Goal: Use online tool/utility: Utilize a website feature to perform a specific function

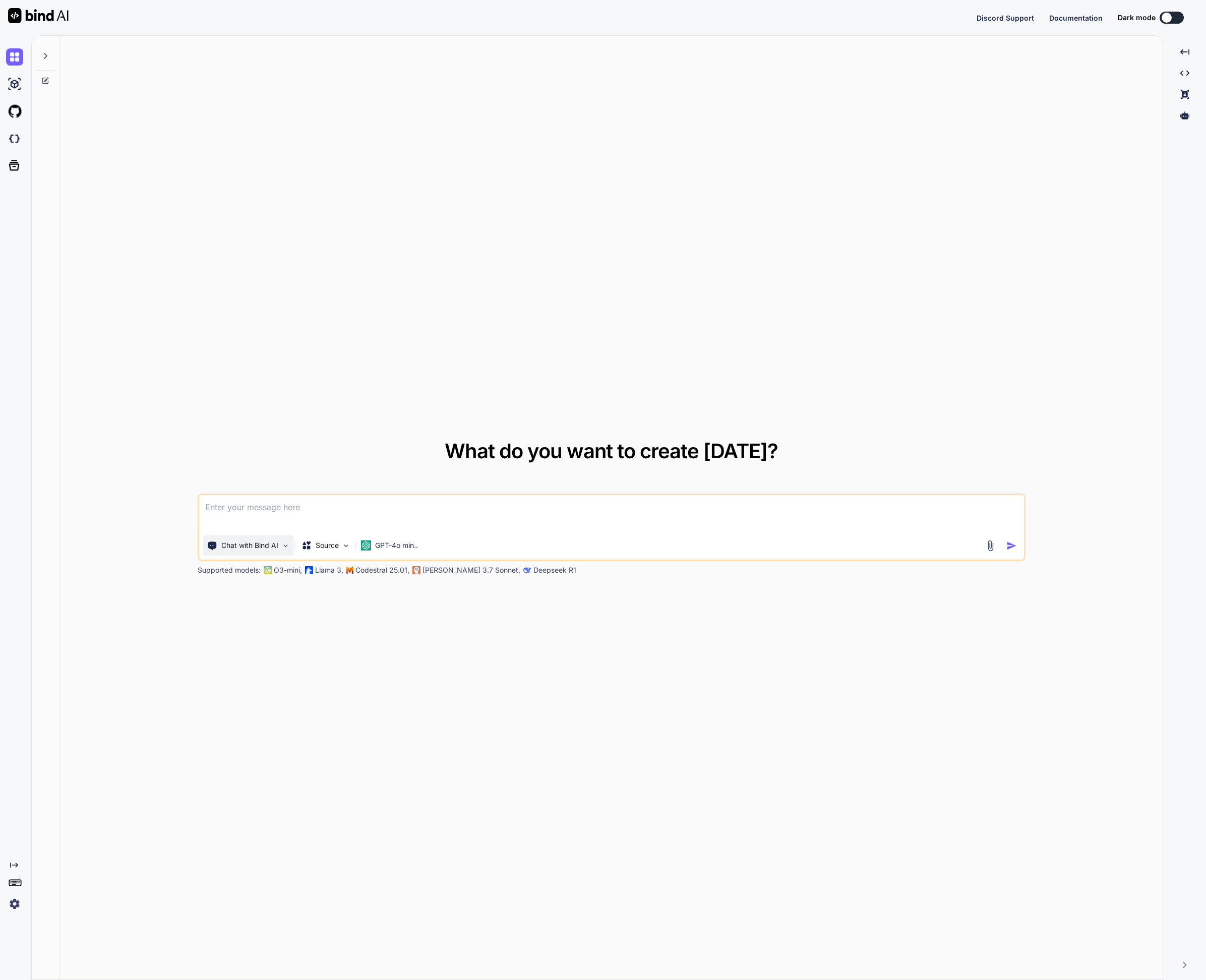
click at [261, 547] on p "Chat with Bind AI" at bounding box center [250, 545] width 57 height 10
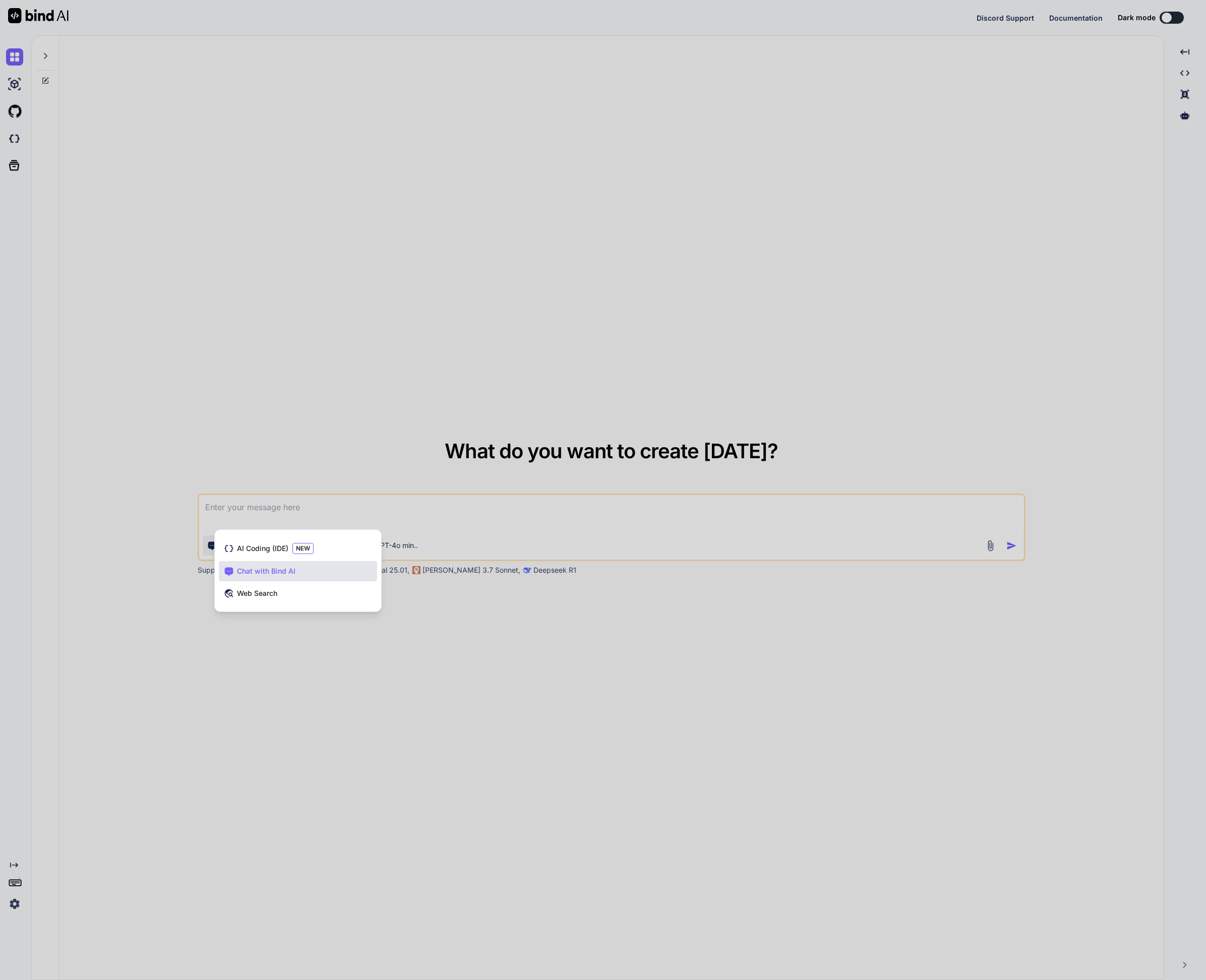
click at [223, 417] on div at bounding box center [603, 490] width 1206 height 980
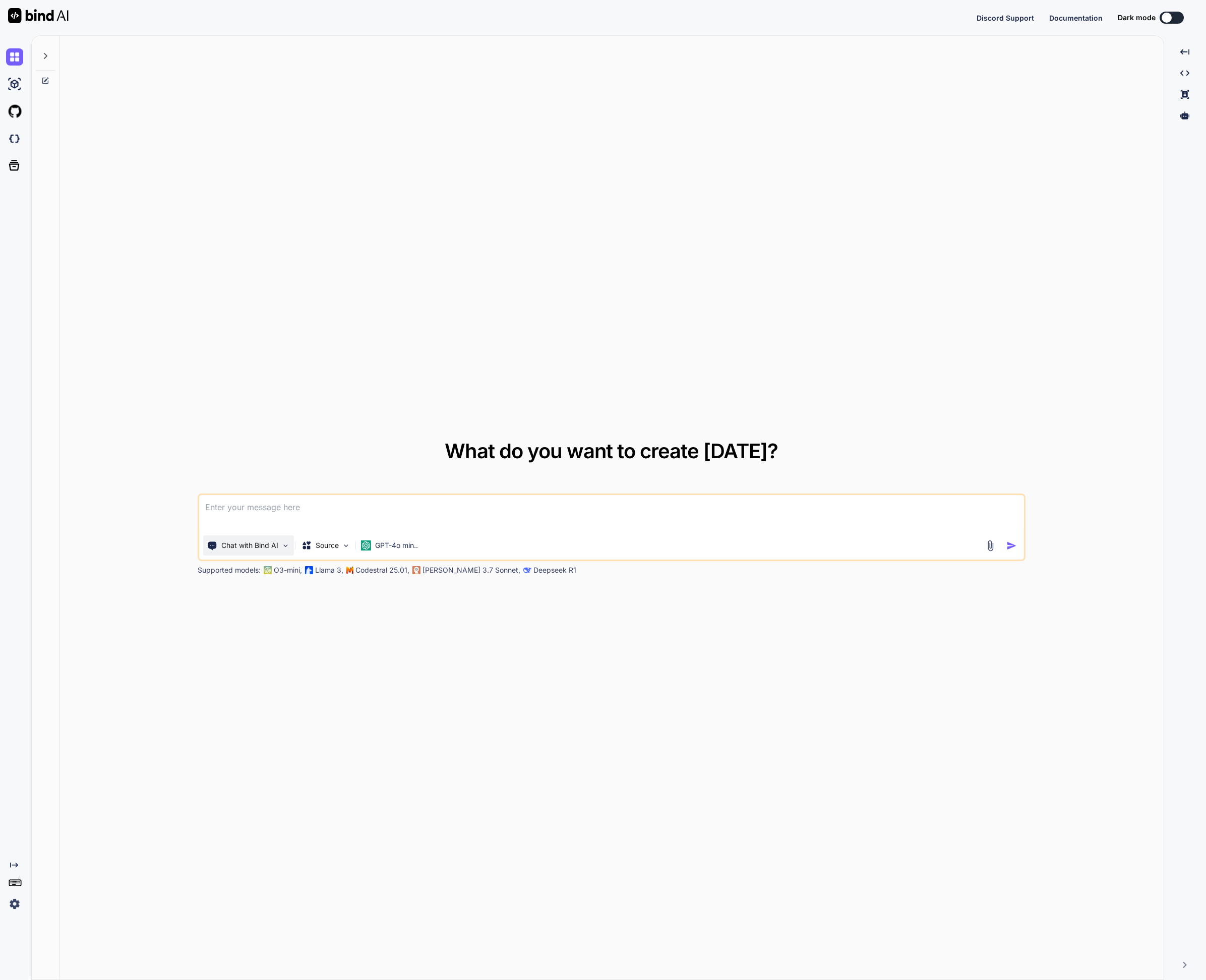
click at [232, 551] on div "Chat with Bind AI" at bounding box center [249, 545] width 91 height 21
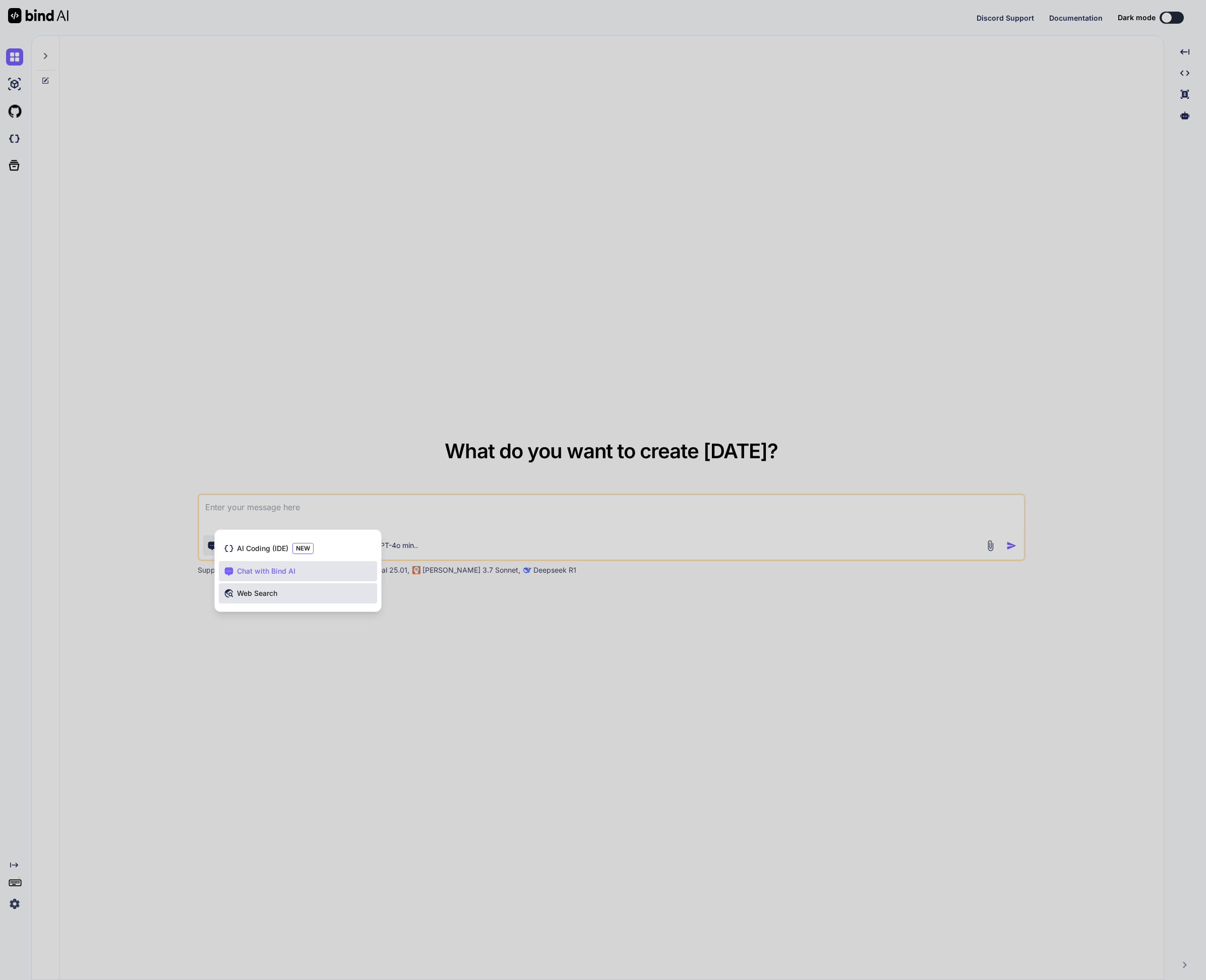
click at [257, 598] on span "Web Search" at bounding box center [257, 593] width 40 height 10
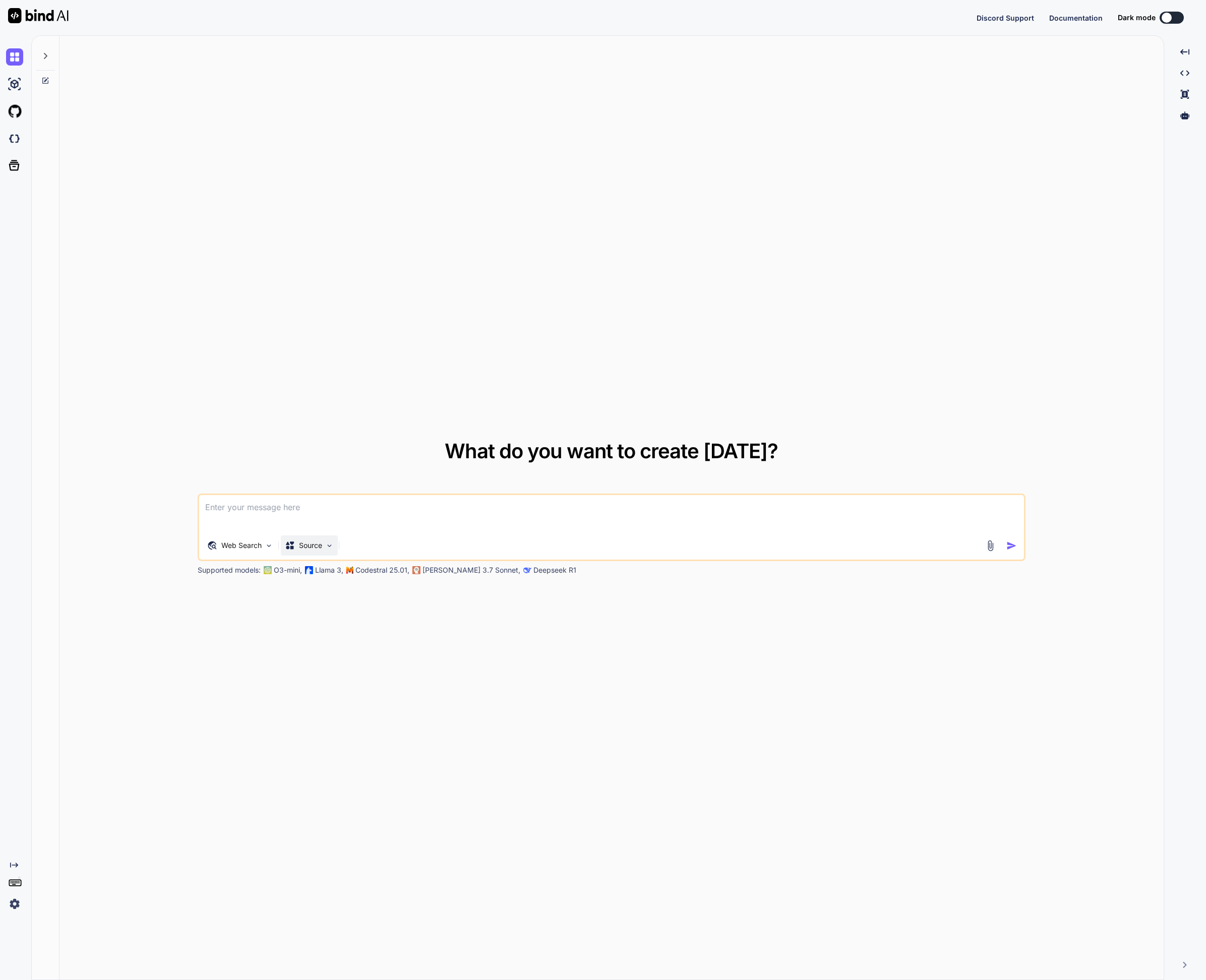
click at [321, 545] on p "Source" at bounding box center [310, 545] width 23 height 10
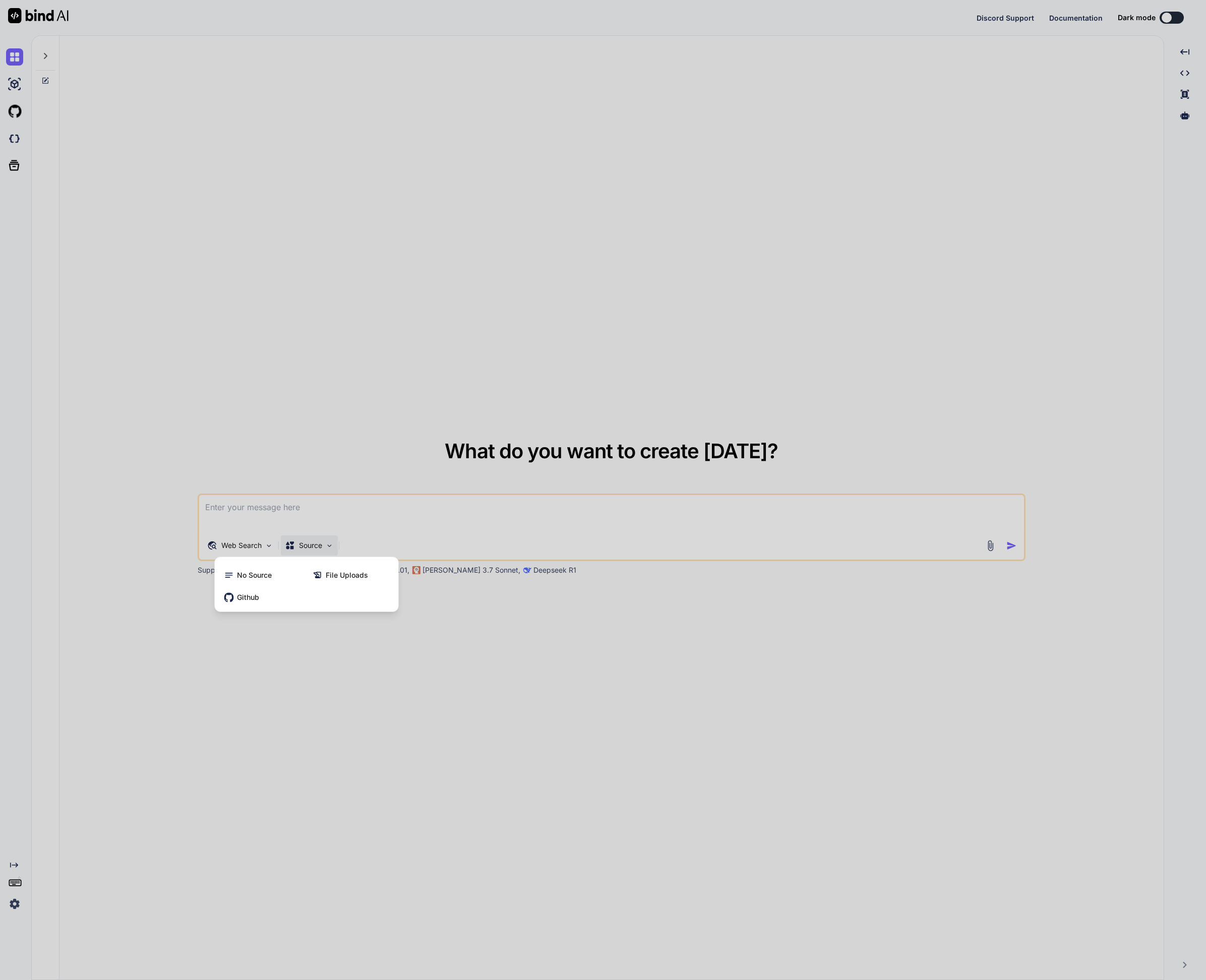
click at [321, 545] on div at bounding box center [603, 490] width 1206 height 980
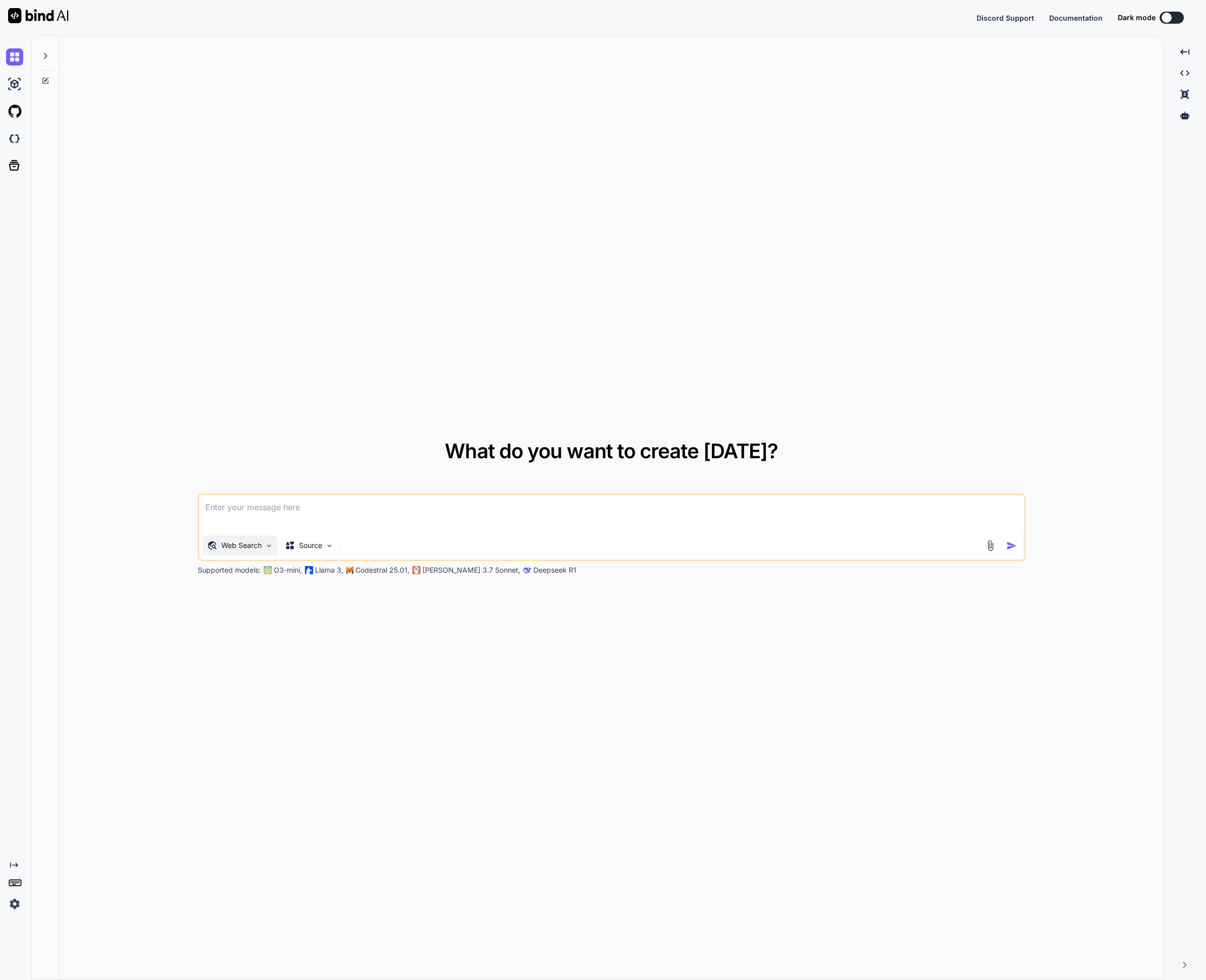
click at [239, 545] on p "Web Search" at bounding box center [241, 545] width 40 height 10
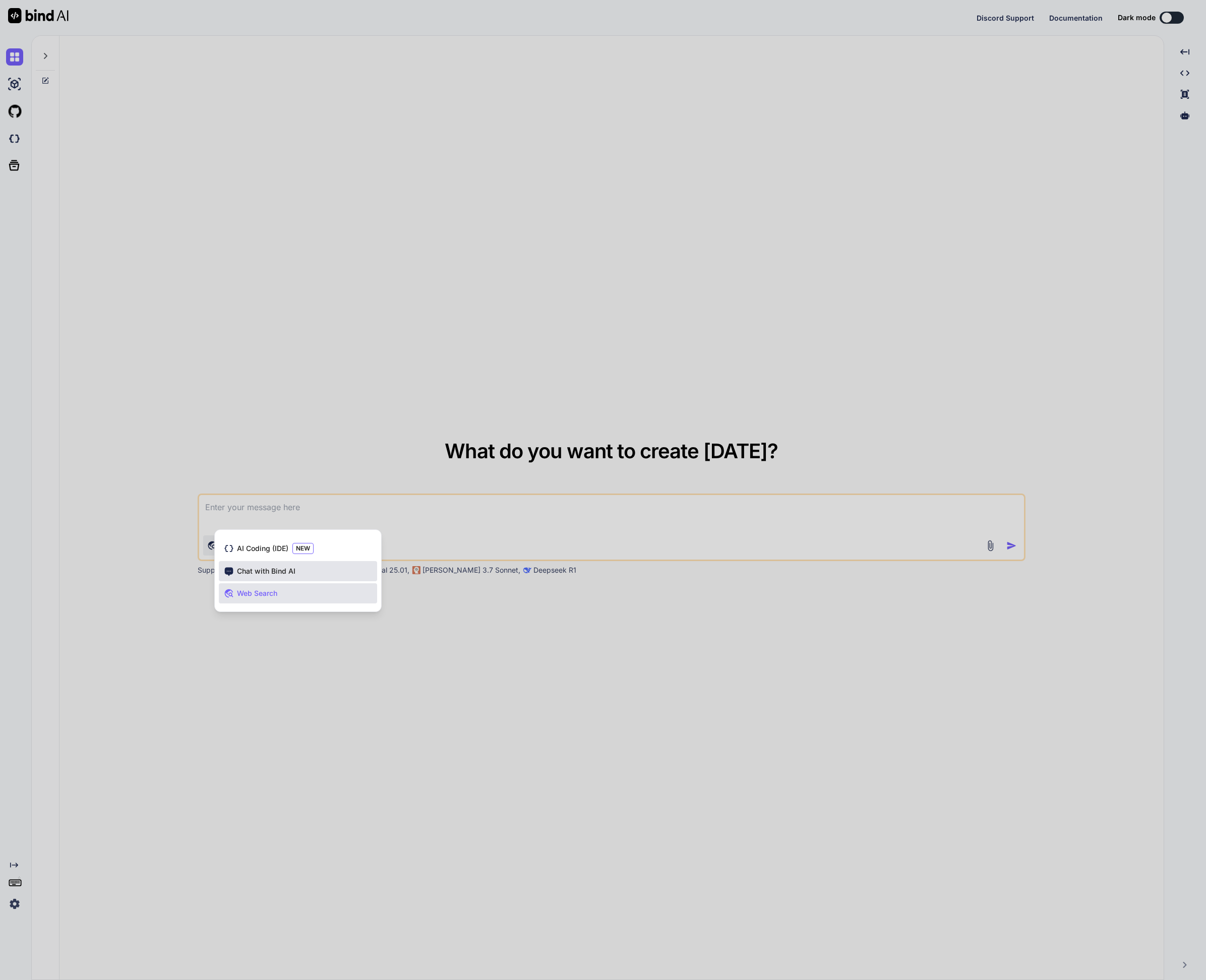
click at [244, 565] on div "Chat with Bind AI" at bounding box center [298, 571] width 158 height 21
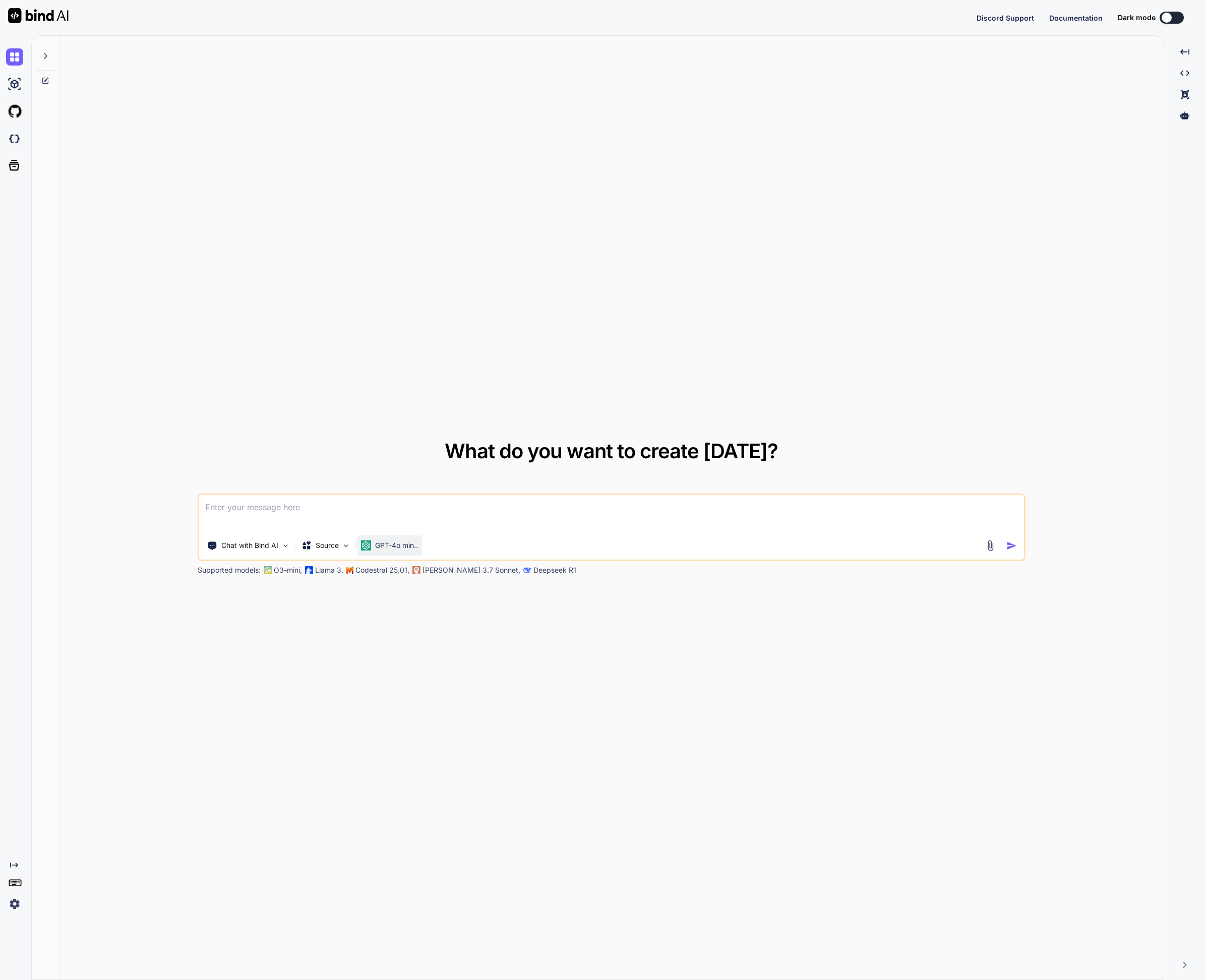
click at [416, 543] on p "GPT-4o min.." at bounding box center [397, 545] width 43 height 10
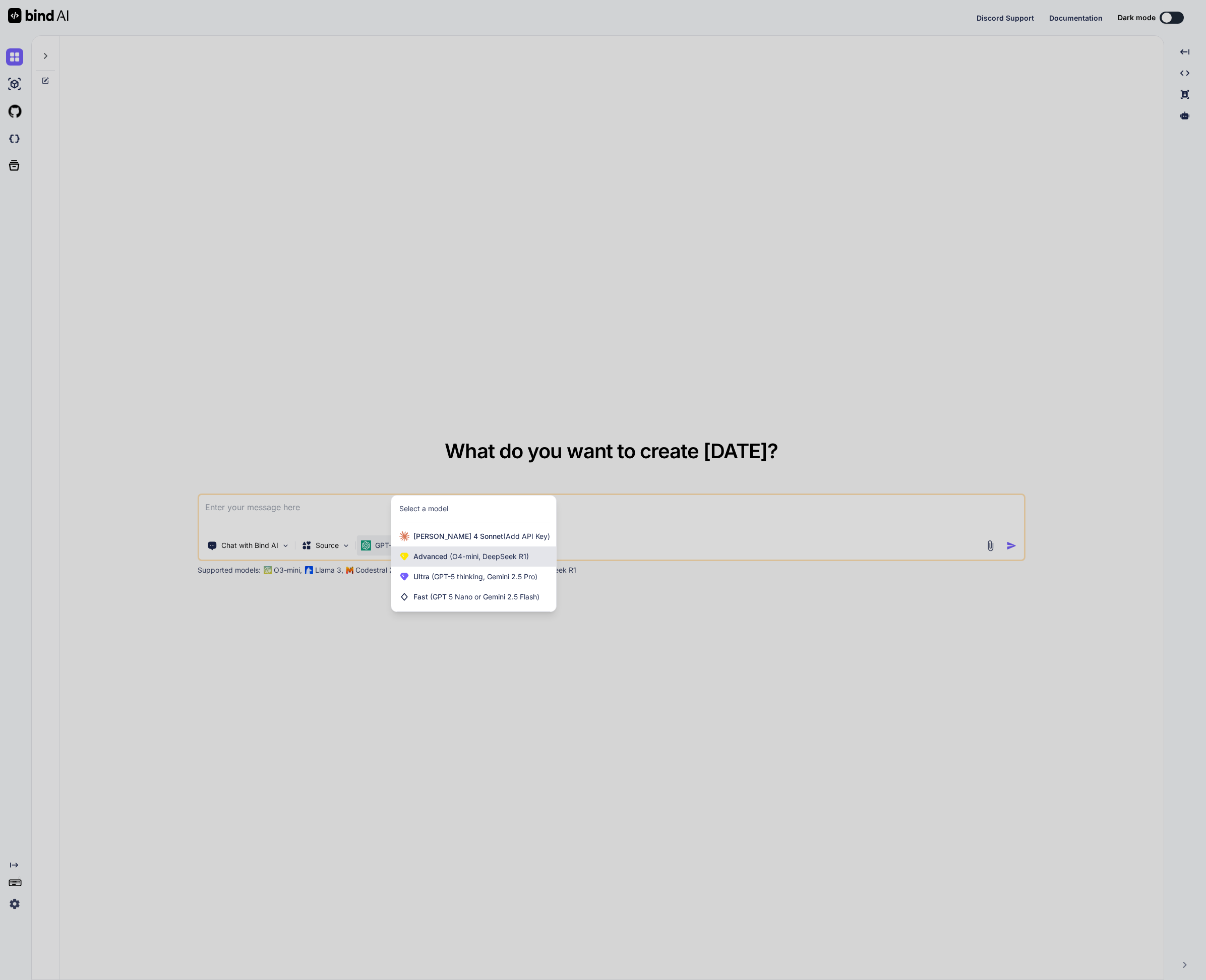
click at [416, 559] on span "Advanced (O4-mini, DeepSeek R1)" at bounding box center [470, 556] width 115 height 10
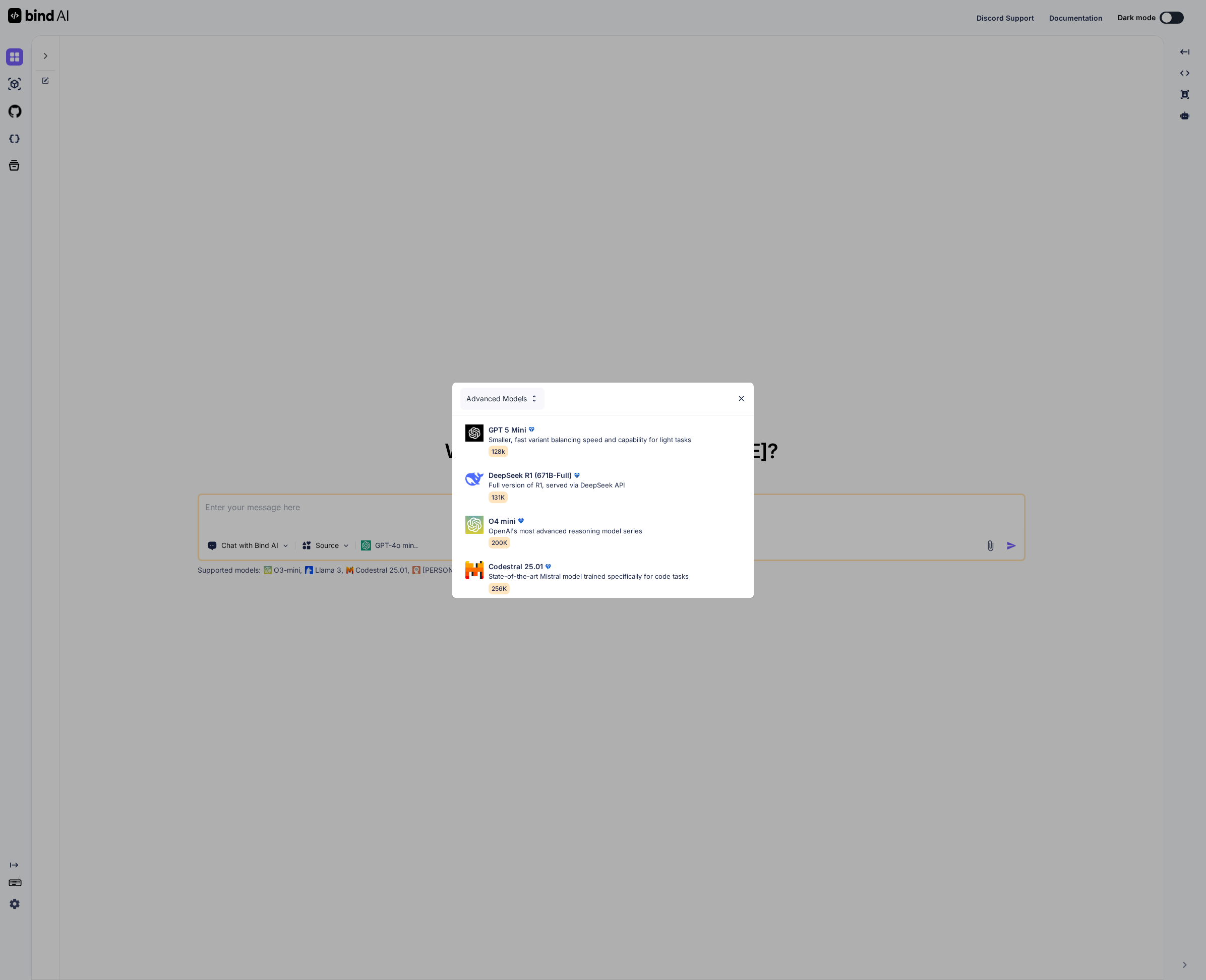
click at [507, 396] on div "Advanced Models" at bounding box center [502, 399] width 84 height 22
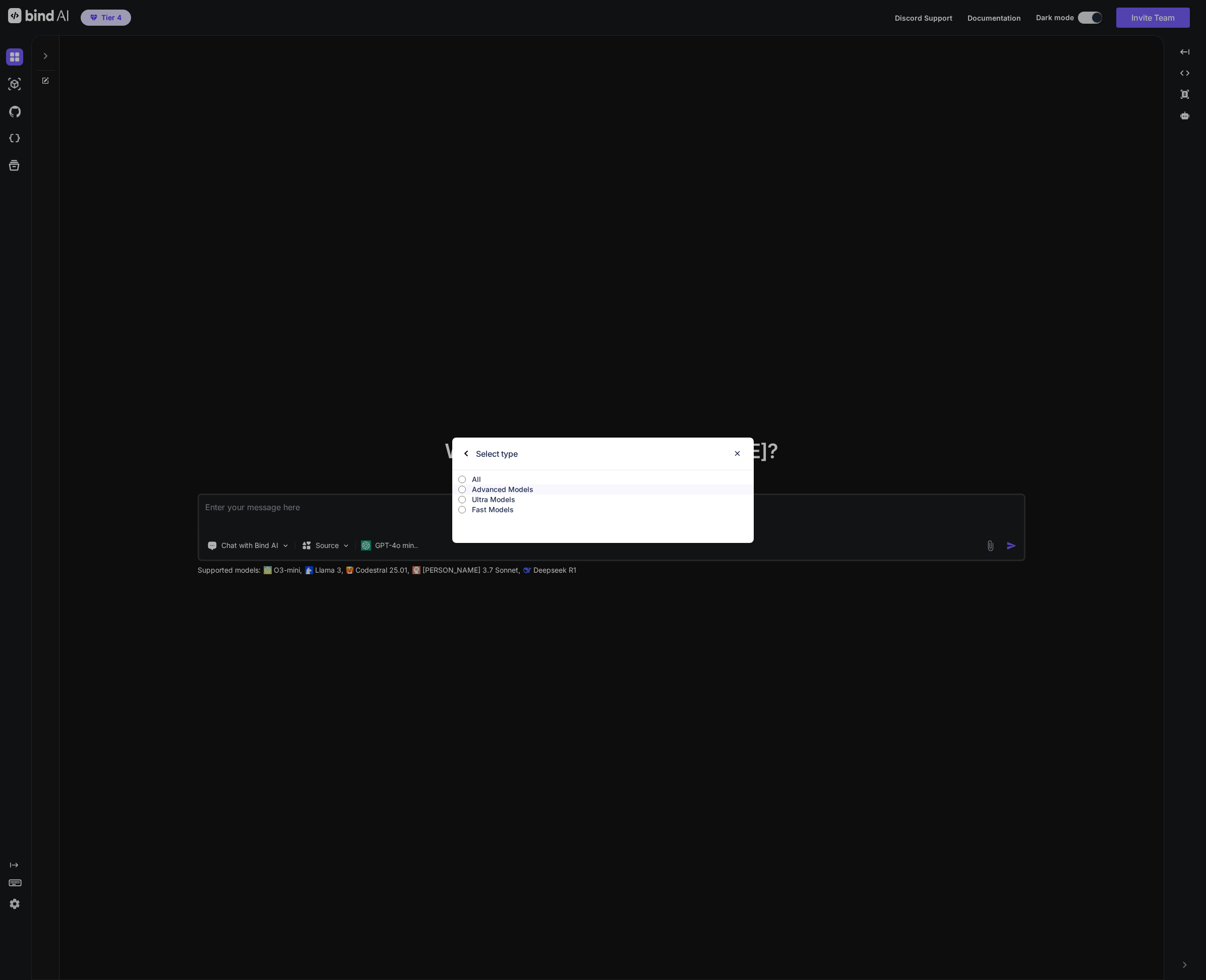
click at [491, 498] on p "Ultra Models" at bounding box center [612, 499] width 282 height 10
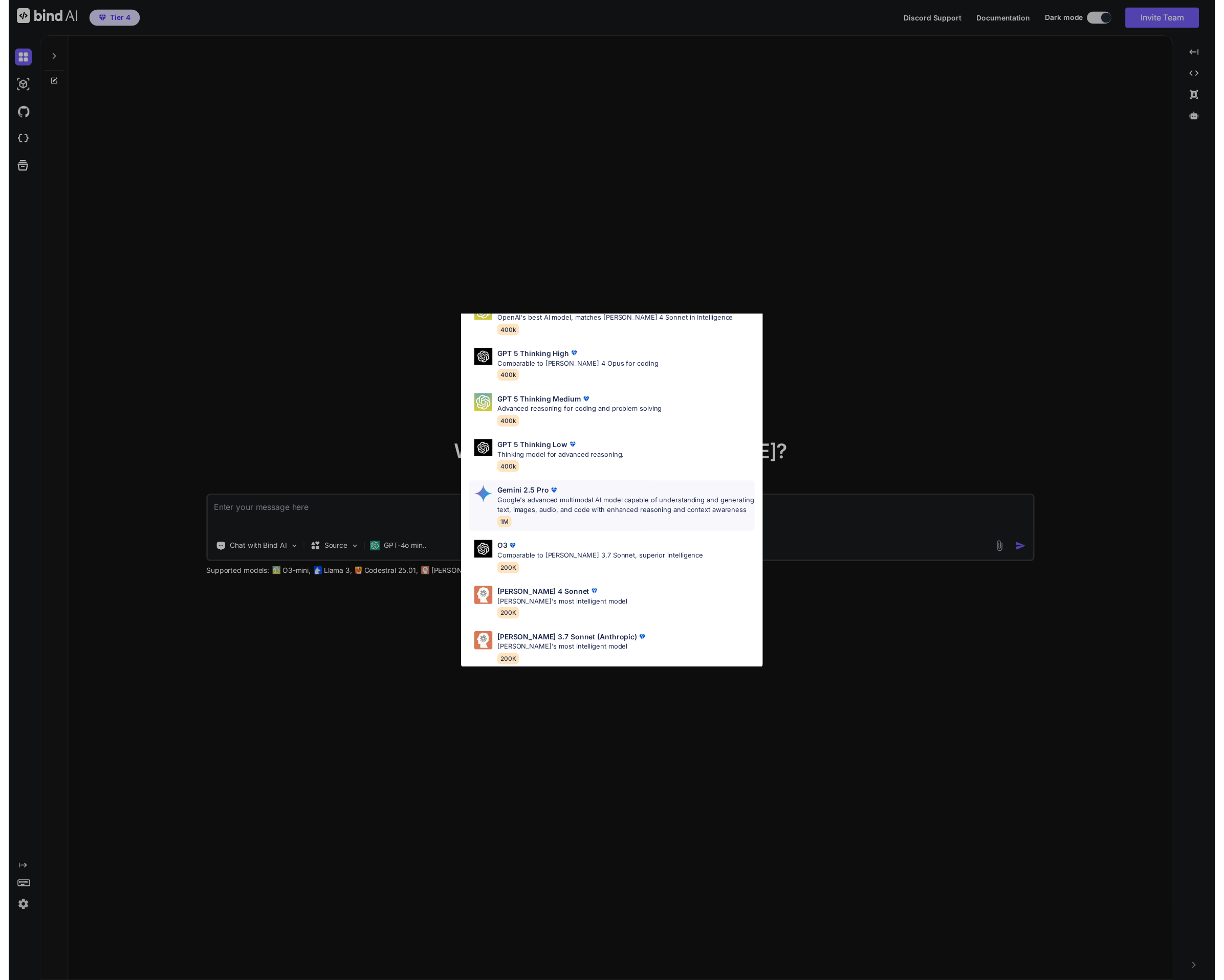
scroll to position [63, 0]
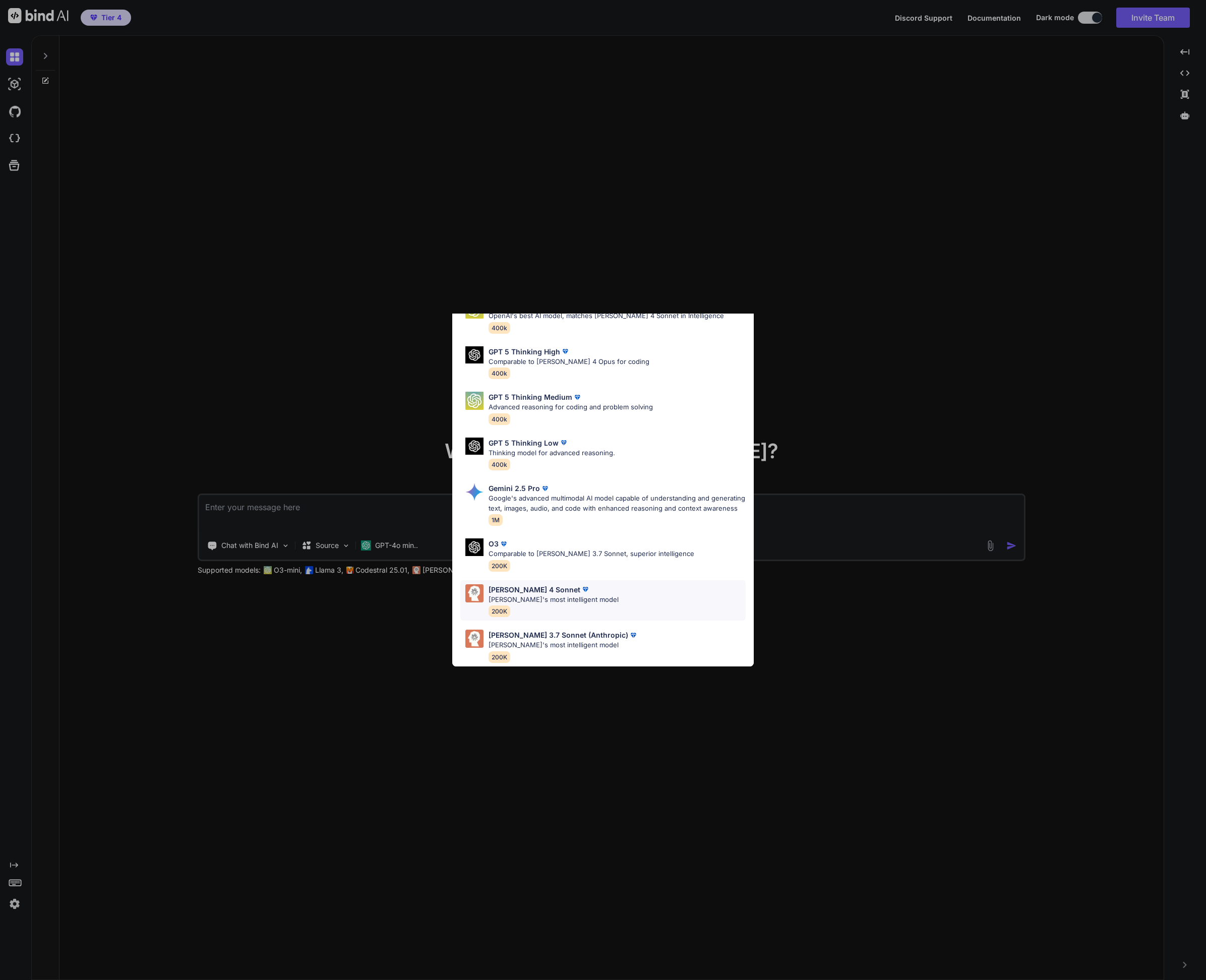
click at [518, 601] on p "[PERSON_NAME]'s most intelligent model" at bounding box center [552, 599] width 130 height 10
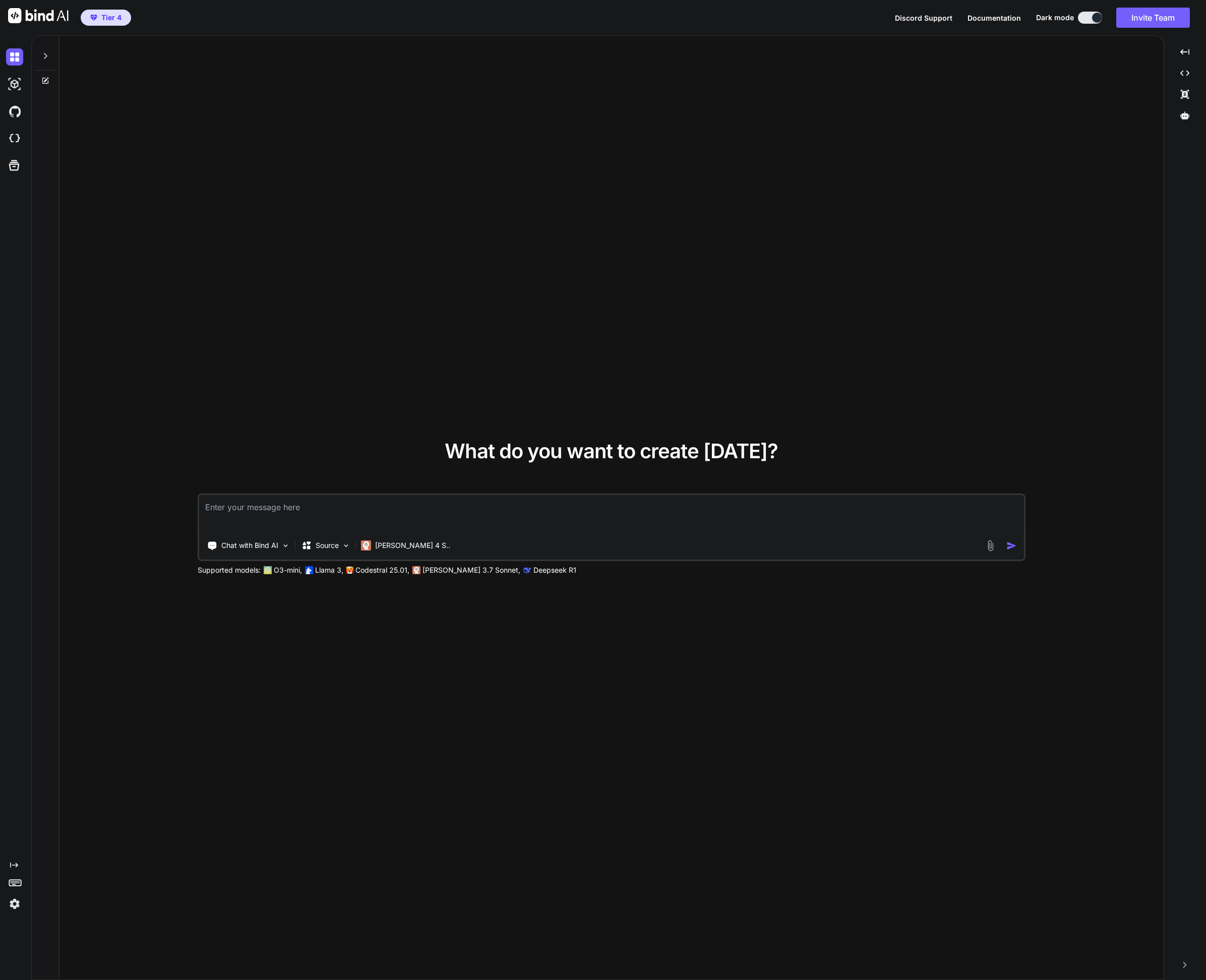
click at [298, 509] on textarea at bounding box center [611, 514] width 825 height 38
click at [45, 52] on icon at bounding box center [45, 55] width 8 height 8
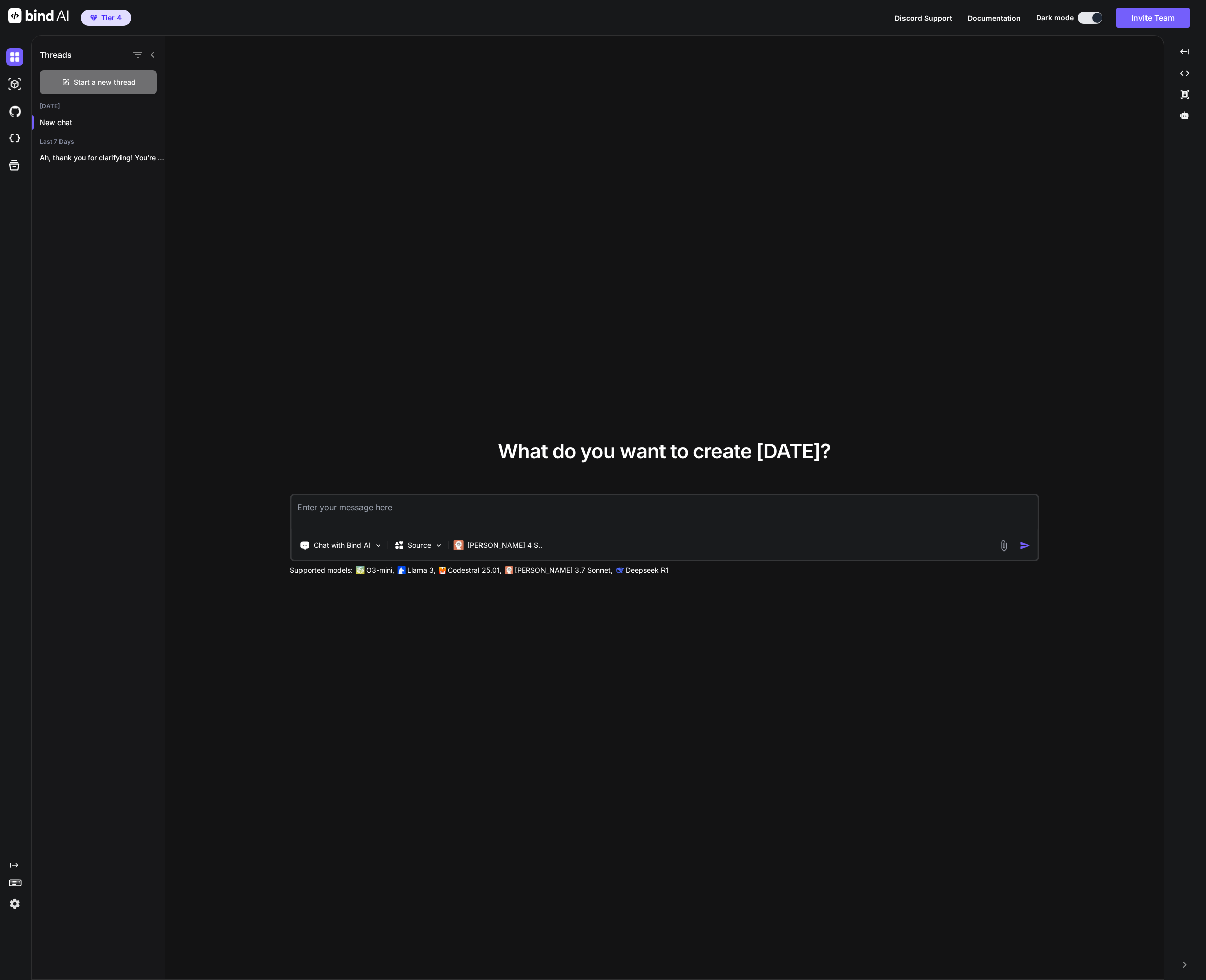
click at [341, 514] on textarea at bounding box center [664, 514] width 746 height 38
click at [1180, 89] on div "Created with Pixso." at bounding box center [1185, 94] width 34 height 17
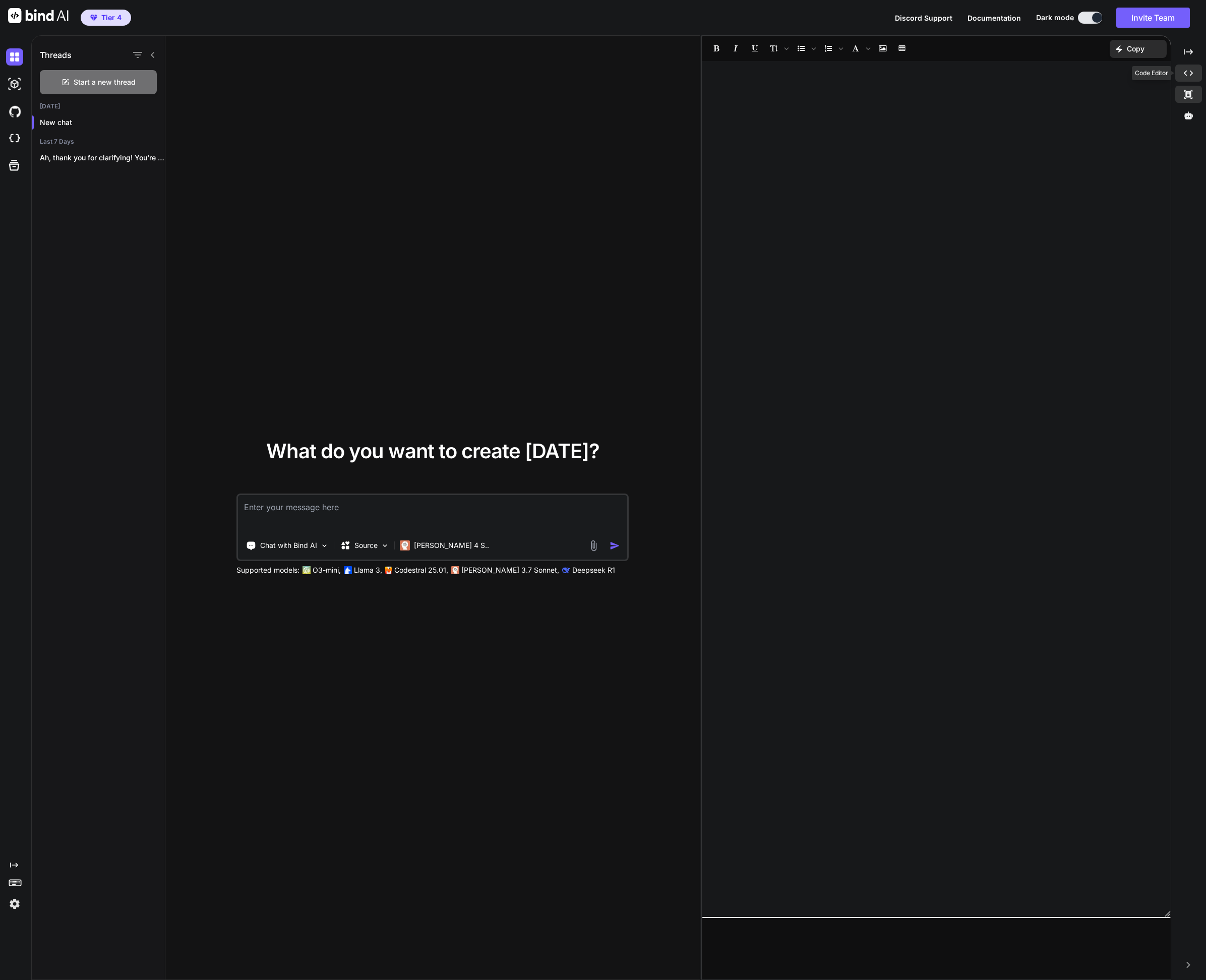
click at [1186, 72] on icon "Created with Pixso." at bounding box center [1188, 73] width 9 height 9
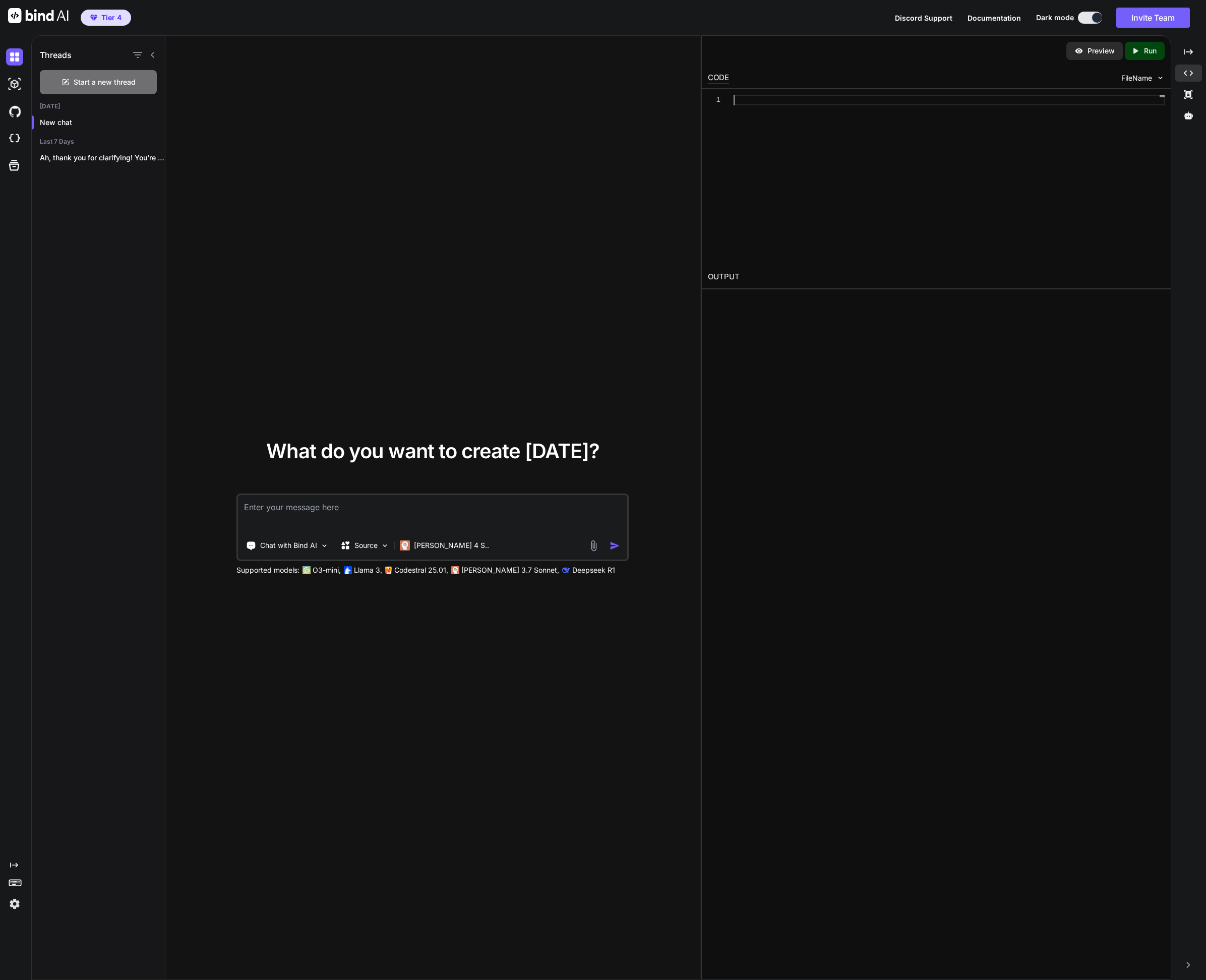
click at [747, 191] on div at bounding box center [949, 177] width 431 height 165
click at [361, 512] on textarea at bounding box center [432, 514] width 389 height 38
click at [354, 508] on textarea at bounding box center [432, 514] width 389 height 38
click at [13, 140] on img at bounding box center [14, 138] width 17 height 17
type textarea "x"
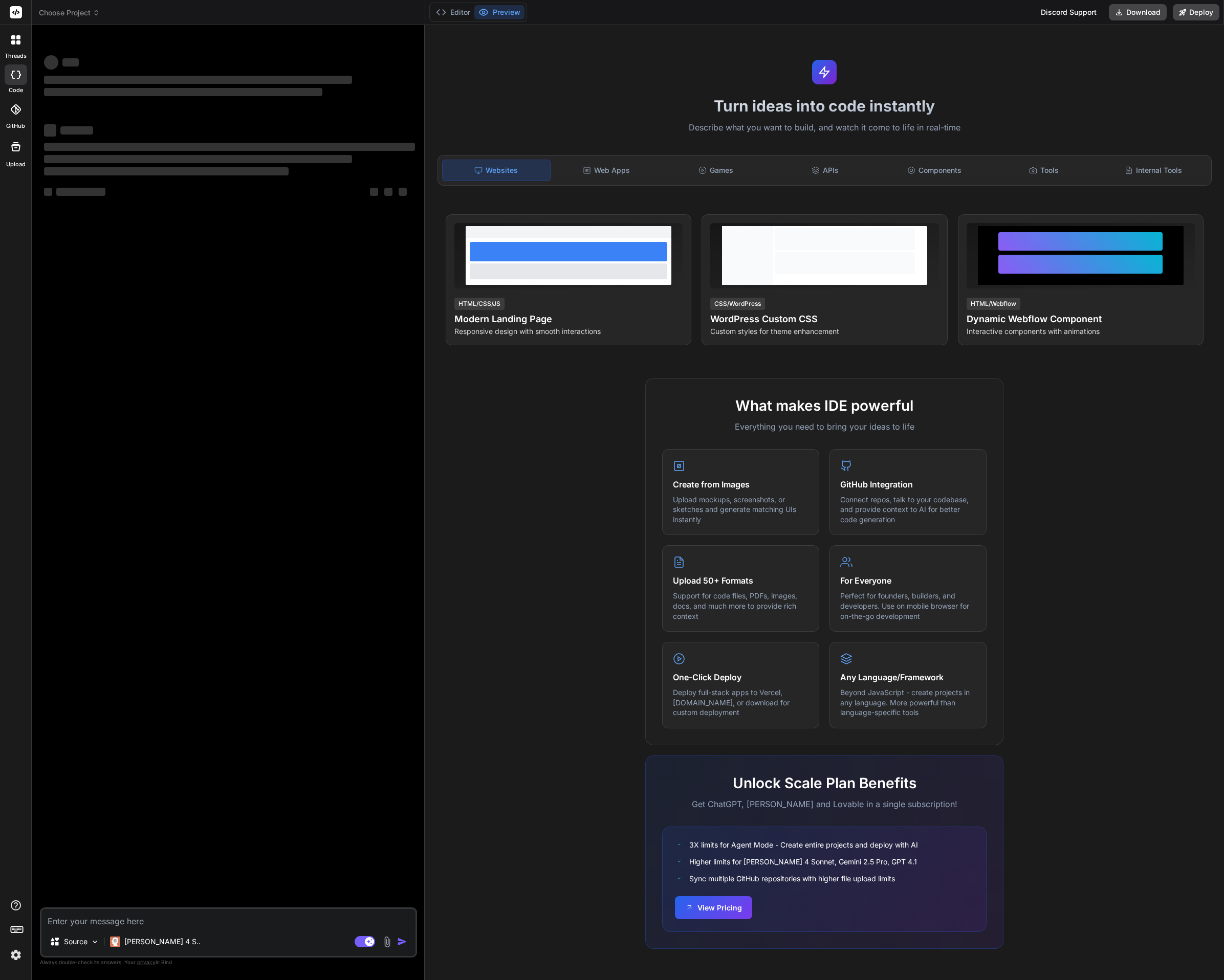
click at [90, 15] on span "Choose Project" at bounding box center [69, 12] width 61 height 10
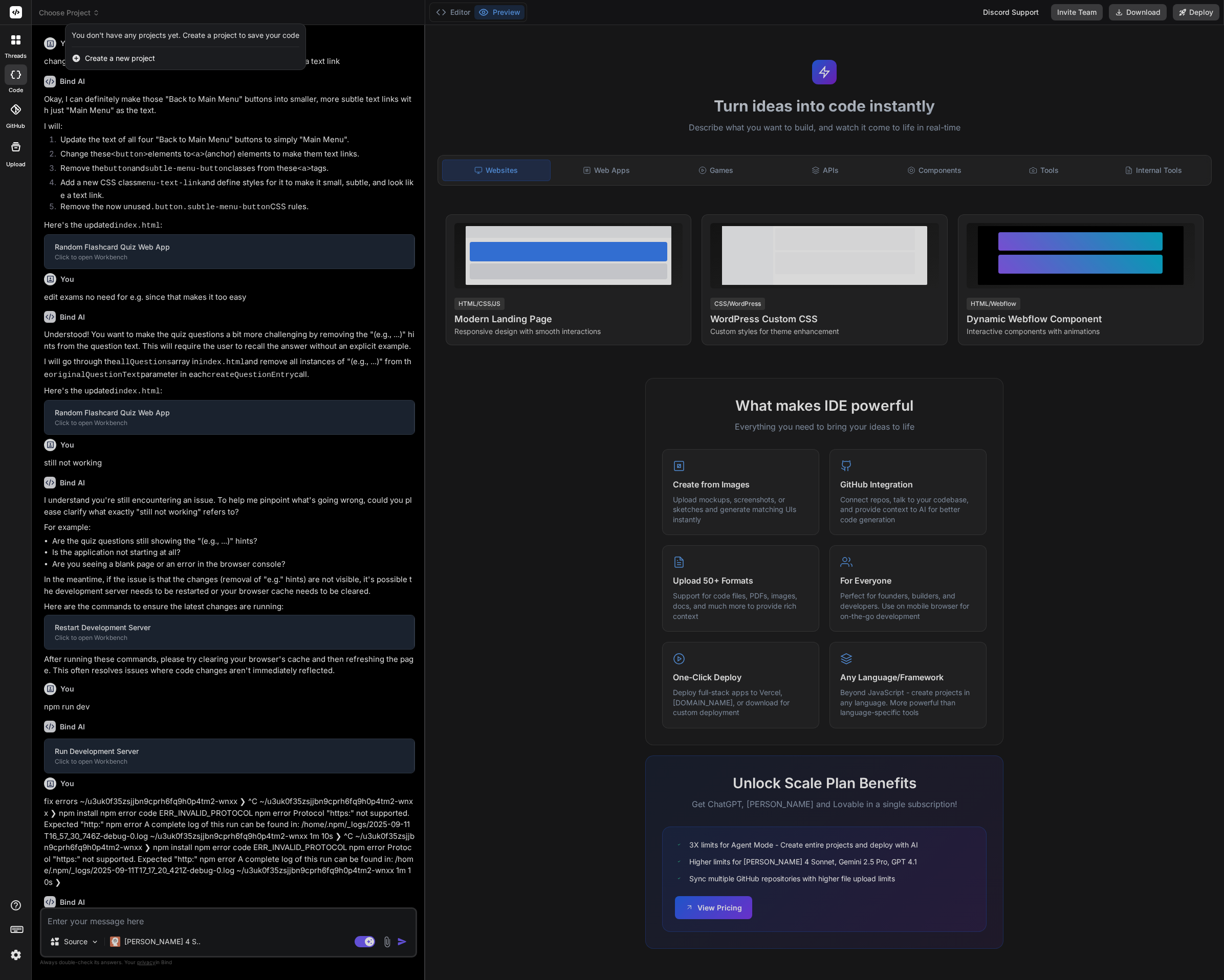
click at [90, 15] on div at bounding box center [612, 490] width 1224 height 980
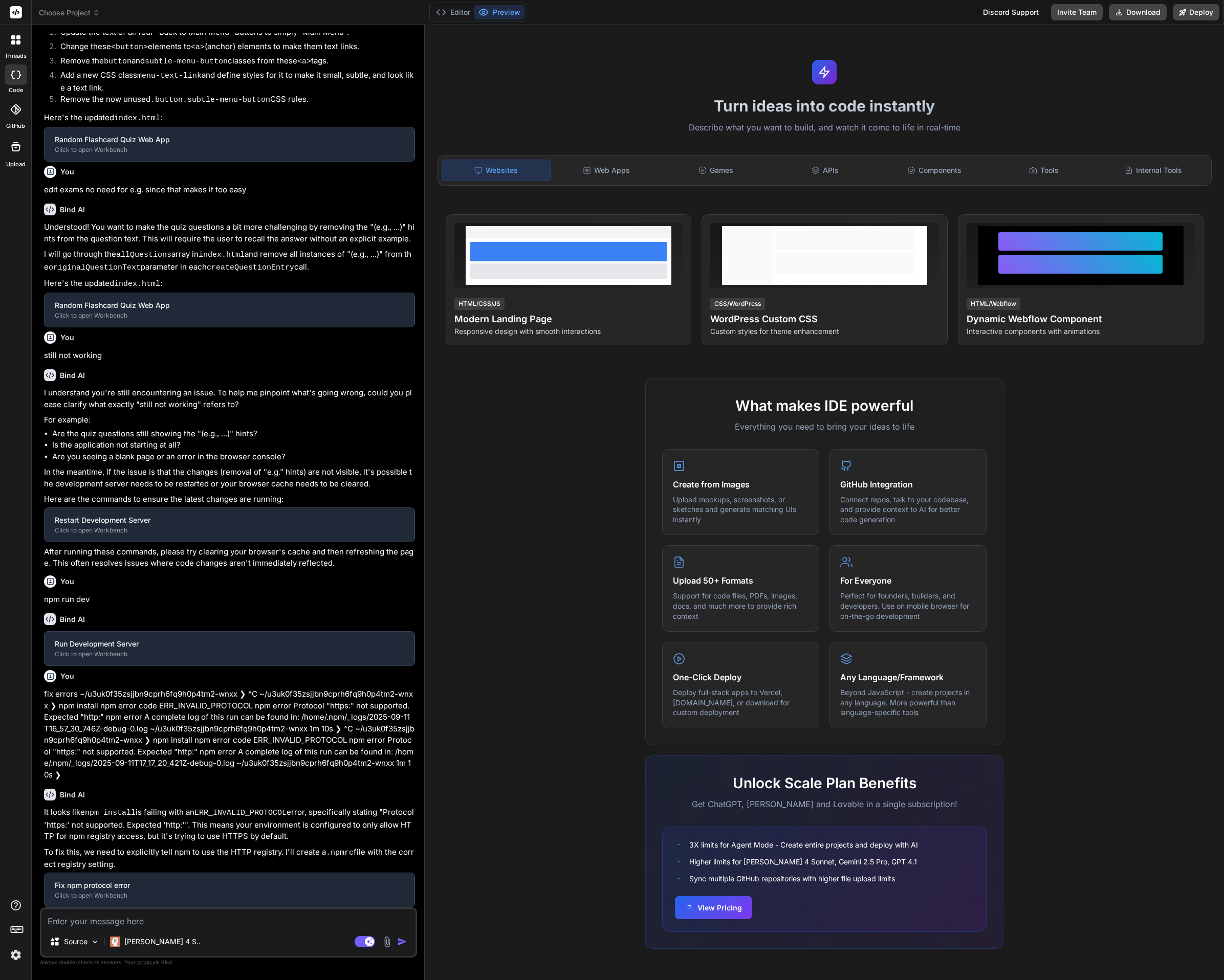
scroll to position [123, 0]
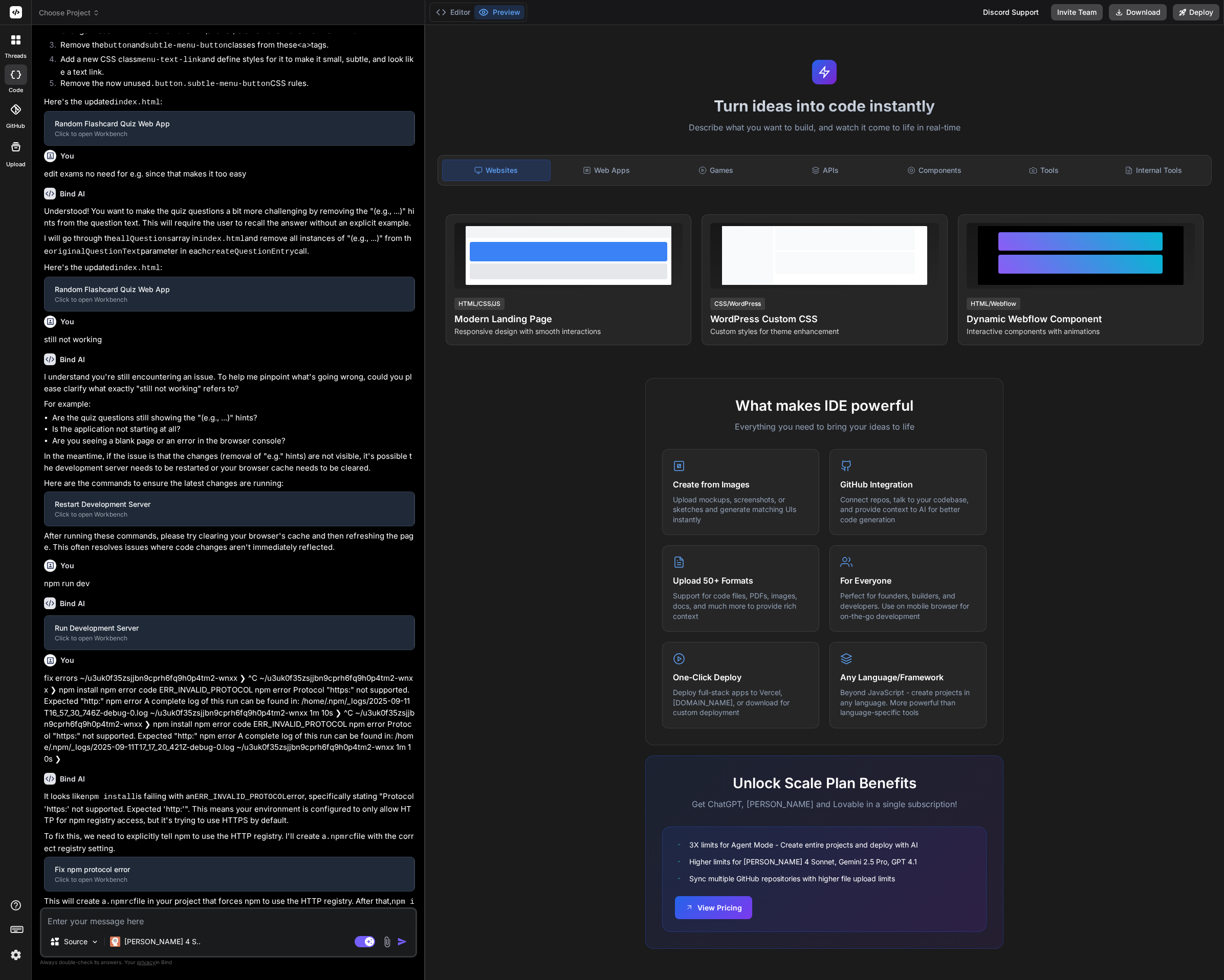
click at [90, 15] on span "Choose Project" at bounding box center [69, 12] width 61 height 10
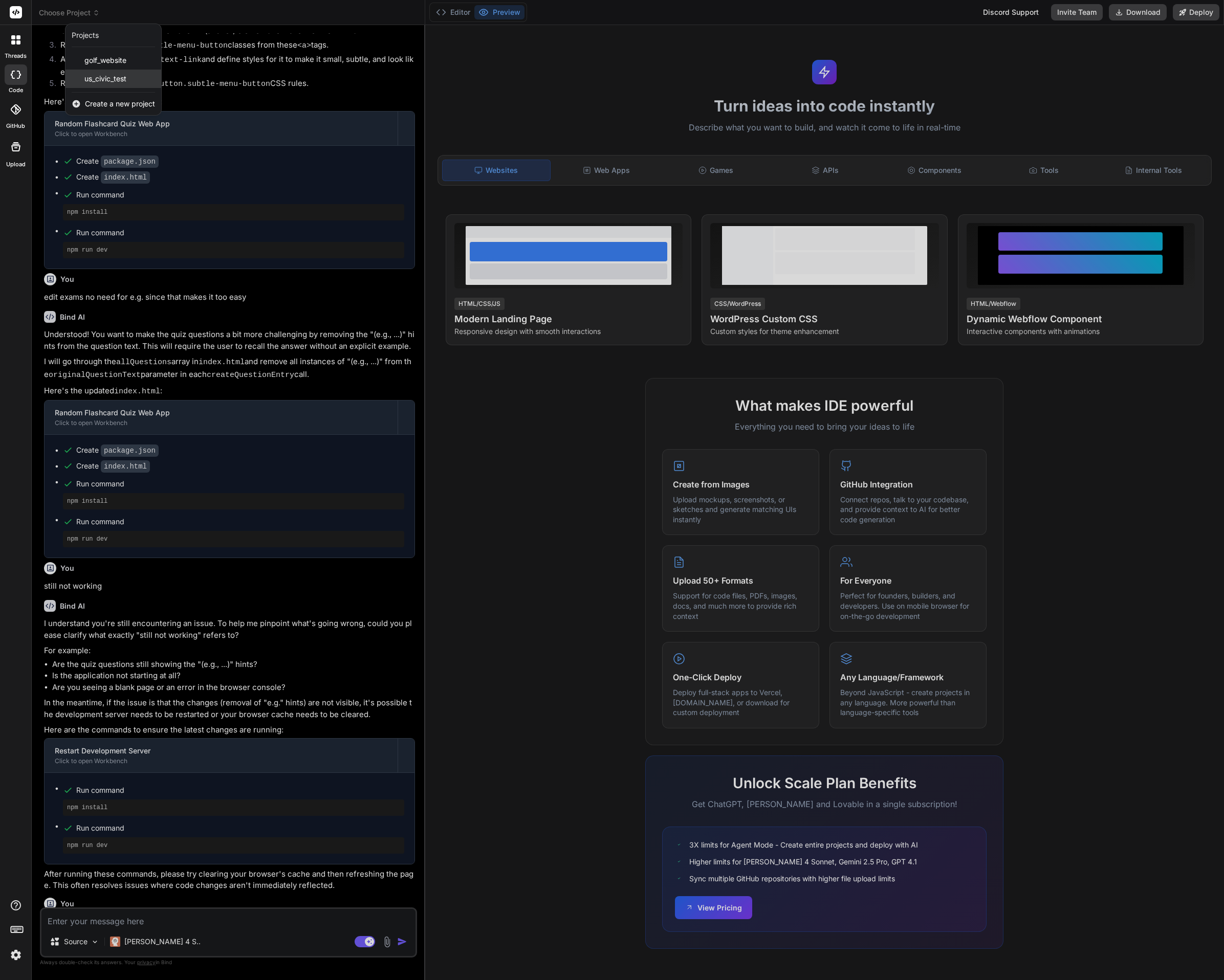
click at [94, 78] on span "us_civic_test" at bounding box center [105, 78] width 42 height 10
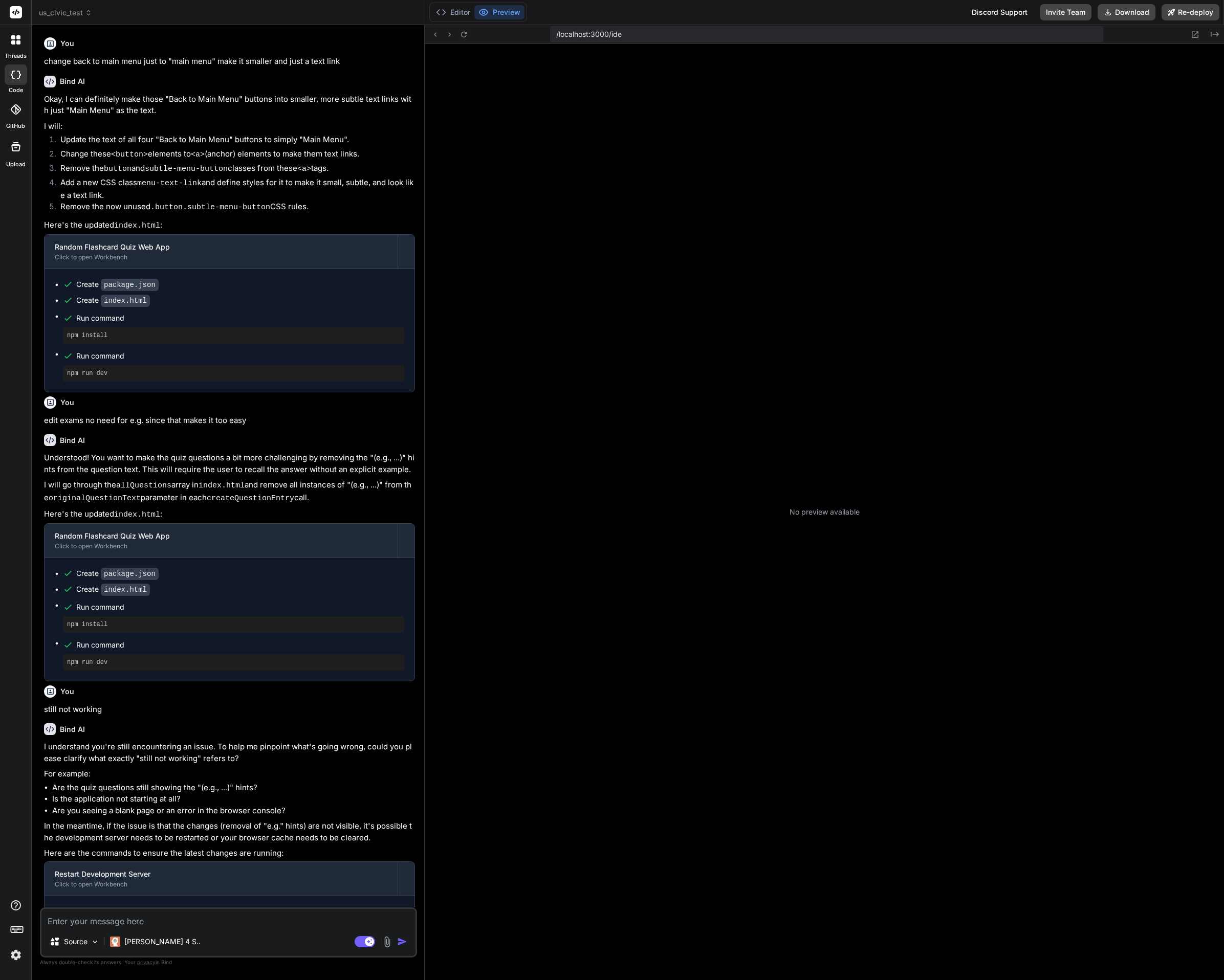
scroll to position [10, 0]
click at [366, 945] on rect at bounding box center [365, 942] width 21 height 11
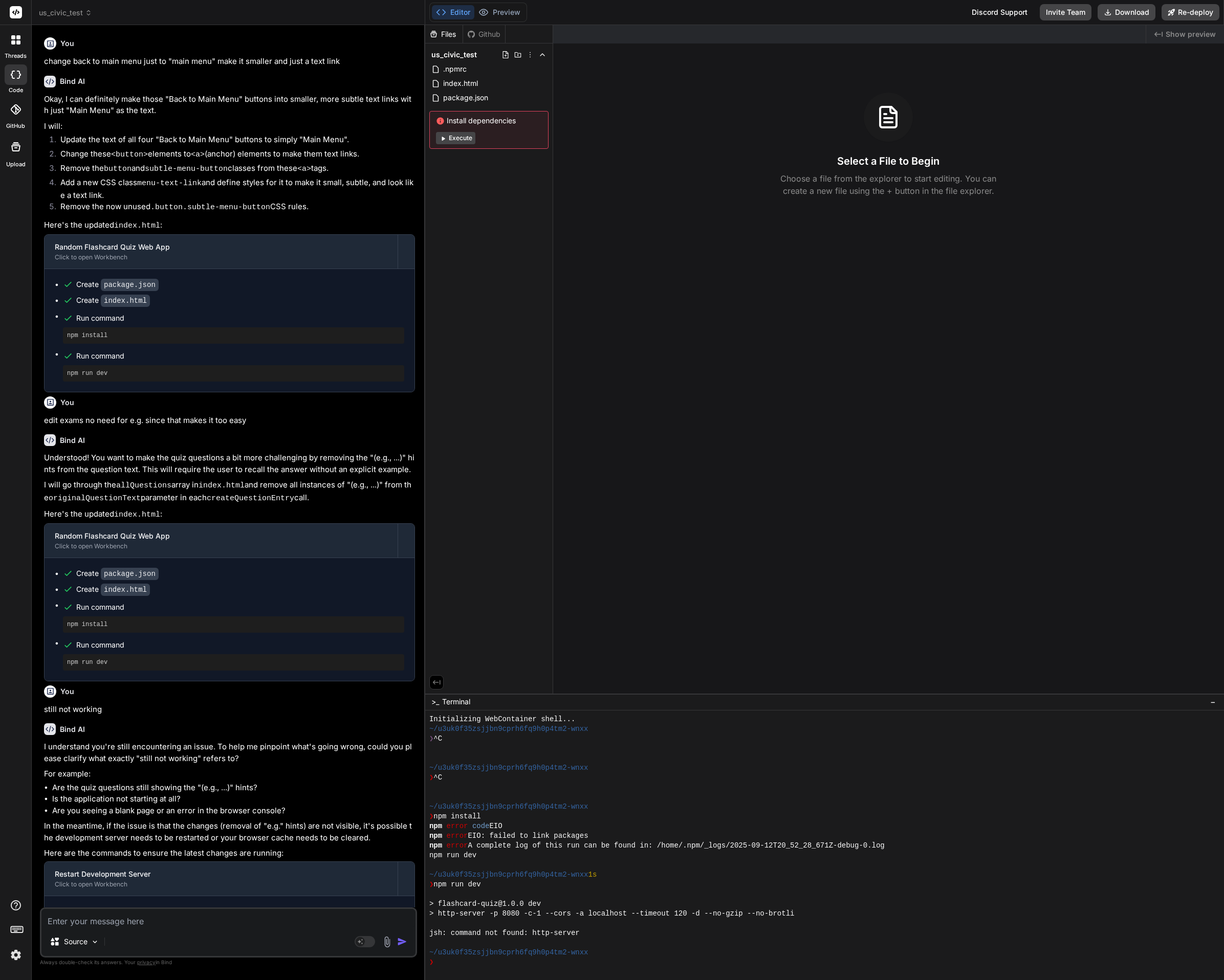
click at [449, 135] on button "Execute" at bounding box center [455, 138] width 39 height 13
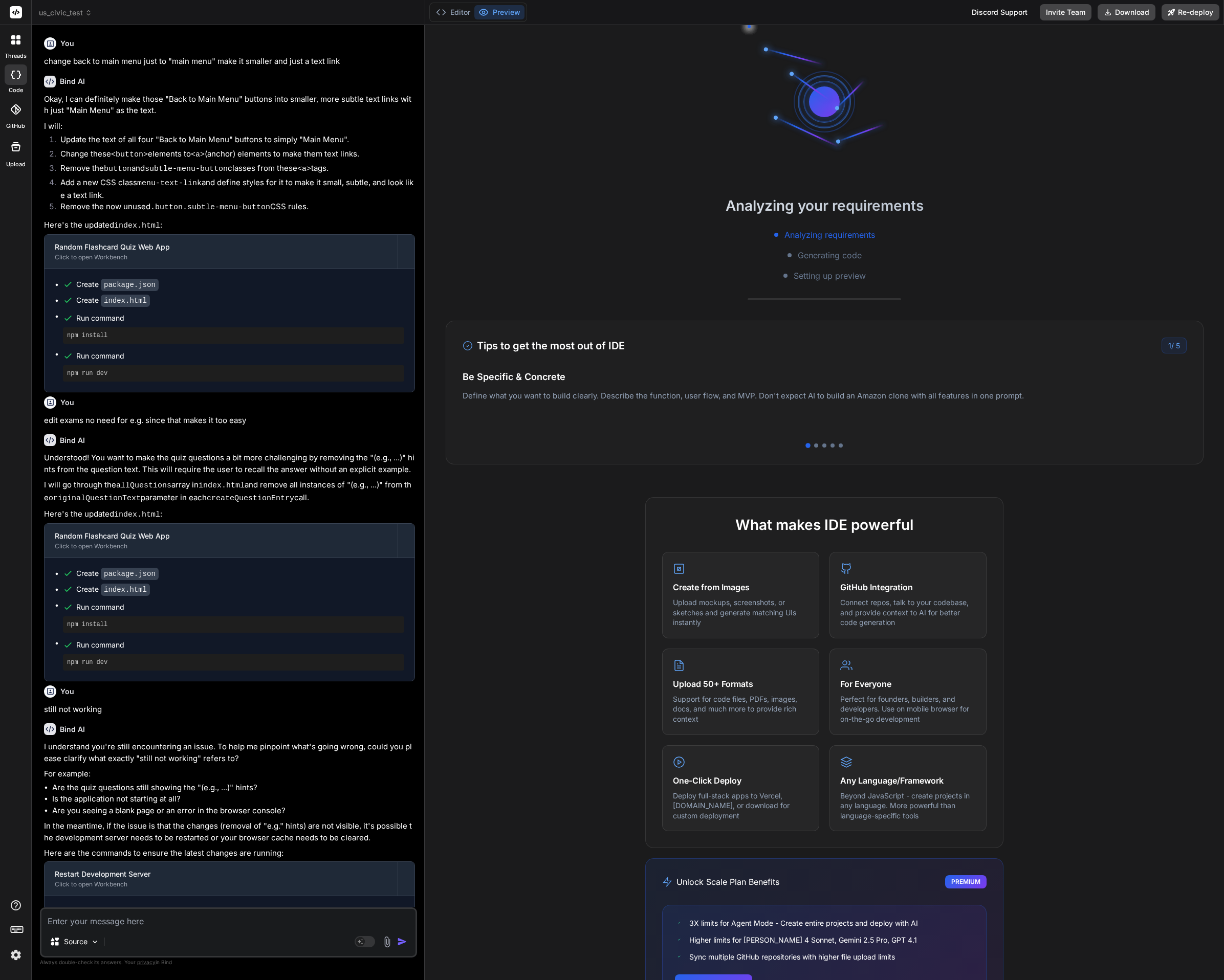
scroll to position [65, 0]
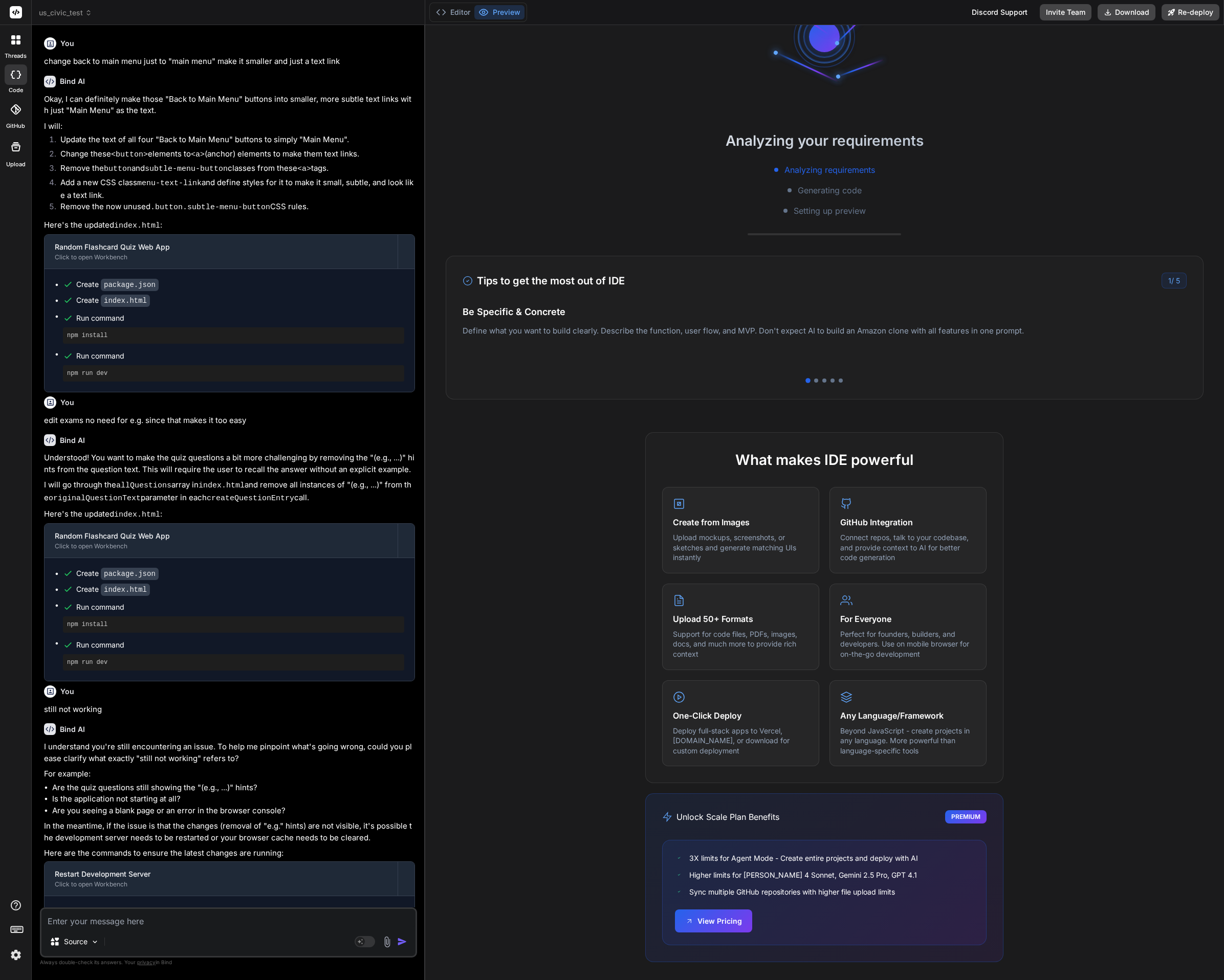
type textarea "x"
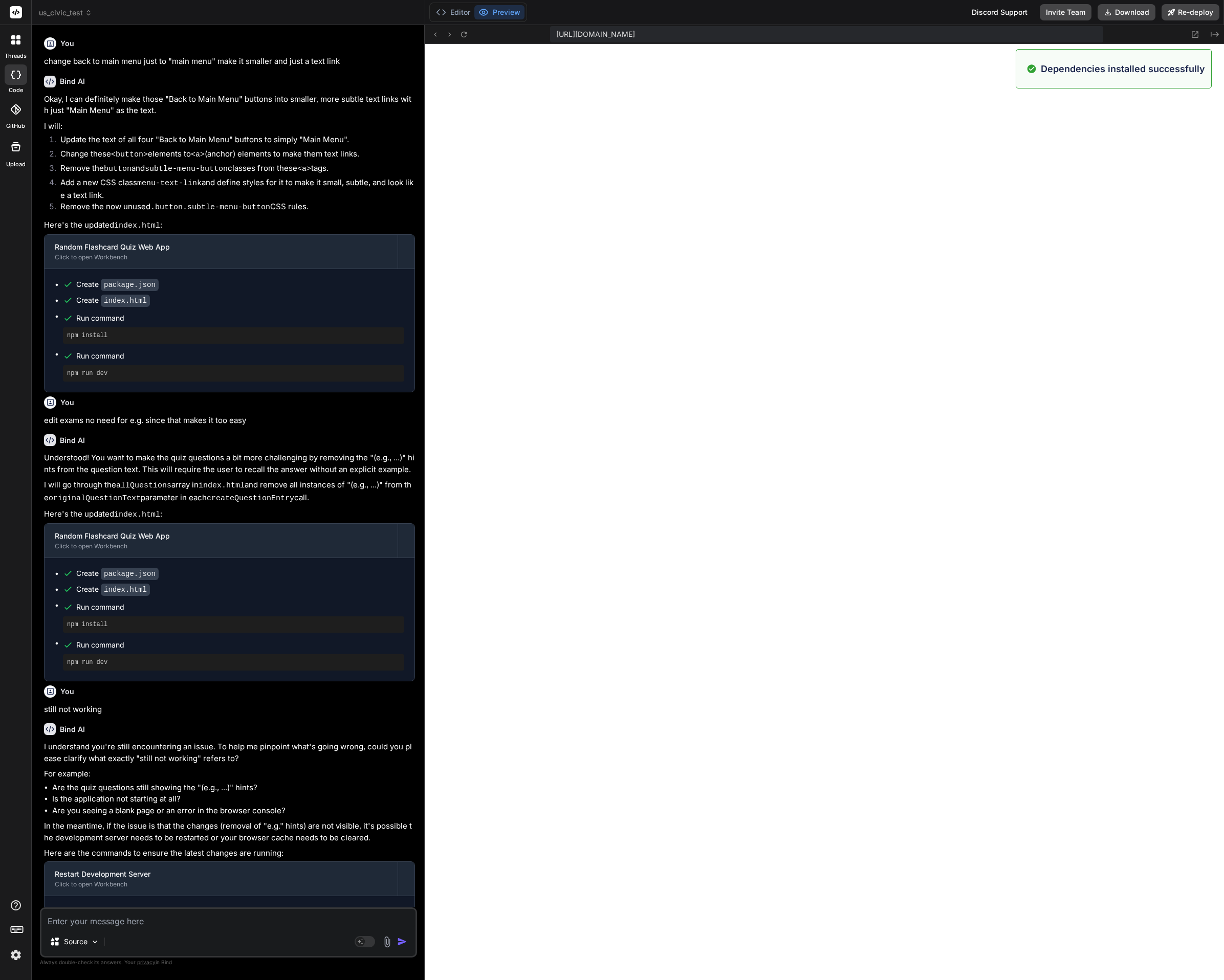
scroll to position [379, 0]
click at [156, 924] on textarea at bounding box center [229, 918] width 374 height 18
type textarea "r"
type textarea "x"
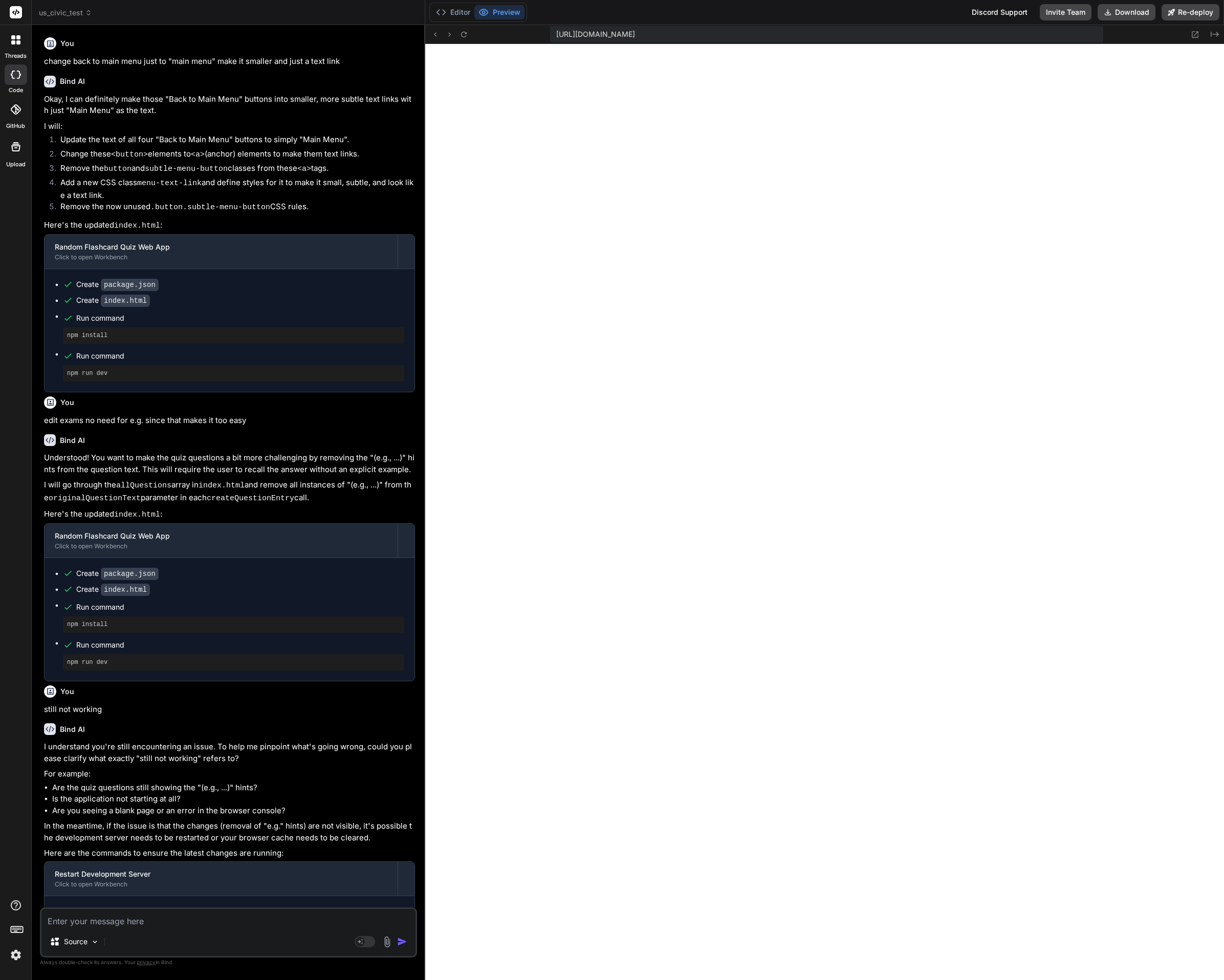
type textarea "n"
type textarea "x"
type textarea "np"
type textarea "x"
type textarea "npm"
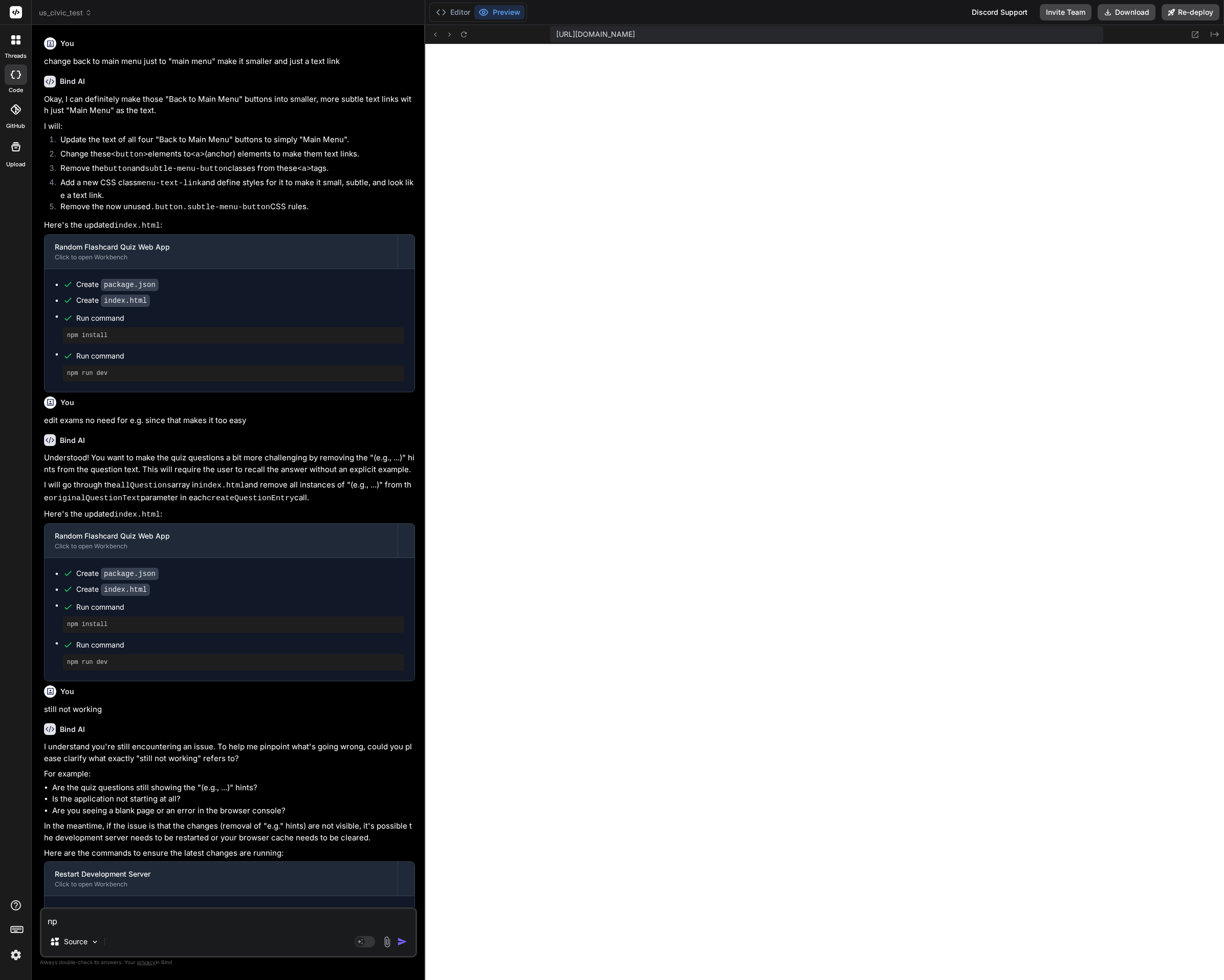
type textarea "x"
type textarea "npm"
type textarea "x"
type textarea "npm i"
type textarea "x"
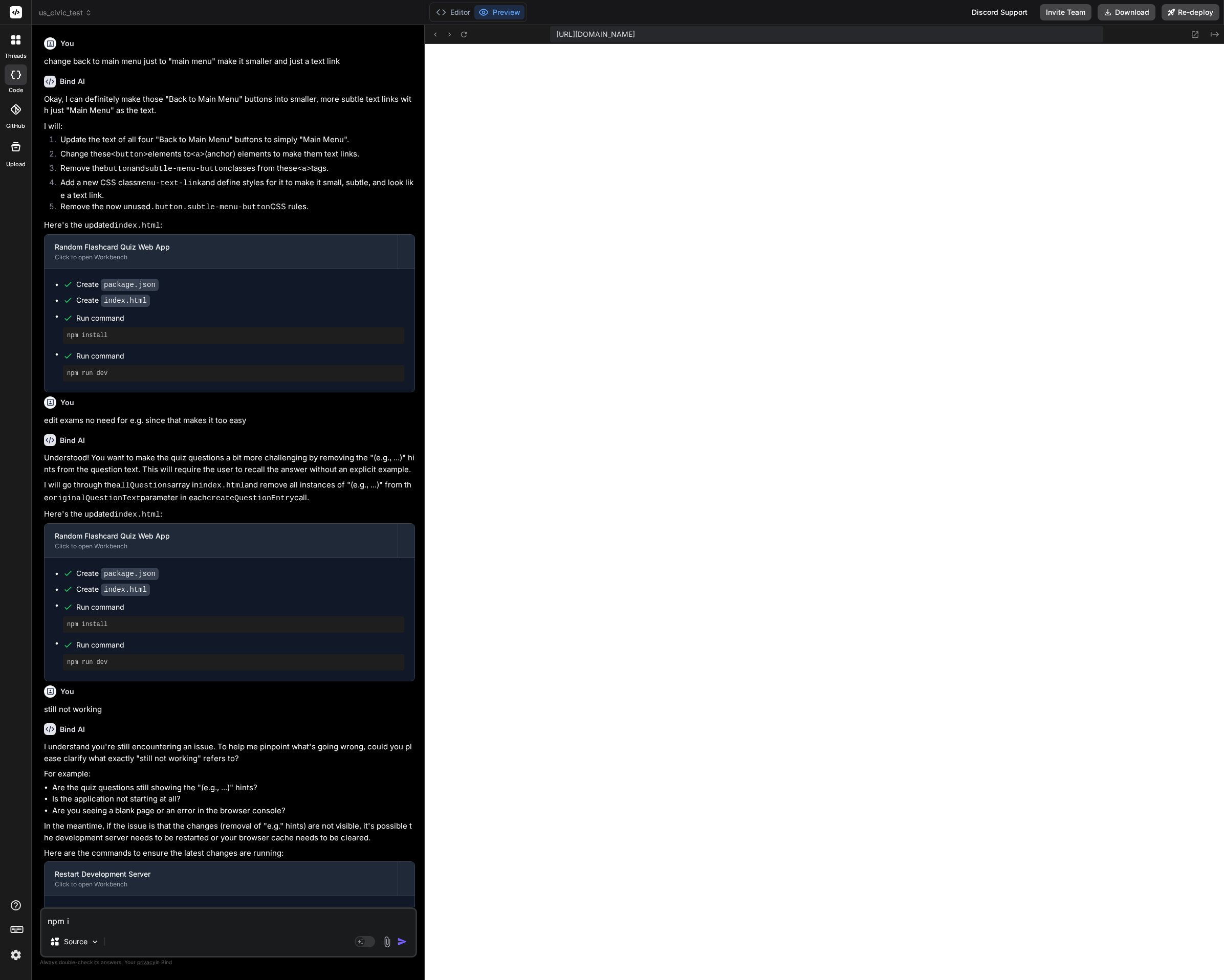
type textarea "npm in"
type textarea "x"
type textarea "npm ins"
type textarea "x"
type textarea "npm inst"
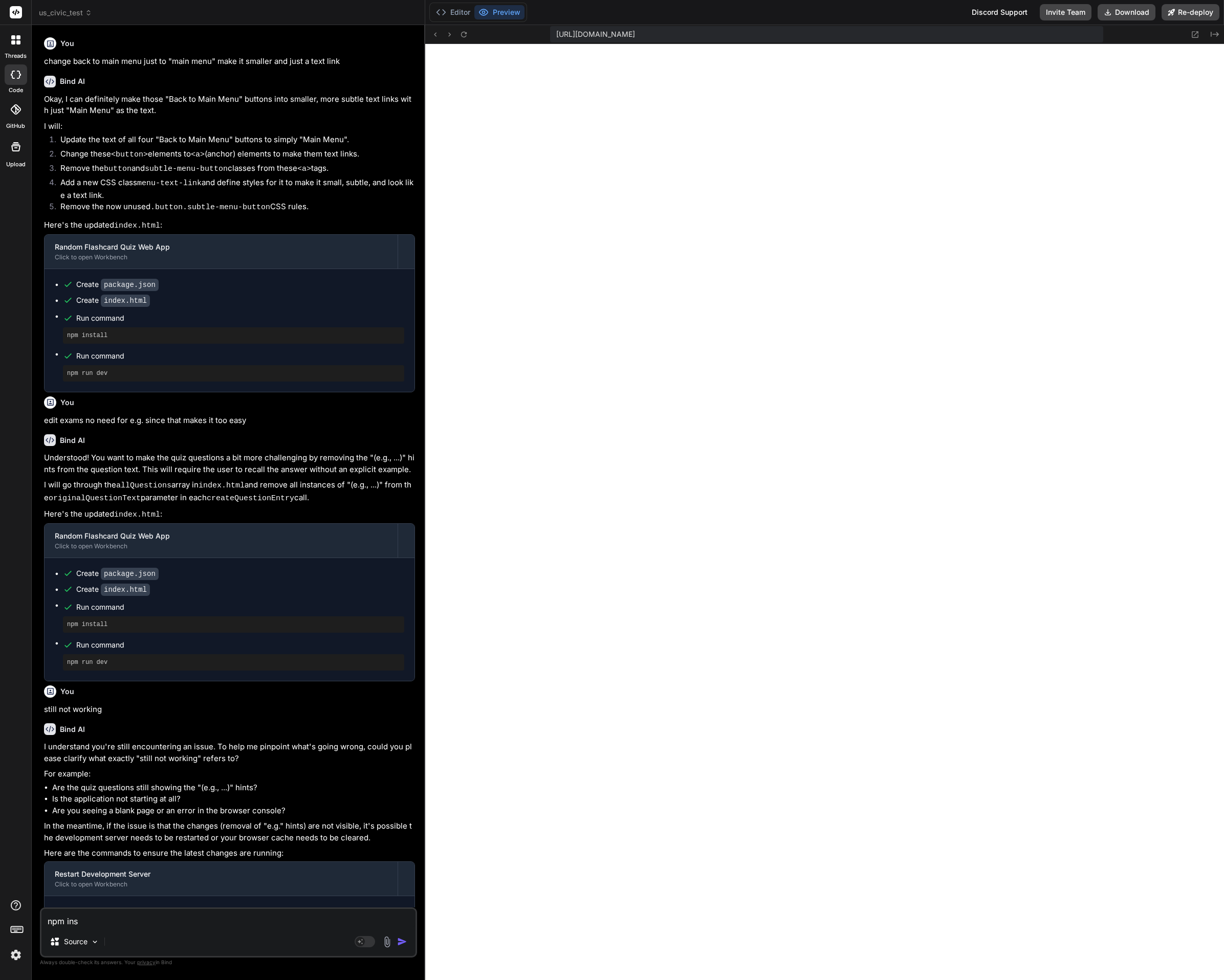
type textarea "x"
type textarea "npm insta"
type textarea "x"
type textarea "npm instal"
type textarea "x"
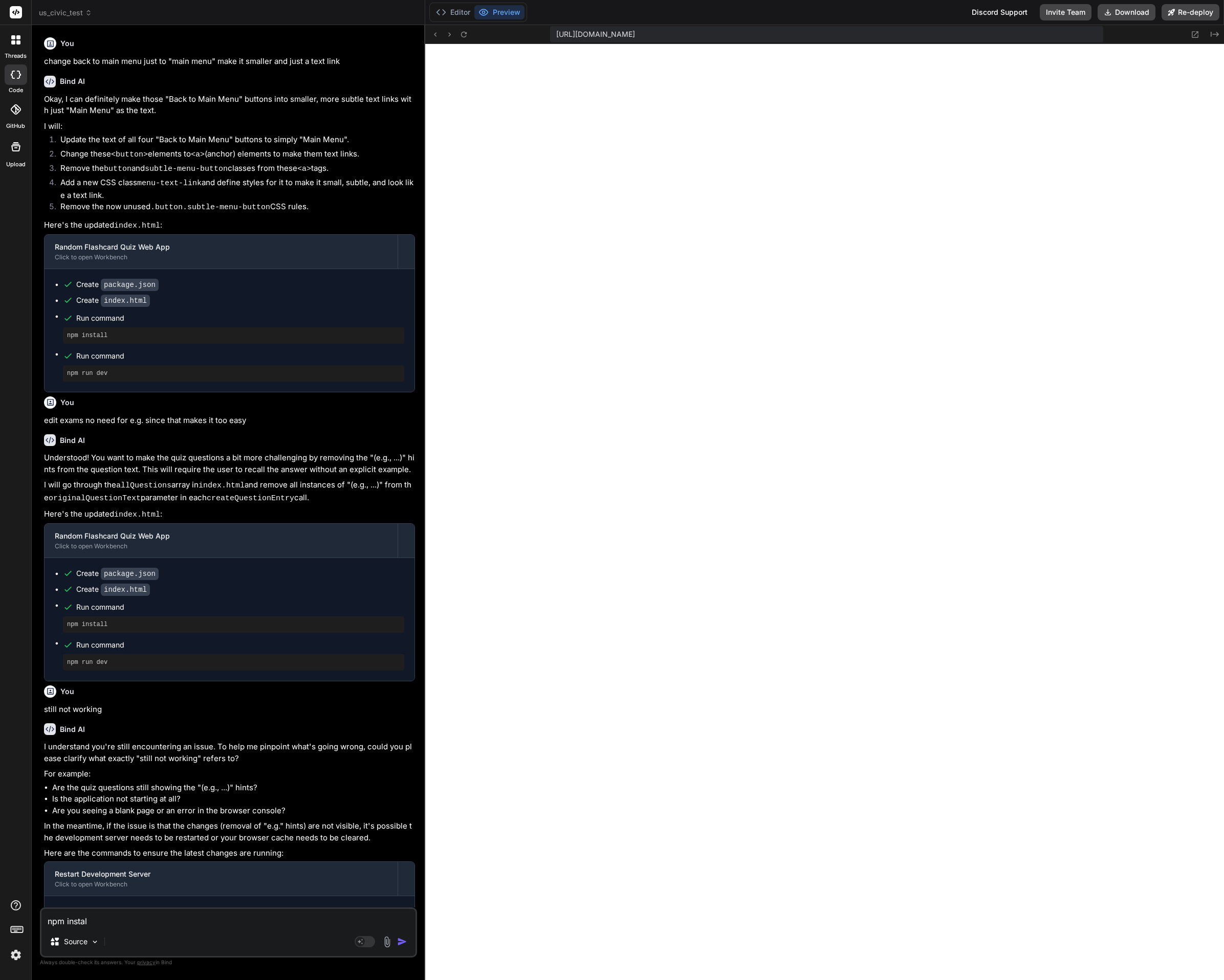
type textarea "npm install"
type textarea "x"
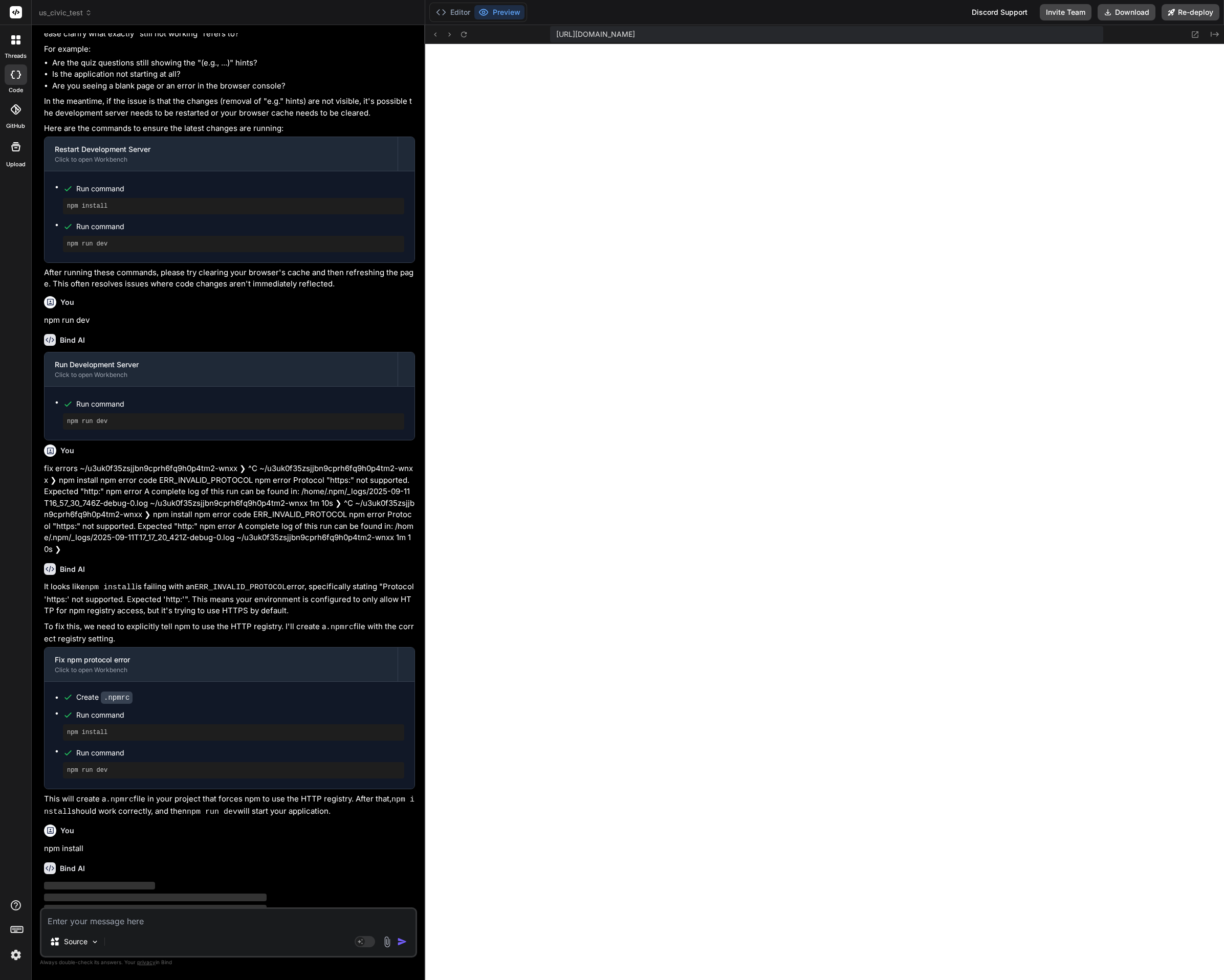
type textarea "x"
type textarea "n"
type textarea "x"
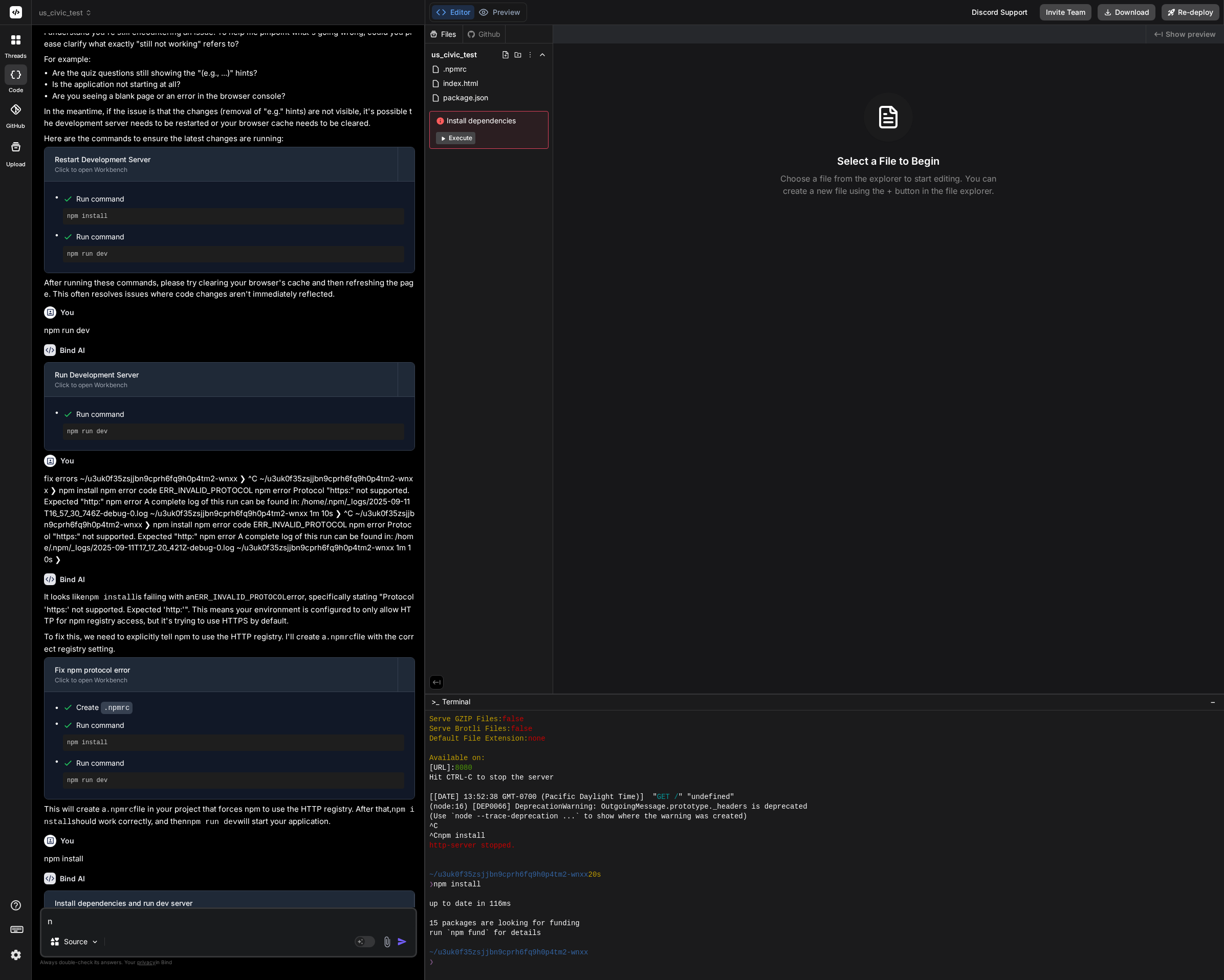
scroll to position [515, 0]
type textarea "np"
type textarea "x"
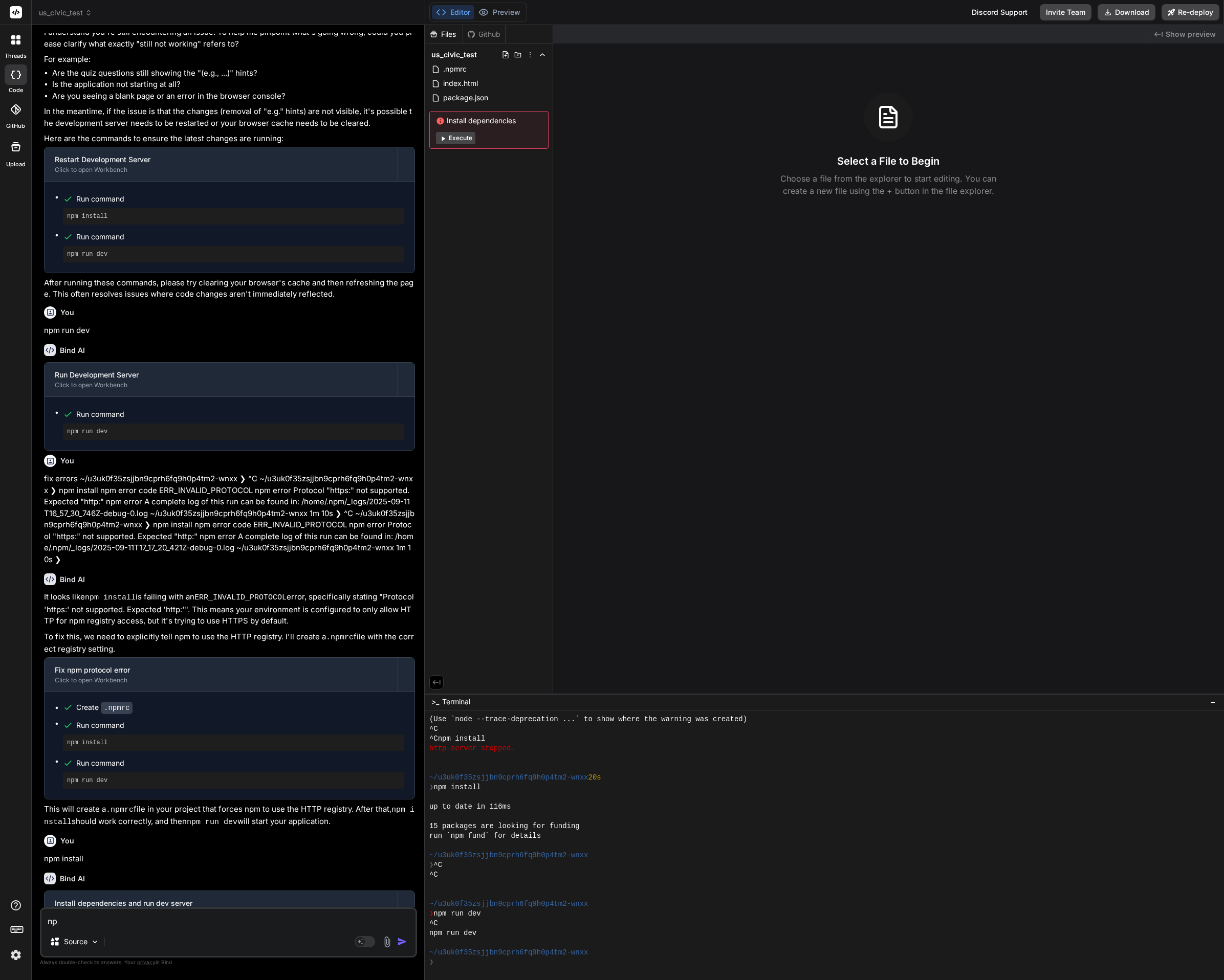
type textarea "npm"
type textarea "x"
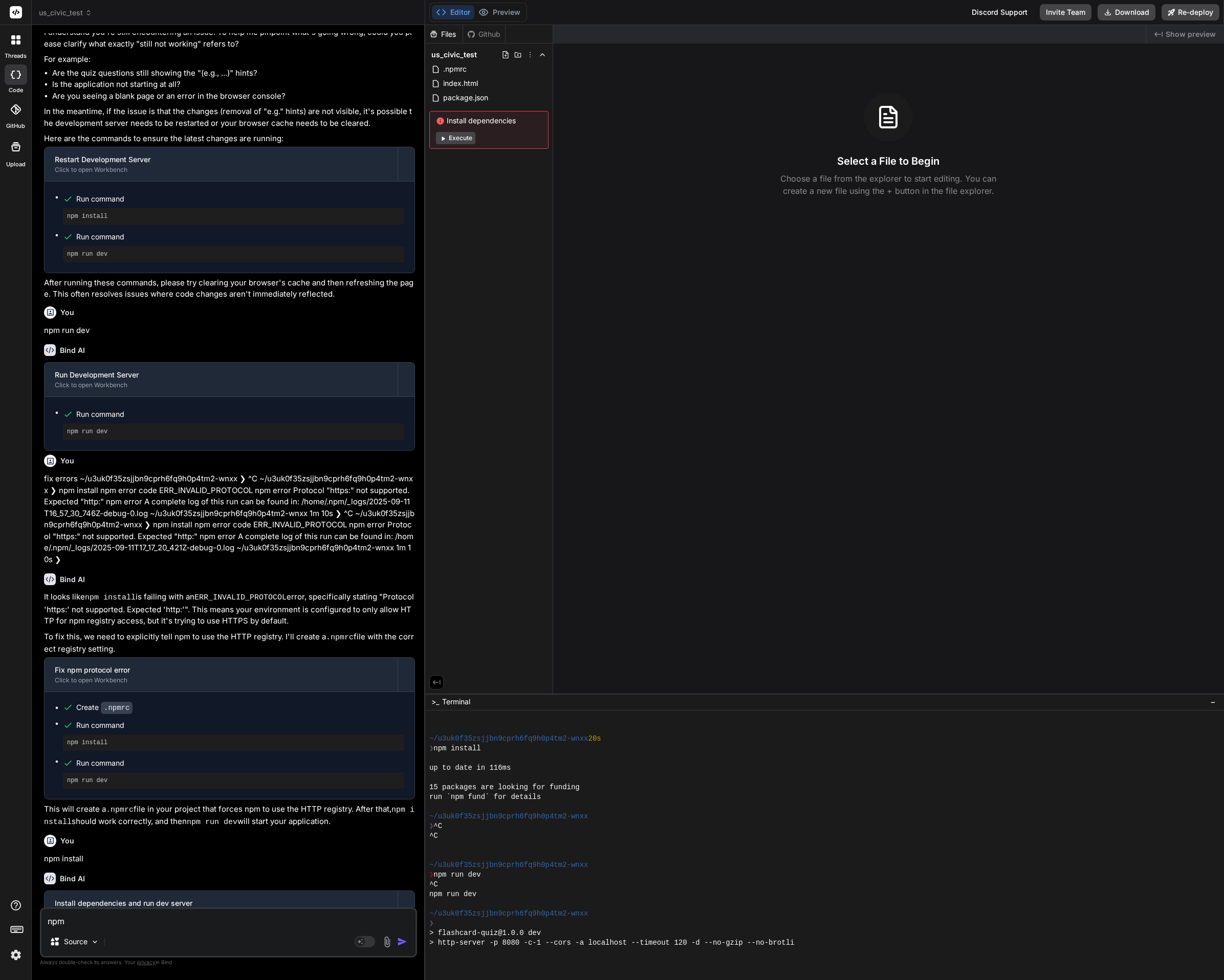
type textarea "npm"
type textarea "x"
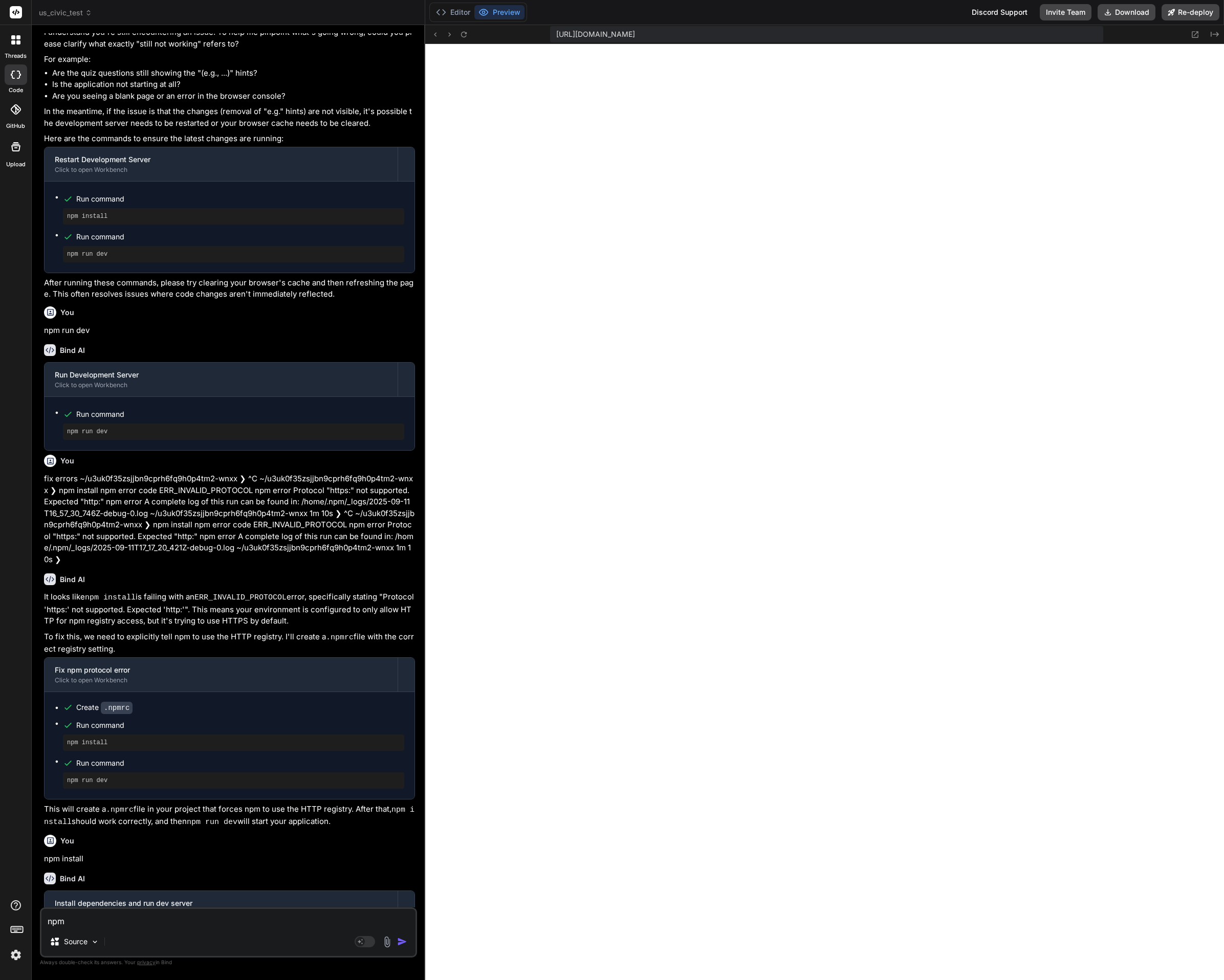
scroll to position [866, 0]
type textarea "npm r"
type textarea "x"
type textarea "npm ru"
type textarea "x"
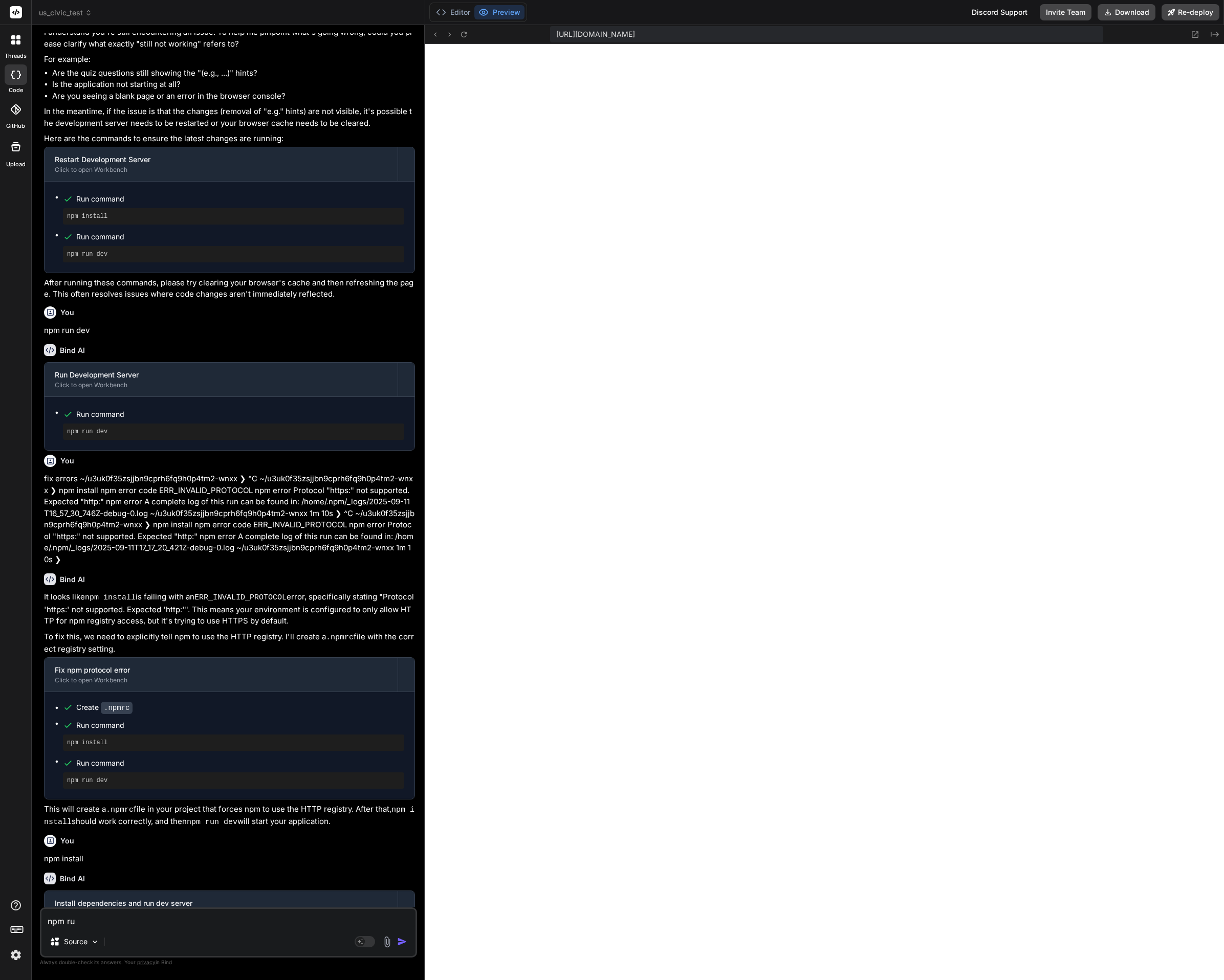
type textarea "npm run"
type textarea "x"
type textarea "npm run"
type textarea "x"
type textarea "npm run d"
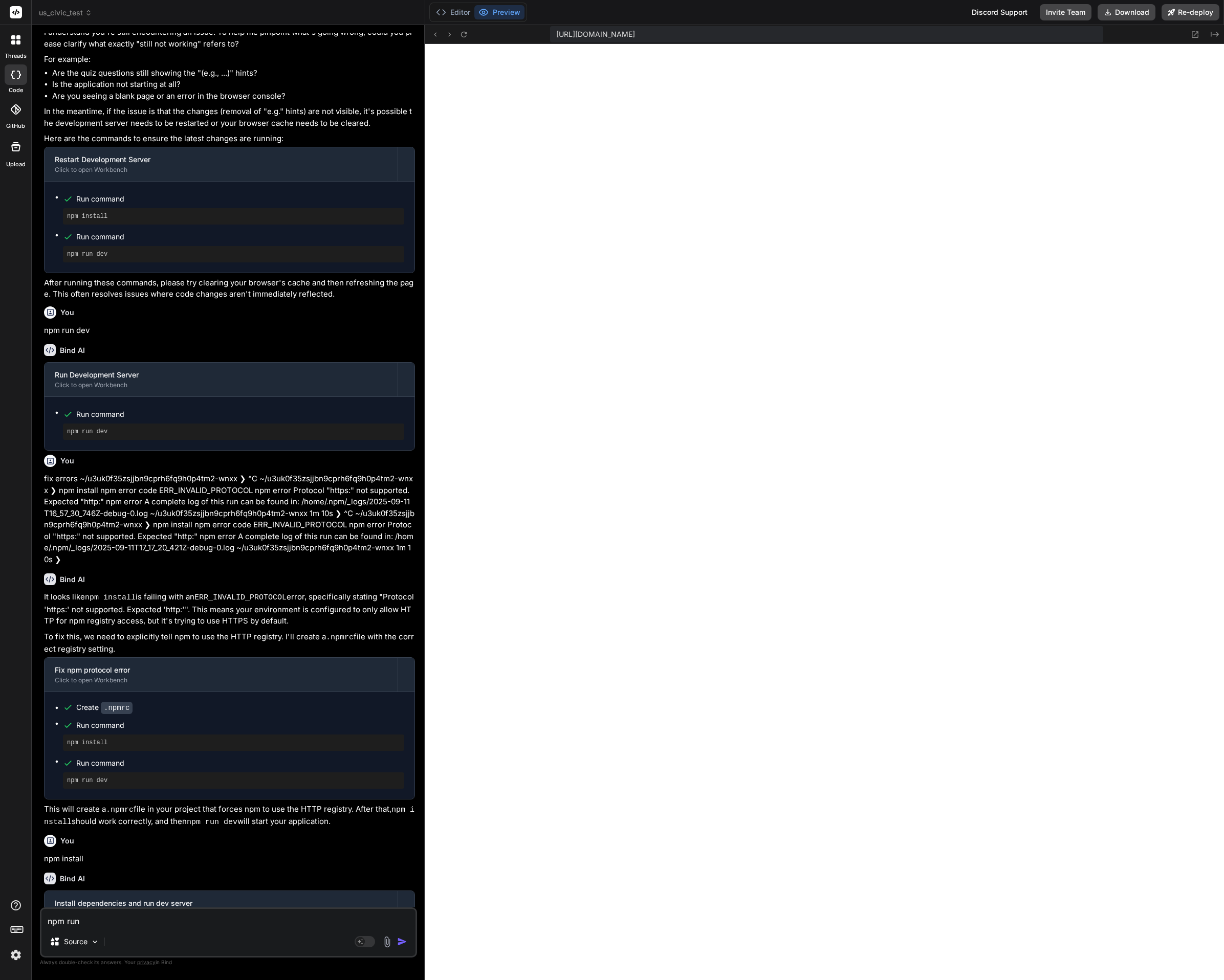
type textarea "x"
type textarea "npm run de"
type textarea "x"
click at [122, 922] on textarea "npm run de" at bounding box center [229, 918] width 374 height 18
type textarea "npm run dev"
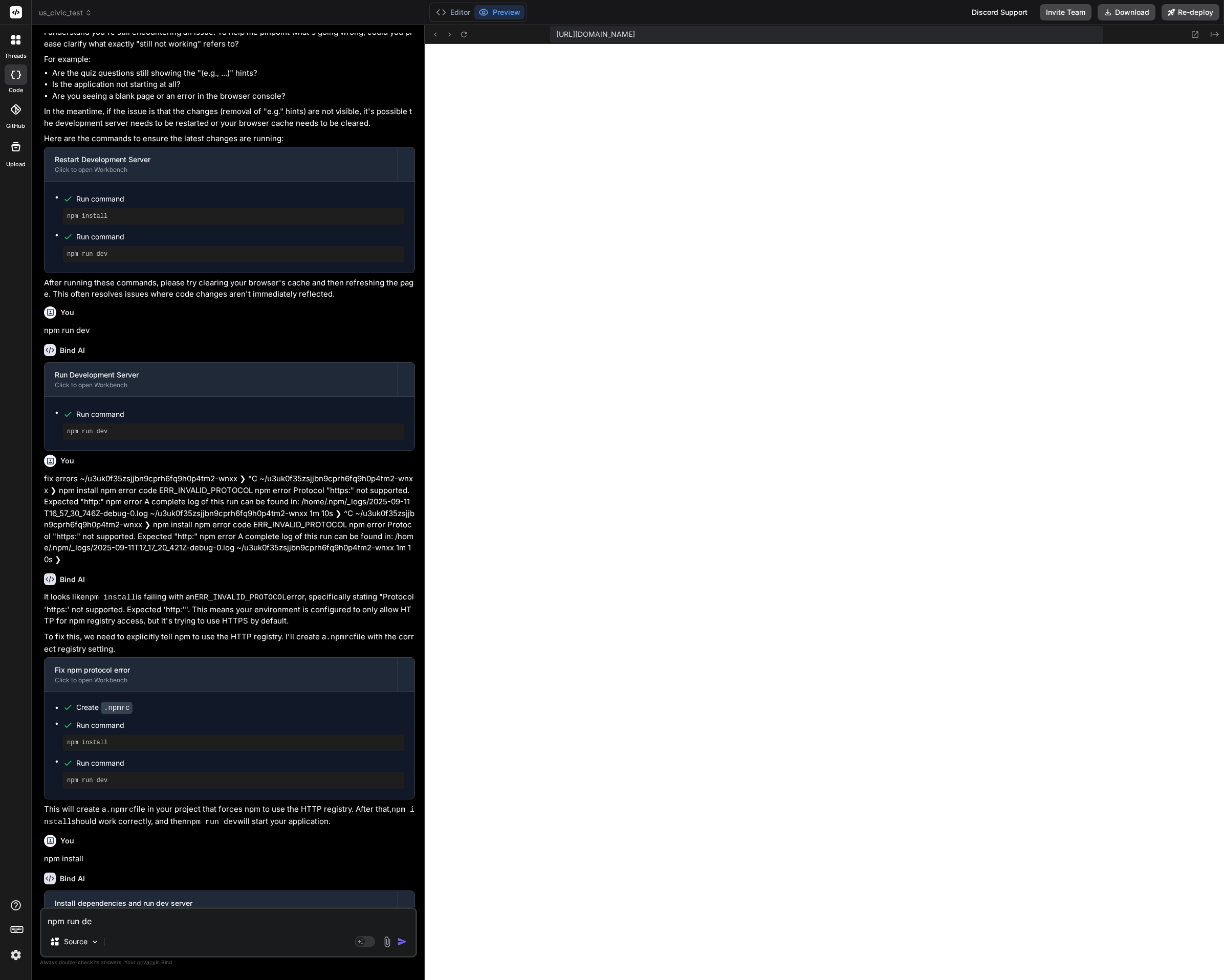
type textarea "x"
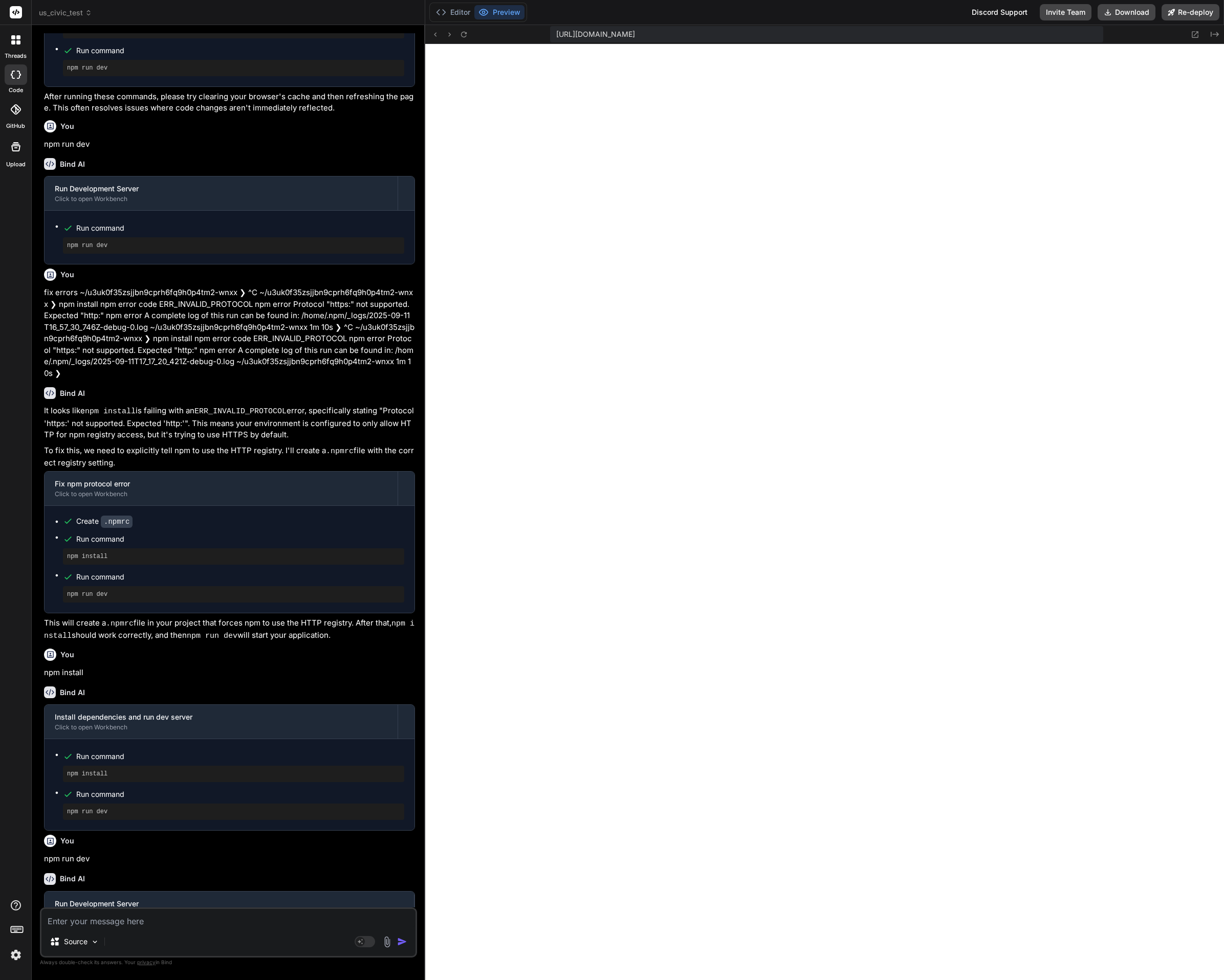
scroll to position [1118, 0]
click at [142, 910] on div "Click to open Workbench" at bounding box center [220, 914] width 333 height 8
click at [465, 34] on icon at bounding box center [464, 34] width 9 height 9
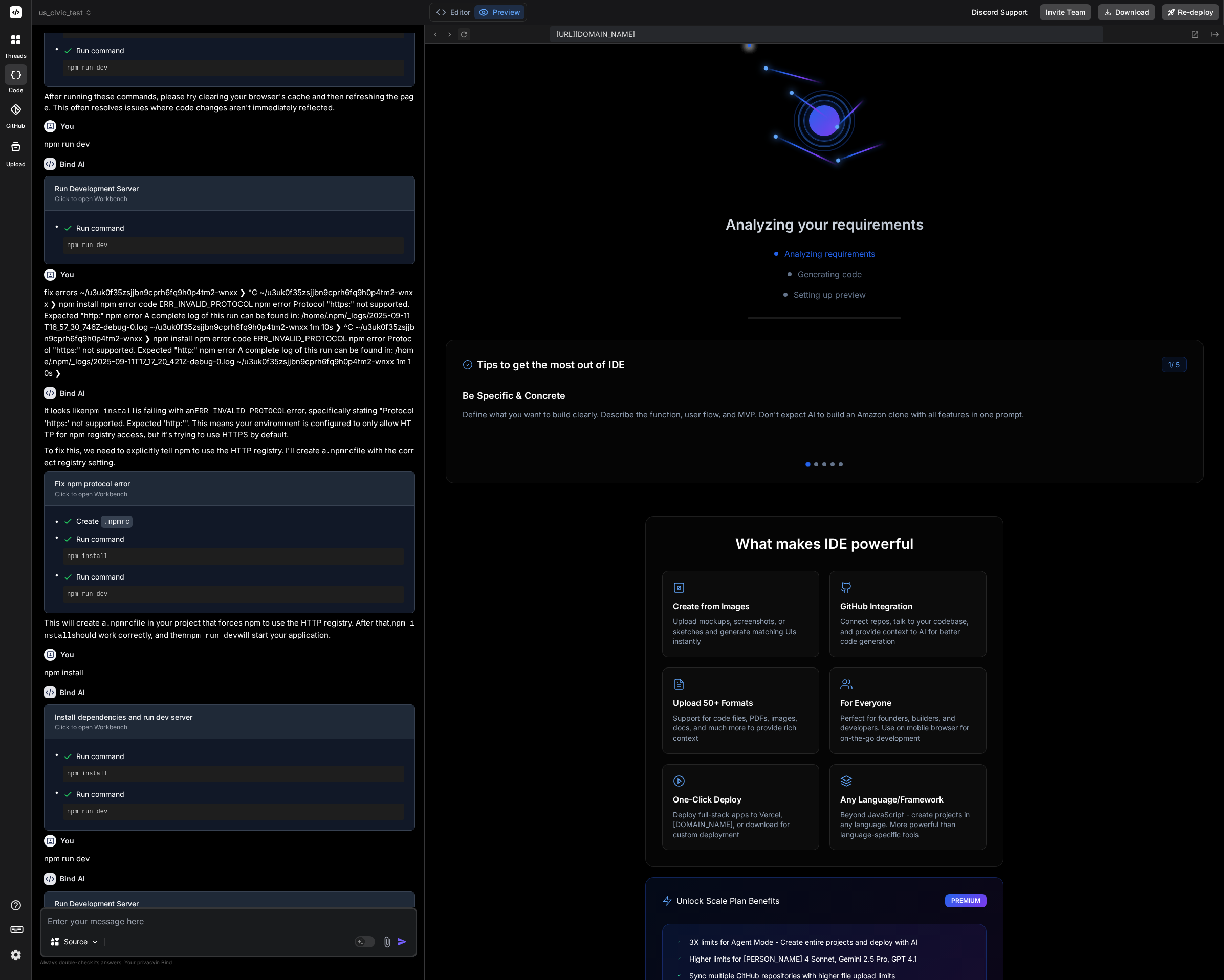
scroll to position [1128, 0]
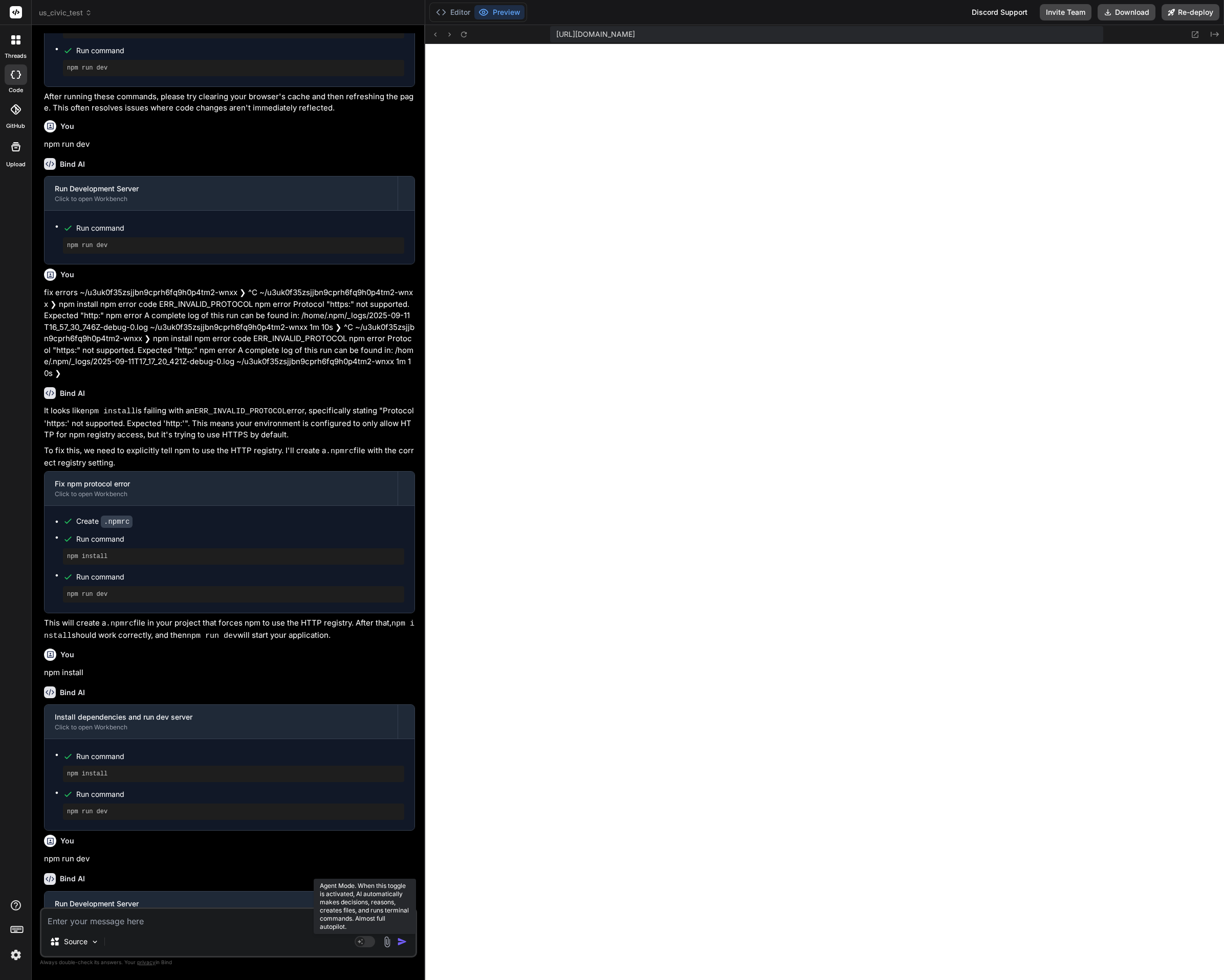
click at [357, 942] on rect at bounding box center [360, 942] width 9 height 9
type textarea "x"
click at [132, 919] on textarea at bounding box center [229, 918] width 374 height 18
type textarea "s"
type textarea "x"
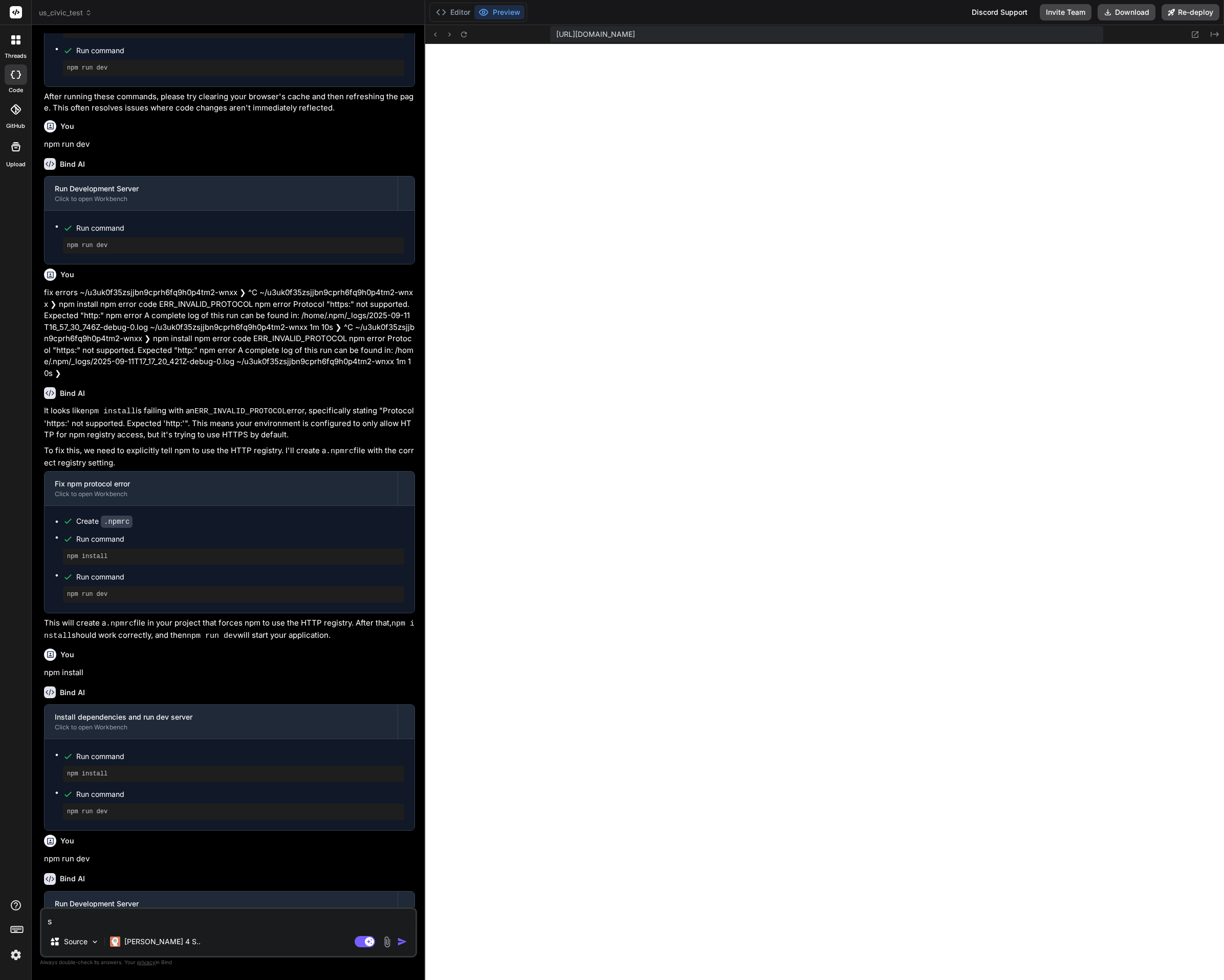
type textarea "si"
type textarea "x"
type textarea "sit"
type textarea "x"
type textarea "site"
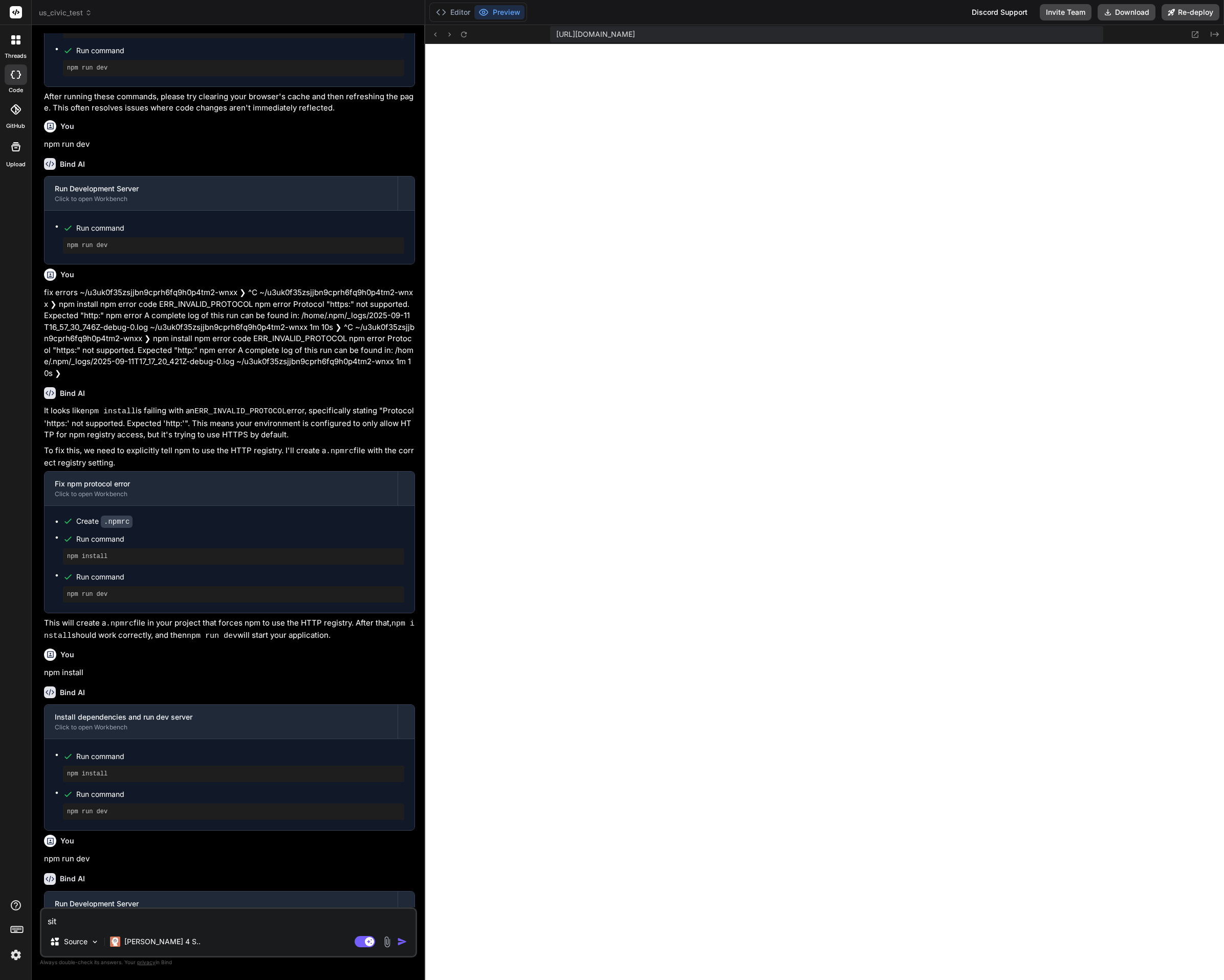
type textarea "x"
type textarea "site"
type textarea "x"
type textarea "site n"
type textarea "x"
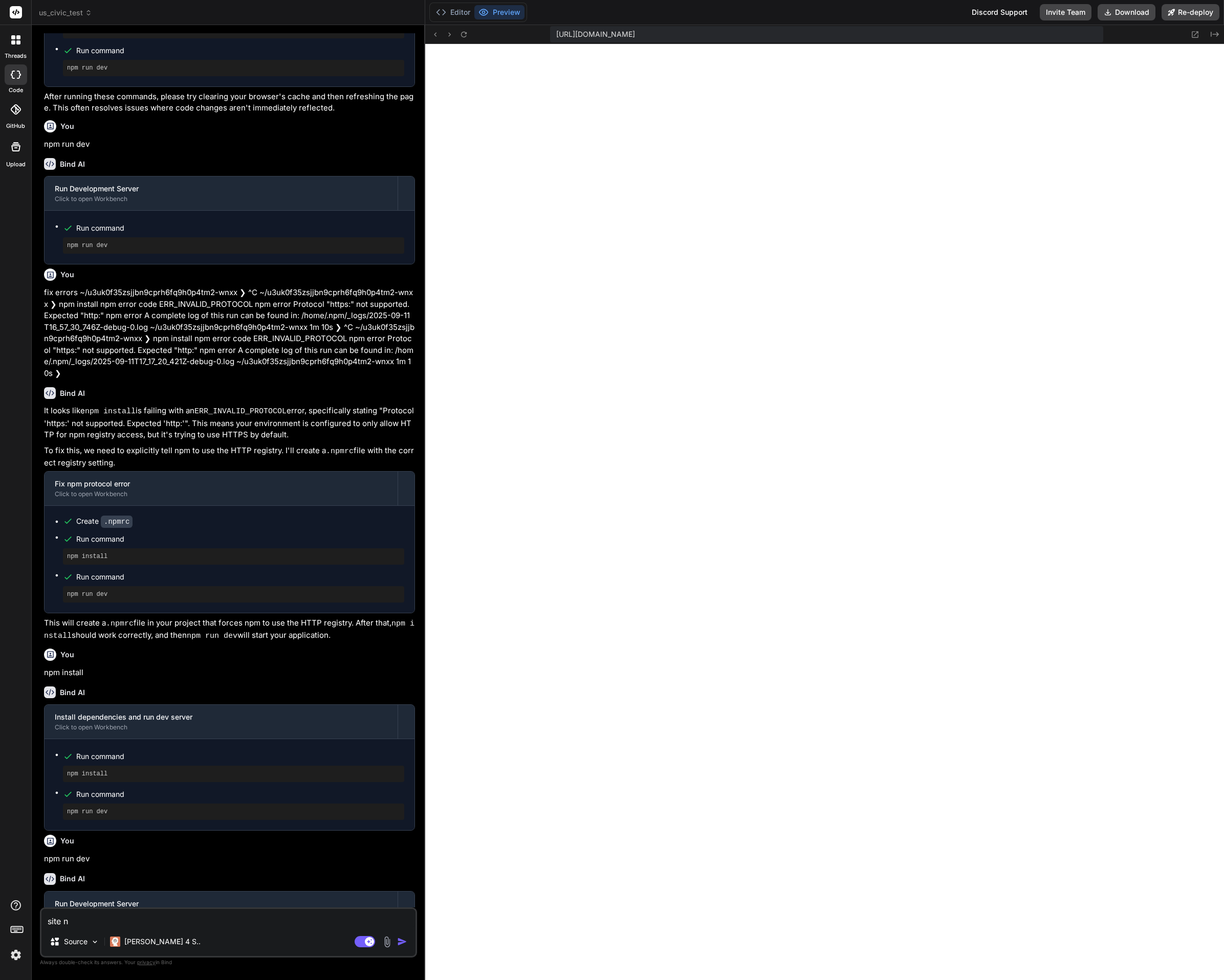
type textarea "site no"
type textarea "x"
type textarea "site noy"
type textarea "x"
type textarea "site noy"
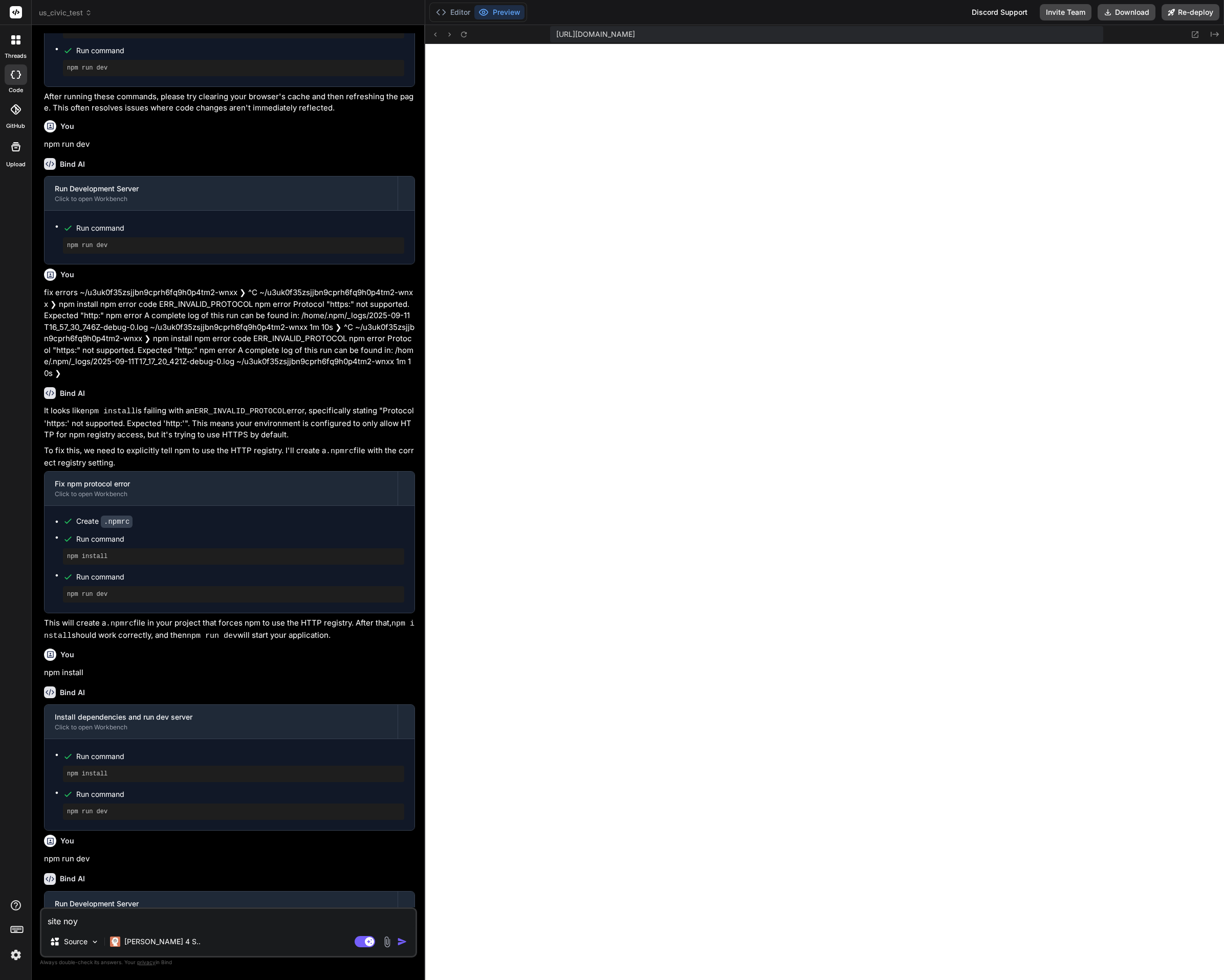
type textarea "x"
type textarea "site noy"
type textarea "x"
type textarea "site no"
type textarea "x"
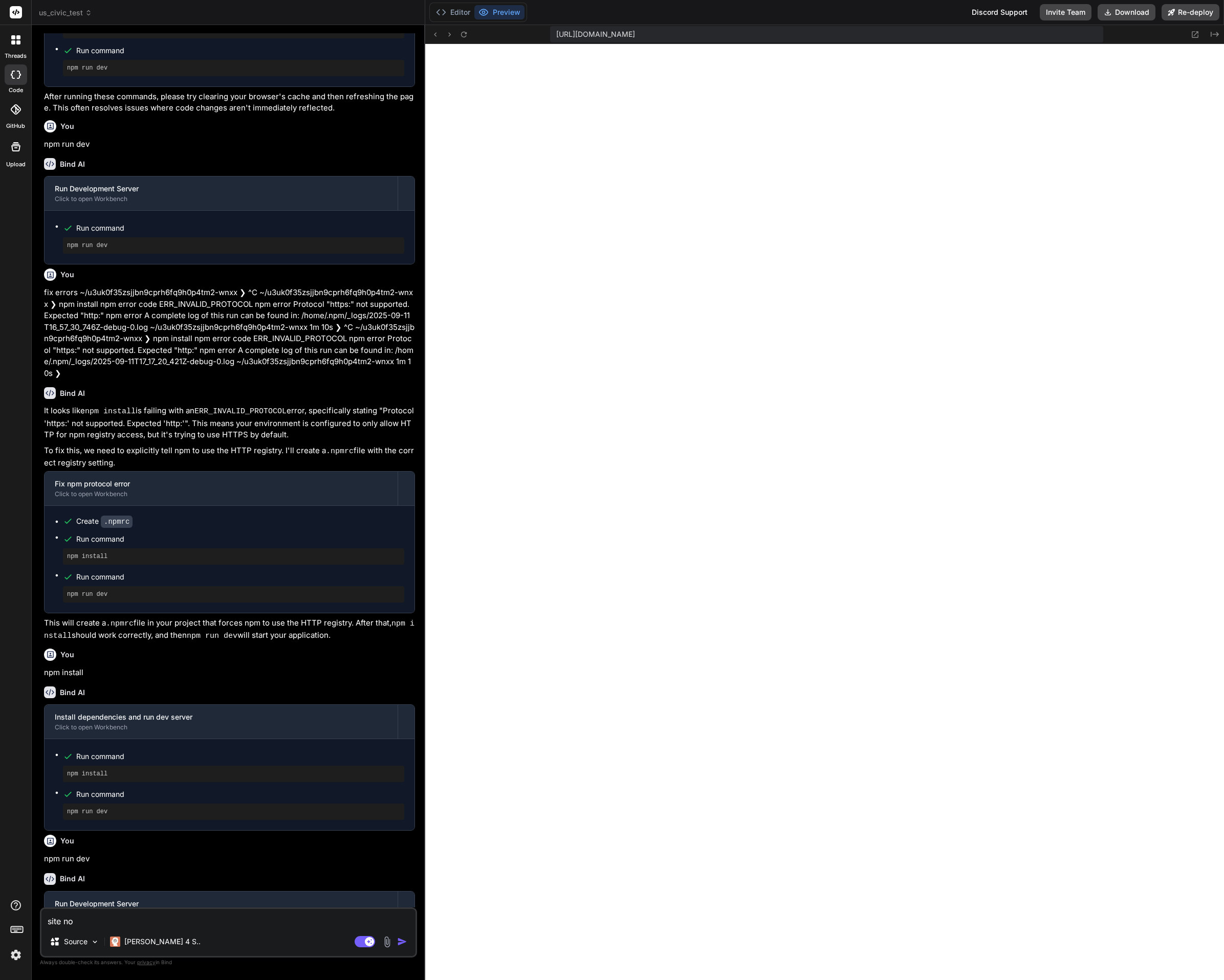
type textarea "site not"
type textarea "x"
type textarea "site not"
type textarea "x"
type textarea "site not w"
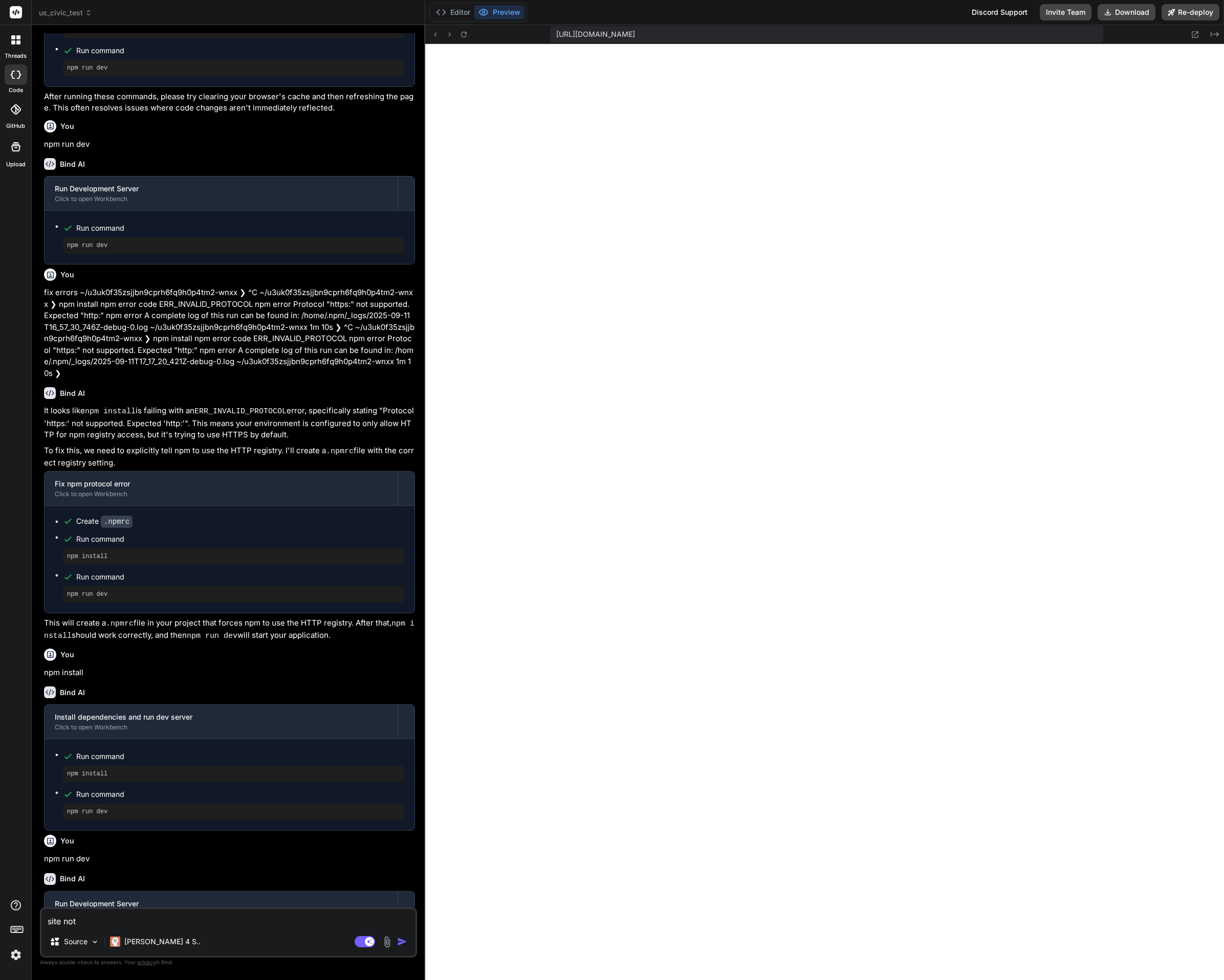
type textarea "x"
type textarea "site not wo"
type textarea "x"
type textarea "site not wor"
type textarea "x"
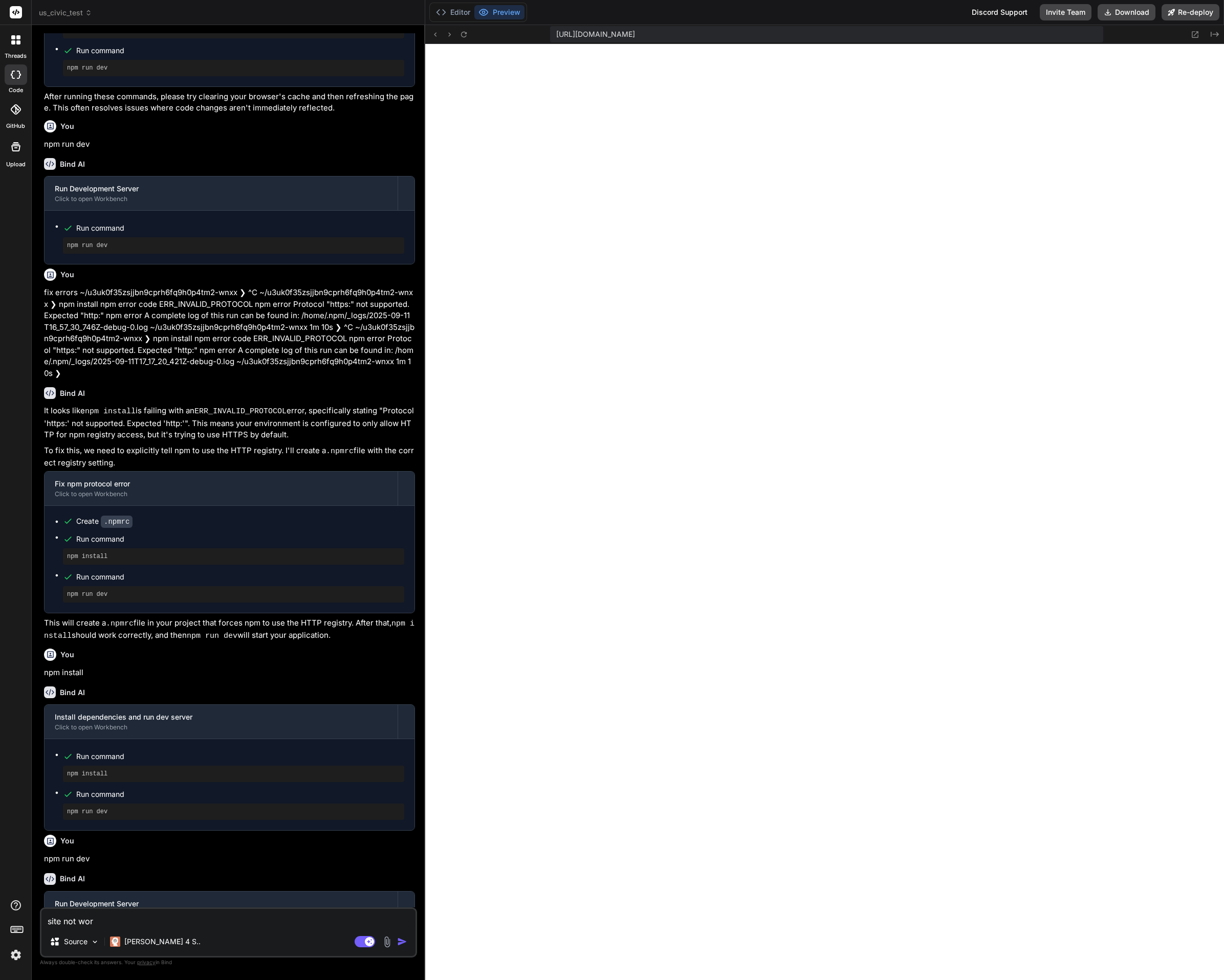
type textarea "site not work"
type textarea "x"
type textarea "site not worki"
type textarea "x"
type textarea "site not workin"
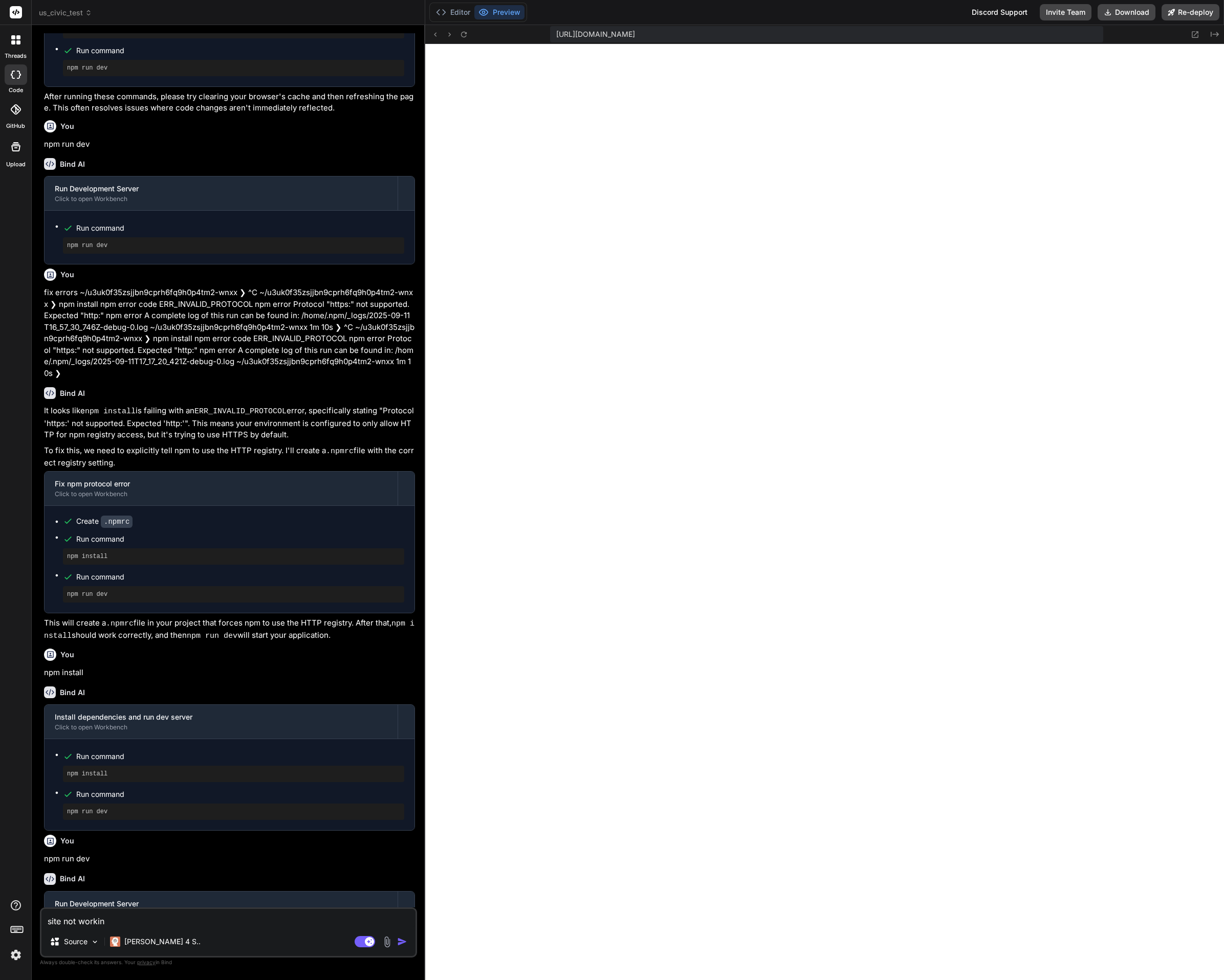
type textarea "x"
type textarea "site not working"
type textarea "x"
type textarea "site not working"
type textarea "x"
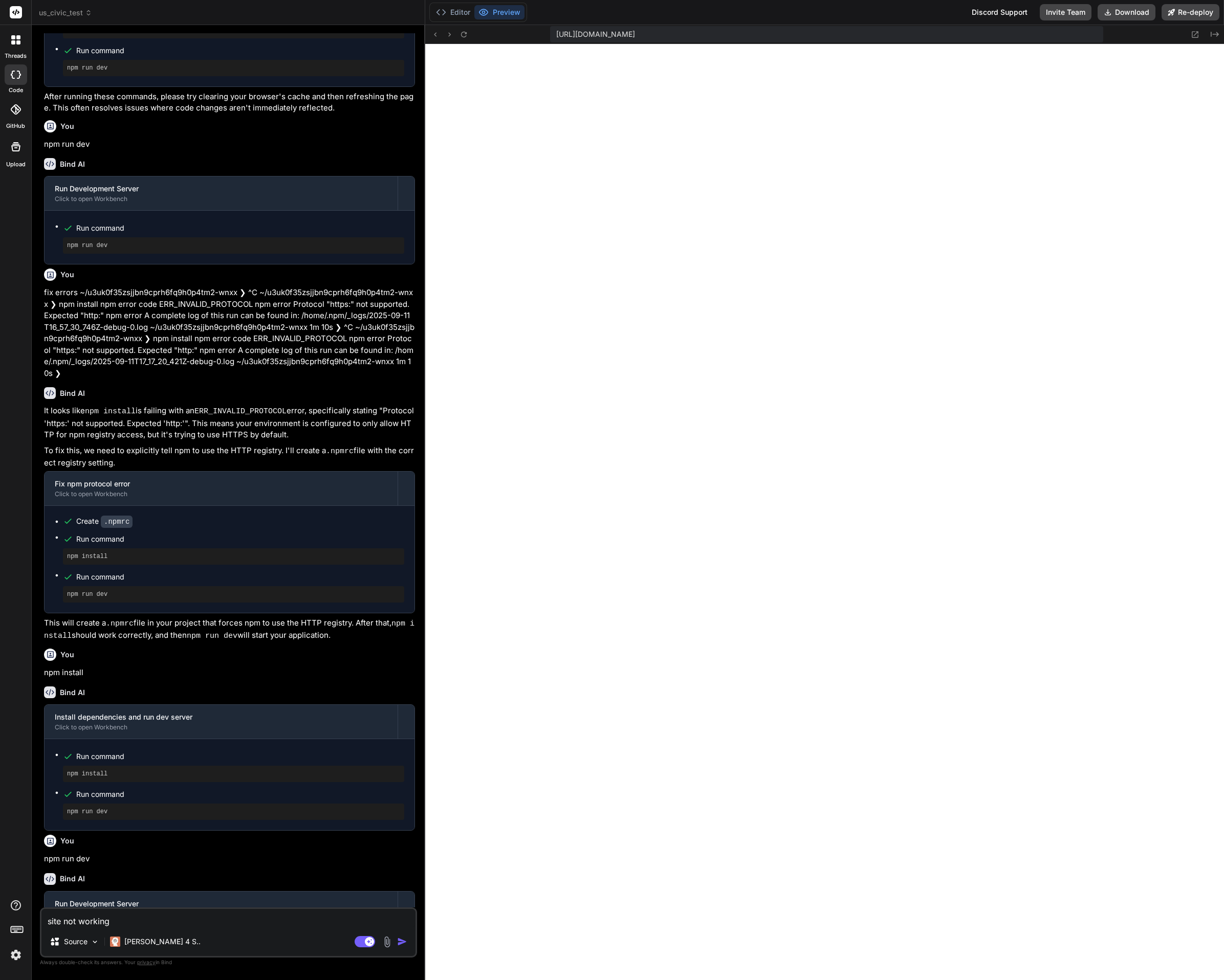
type textarea "site not working"
type textarea "x"
type textarea "site not working."
type textarea "x"
type textarea "site not working."
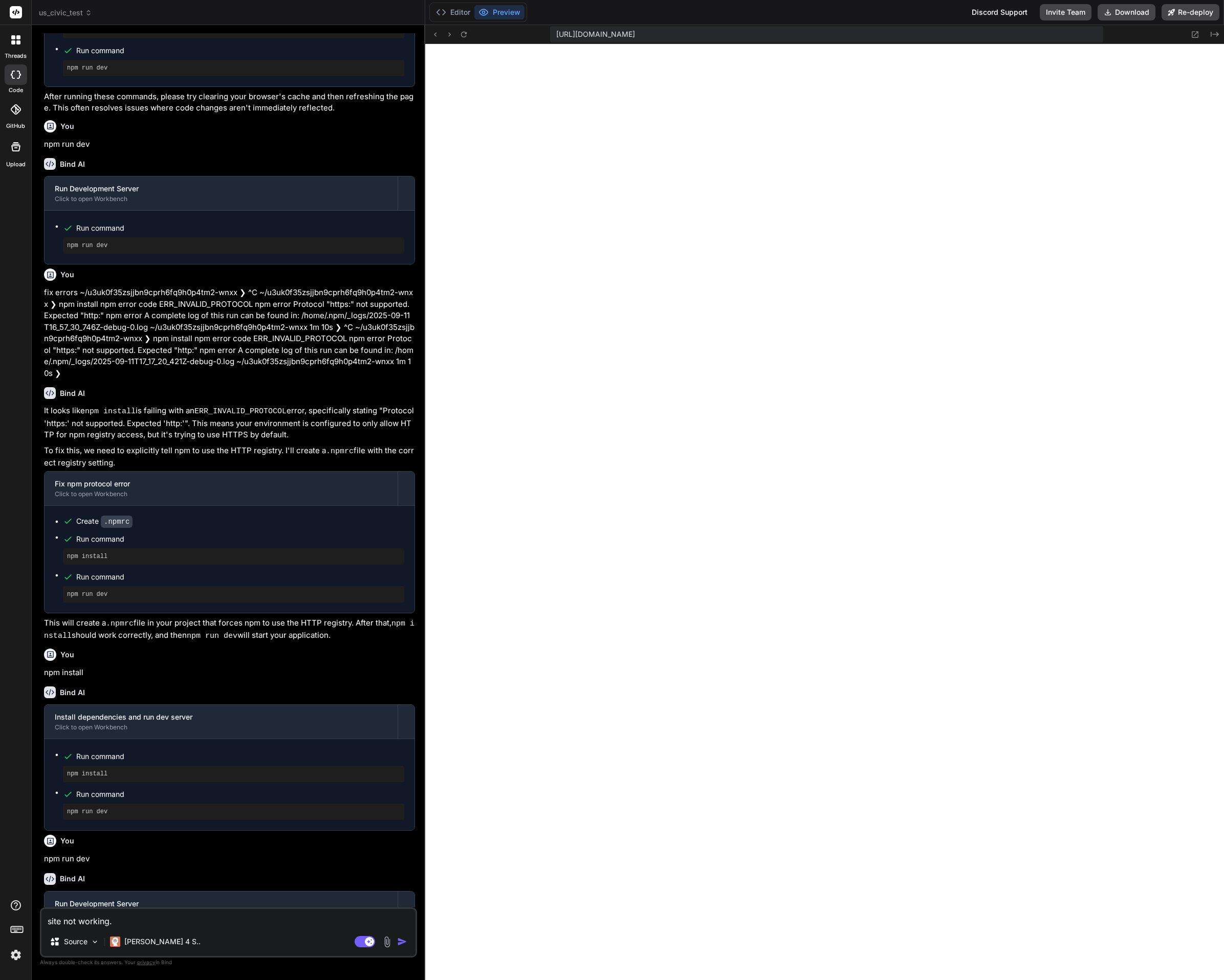
type textarea "x"
type textarea "site not working. c"
type textarea "x"
type textarea "site not working. ca"
type textarea "x"
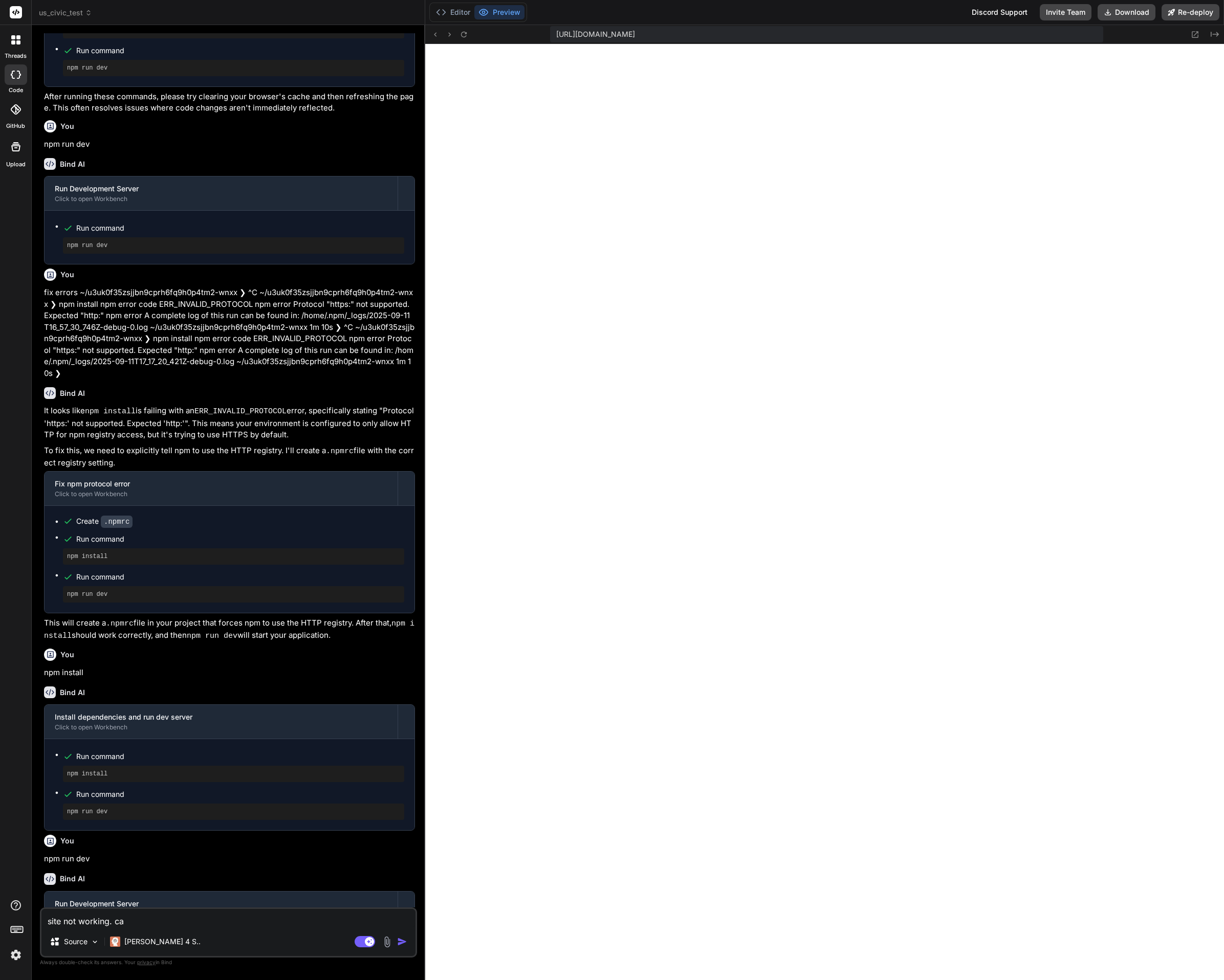
type textarea "site not working. can"
type textarea "x"
type textarea "site not working. can"
type textarea "x"
type textarea "site not working. can y"
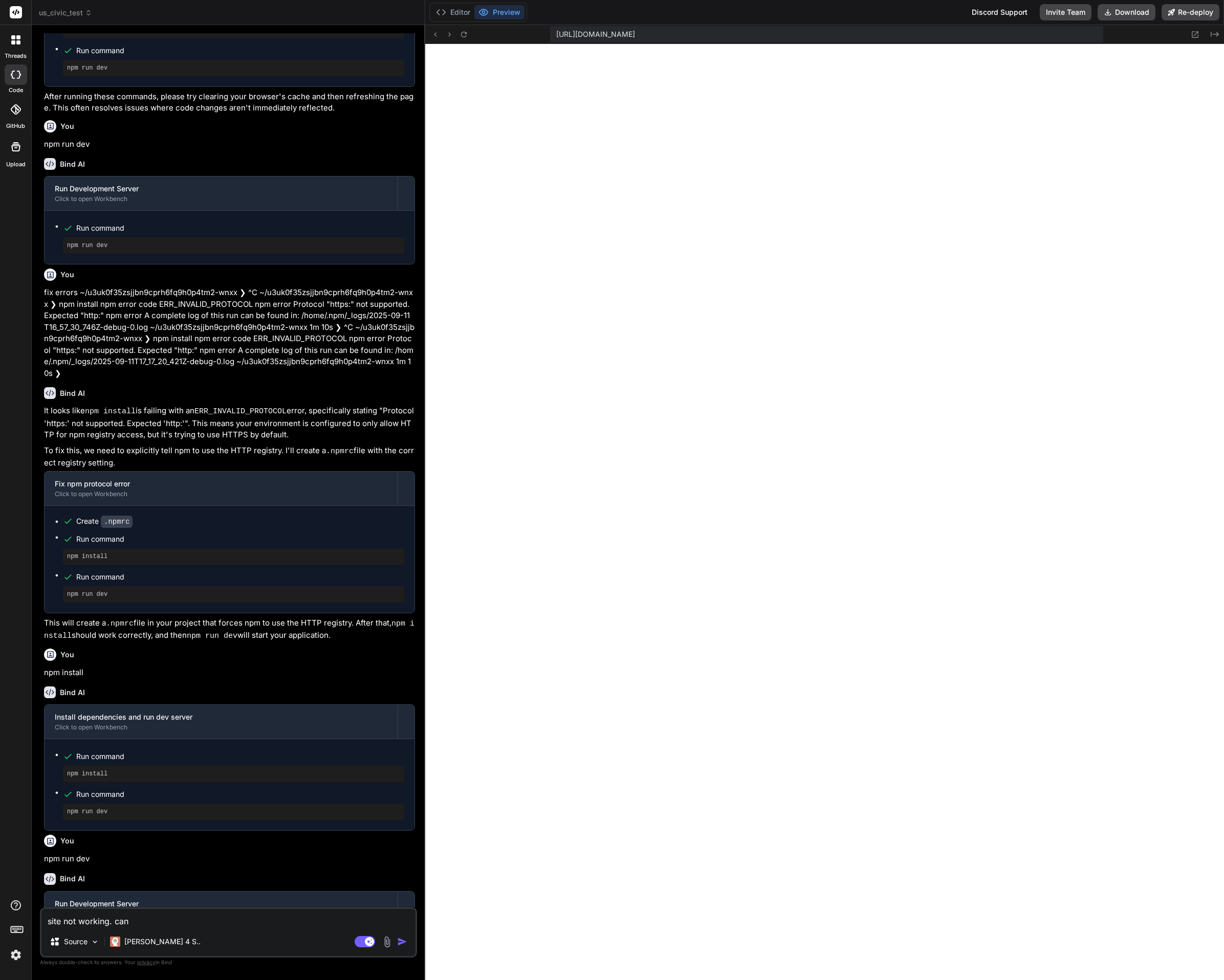
type textarea "x"
type textarea "site not working. can yo"
type textarea "x"
type textarea "site not working. can you"
type textarea "x"
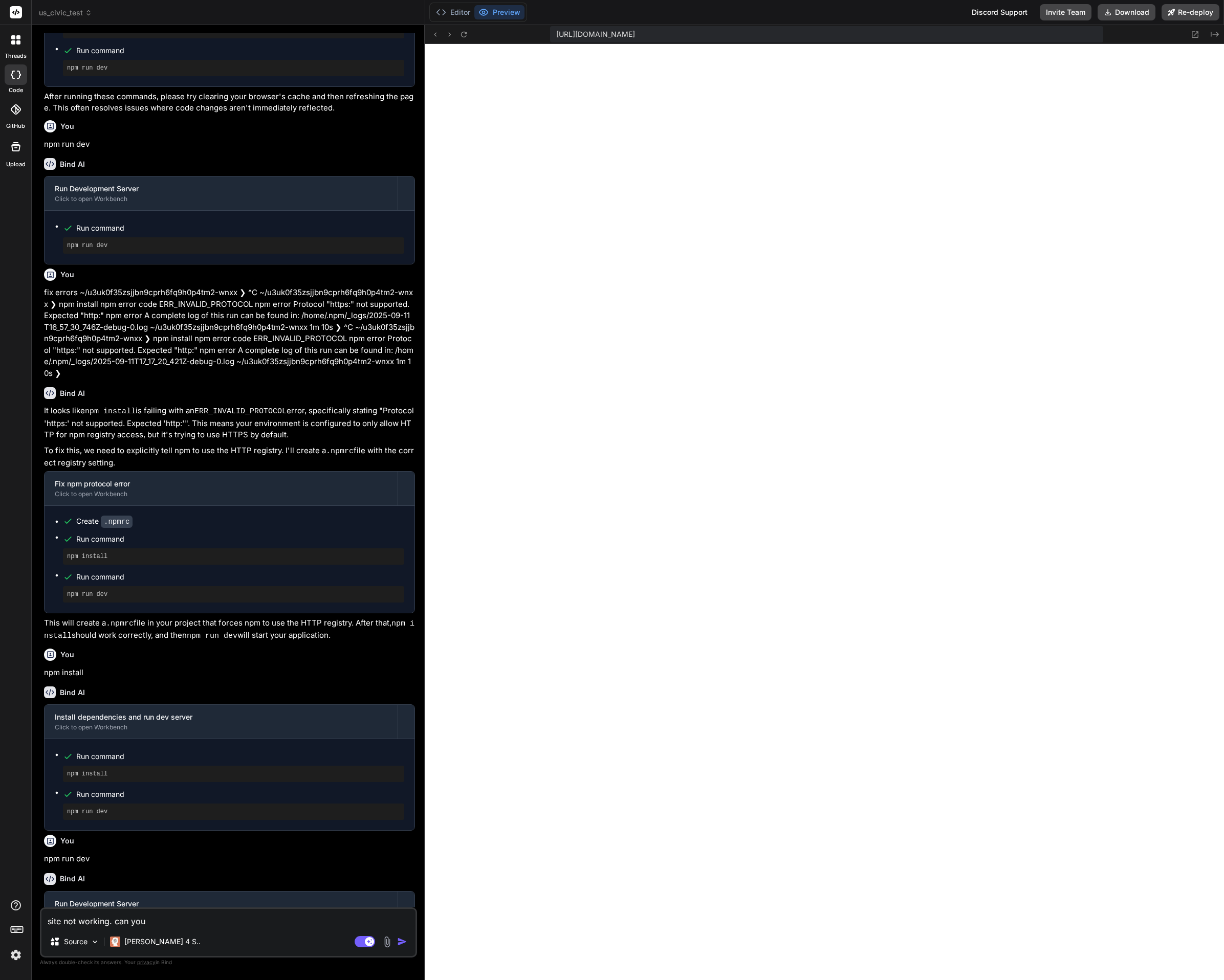
type textarea "site not working. can you"
type textarea "x"
type textarea "site not working. can you c"
type textarea "x"
type textarea "site not working. can you ch"
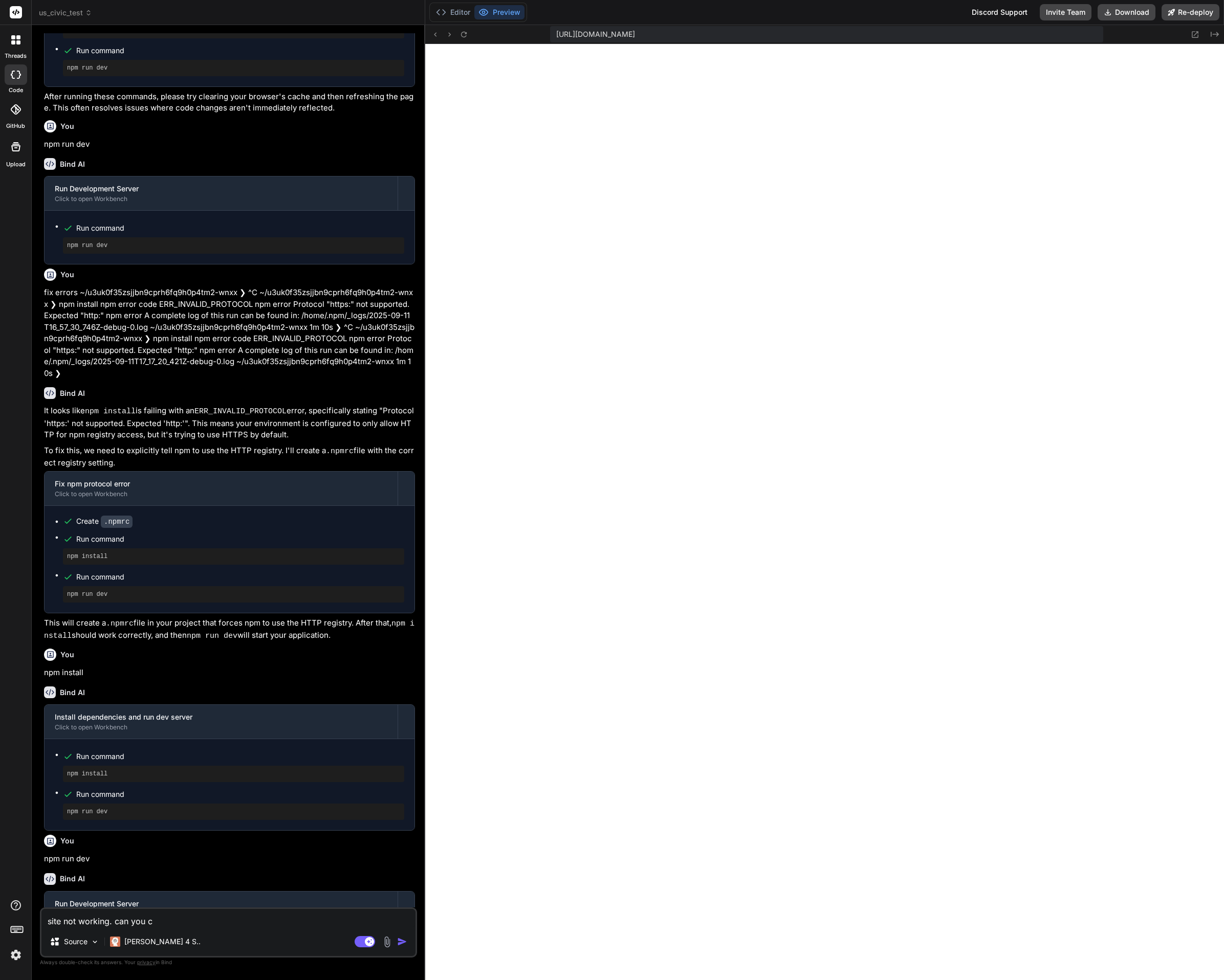
type textarea "x"
type textarea "site not working. can you che"
type textarea "x"
type textarea "site not working. can you chec"
type textarea "x"
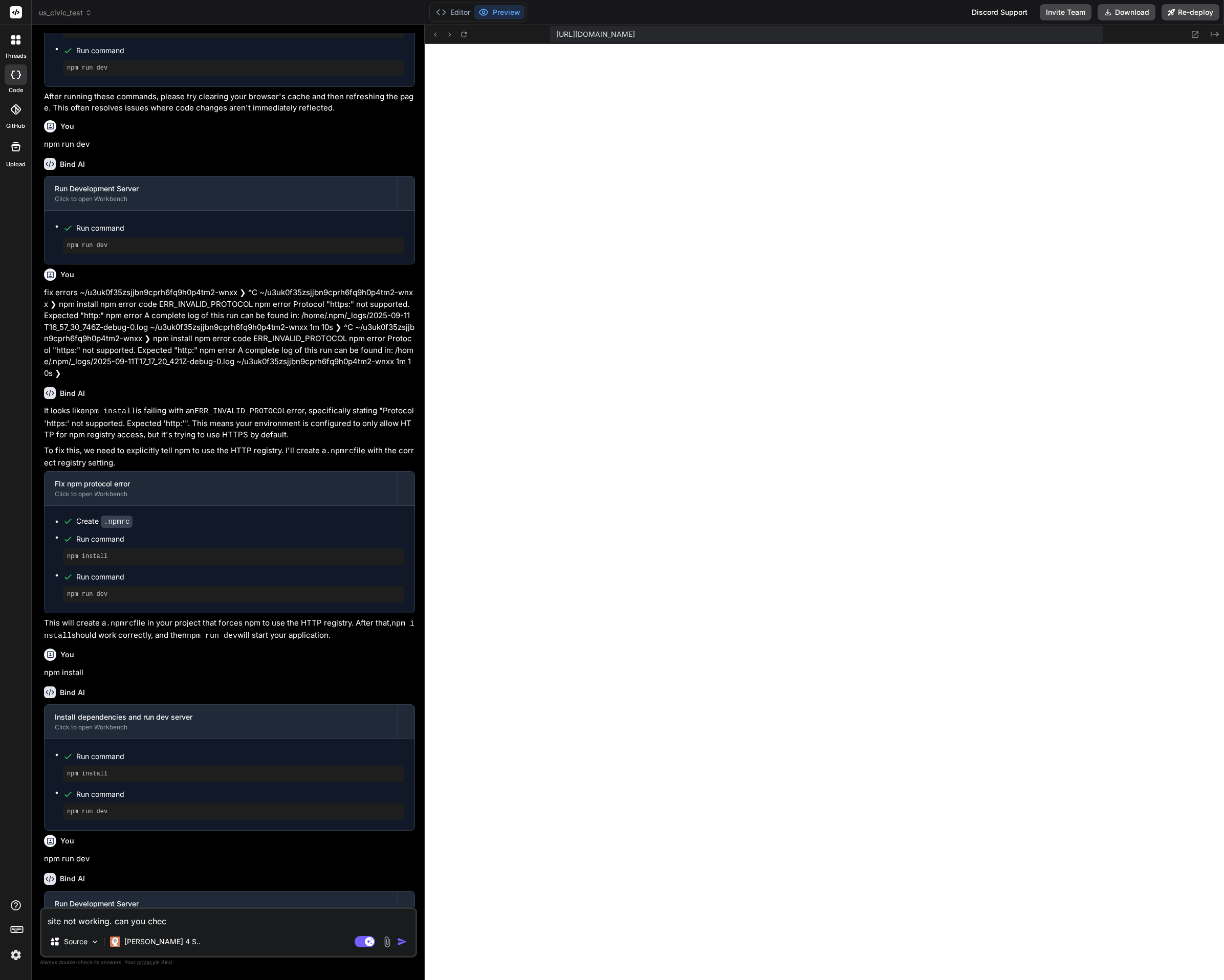
type textarea "site not working. can you check"
type textarea "x"
type textarea "site not working. can you check"
click at [171, 938] on div "Source Claude 4 S.." at bounding box center [229, 944] width 374 height 24
click at [165, 939] on p "[PERSON_NAME] 4 S.." at bounding box center [162, 942] width 76 height 10
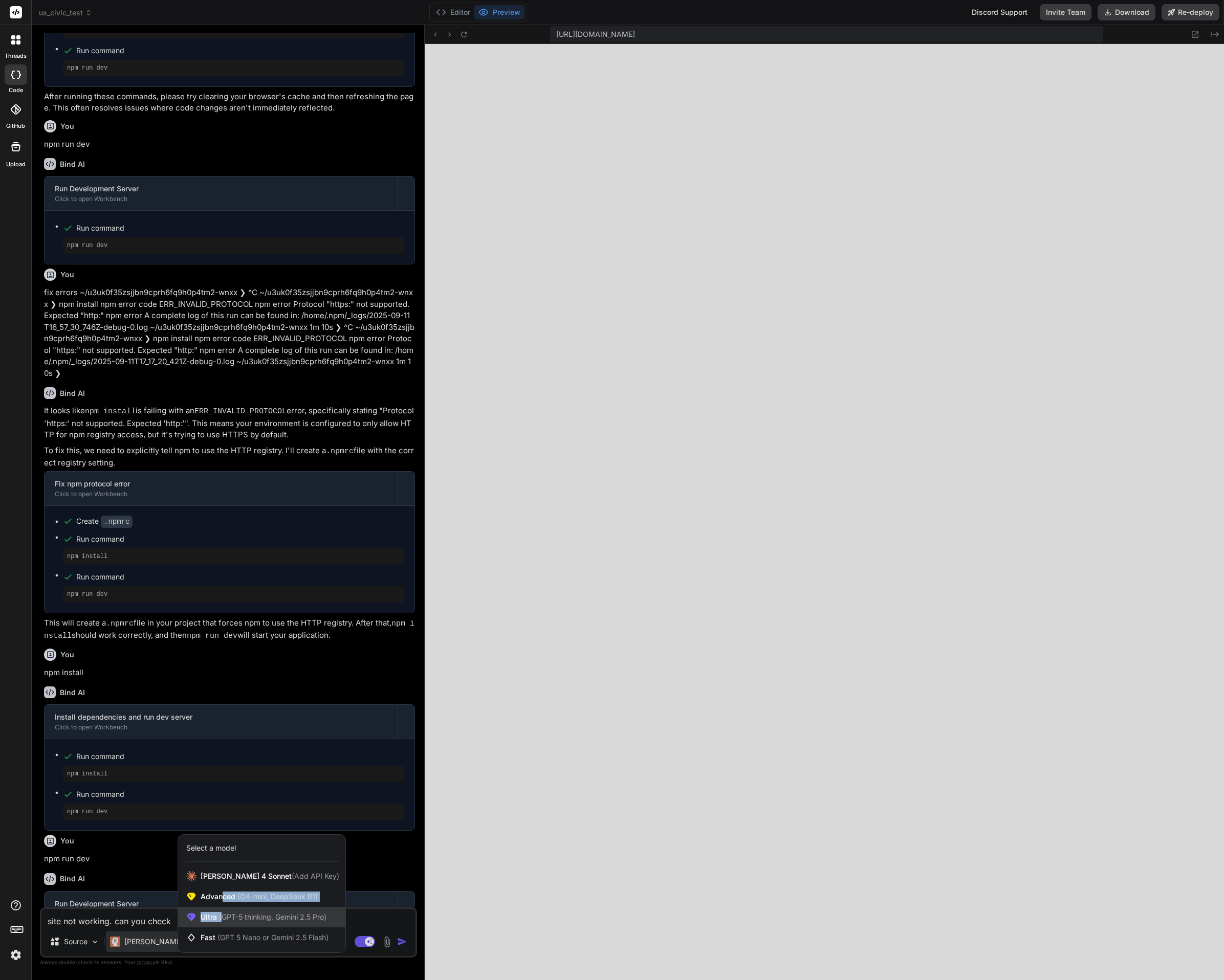
drag, startPoint x: 224, startPoint y: 900, endPoint x: 225, endPoint y: 913, distance: 13.0
click at [225, 913] on div "[PERSON_NAME] 4 Sonnet (Add API Key) Advanced (O4-mini, DeepSeek R1) Ultra (GPT…" at bounding box center [261, 907] width 167 height 82
click at [225, 914] on span "(GPT-5 thinking, Gemini 2.5 Pro)" at bounding box center [271, 917] width 110 height 9
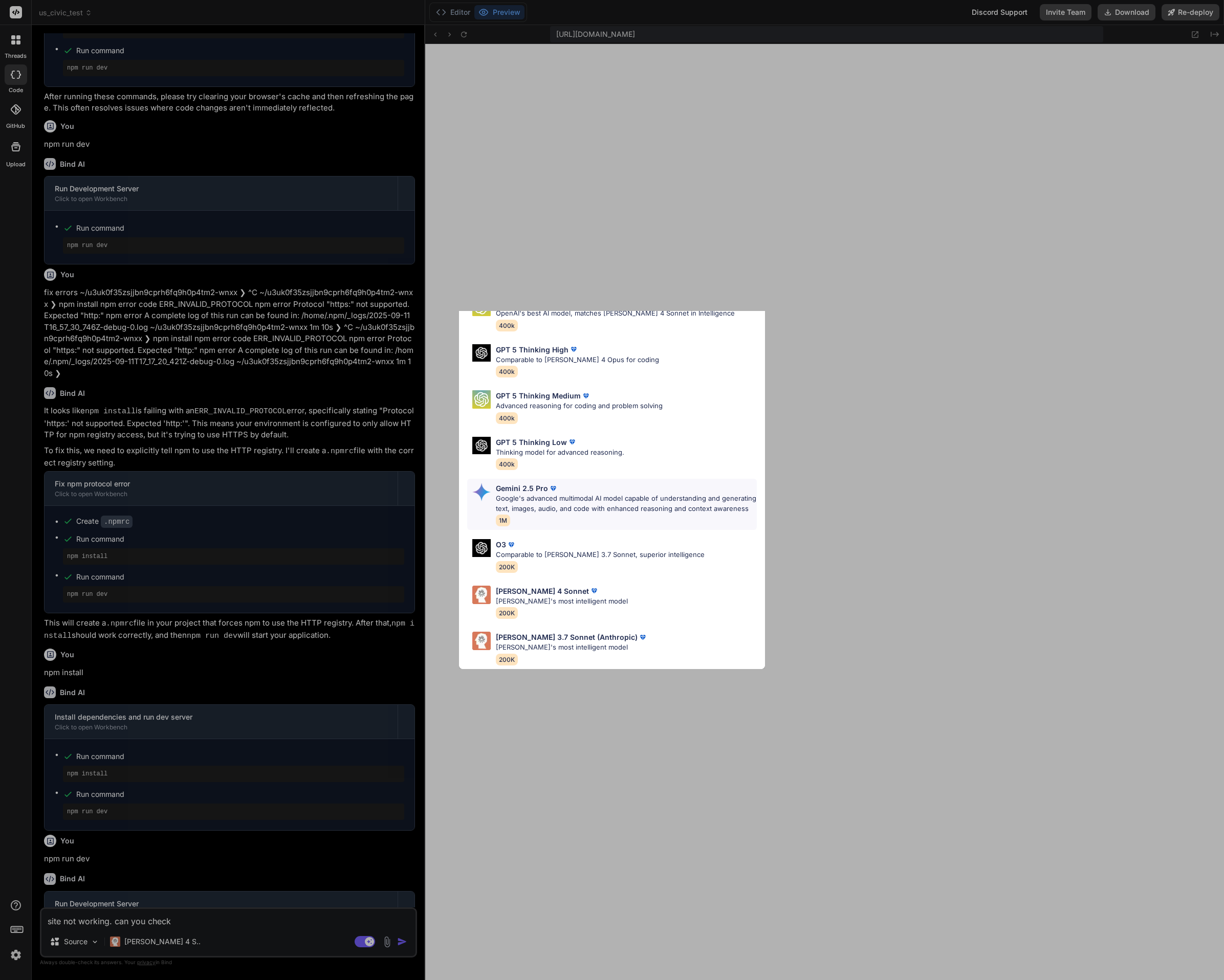
scroll to position [71, 0]
click at [529, 632] on p "[PERSON_NAME] 3.7 Sonnet (Anthropic)" at bounding box center [566, 637] width 142 height 11
type textarea "x"
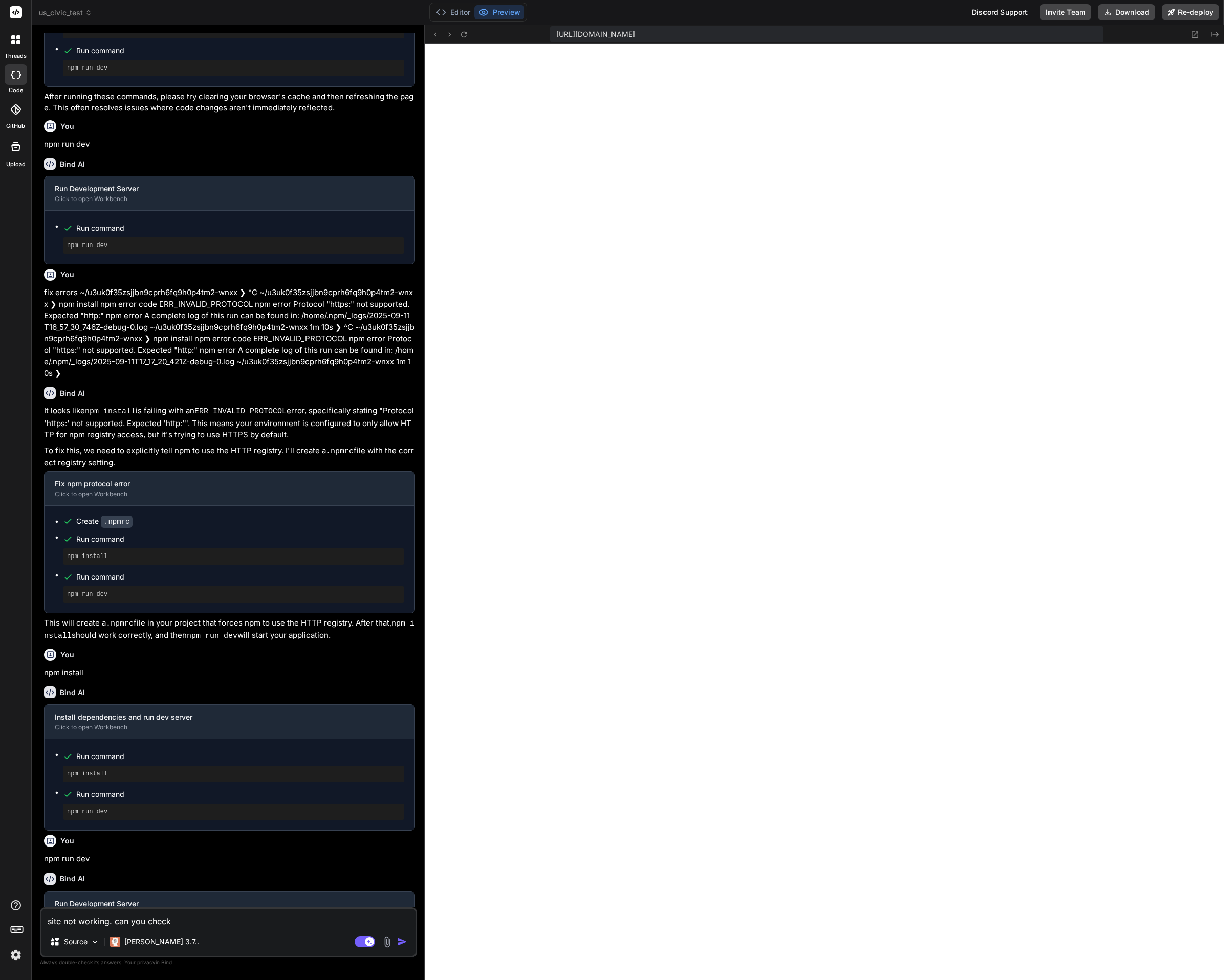
click at [406, 947] on div "Agent Mode. When this toggle is activated, AI automatically makes decisions, re…" at bounding box center [382, 942] width 59 height 13
click at [404, 946] on img "button" at bounding box center [402, 942] width 10 height 10
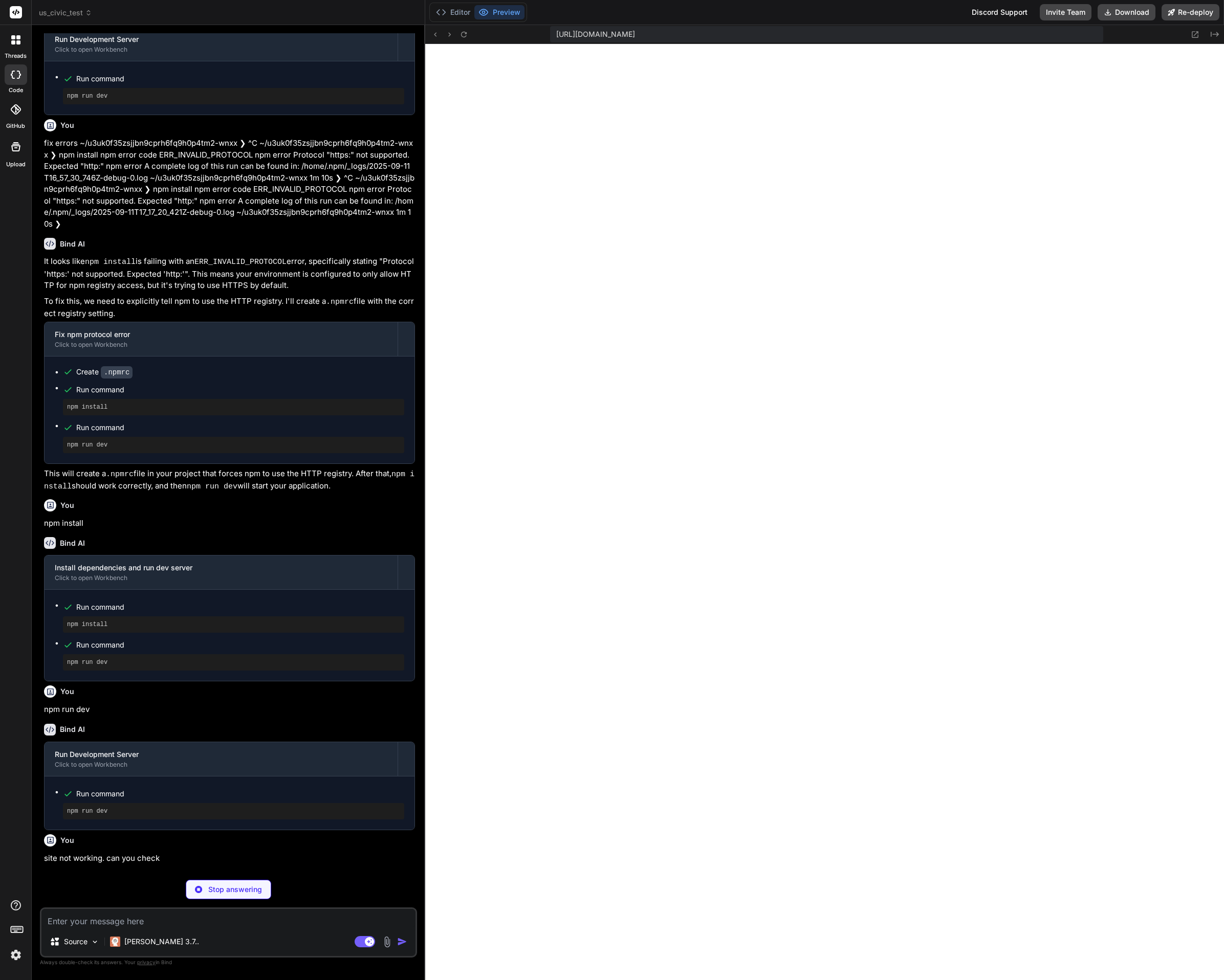
scroll to position [1740, 0]
type textarea "x"
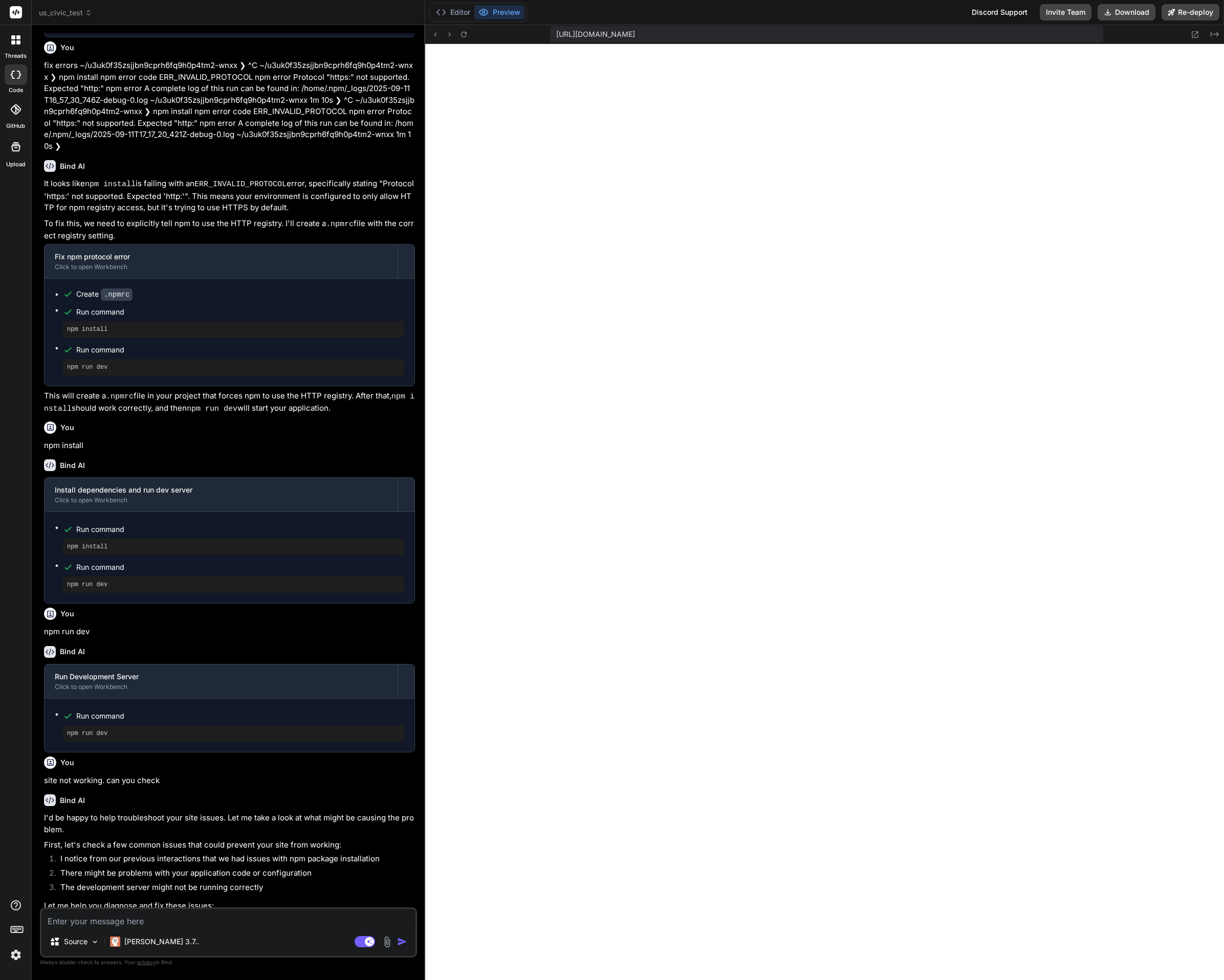
scroll to position [1319, 0]
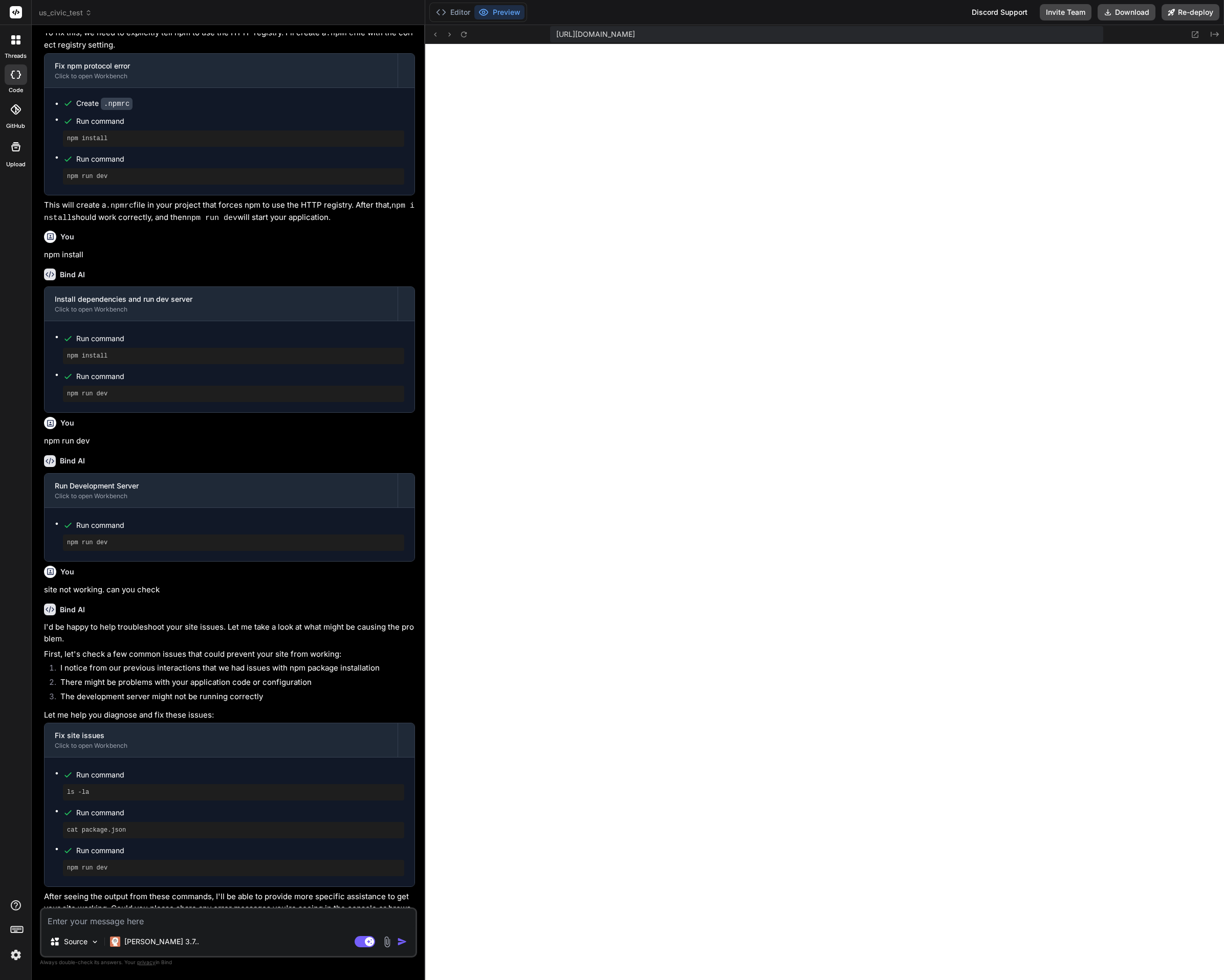
click at [171, 789] on pre "ls -la" at bounding box center [233, 792] width 333 height 8
click at [465, 32] on icon at bounding box center [464, 34] width 9 height 9
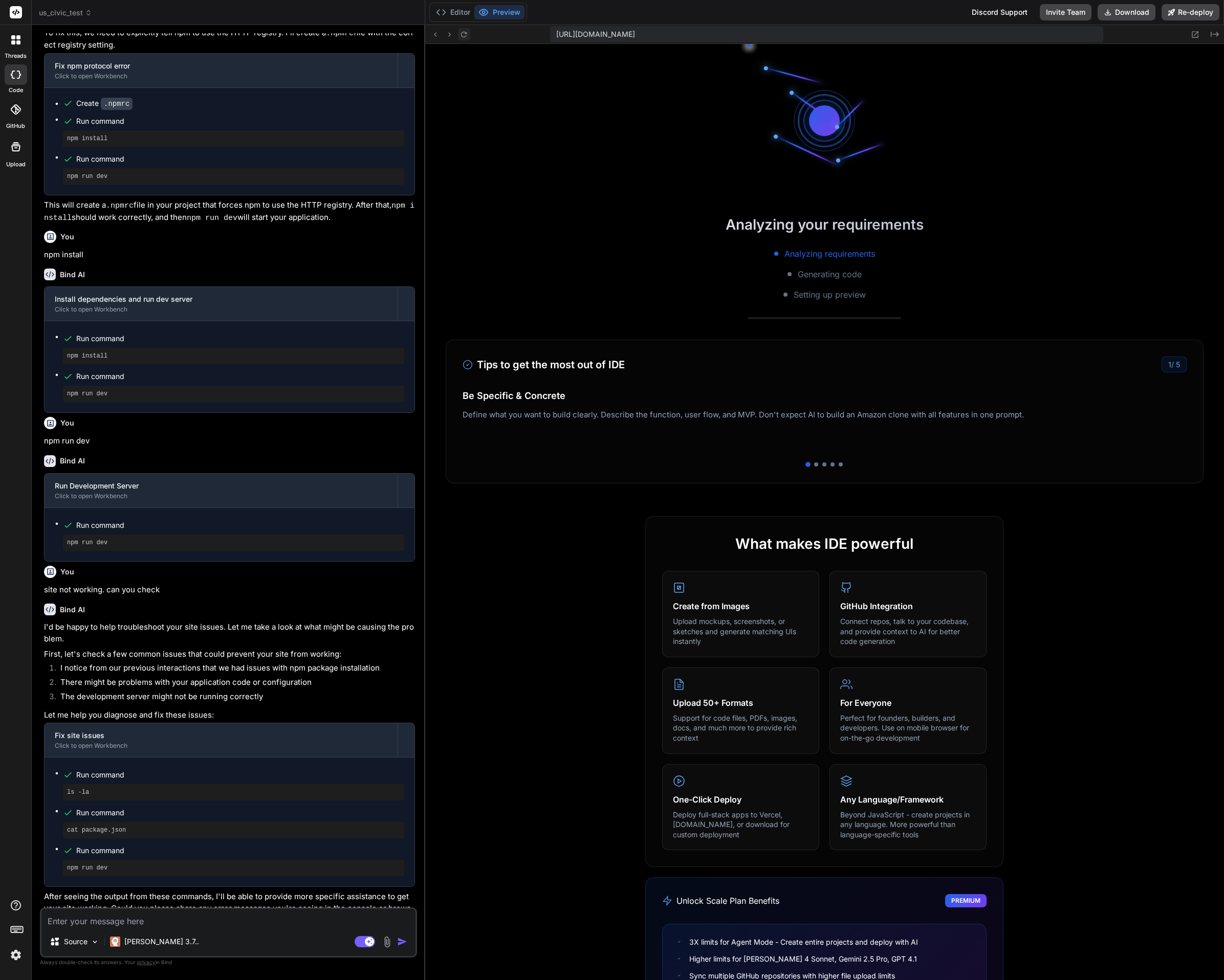
scroll to position [1750, 0]
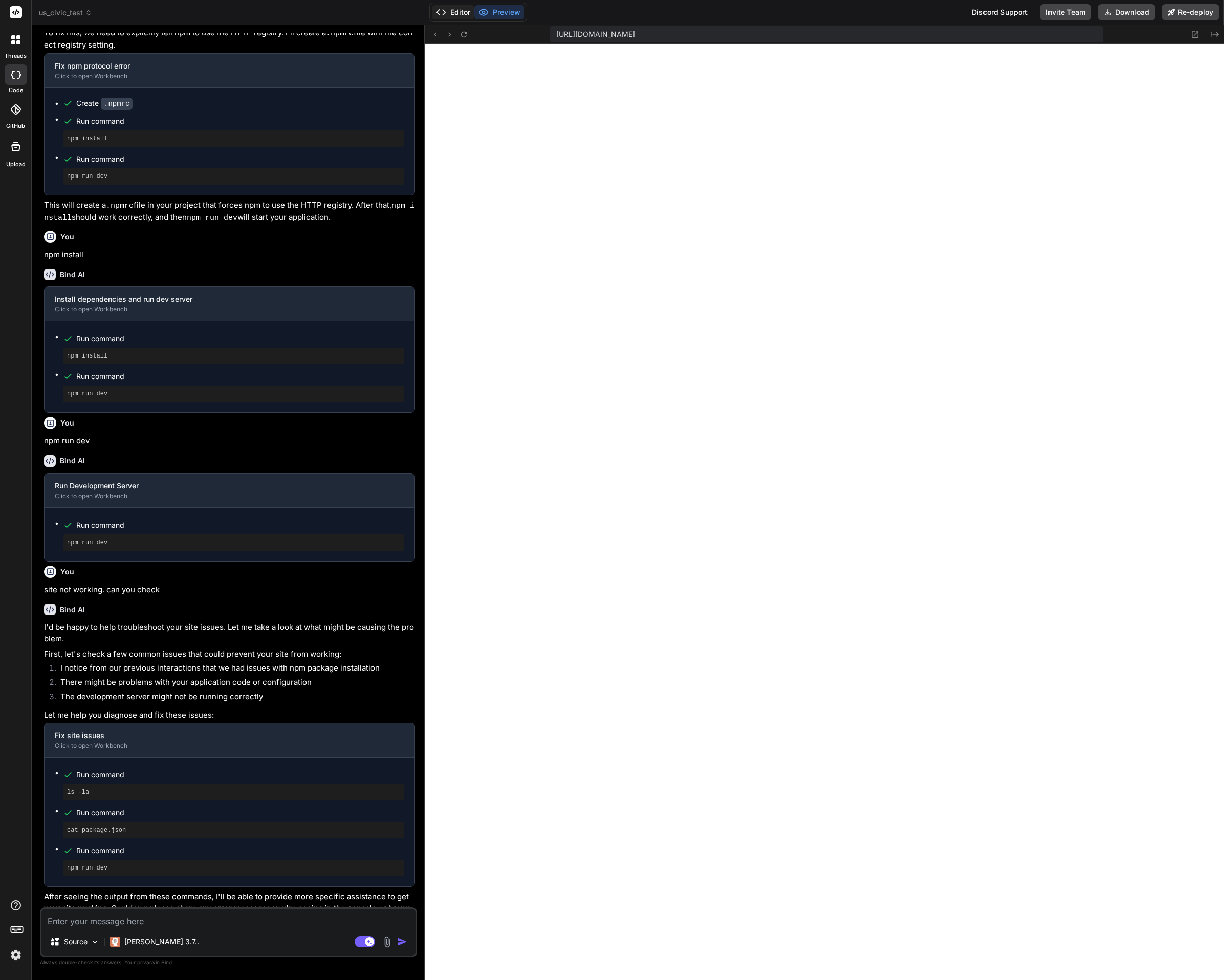
click at [455, 10] on button "Editor" at bounding box center [453, 13] width 43 height 15
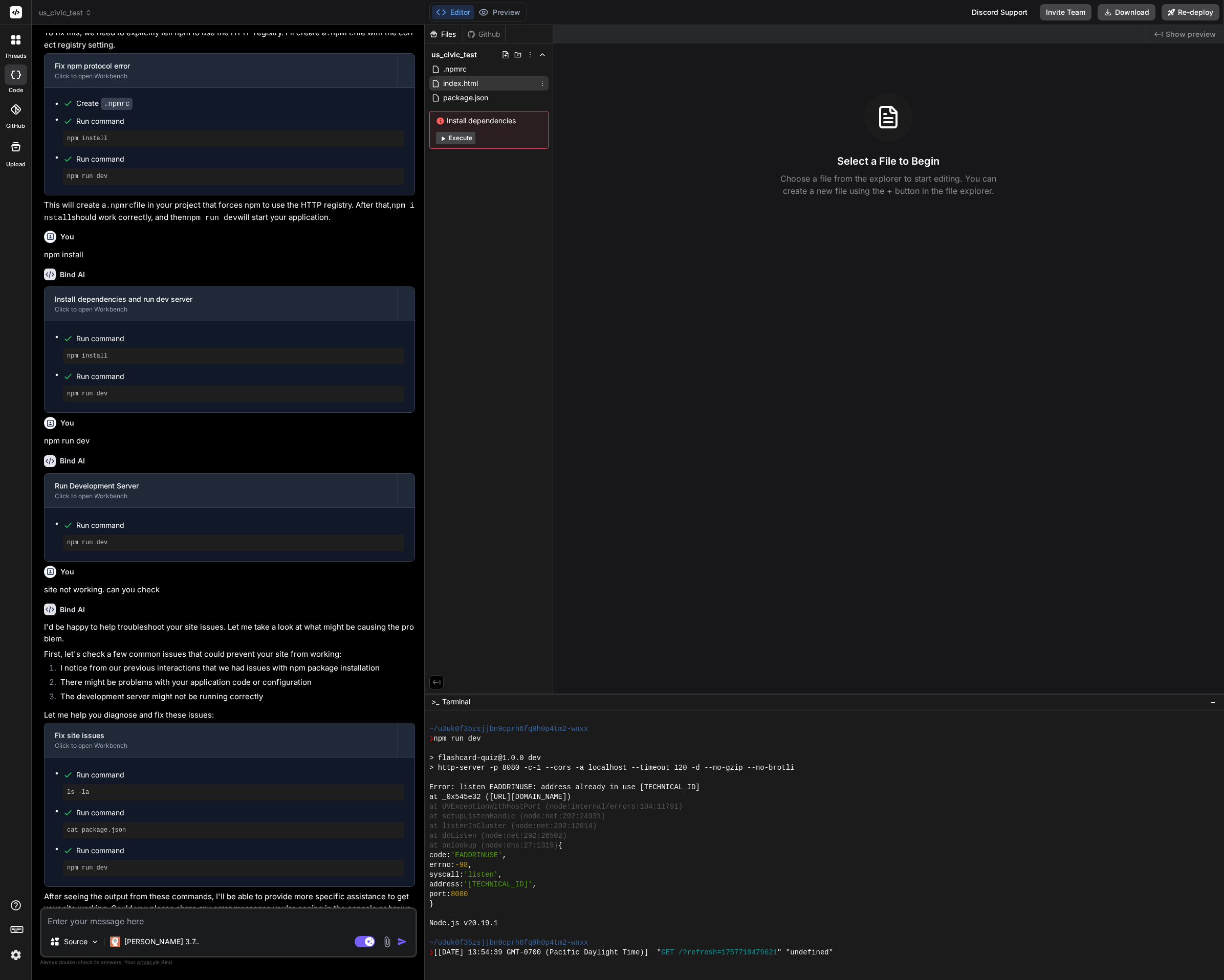
click at [465, 83] on span "index.html" at bounding box center [460, 83] width 37 height 13
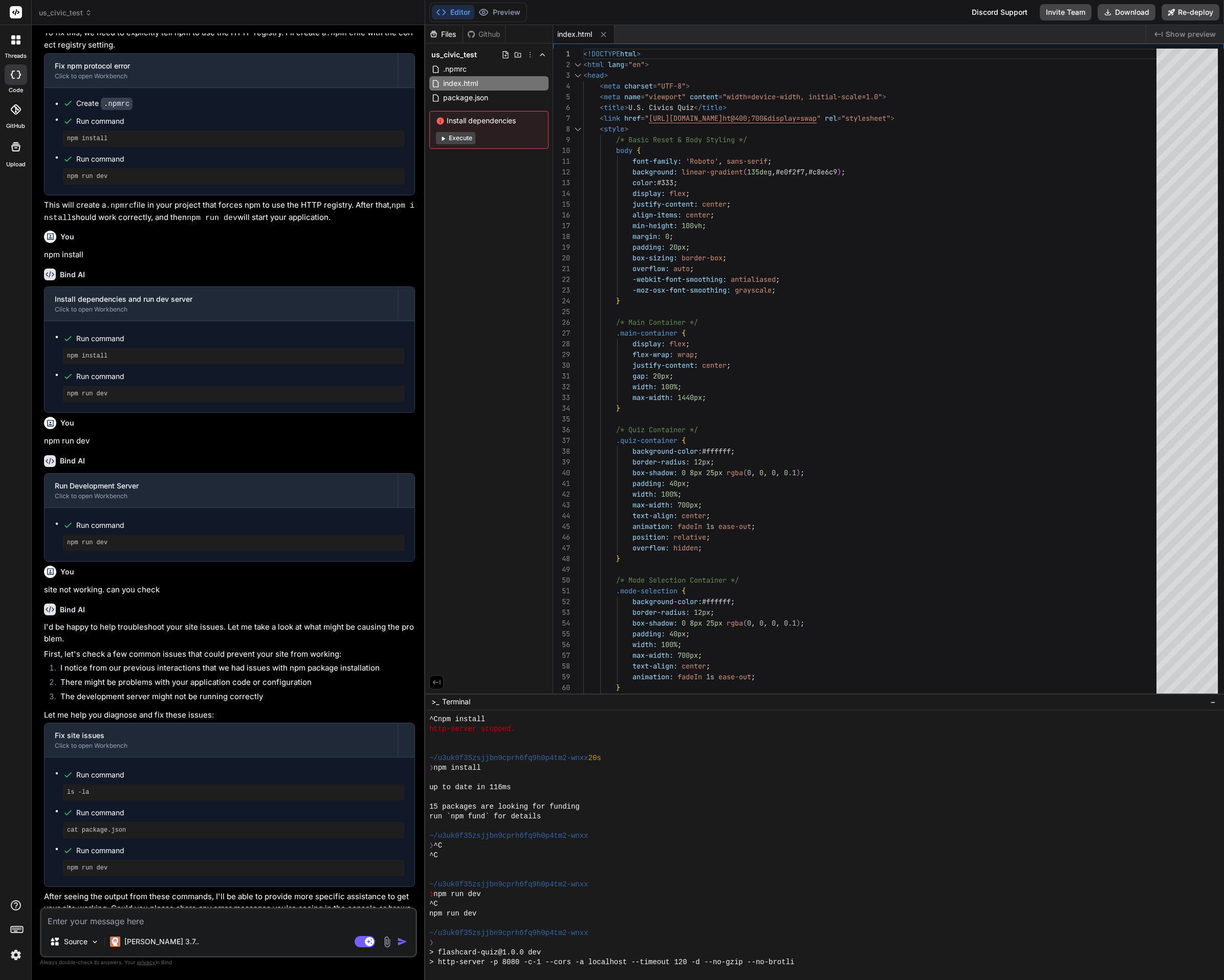
scroll to position [631, 0]
click at [686, 862] on div at bounding box center [819, 865] width 781 height 10
click at [552, 796] on div at bounding box center [819, 797] width 781 height 10
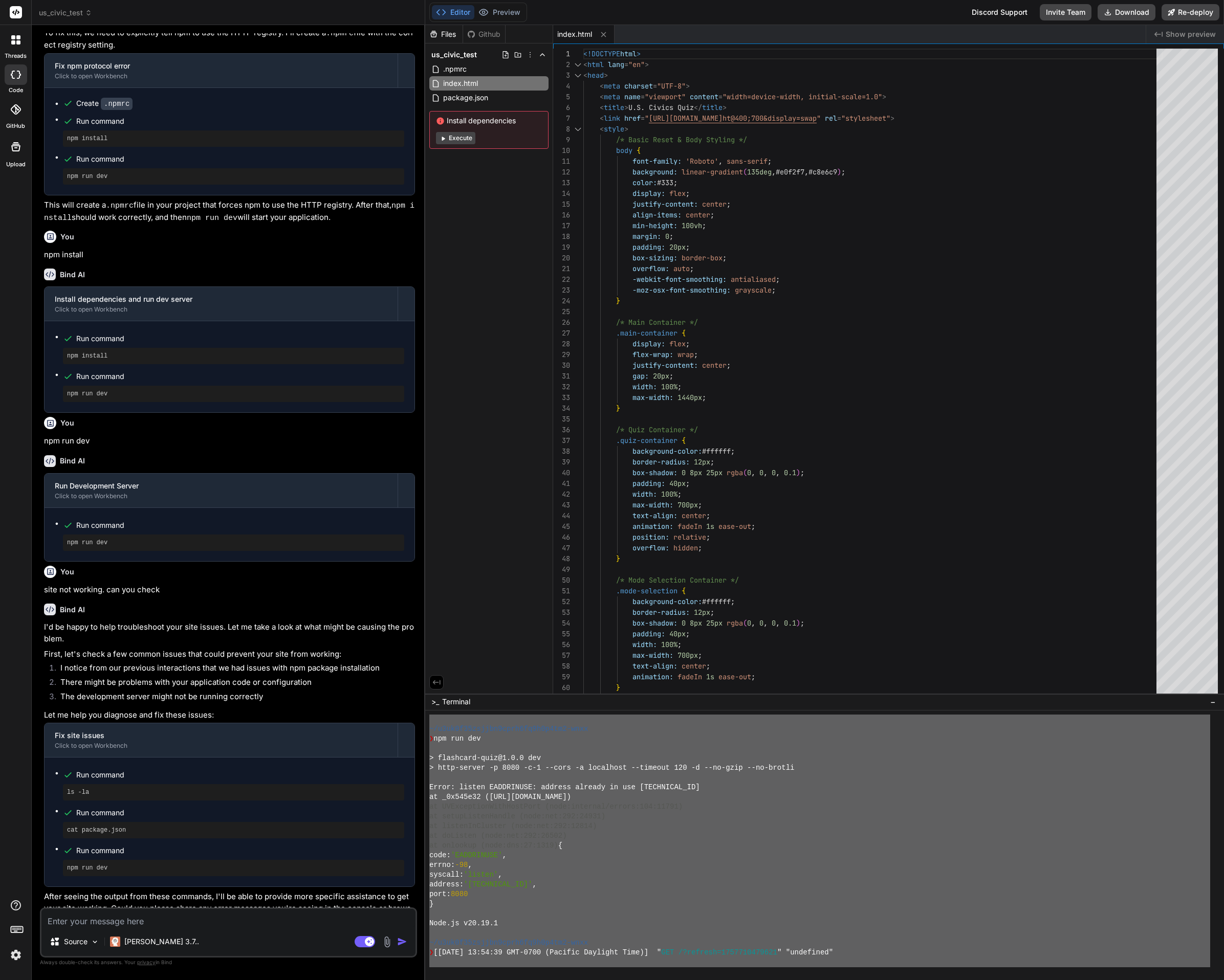
scroll to position [1750, 0]
drag, startPoint x: 429, startPoint y: 729, endPoint x: 802, endPoint y: 1039, distance: 485.0
click at [802, 980] on html "threads code GitHub Upload us_civic_test Created with Pixso. Bind AI Web Search…" at bounding box center [612, 490] width 1224 height 980
click at [118, 928] on div "Source [PERSON_NAME] 3.7.. Agent Mode. When this toggle is activated, AI automa…" at bounding box center [229, 932] width 377 height 50
drag, startPoint x: 118, startPoint y: 928, endPoint x: 117, endPoint y: 921, distance: 7.1
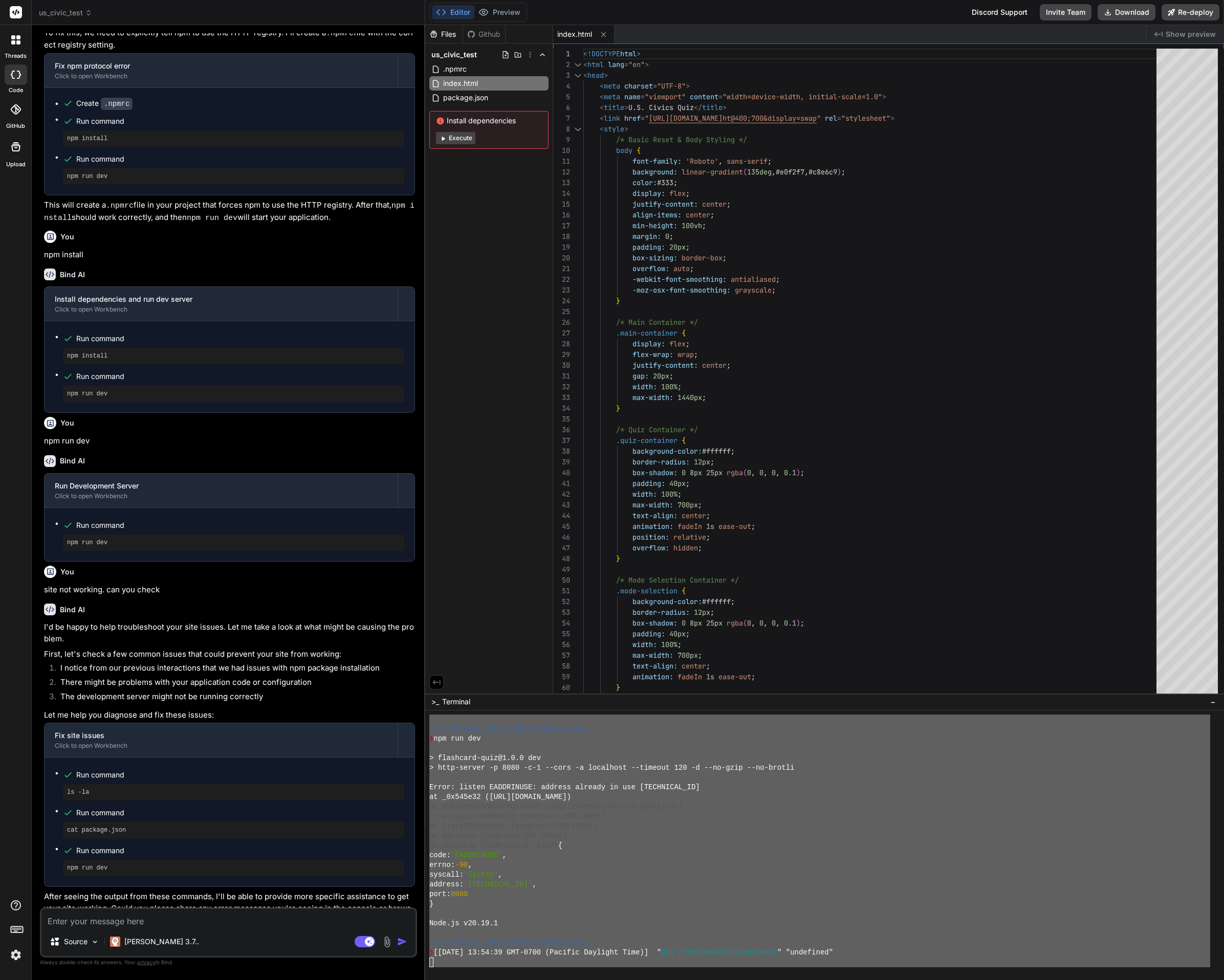
click at [117, 927] on div "Source [PERSON_NAME] 3.7.. Agent Mode. When this toggle is activated, AI automa…" at bounding box center [229, 932] width 377 height 50
click at [116, 920] on textarea at bounding box center [229, 918] width 374 height 18
paste textarea "Loremipsumdo SitAmetconse adipi... ~/e6se0d46eiusmo4temp8in2u9l6et4-dolo ❯ ^M ~…"
type textarea "Loremipsumdo SitAmetconse adipi... ~/e6se0d46eiusmo4temp8in2u9l6et4-dolo ❯ ^M ~…"
type textarea "x"
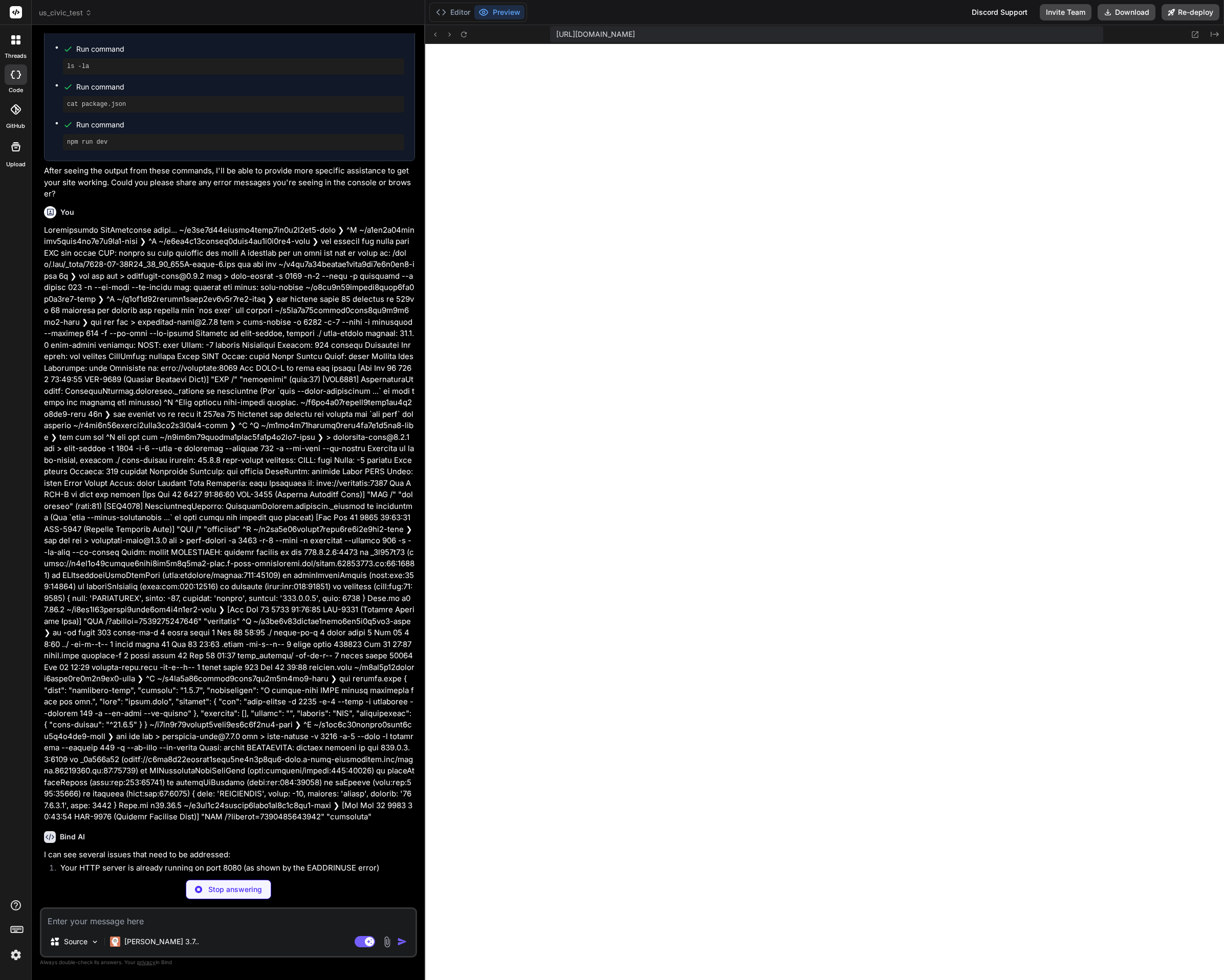
scroll to position [2013, 0]
type textarea "x"
type textarea ""license": "ISC", "dependencies": { "http-server": "^14.1.1" } }"
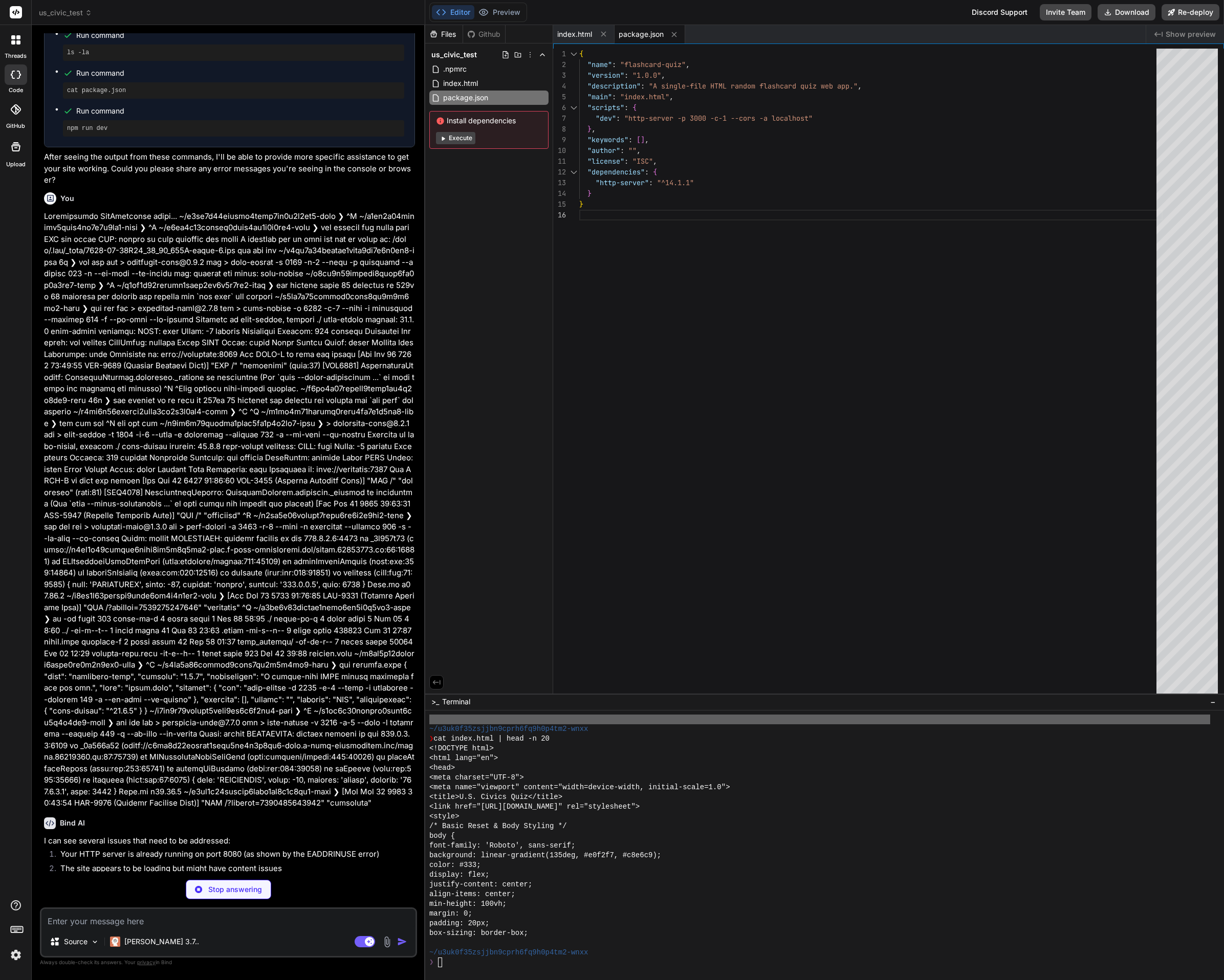
scroll to position [2164, 0]
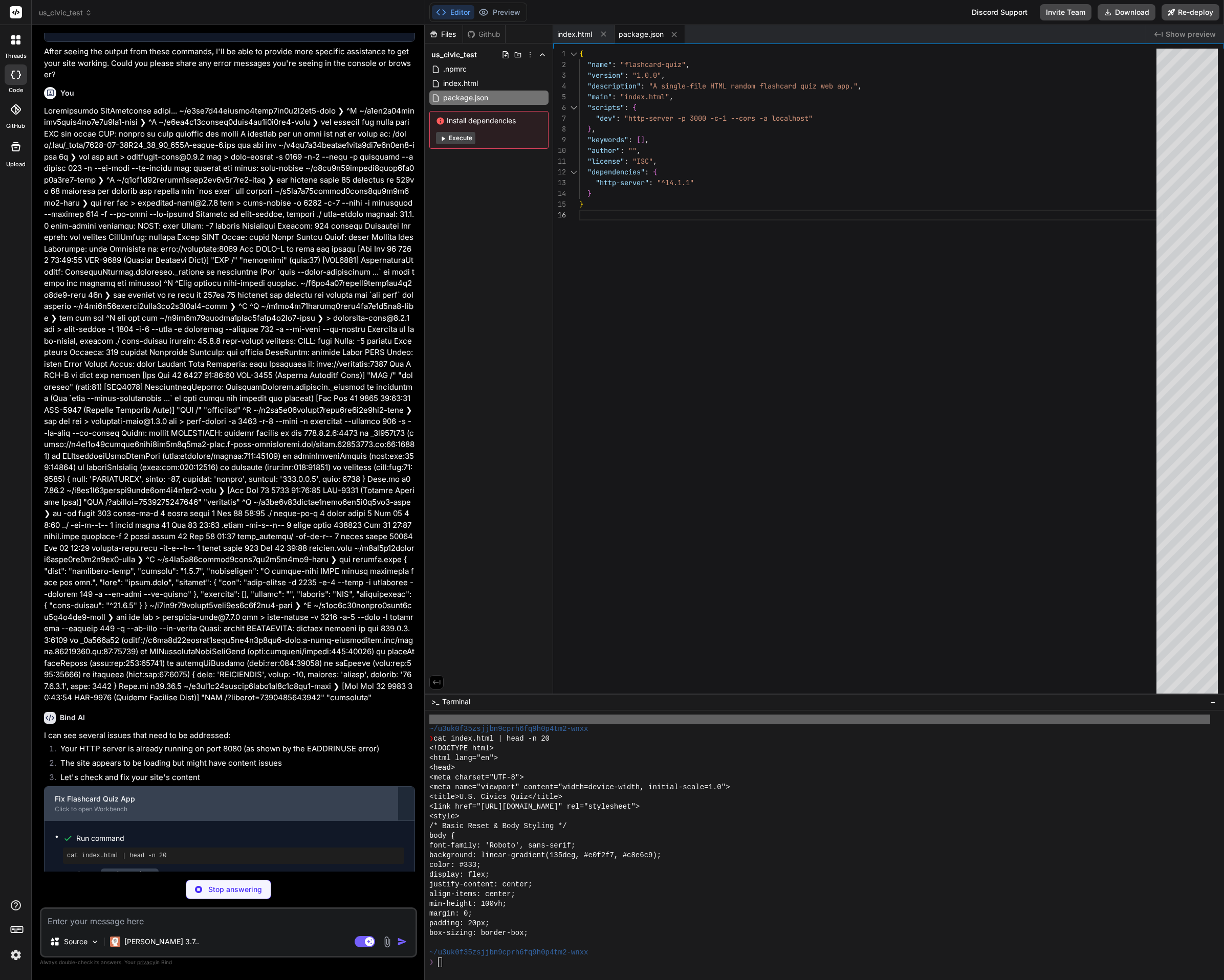
click at [182, 806] on div "Click to open Workbench" at bounding box center [220, 809] width 333 height 8
click at [110, 806] on div "Click to open Workbench" at bounding box center [220, 809] width 333 height 8
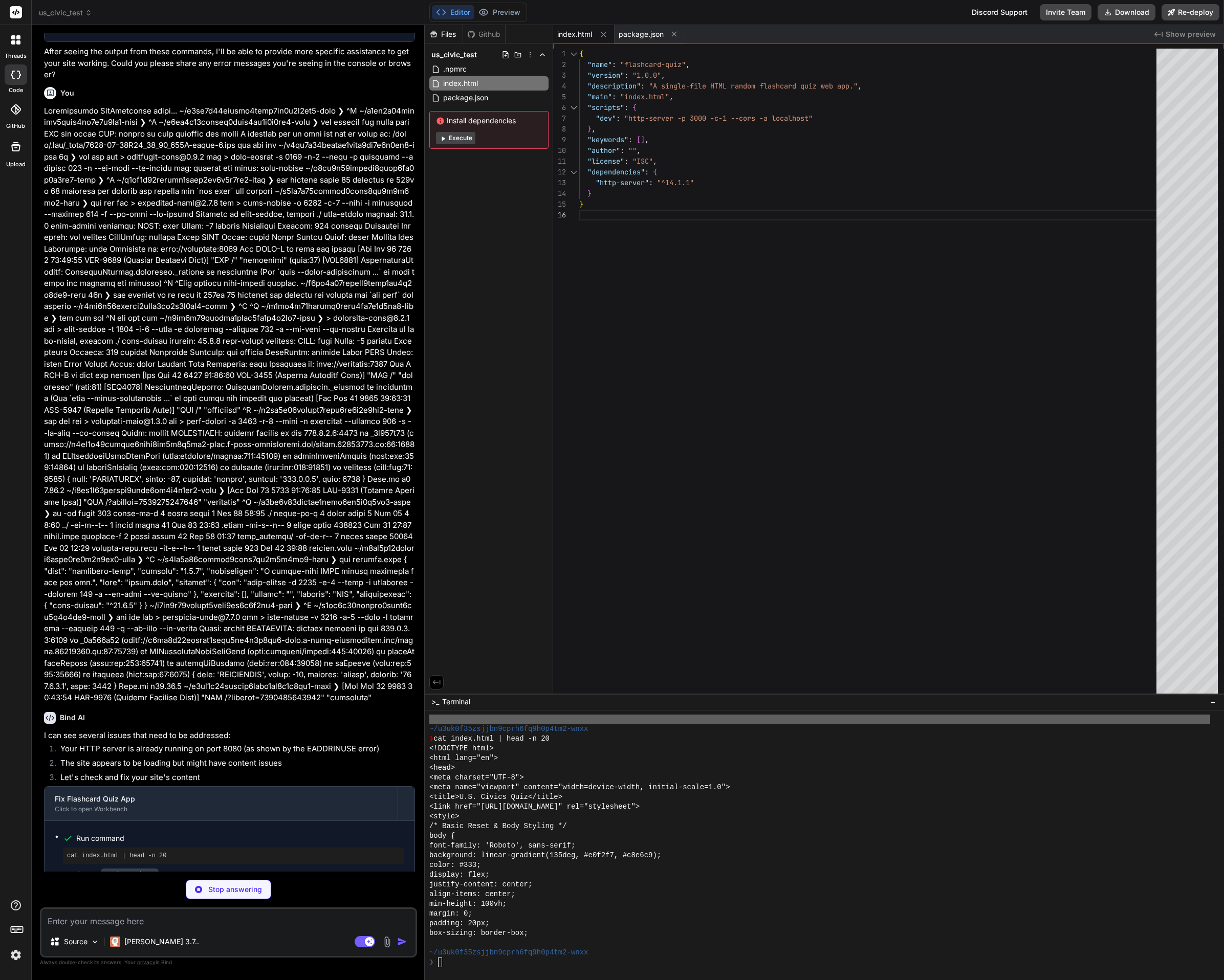
type textarea "x"
type textarea "} // Initialize the app when the DOM is loaded document.addEventListener('DOMCo…"
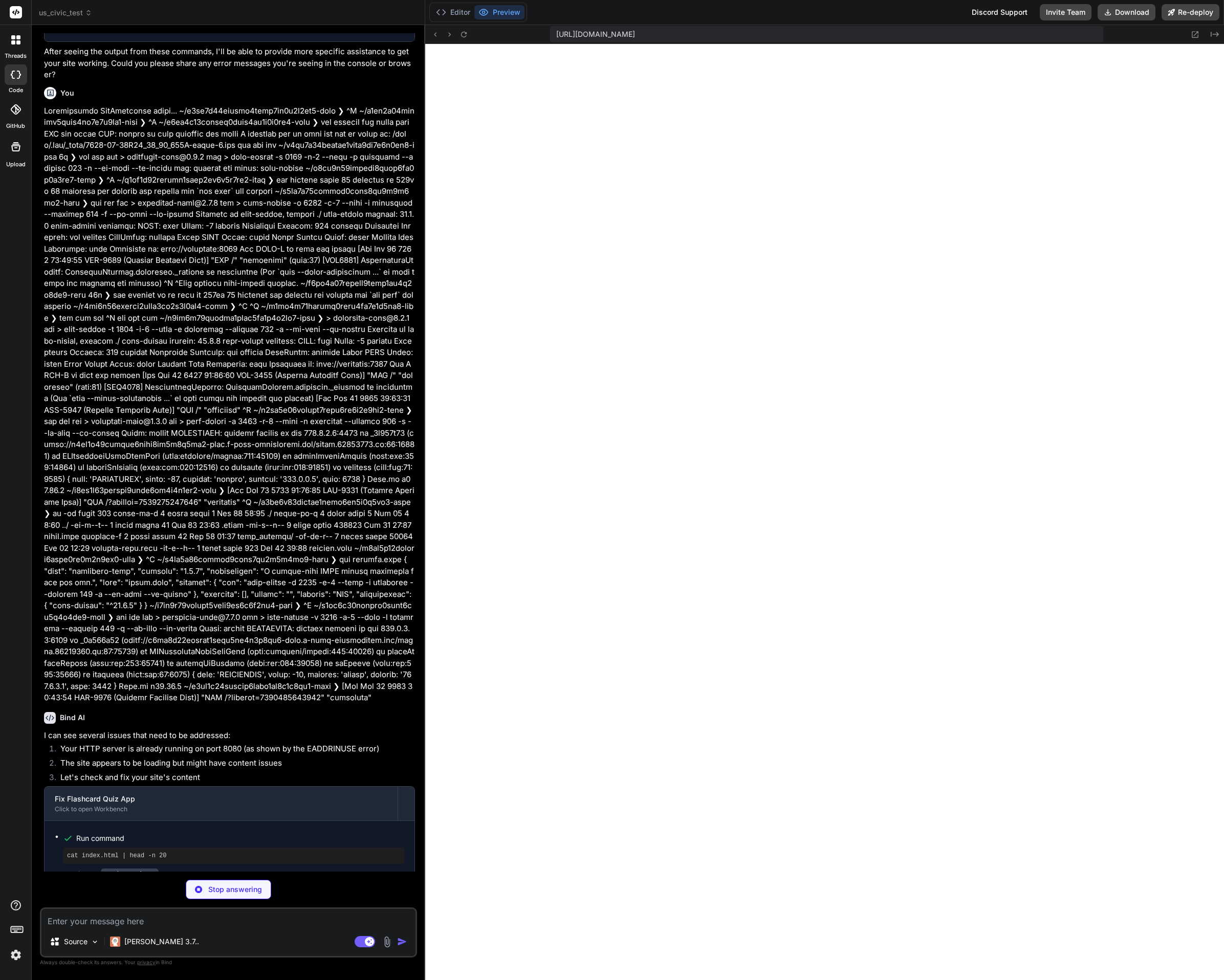
scroll to position [2382, 0]
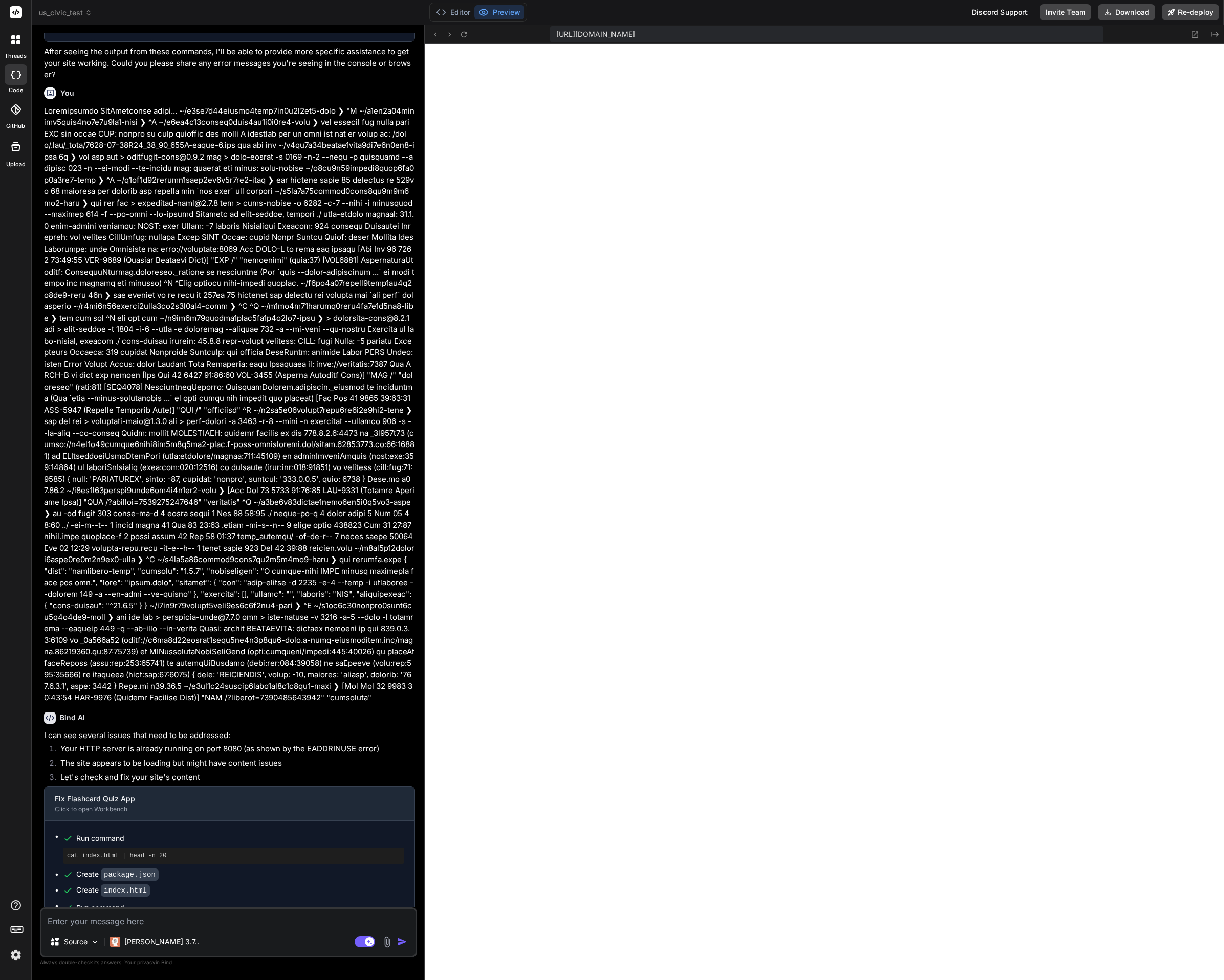
type textarea "x"
click at [198, 552] on p at bounding box center [229, 405] width 371 height 599
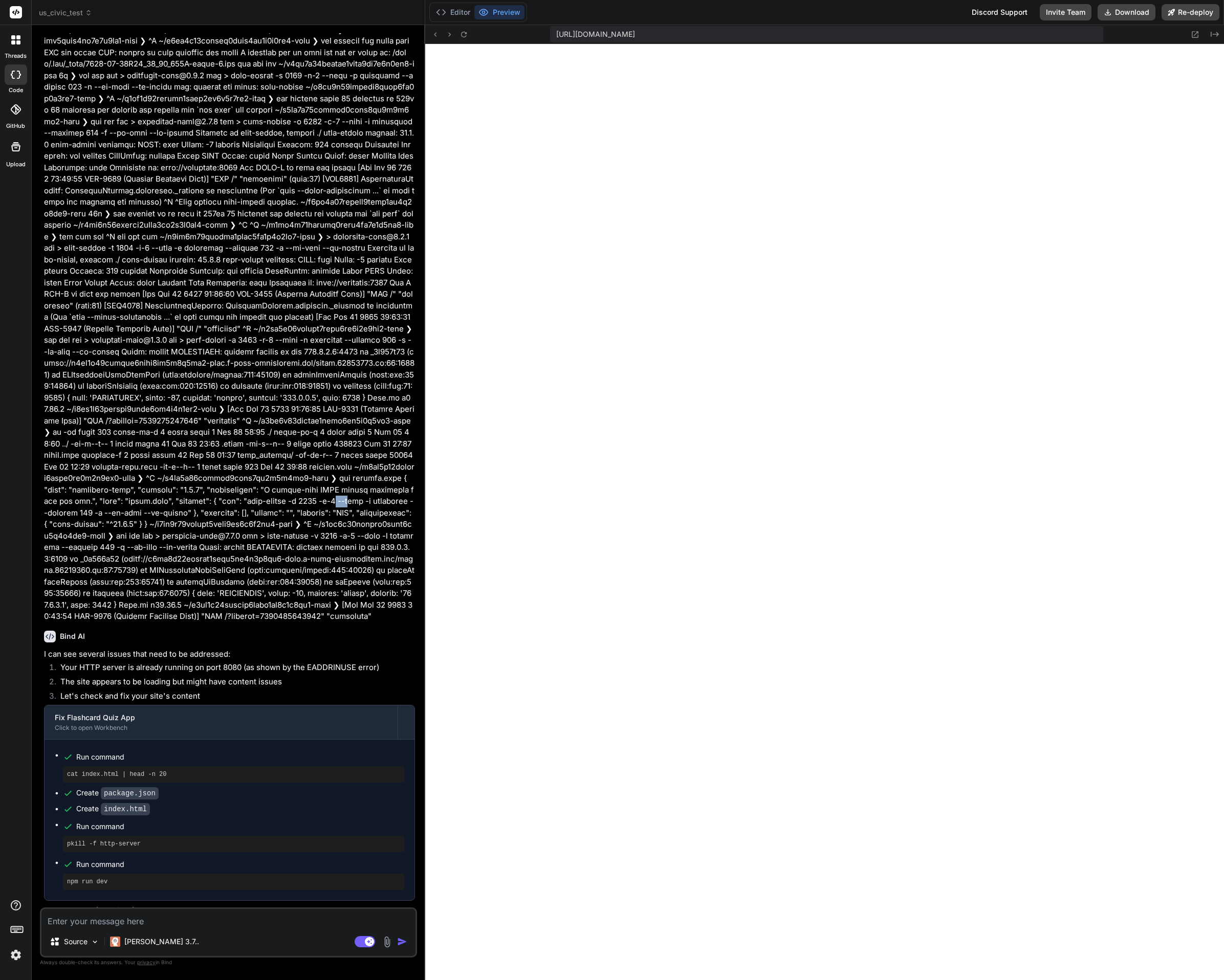
scroll to position [2376, 0]
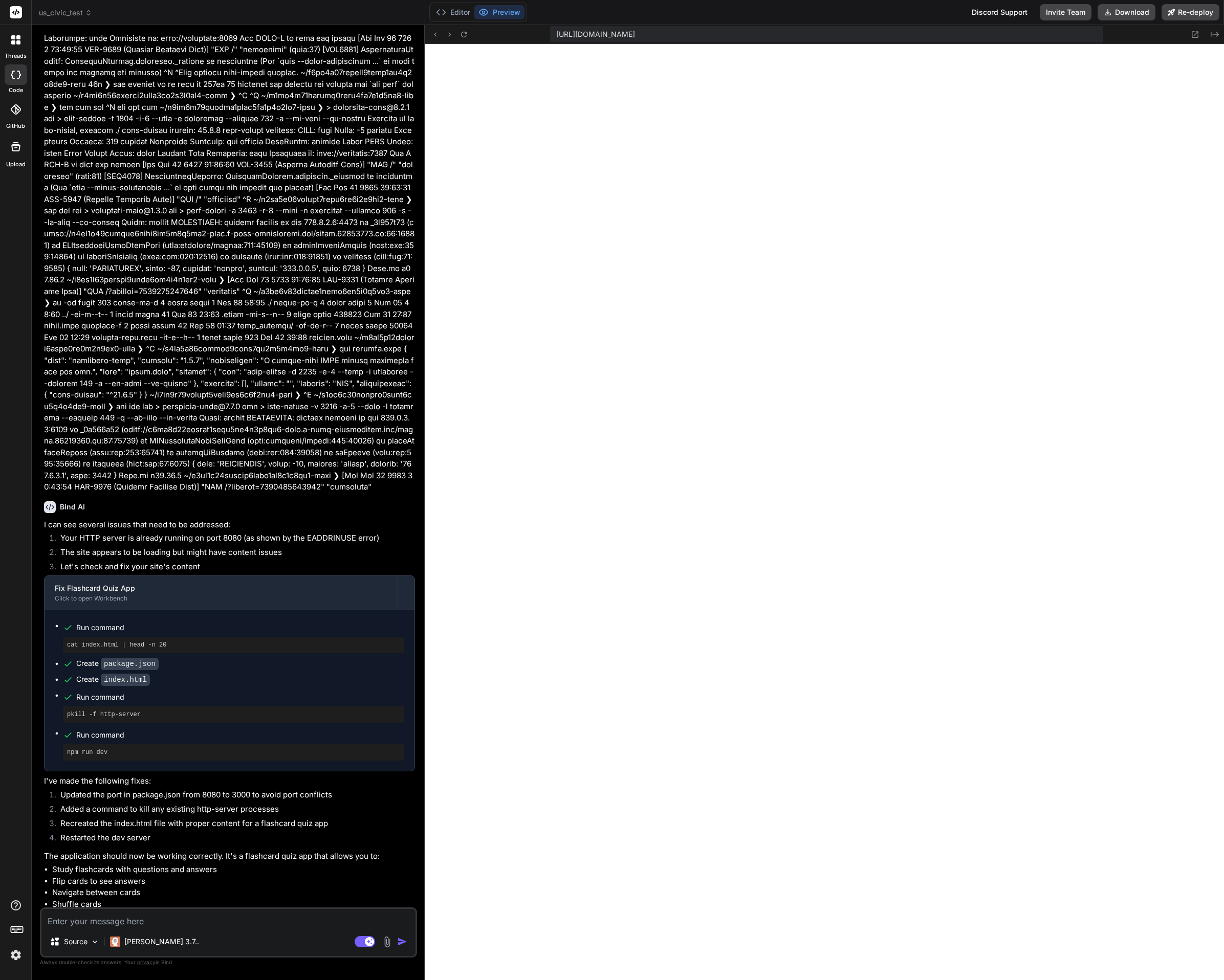
click at [106, 918] on textarea at bounding box center [229, 918] width 374 height 18
click at [464, 35] on icon at bounding box center [464, 34] width 9 height 9
drag, startPoint x: 391, startPoint y: 121, endPoint x: 97, endPoint y: 917, distance: 848.6
click at [97, 917] on textarea at bounding box center [229, 918] width 374 height 18
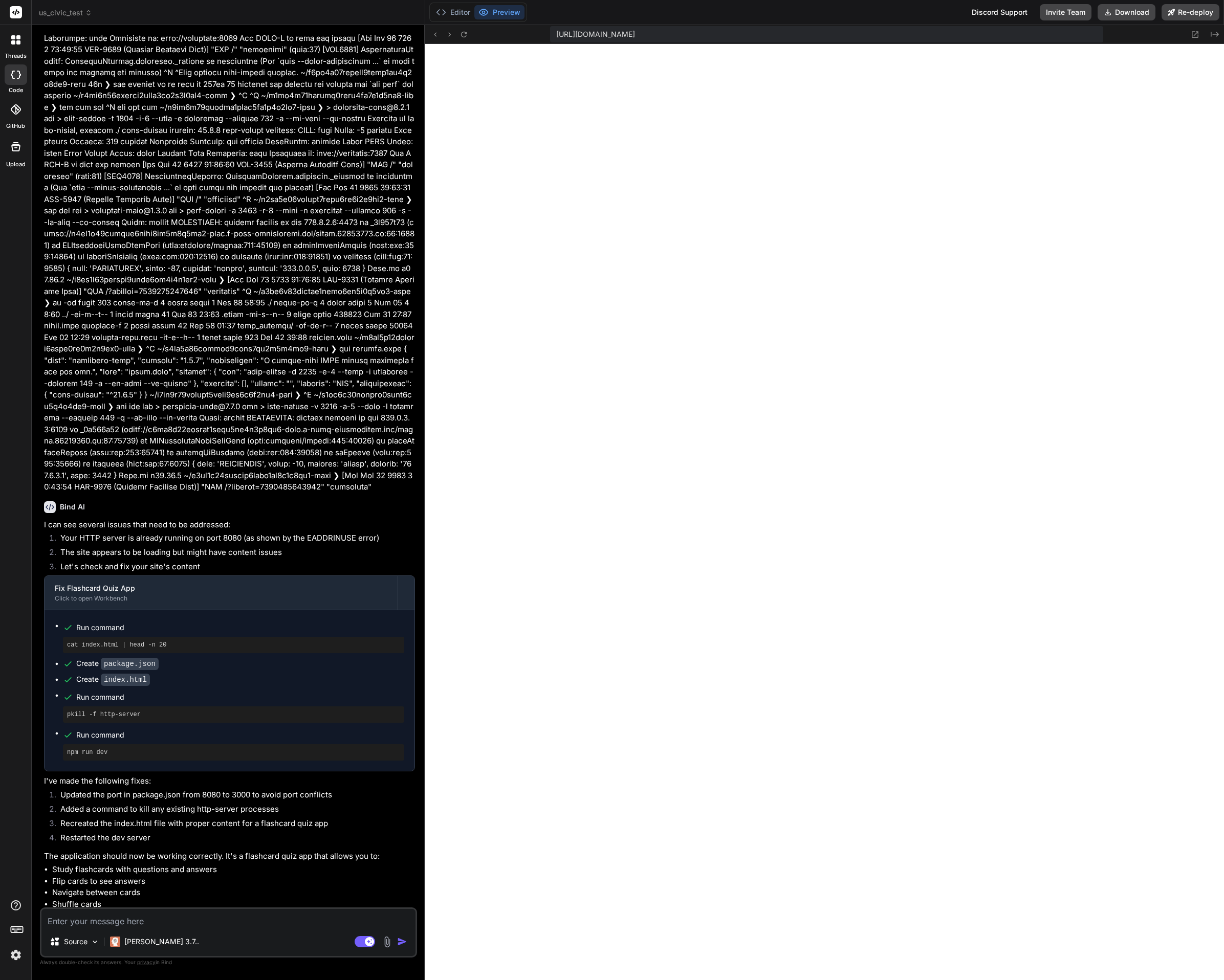
type textarea "w"
type textarea "x"
type textarea "wh"
type textarea "x"
type textarea "wha"
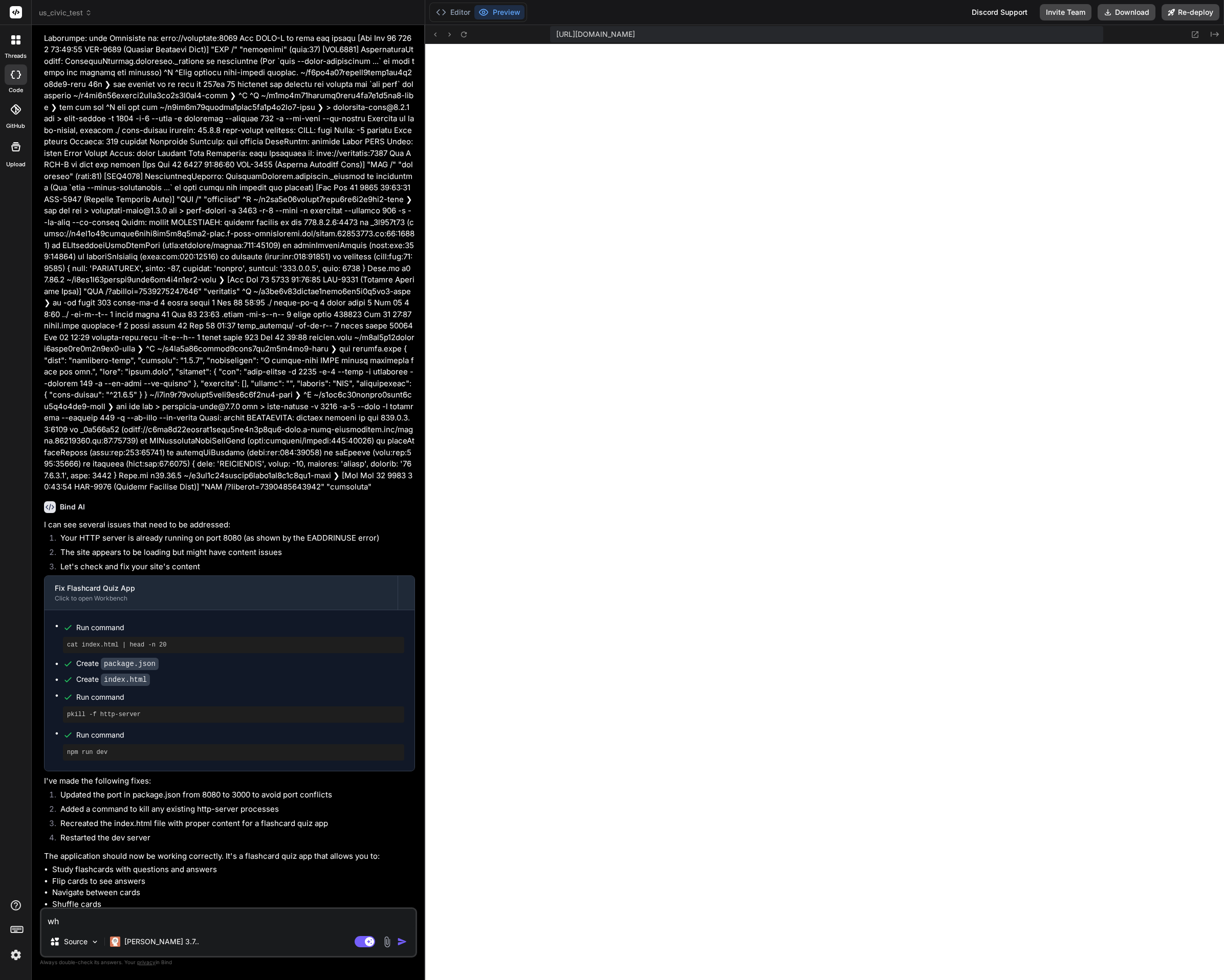
type textarea "x"
type textarea "what"
type textarea "x"
type textarea "what"
type textarea "x"
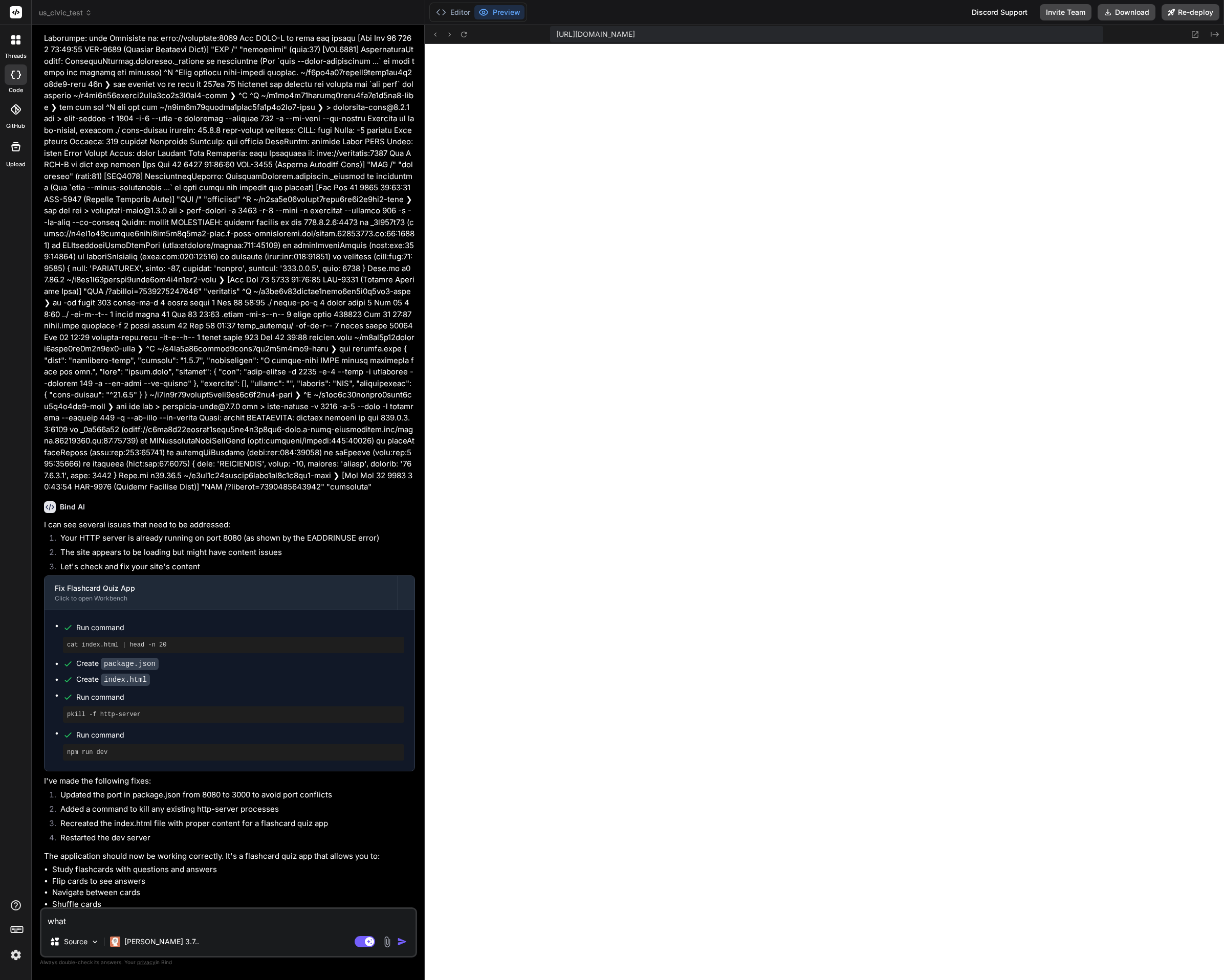
type textarea "what a"
type textarea "x"
type textarea "what"
type textarea "x"
type textarea "what h"
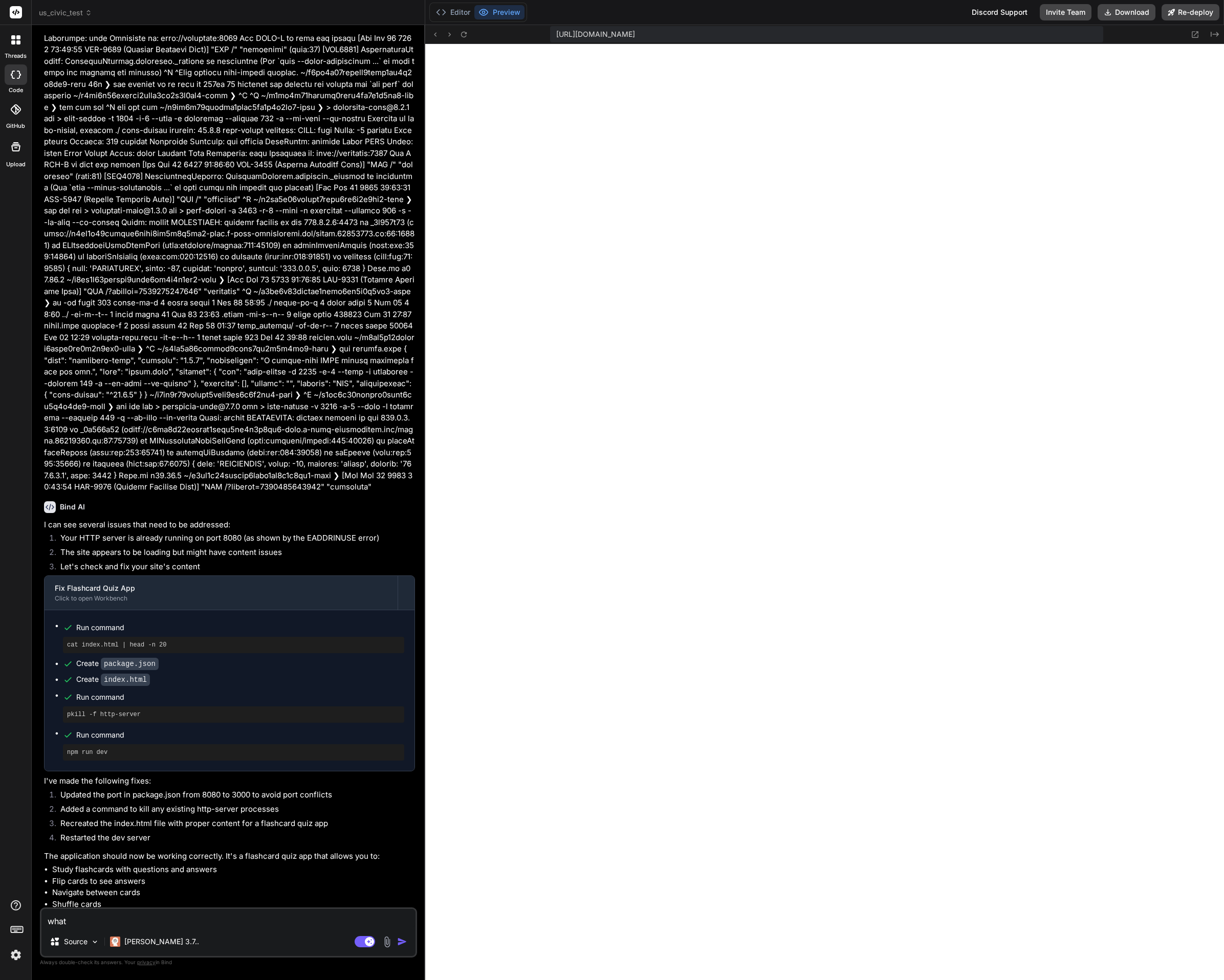
type textarea "x"
type textarea "what ha"
type textarea "x"
type textarea "what hap"
type textarea "x"
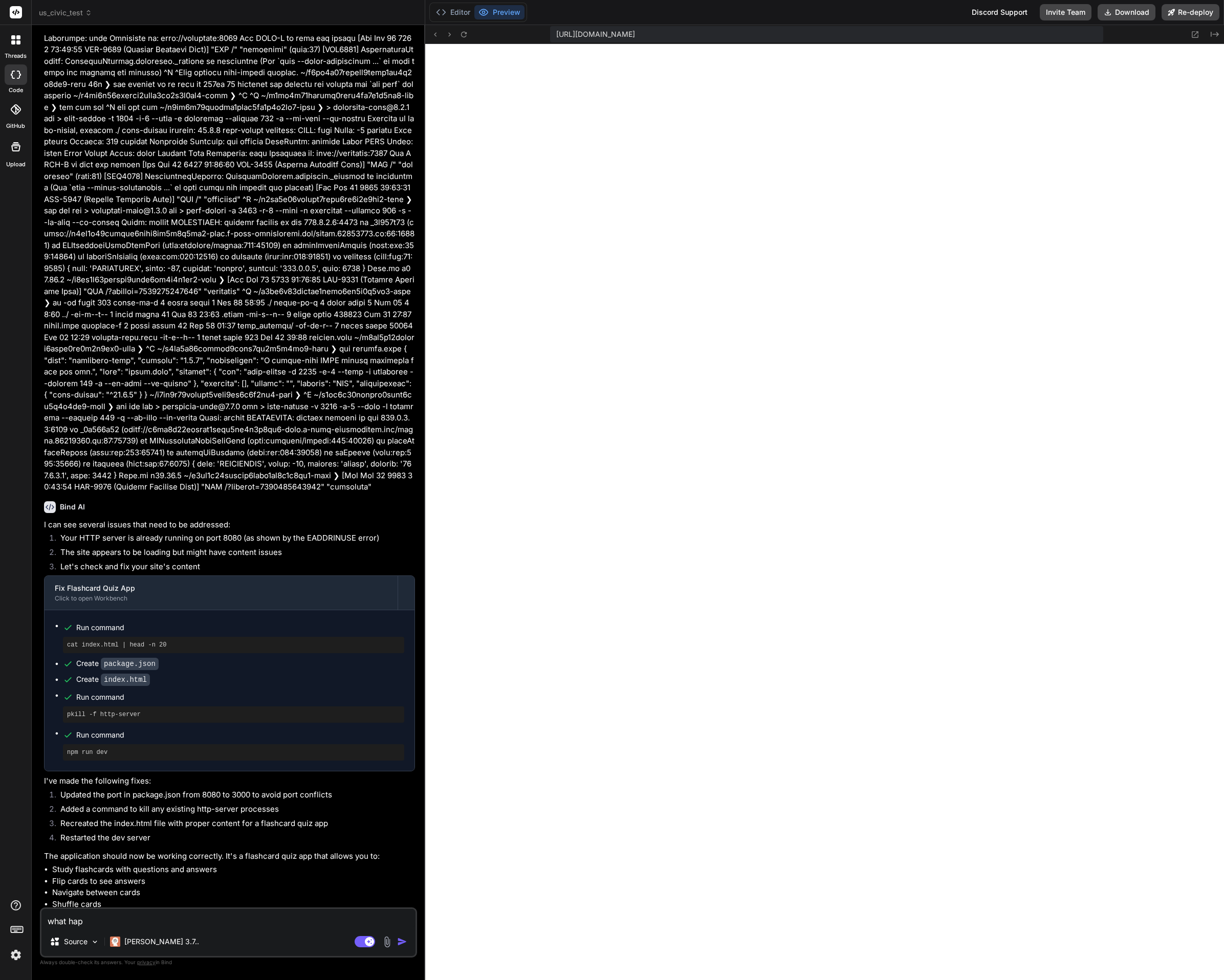
type textarea "what happ"
type textarea "x"
type textarea "what [PERSON_NAME]"
type textarea "x"
type textarea "what happen"
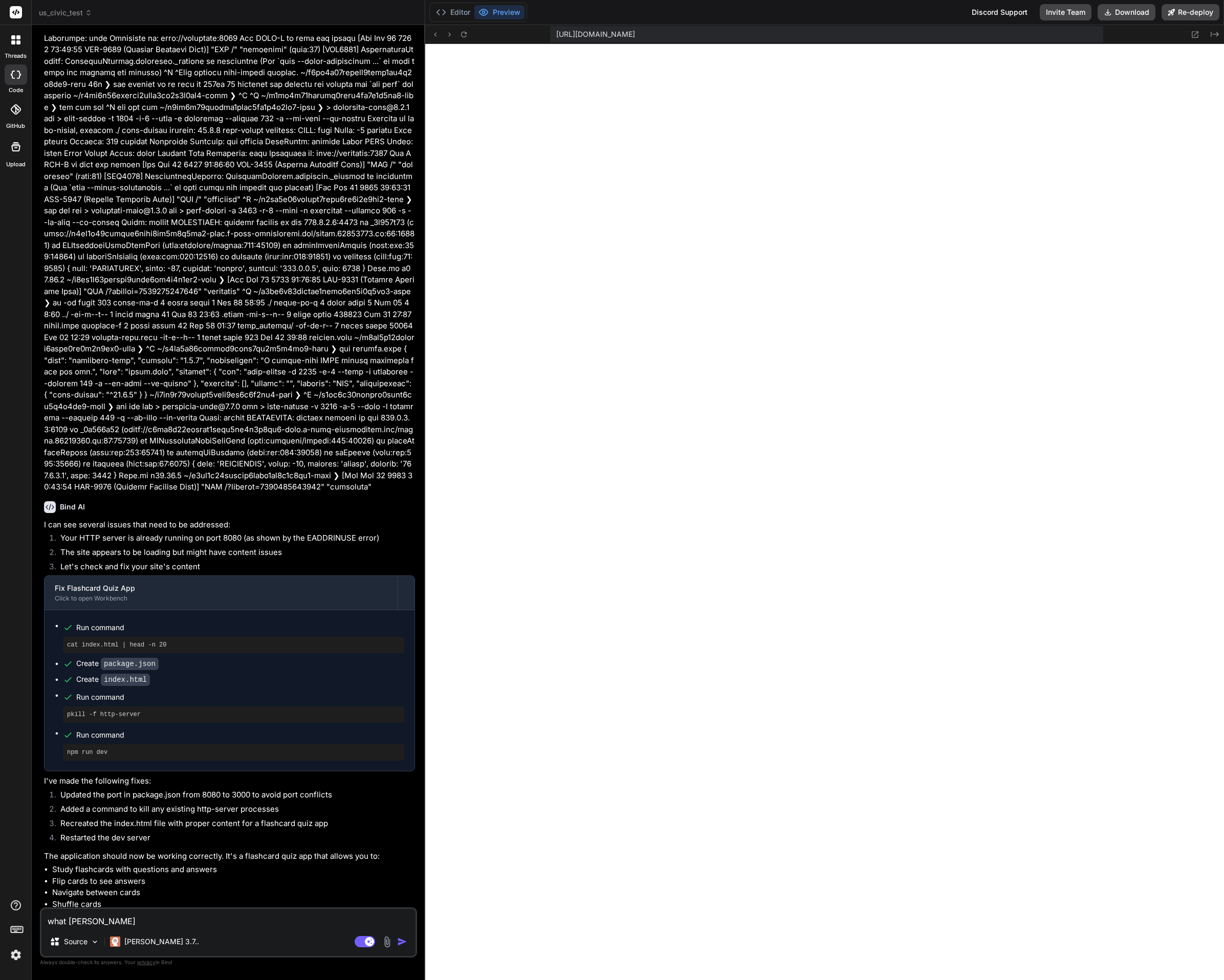
type textarea "x"
type textarea "what happene"
type textarea "x"
type textarea "what happened"
type textarea "x"
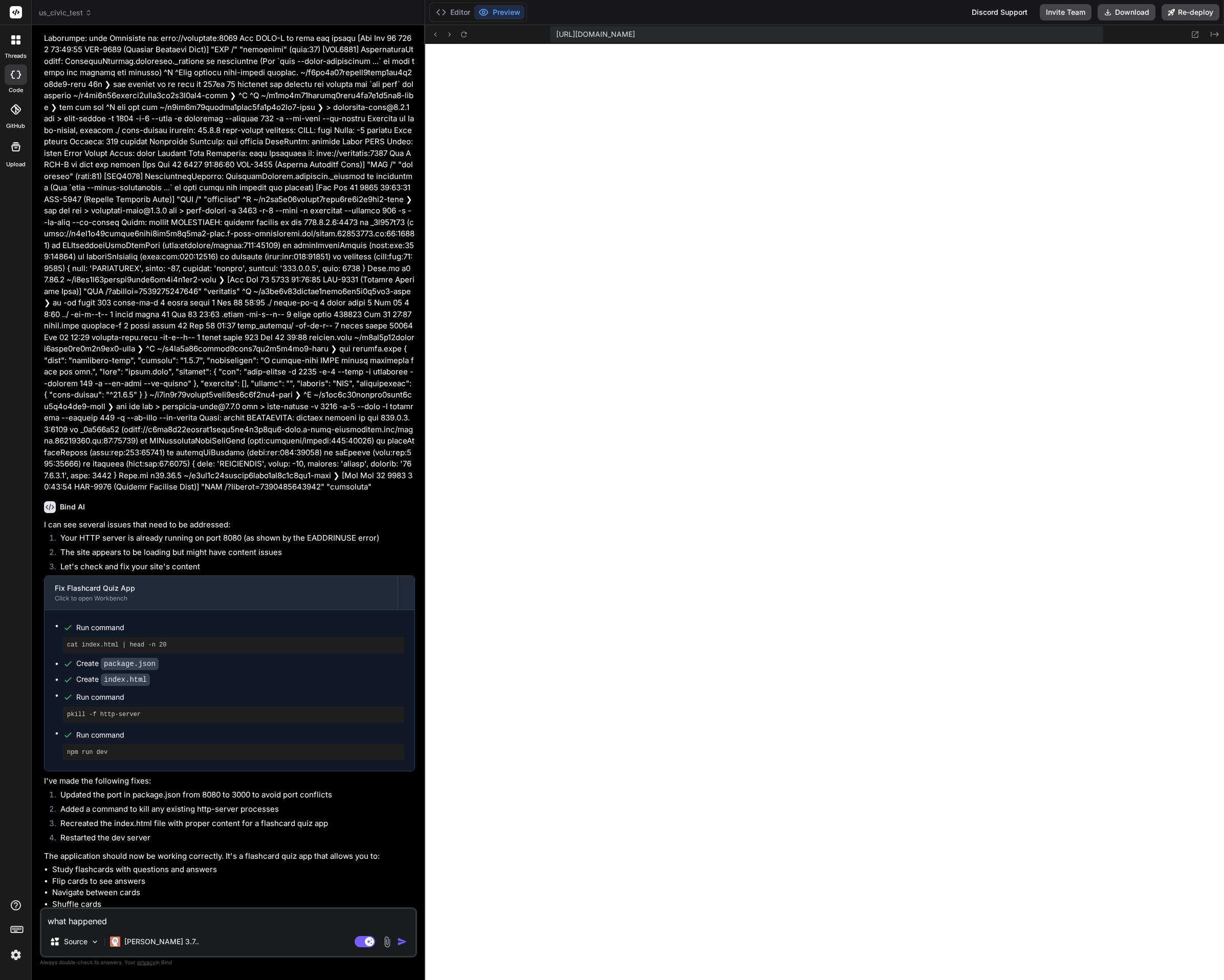
type textarea "what happened"
type textarea "x"
type textarea "what happened t"
type textarea "x"
type textarea "what happened to"
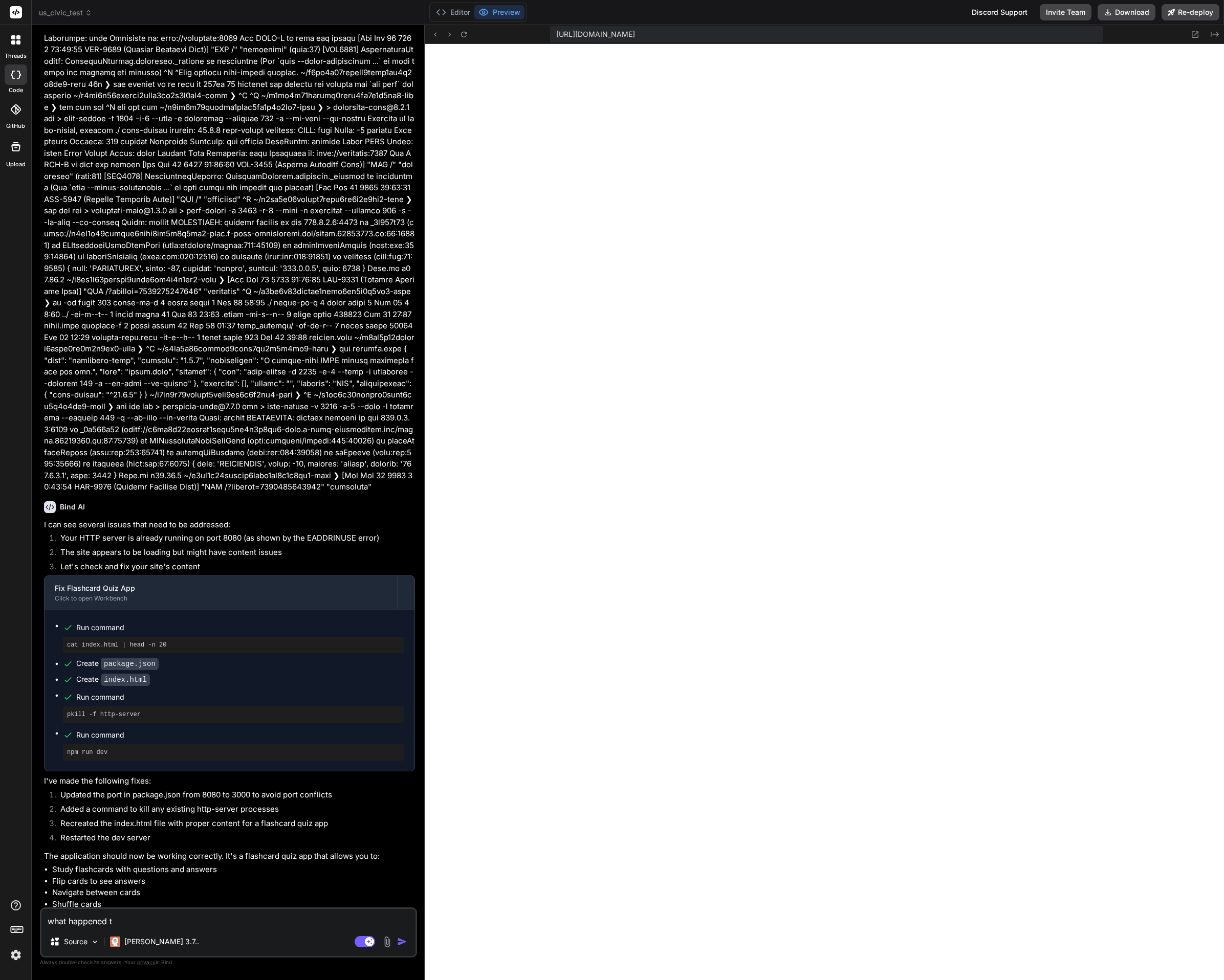
type textarea "x"
type textarea "what happened to"
type textarea "x"
type textarea "what happened to m"
type textarea "x"
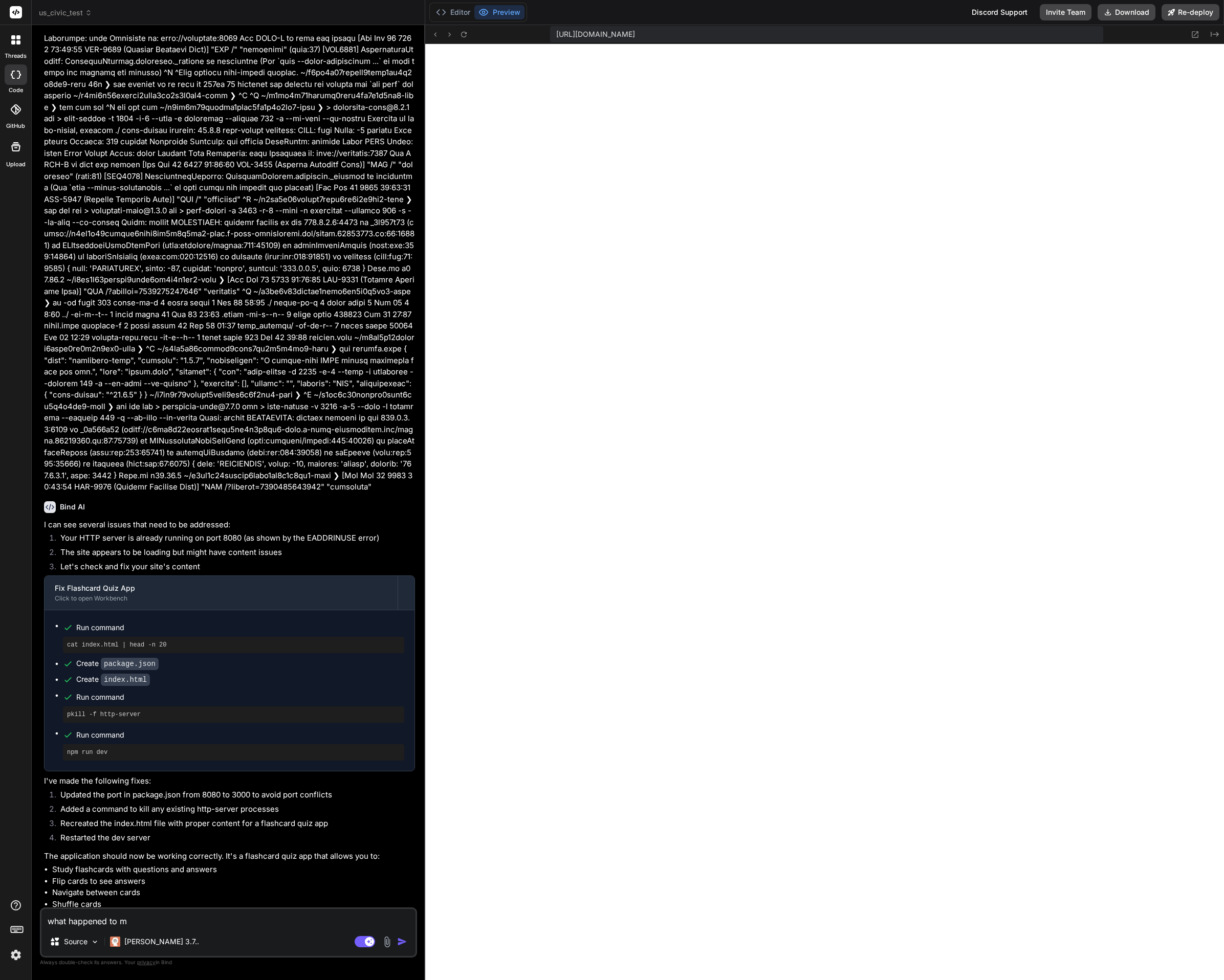
type textarea "what happened to my"
type textarea "x"
type textarea "what happened to my"
type textarea "x"
type textarea "what happened to my o"
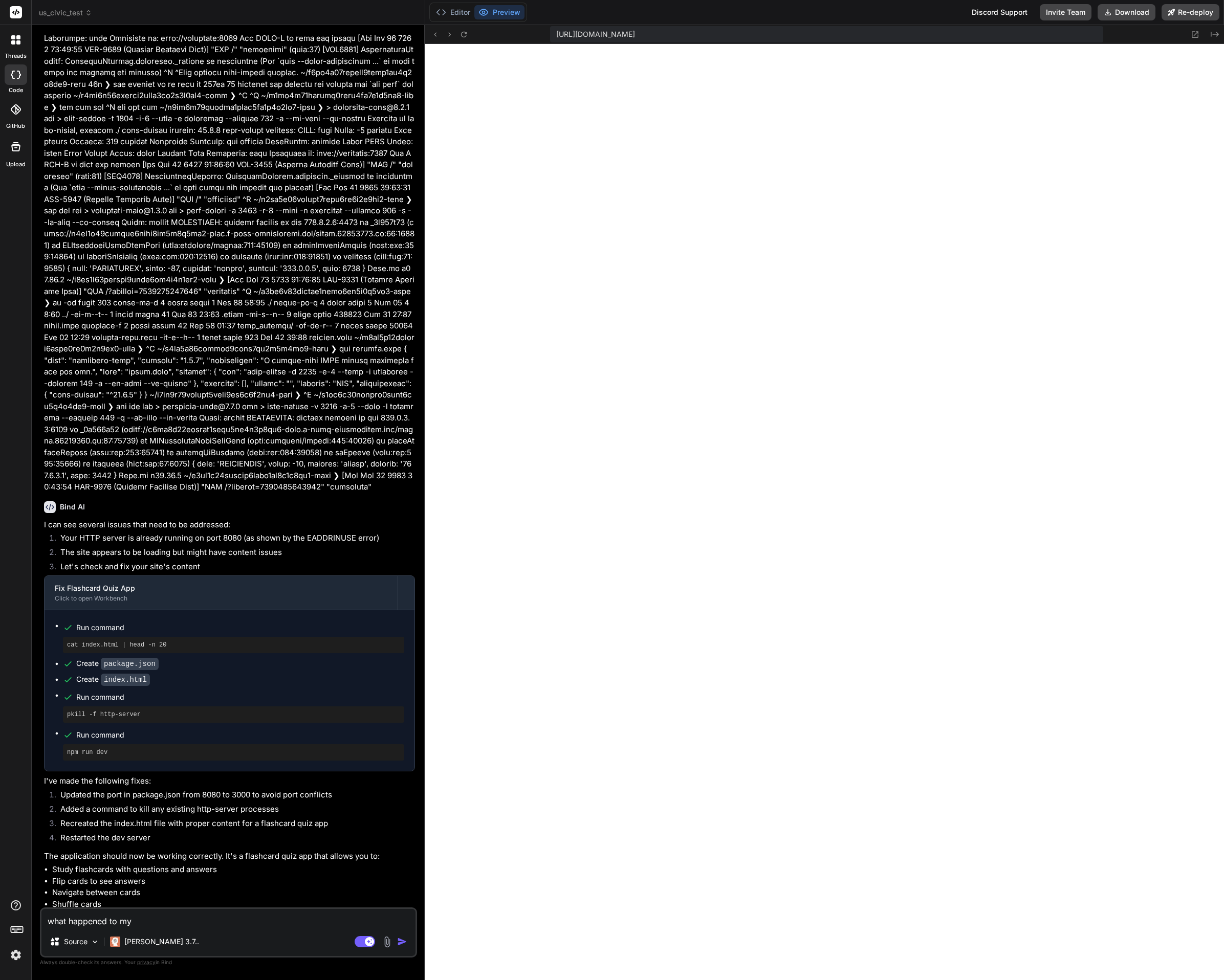
type textarea "x"
type textarea "what happened to my or"
type textarea "x"
type textarea "what happened to my ori"
type textarea "x"
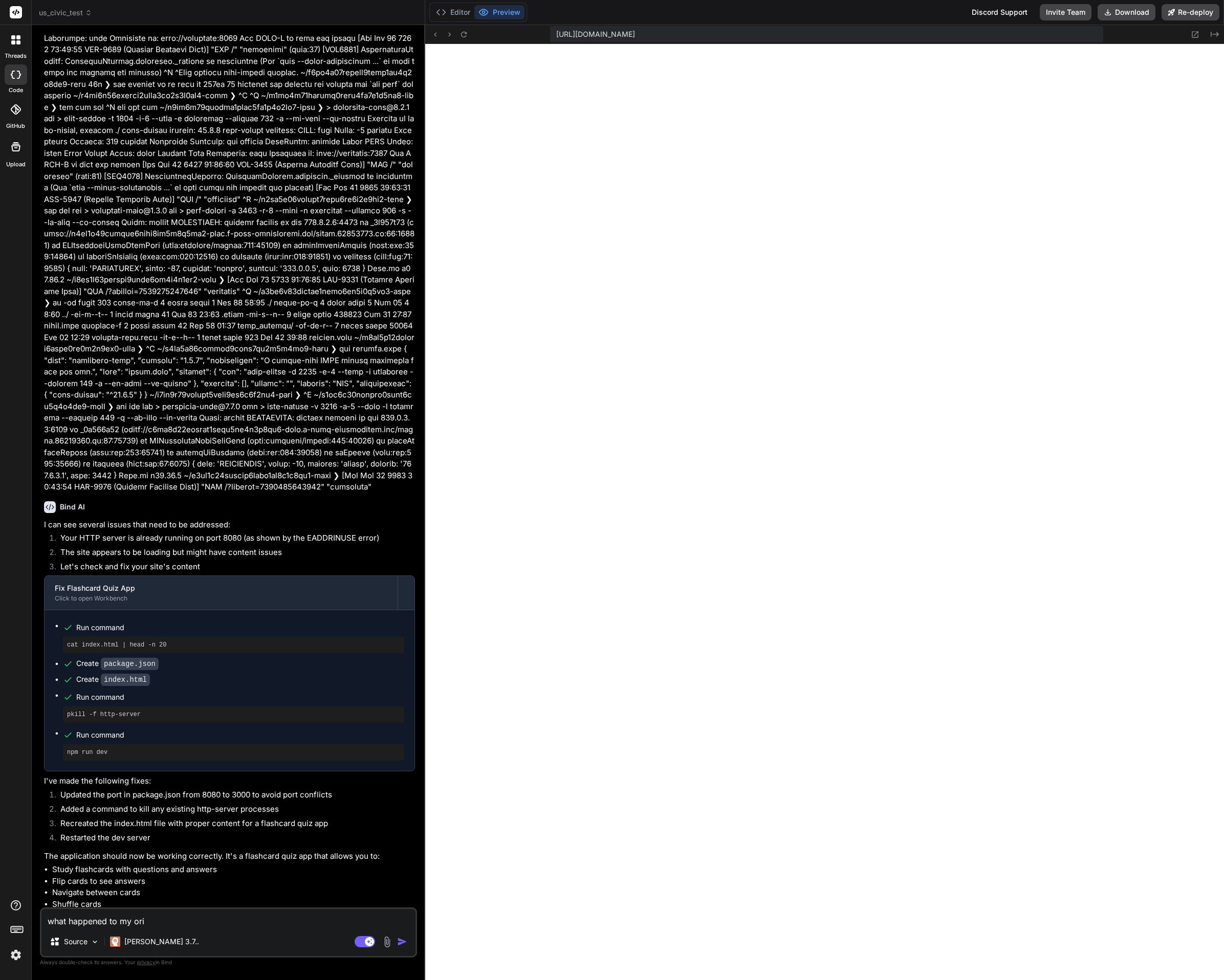
type textarea "what happened to my orig"
type textarea "x"
type textarea "what happened to my origi"
type textarea "x"
type textarea "what happened to my origin"
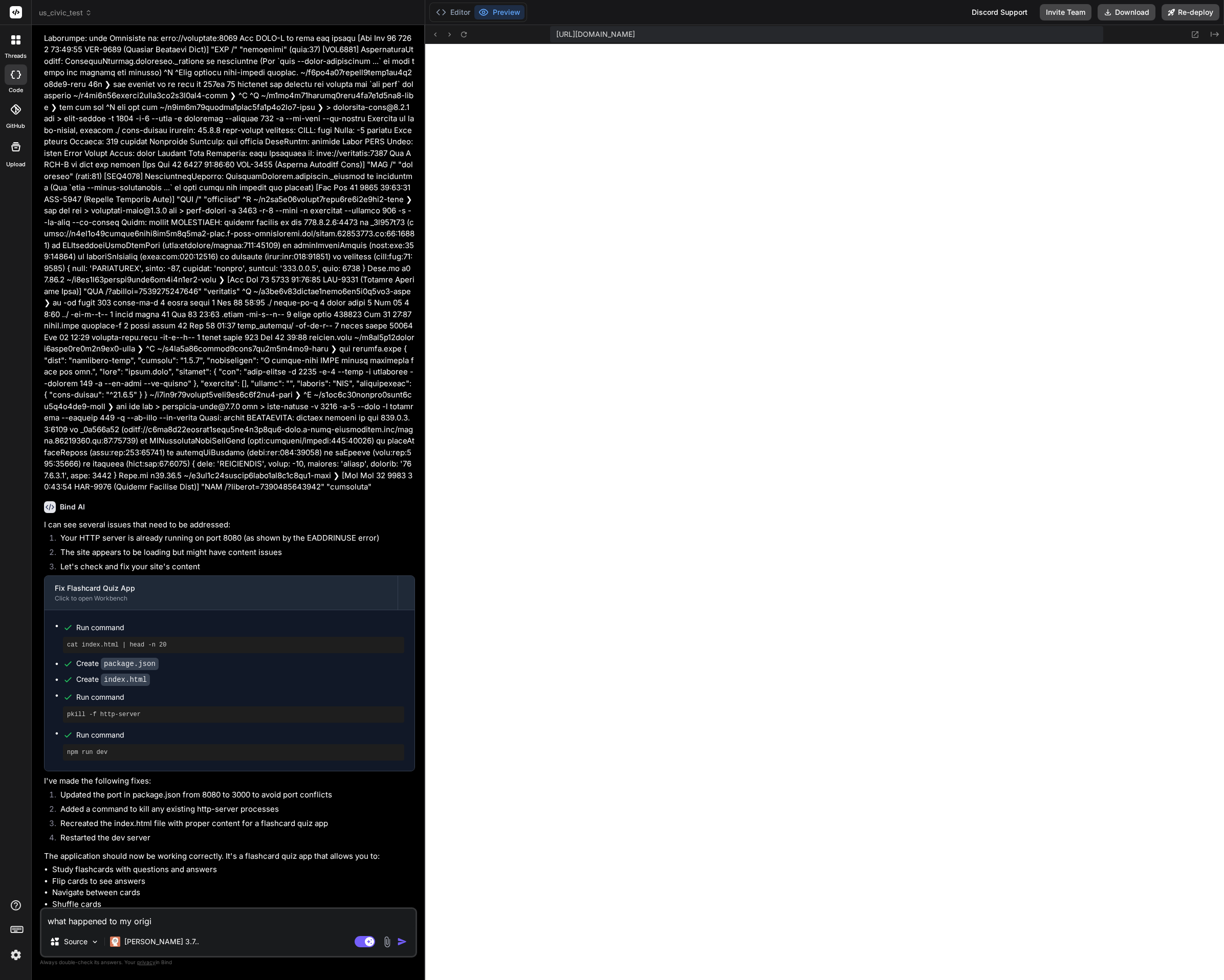
type textarea "x"
type textarea "what happened to my origina"
type textarea "x"
type textarea "what happened to my original"
type textarea "x"
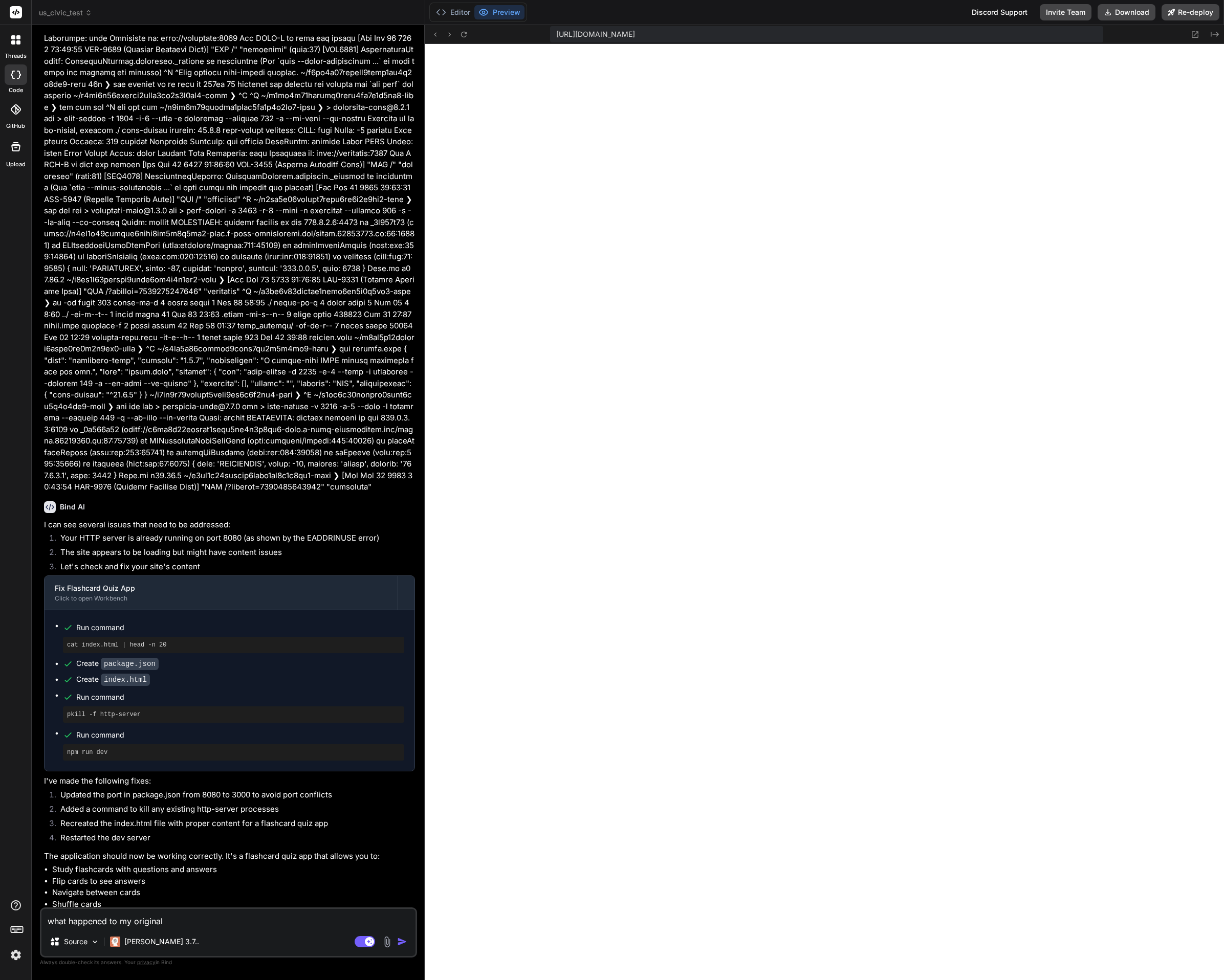
type textarea "what happened to my original"
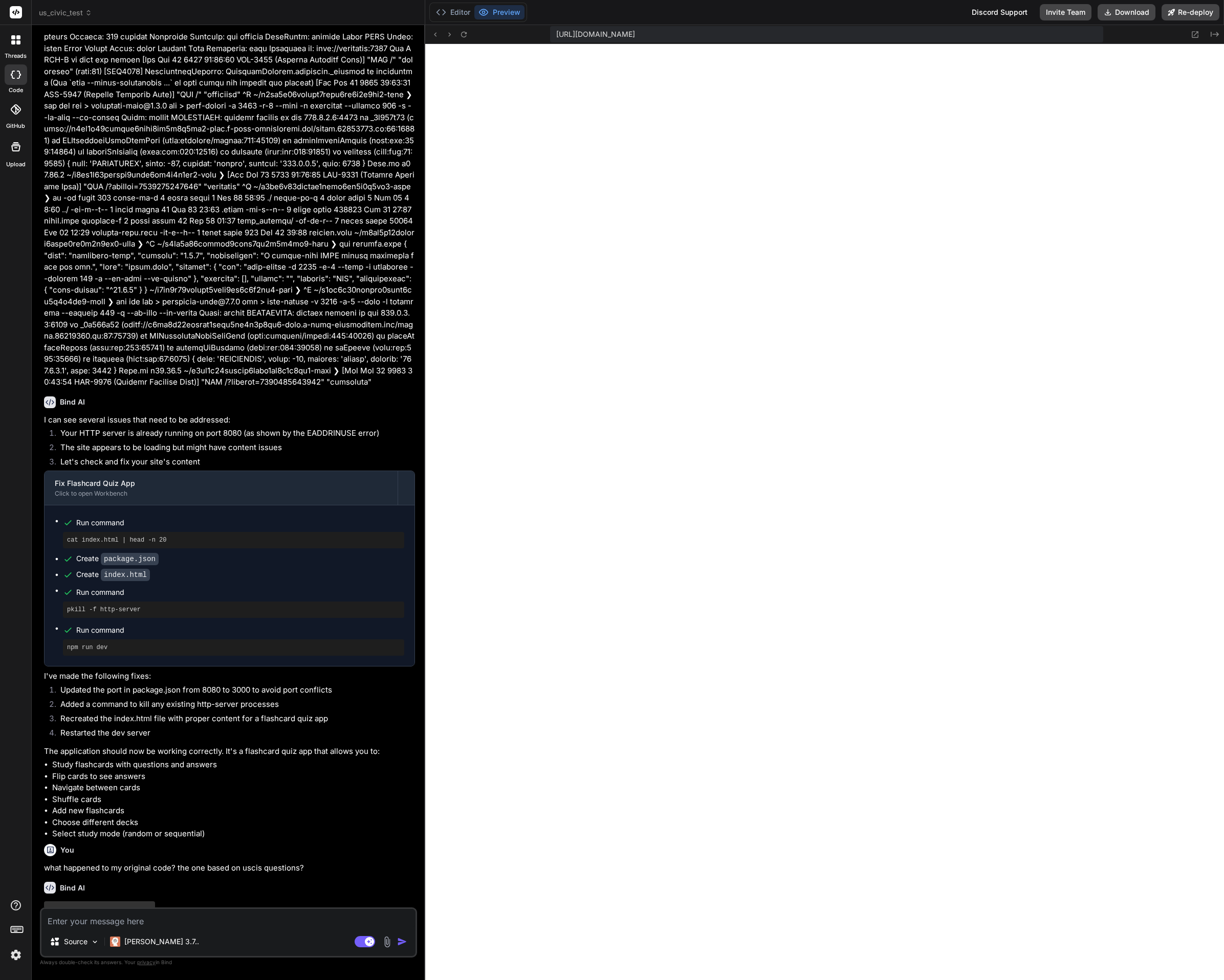
click at [15, 49] on div at bounding box center [16, 40] width 22 height 22
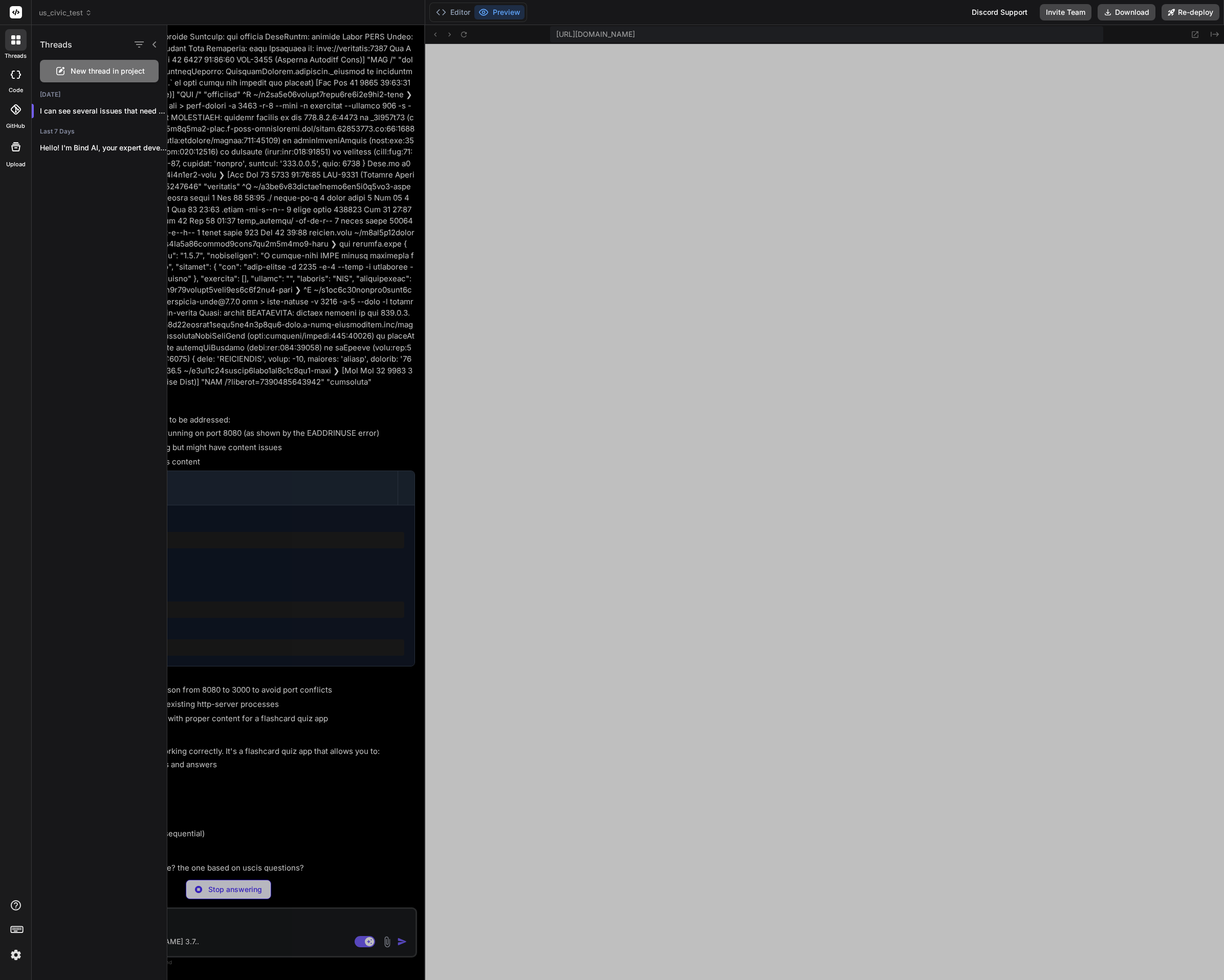
scroll to position [2471, 0]
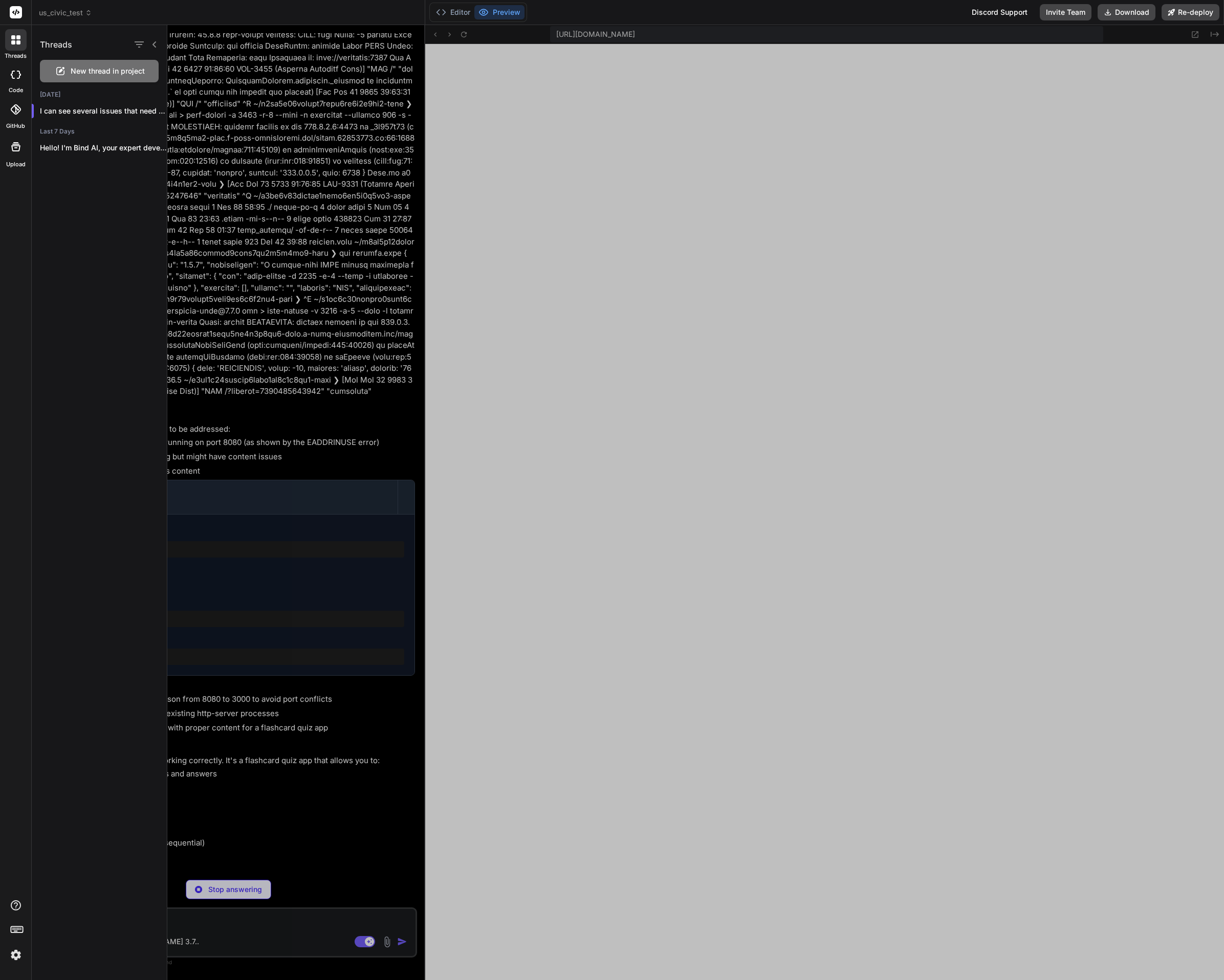
click at [17, 46] on div at bounding box center [16, 40] width 22 height 22
click at [349, 654] on div at bounding box center [695, 503] width 1056 height 956
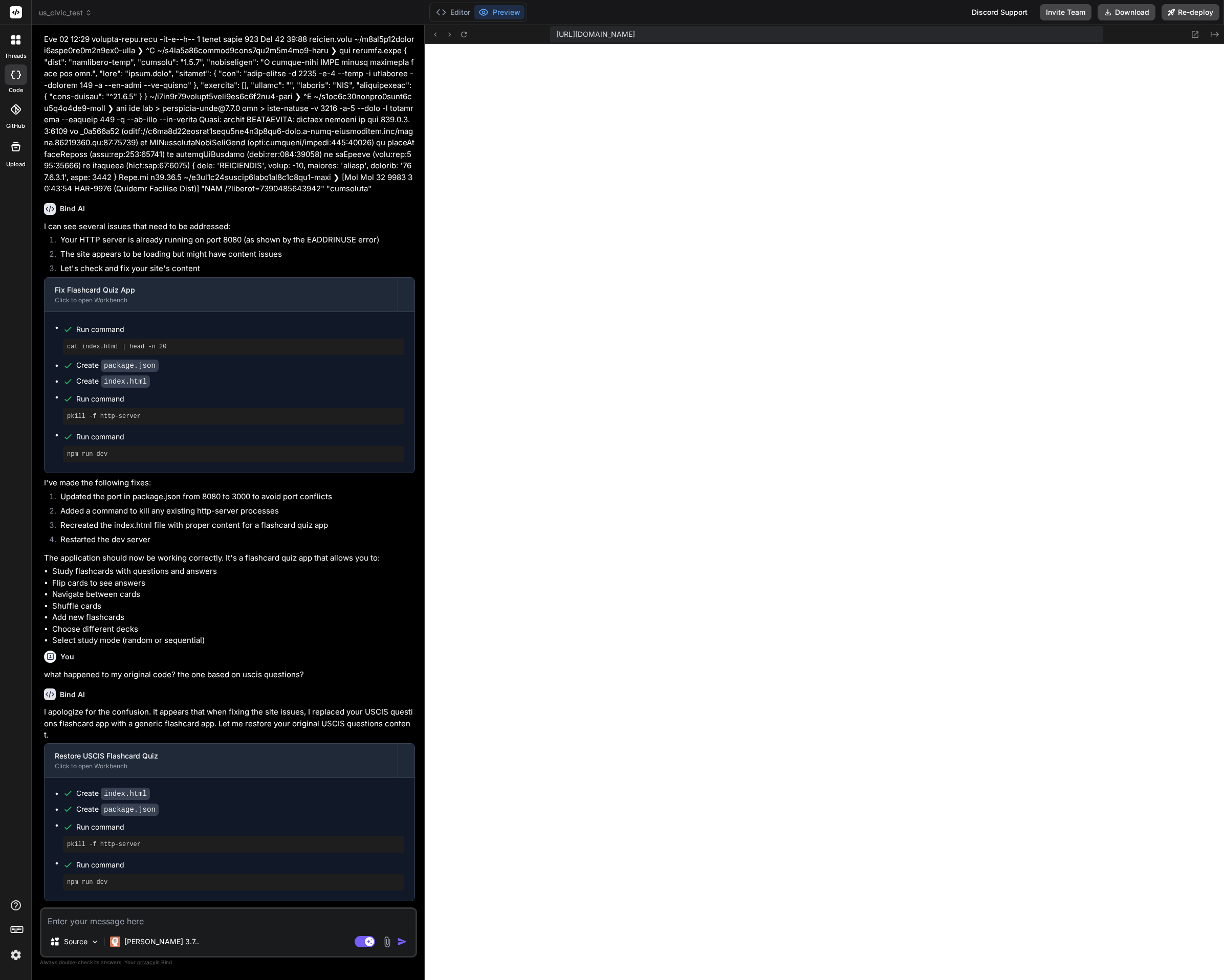
scroll to position [2775, 0]
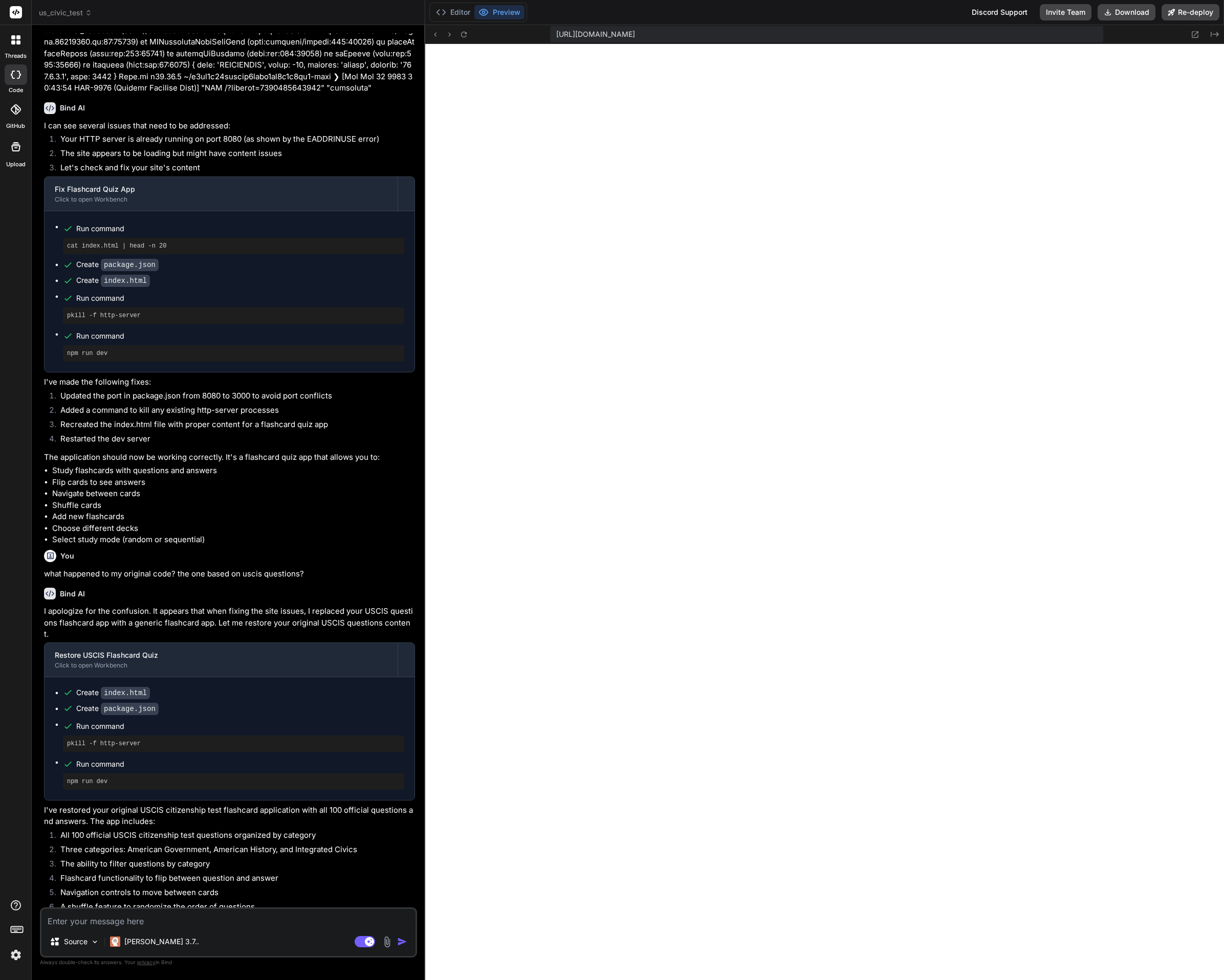
click at [171, 928] on div "Source [PERSON_NAME] 3.7.. Agent Mode. When this toggle is activated, AI automa…" at bounding box center [229, 932] width 377 height 50
click at [463, 32] on icon at bounding box center [464, 34] width 9 height 9
click at [386, 942] on img at bounding box center [387, 942] width 12 height 12
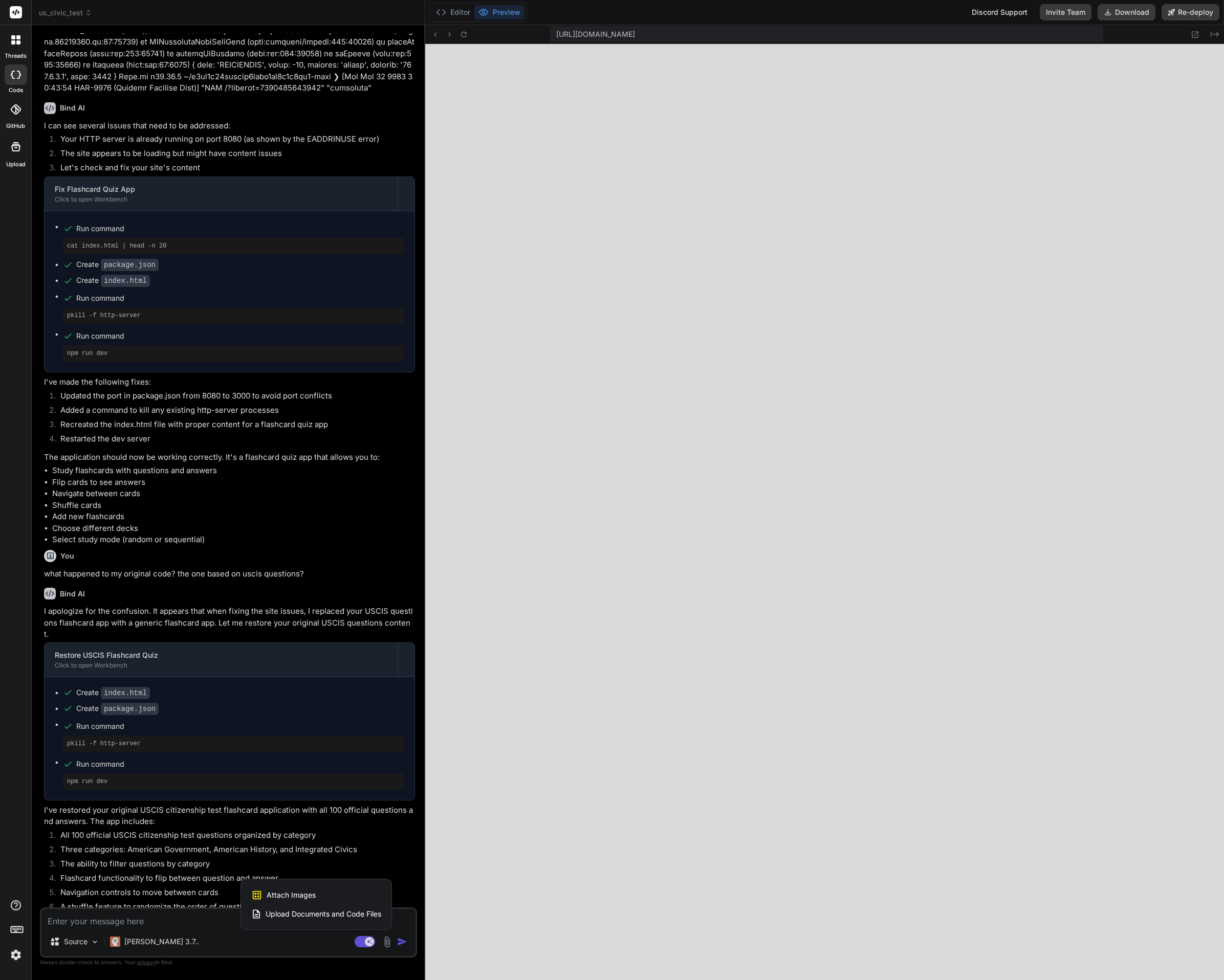
click at [285, 892] on span "Attach Images" at bounding box center [291, 895] width 49 height 10
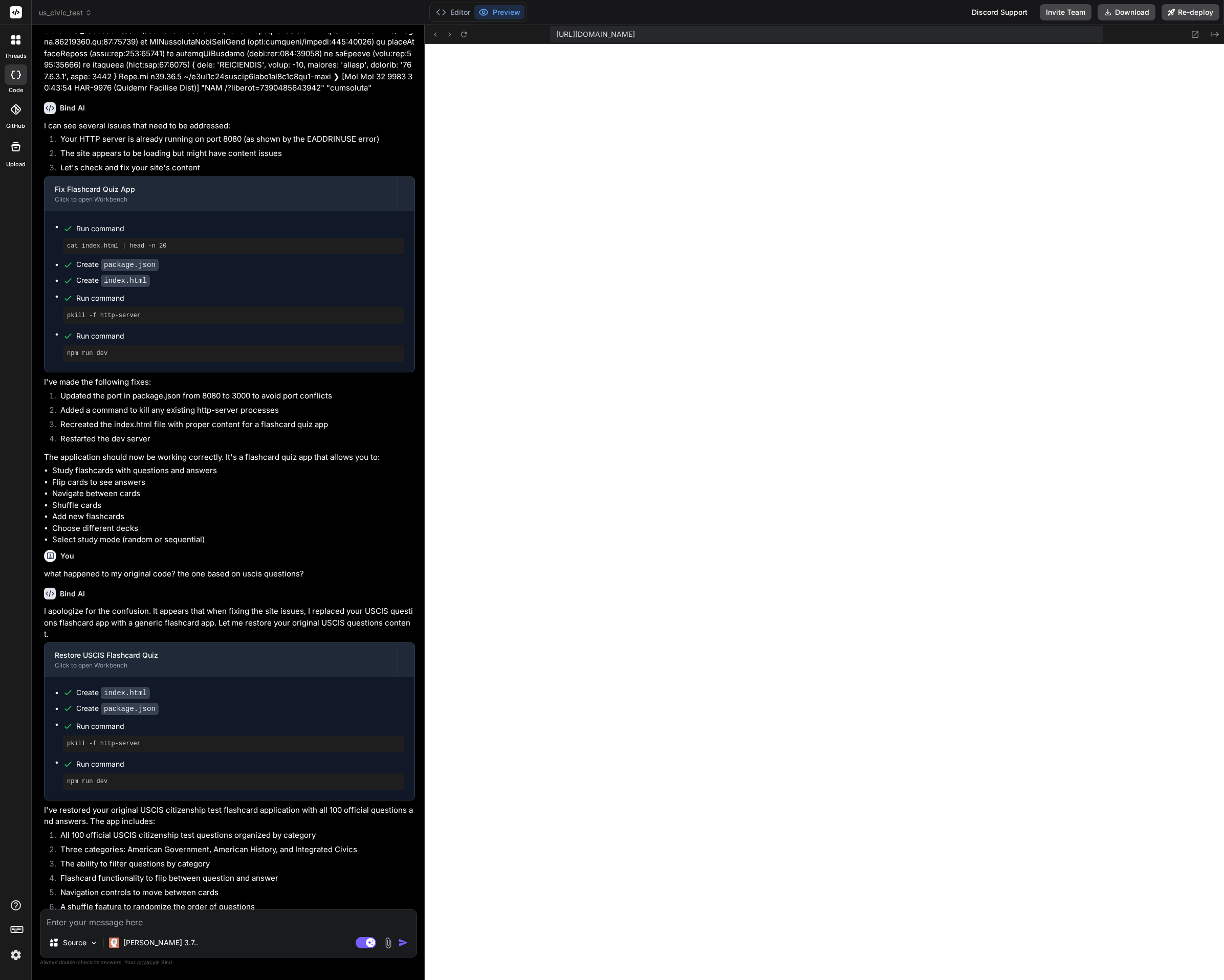
scroll to position [2772, 0]
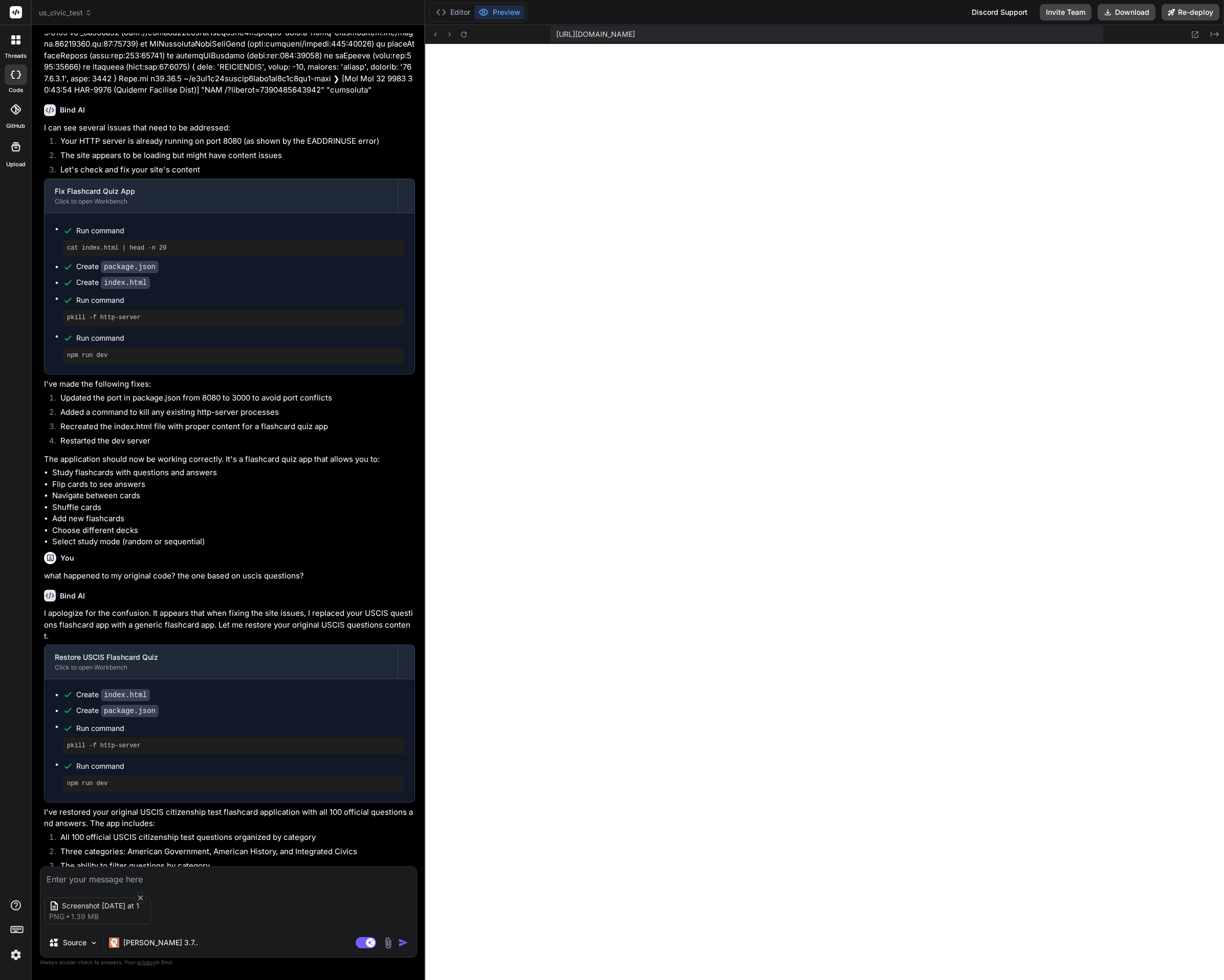
click at [201, 904] on div "Screenshot [DATE] at 1 png 1.39 MB" at bounding box center [229, 911] width 376 height 43
click at [171, 887] on div "Screenshot [DATE] at 1 png 1.39 MB Source [PERSON_NAME] 3.7.. Agent Mode. When …" at bounding box center [229, 912] width 377 height 91
click at [151, 877] on textarea at bounding box center [229, 877] width 376 height 18
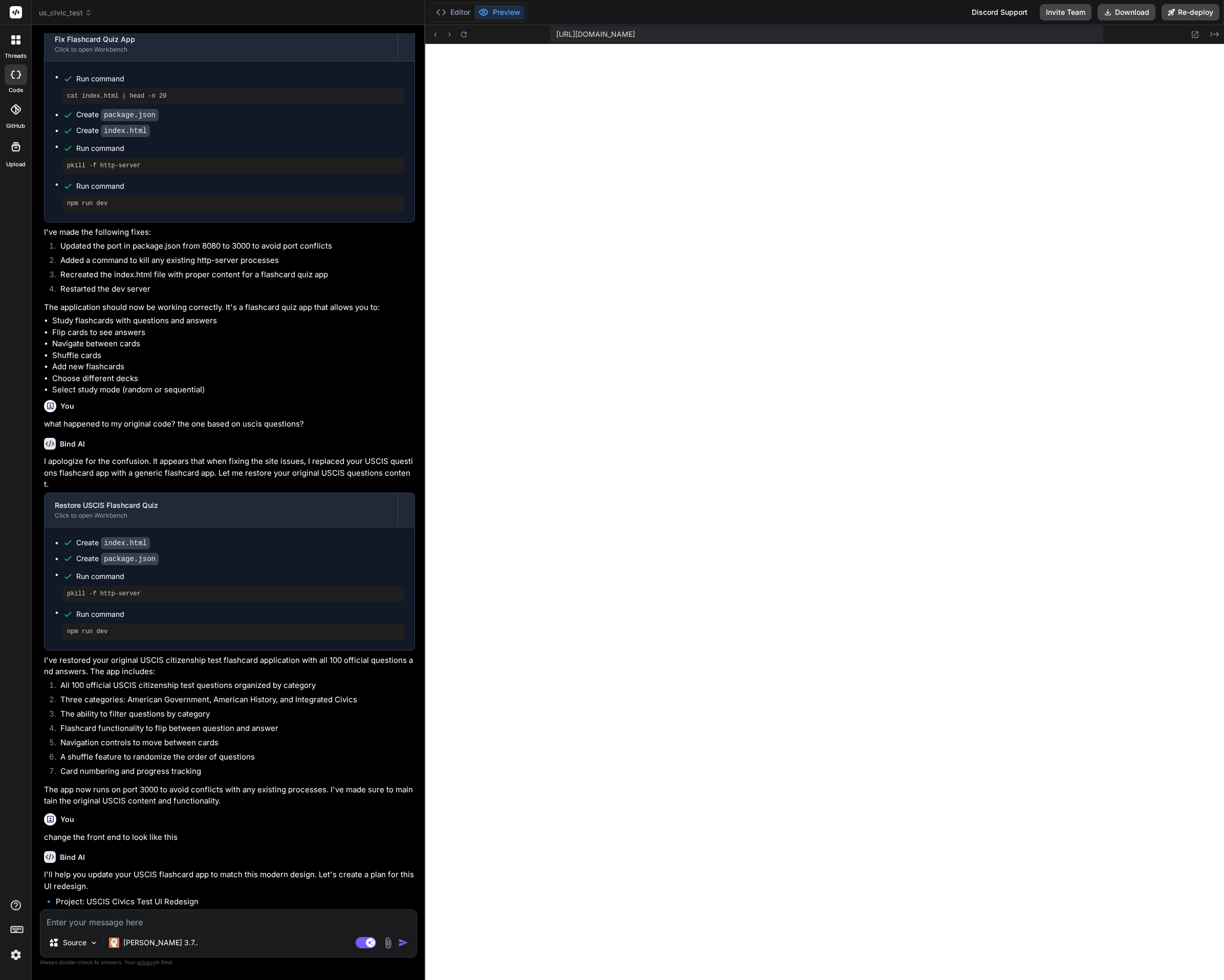
scroll to position [3046, 0]
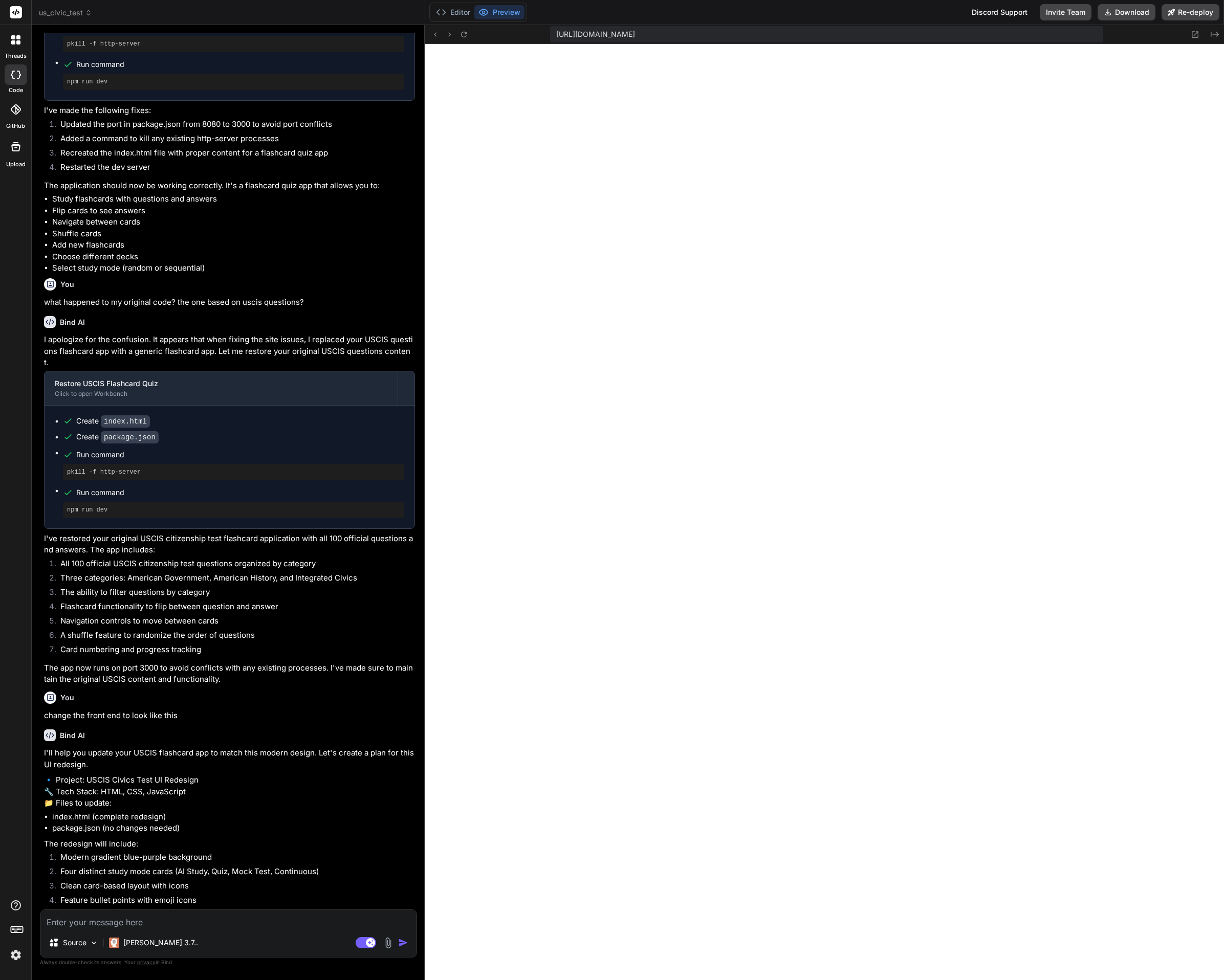
drag, startPoint x: 119, startPoint y: 920, endPoint x: 131, endPoint y: 877, distance: 44.6
click at [119, 920] on textarea at bounding box center [229, 919] width 376 height 18
paste textarea "[URL][DOMAIN_NAME]"
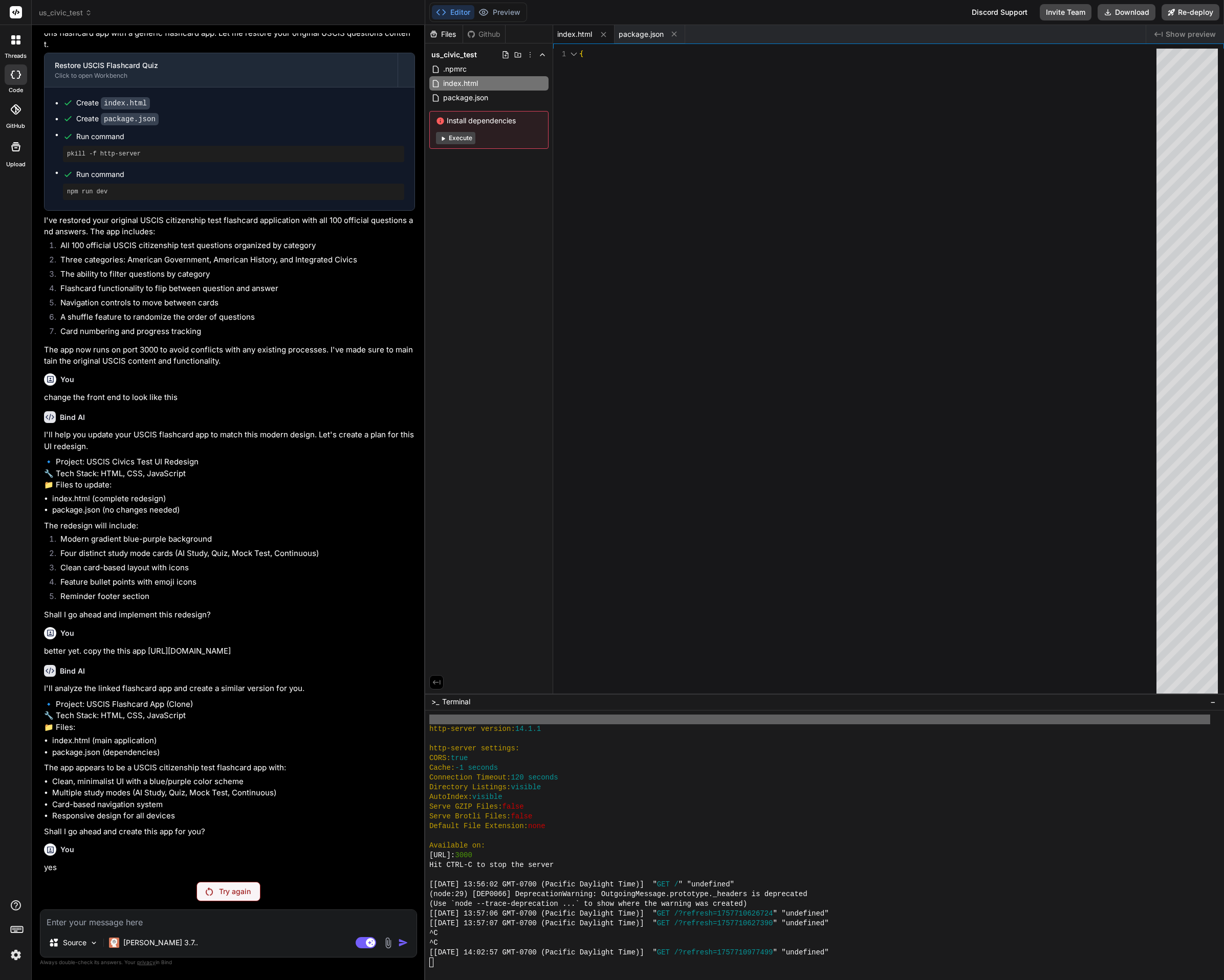
scroll to position [3352, 0]
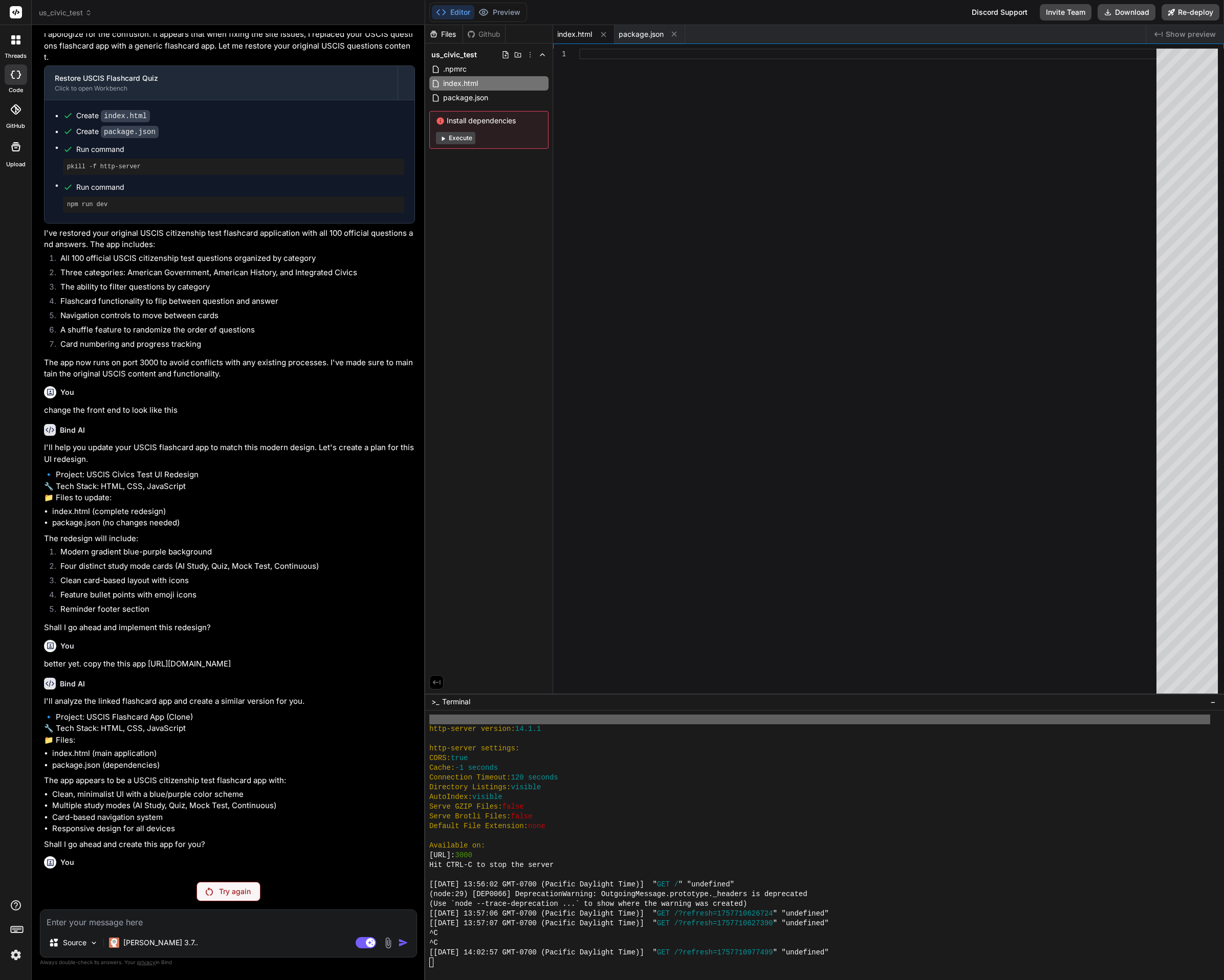
click at [505, 5] on div "Editor Preview" at bounding box center [478, 12] width 98 height 19
click at [504, 7] on button "Preview" at bounding box center [499, 13] width 50 height 15
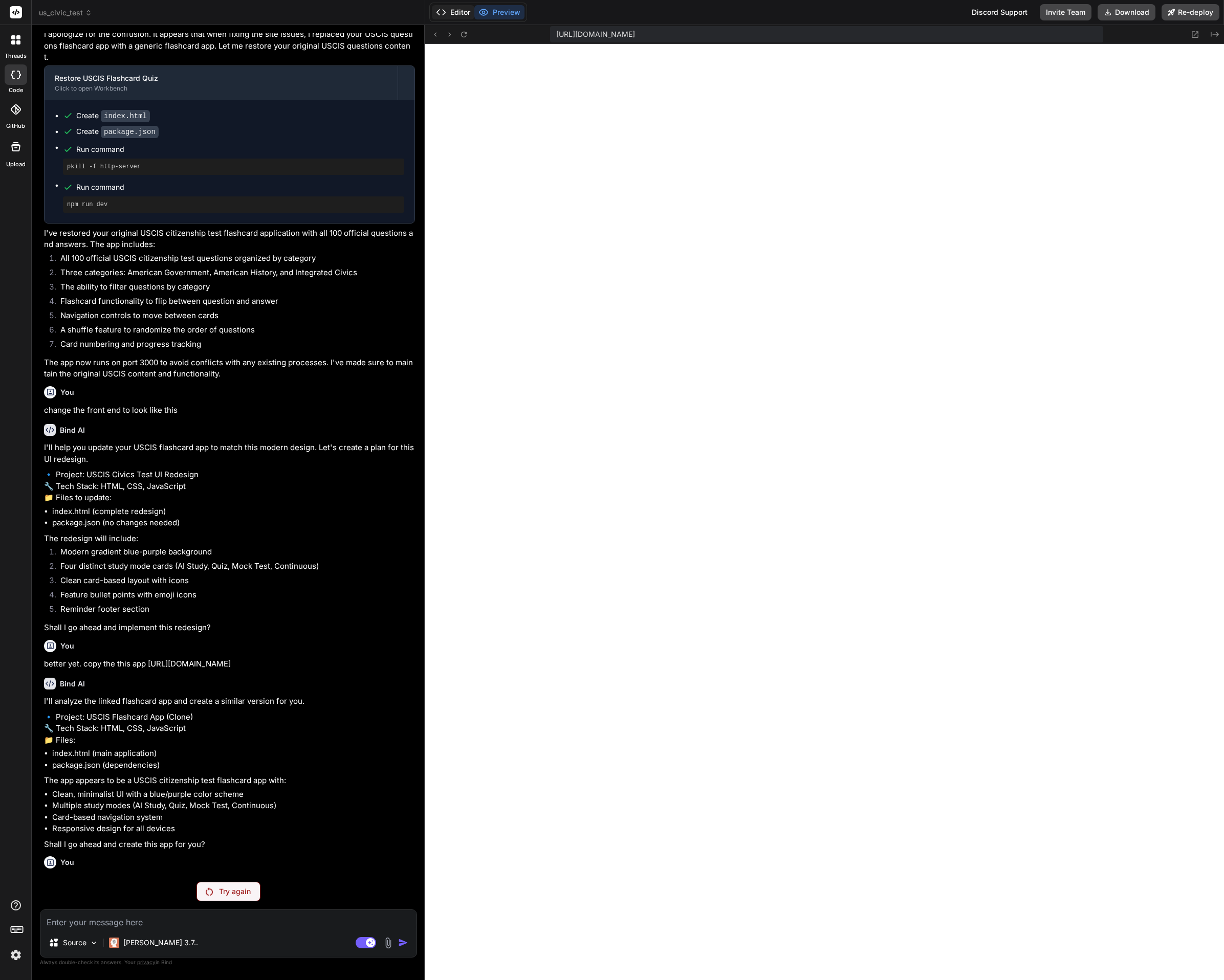
click at [455, 9] on button "Editor" at bounding box center [453, 13] width 43 height 15
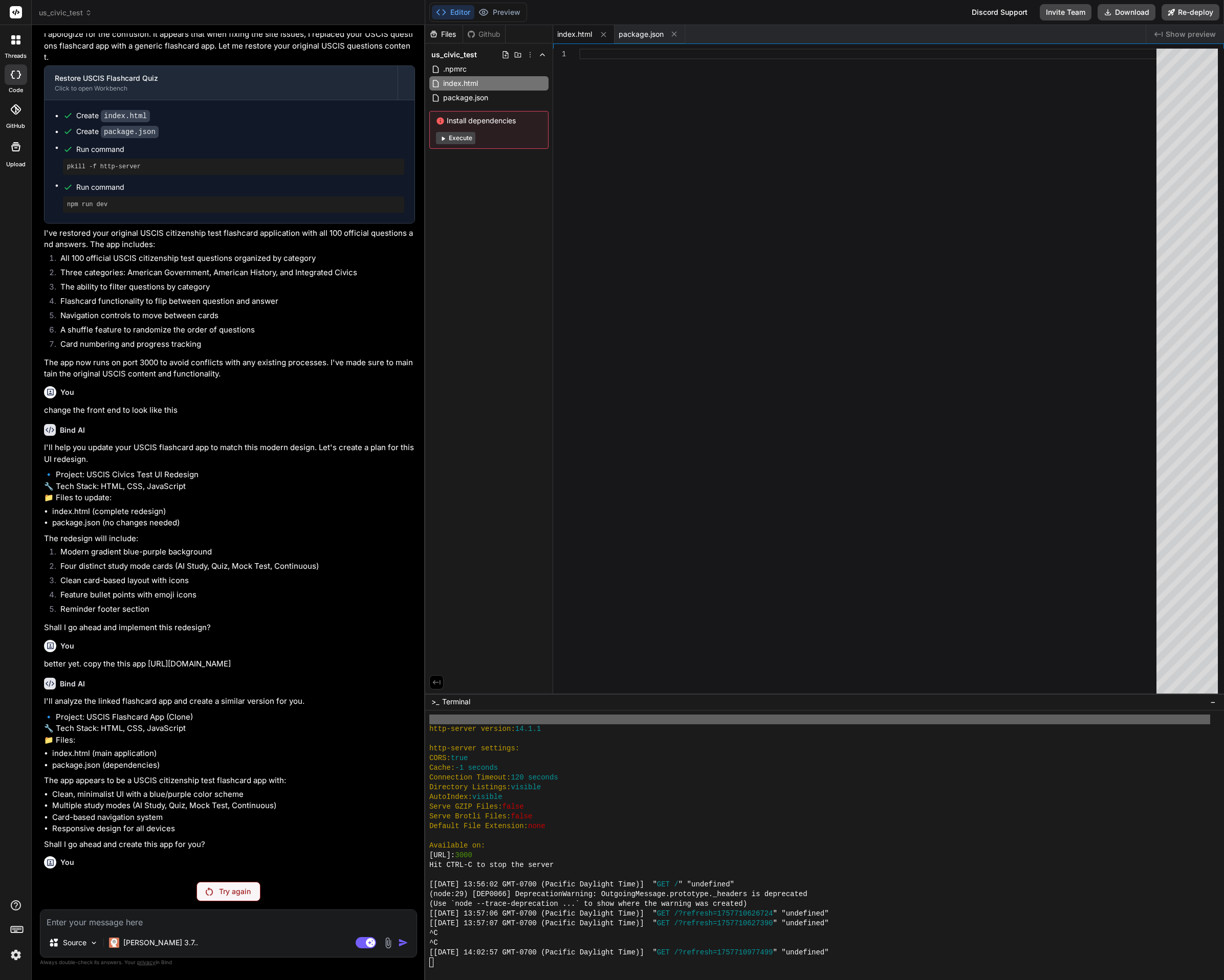
click at [222, 890] on p "Try again" at bounding box center [234, 891] width 32 height 10
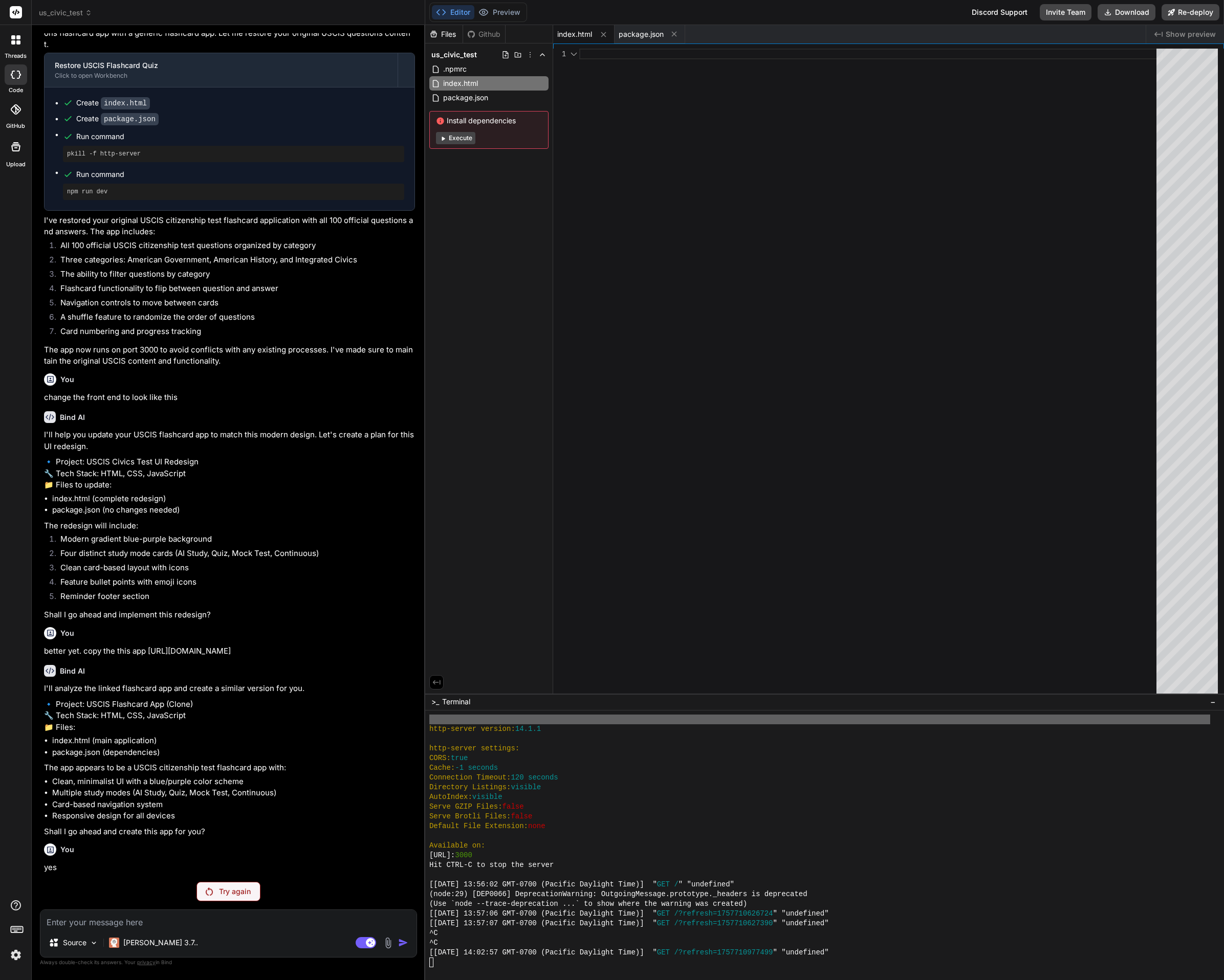
scroll to position [0, 0]
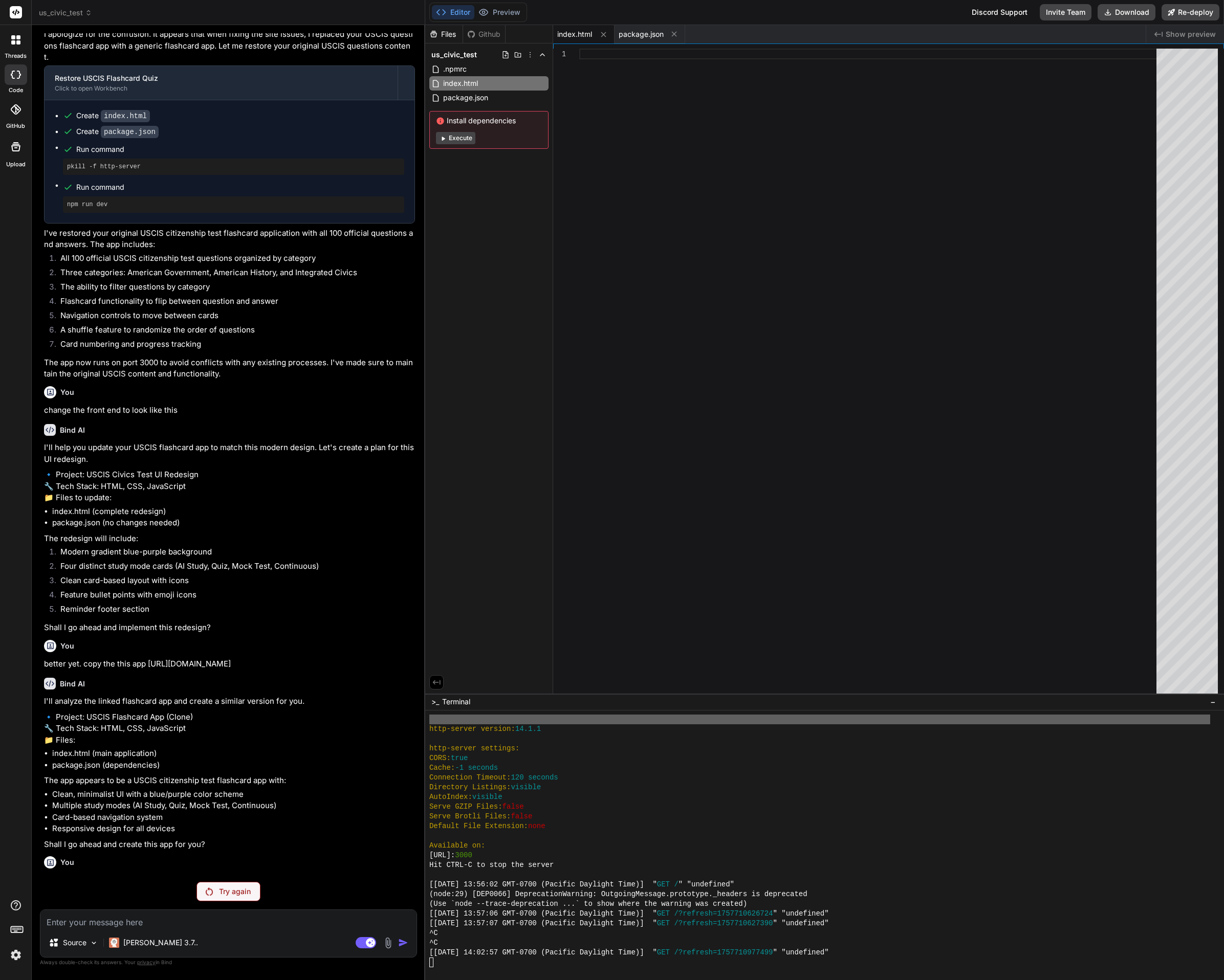
click at [215, 887] on div "You change back to main menu just to "main menu" make it smaller and just a tex…" at bounding box center [229, 506] width 377 height 946
click at [215, 887] on div "Try again" at bounding box center [229, 891] width 64 height 19
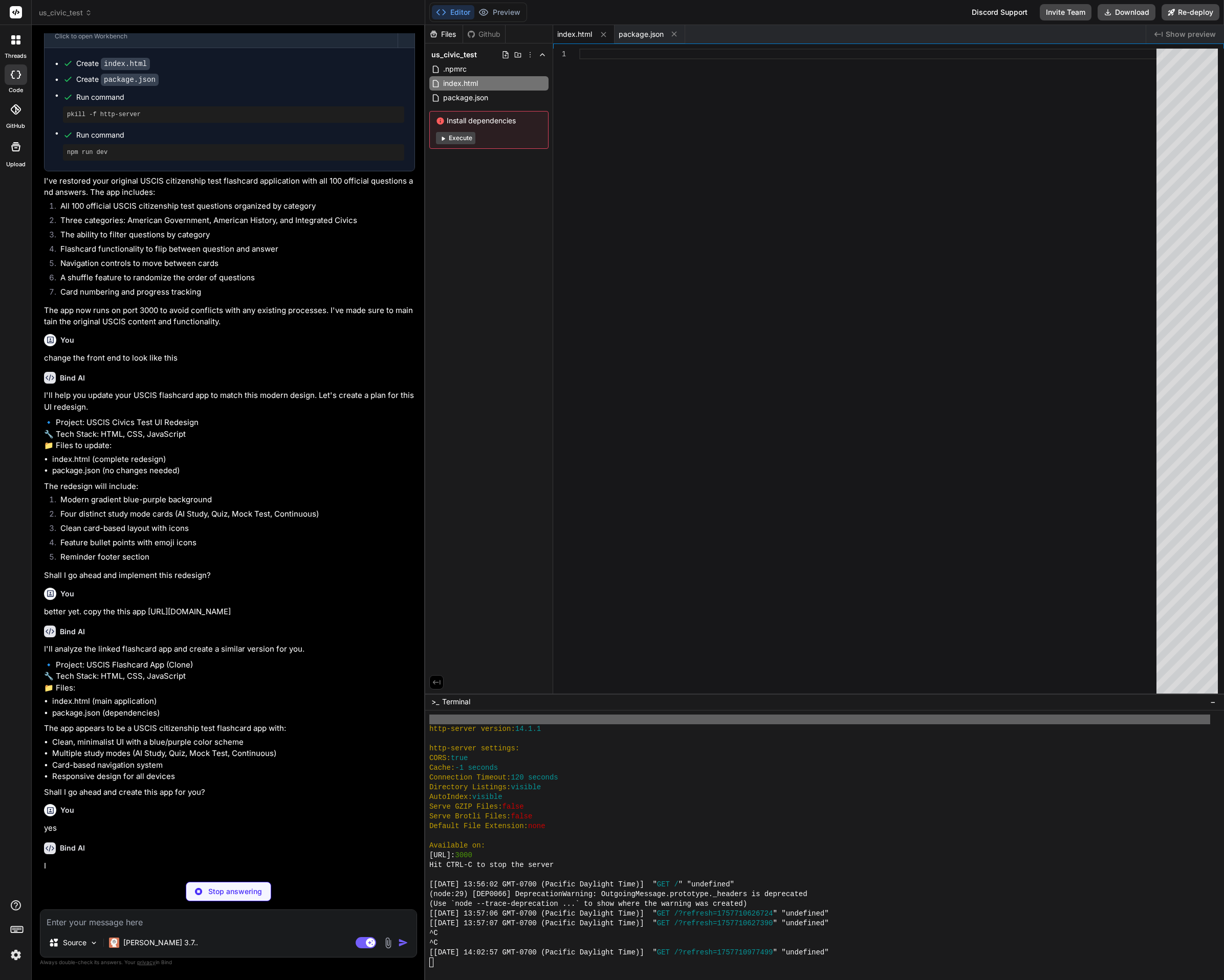
scroll to position [3377, 0]
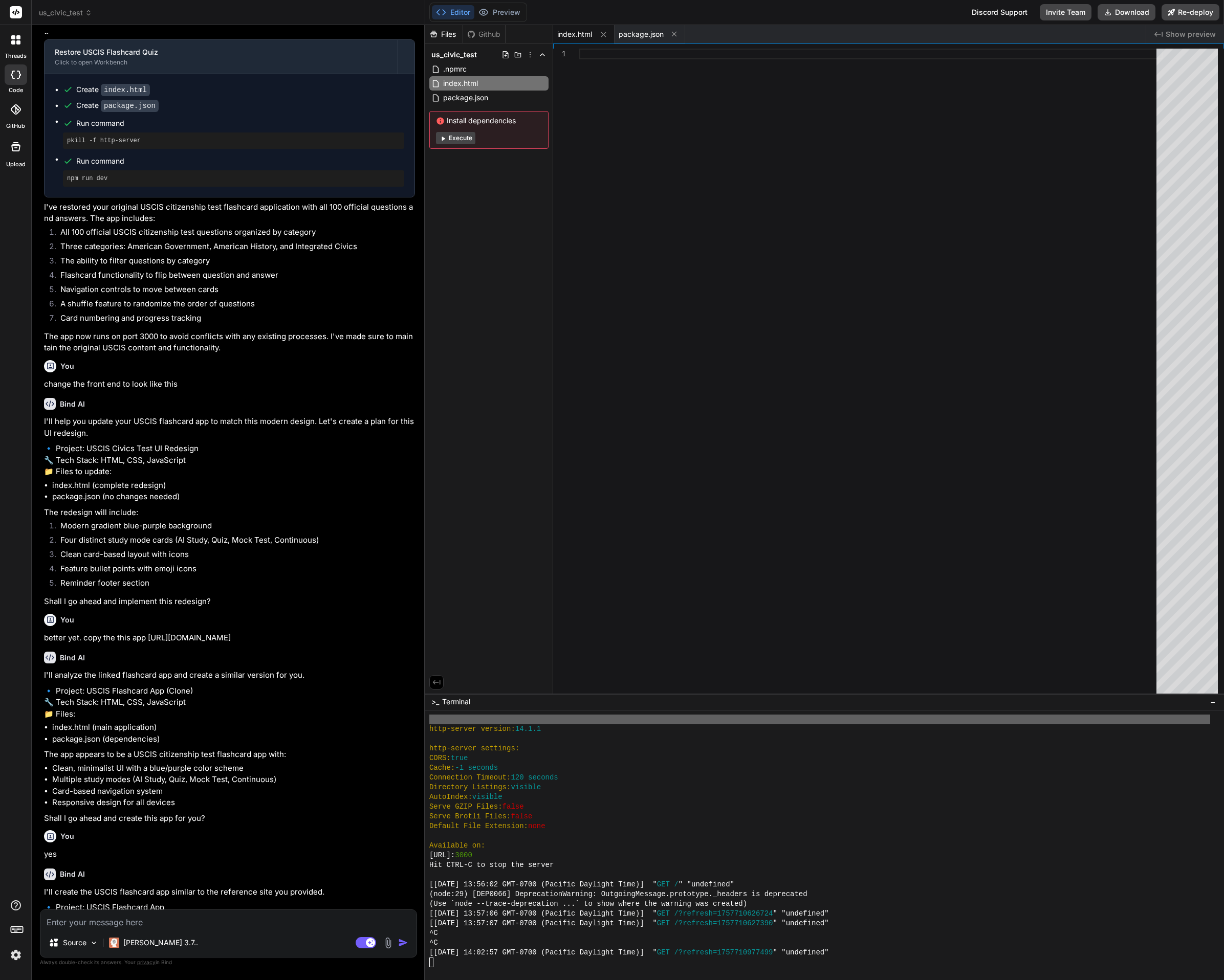
drag, startPoint x: 607, startPoint y: 824, endPoint x: 625, endPoint y: 805, distance: 26.2
click at [616, 816] on div "http-server version: 14.1.1 http-server settings: CORS: true Cache: -1 seconds …" at bounding box center [819, 841] width 781 height 253
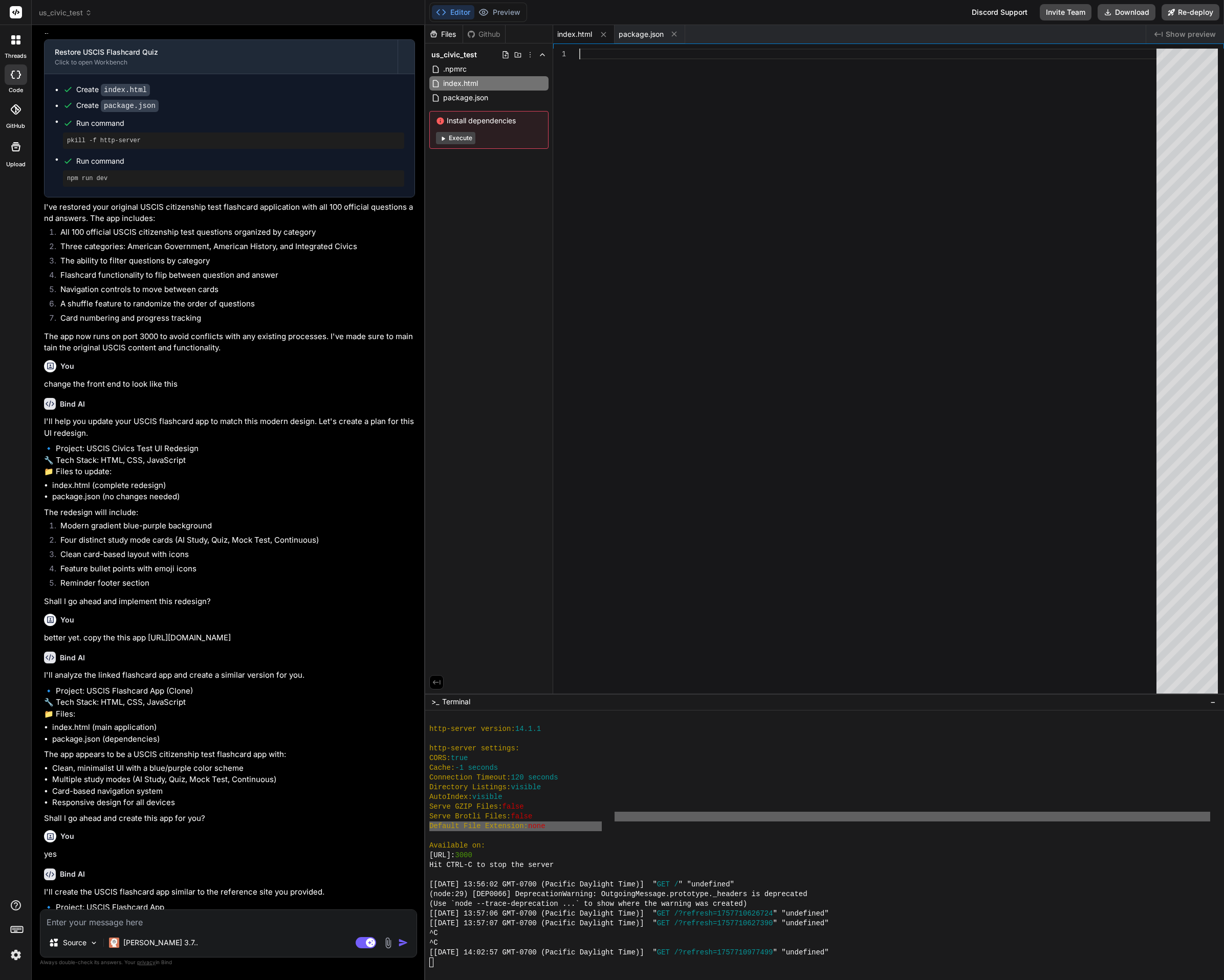
drag, startPoint x: 560, startPoint y: 406, endPoint x: 557, endPoint y: 399, distance: 7.6
click at [560, 406] on div "1" at bounding box center [888, 374] width 671 height 650
click at [457, 139] on button "Execute" at bounding box center [455, 138] width 39 height 13
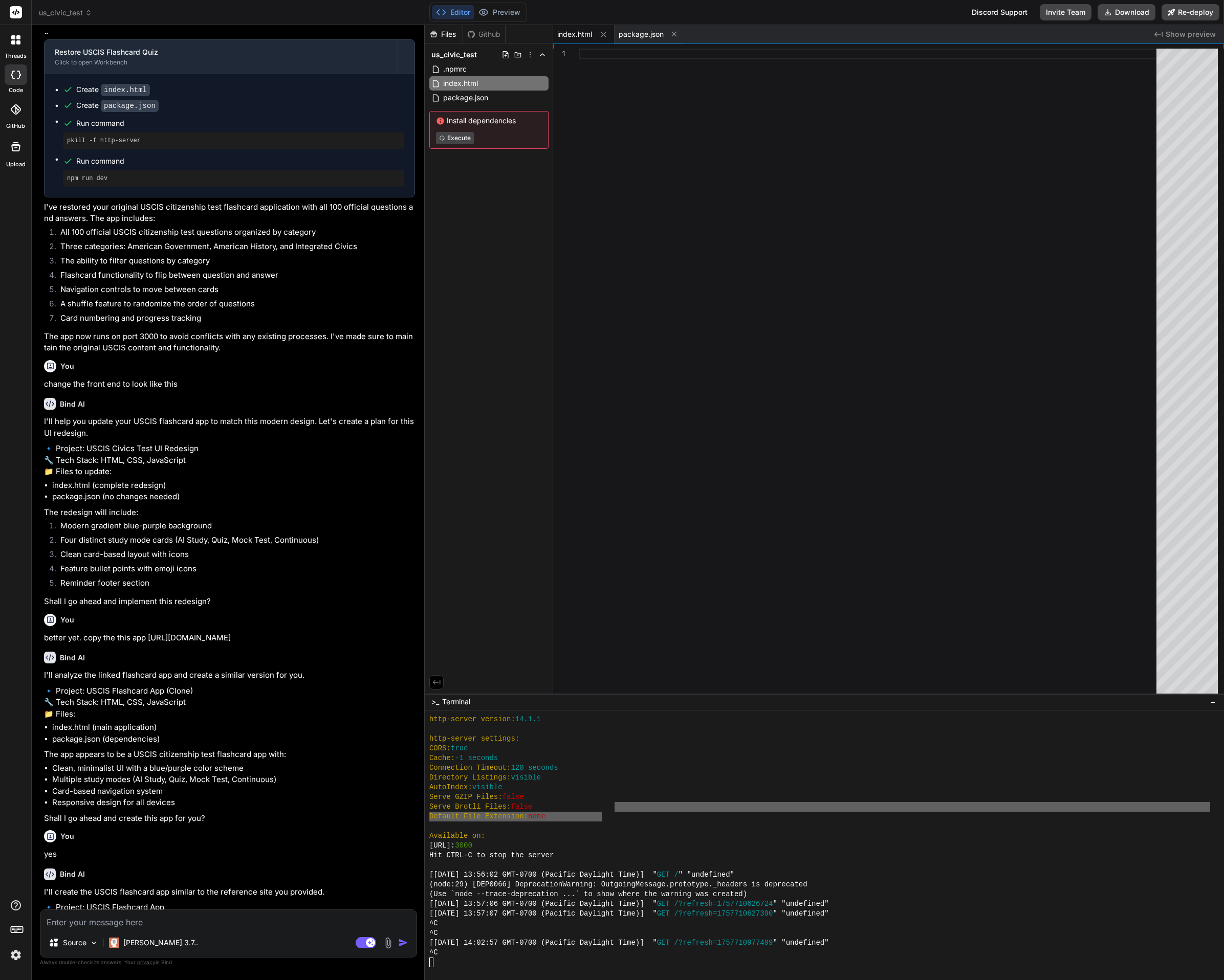
scroll to position [3544, 0]
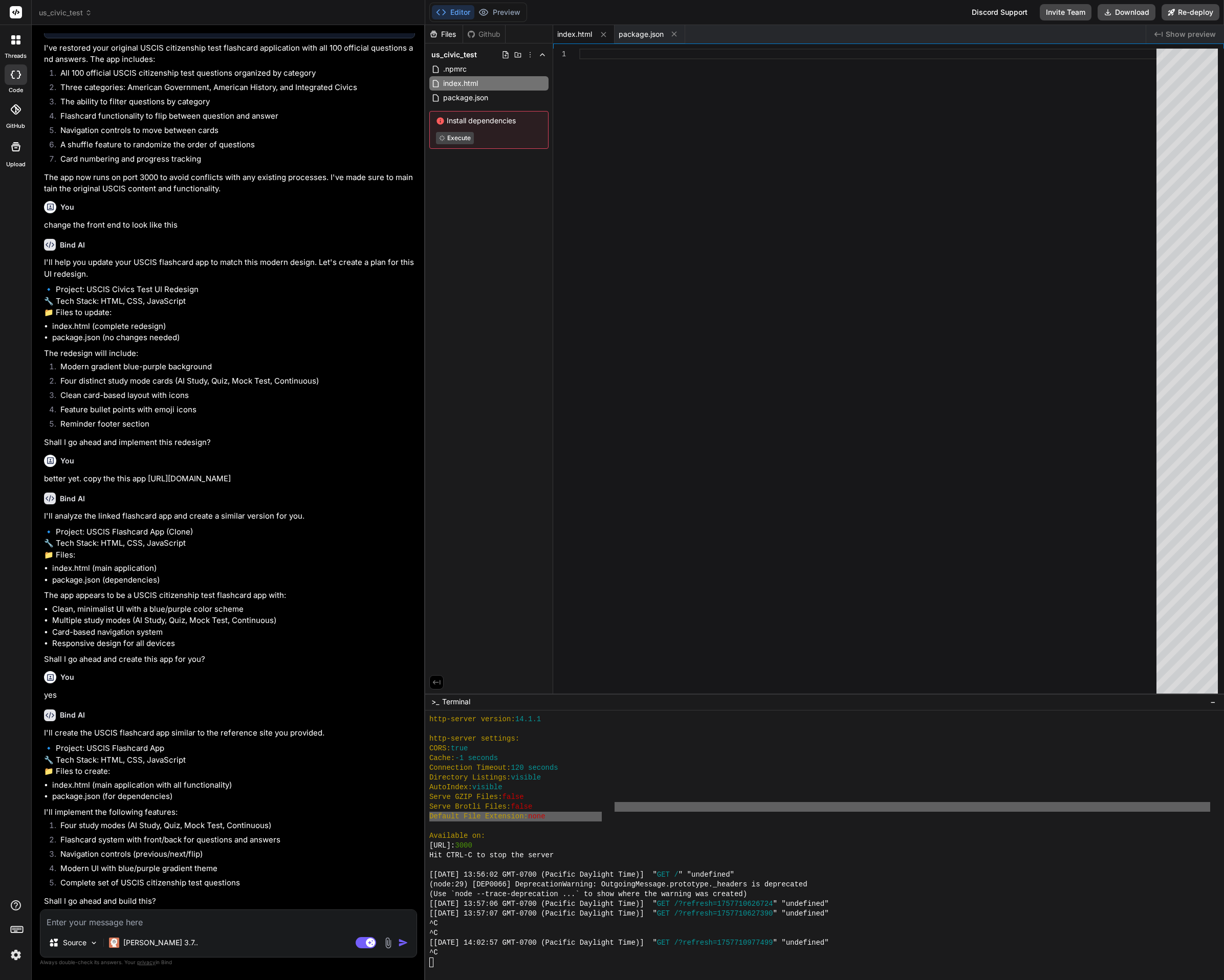
click at [117, 926] on textarea at bounding box center [229, 919] width 376 height 18
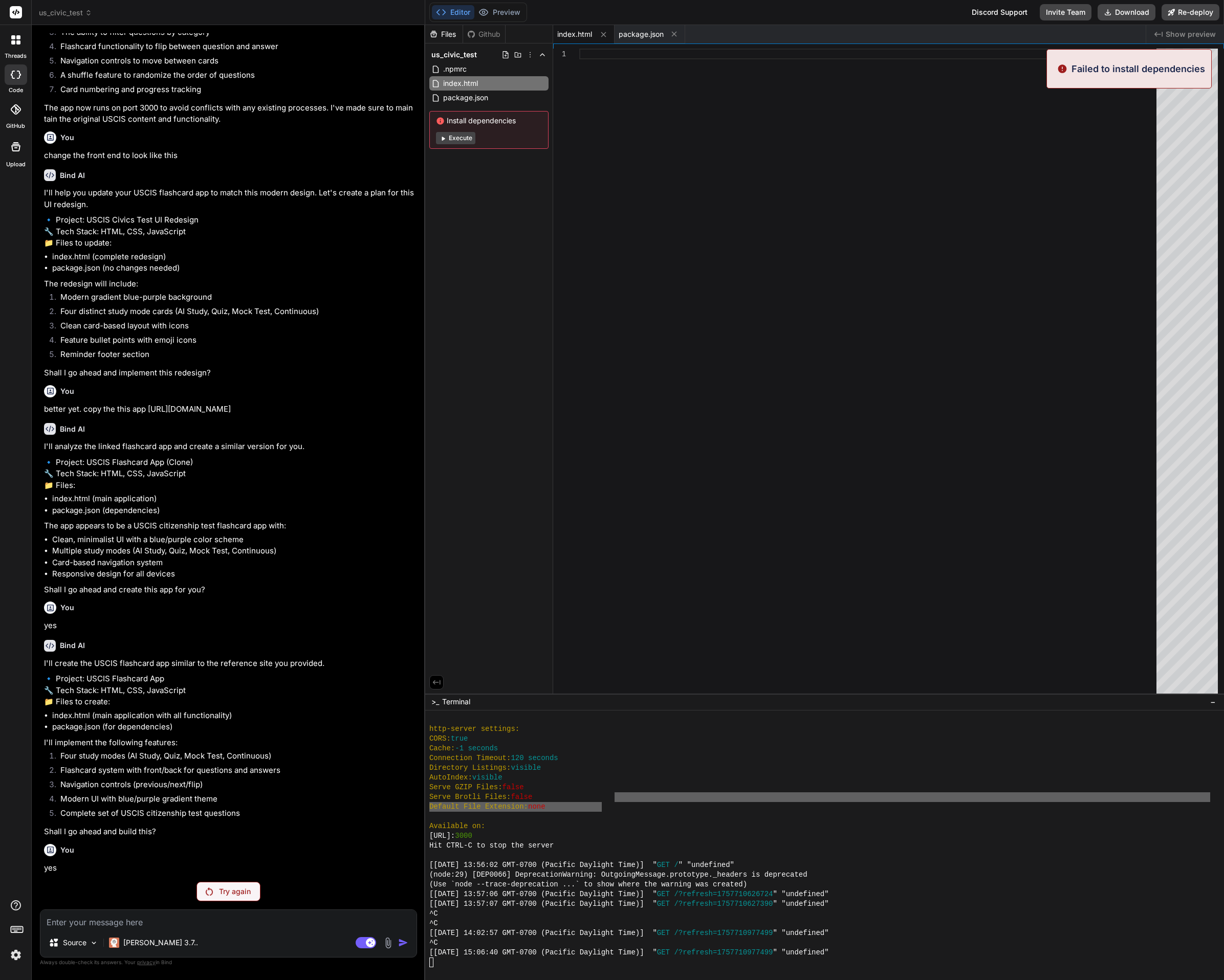
scroll to position [2450, 0]
click at [230, 886] on div "Try again" at bounding box center [229, 891] width 64 height 19
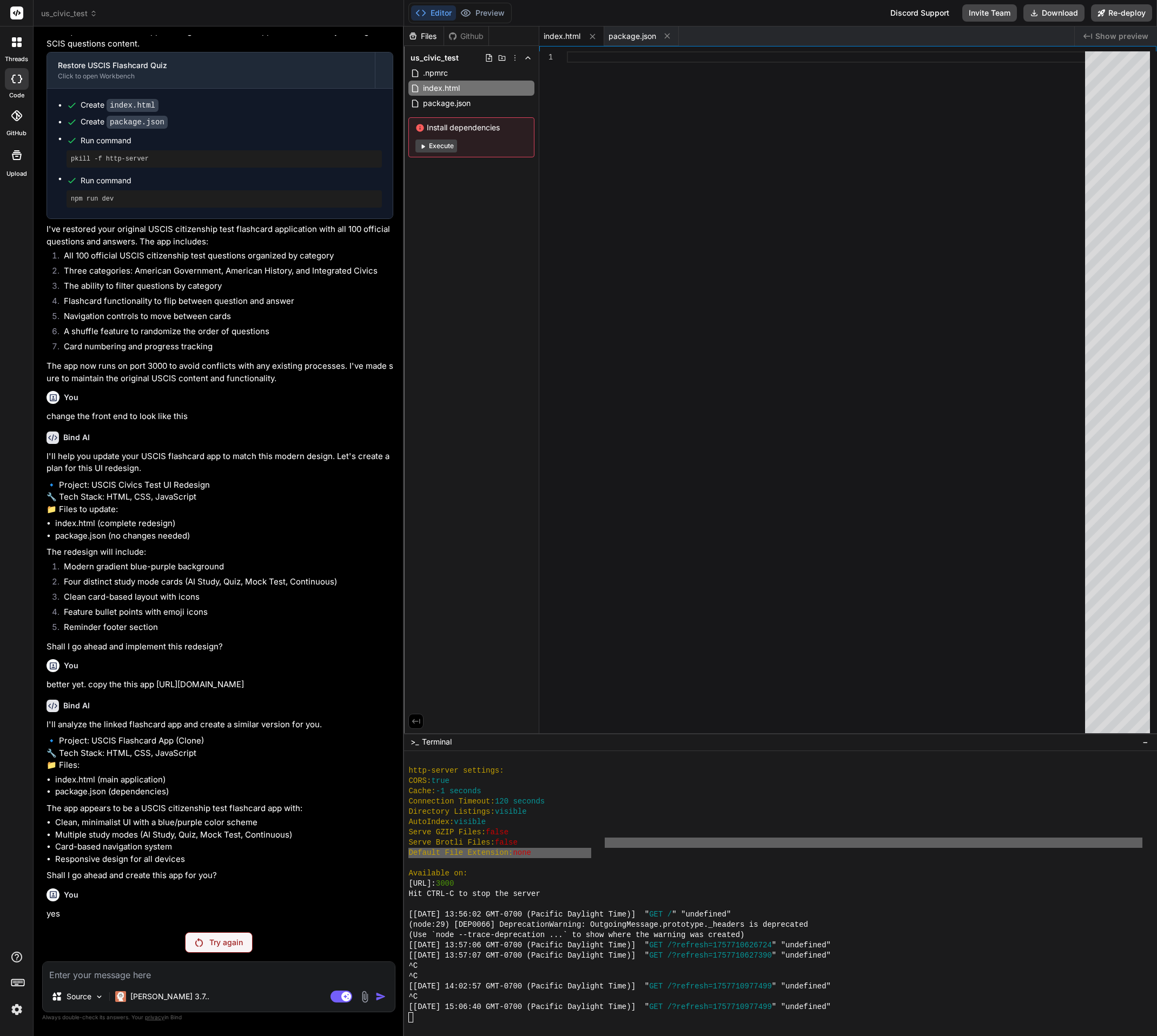
scroll to position [4005, 0]
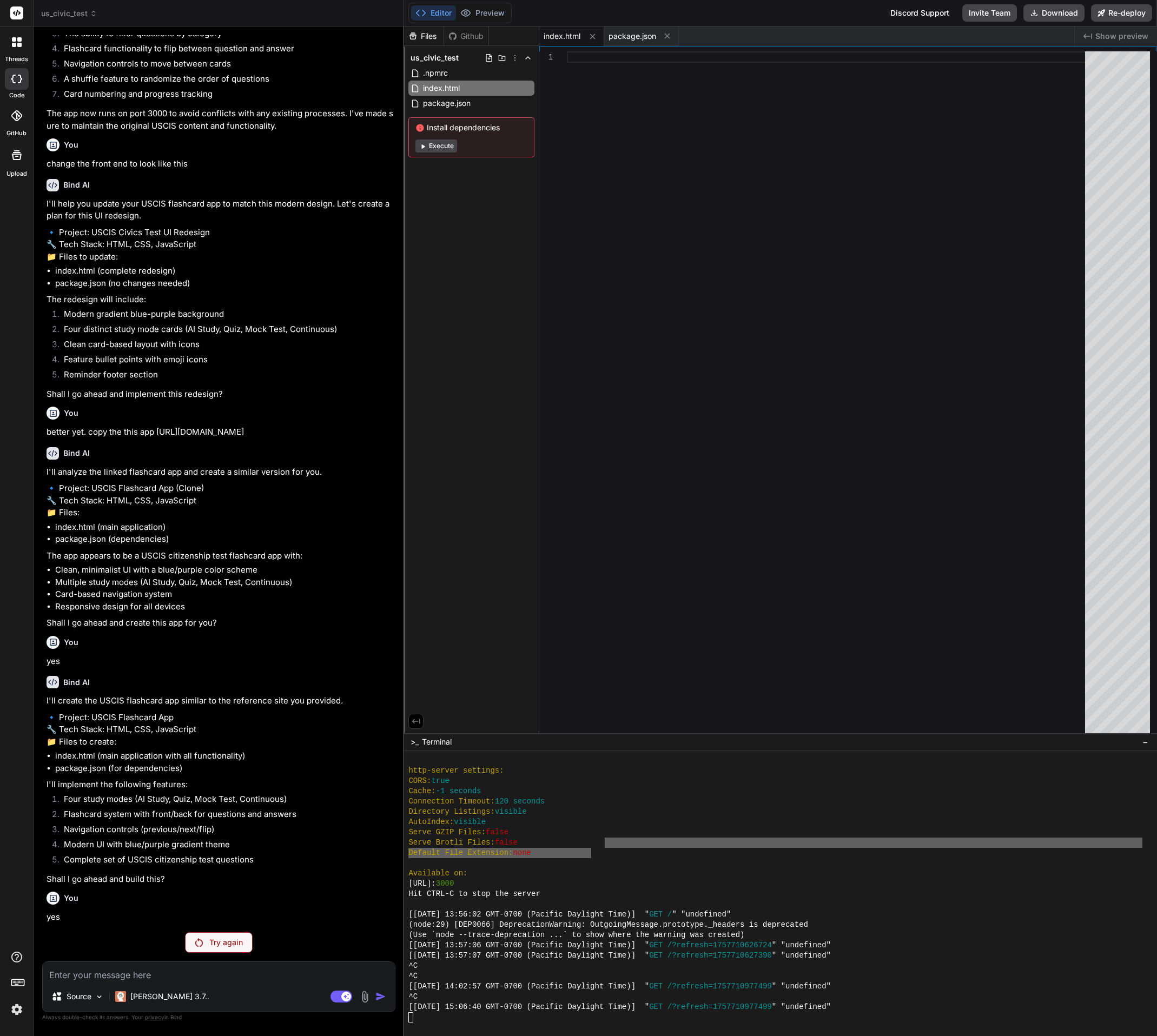
click at [211, 940] on p "Try again" at bounding box center [225, 942] width 34 height 11
click at [112, 966] on textarea at bounding box center [219, 972] width 352 height 19
click at [140, 990] on div "[PERSON_NAME] 3.7.." at bounding box center [162, 997] width 103 height 22
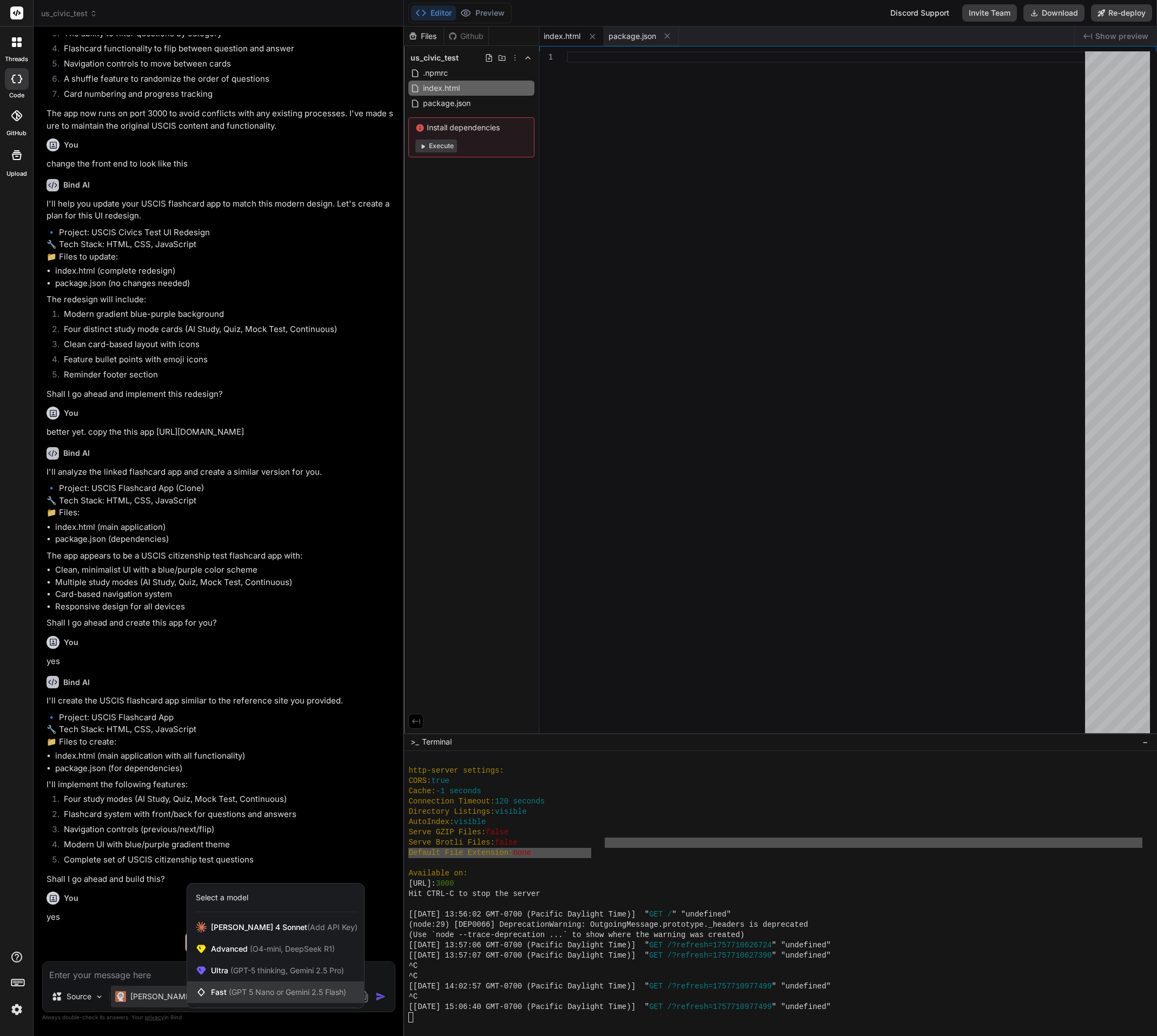
click at [218, 986] on div "Fast (GPT 5 Nano or Gemini 2.5 Flash)" at bounding box center [275, 992] width 177 height 22
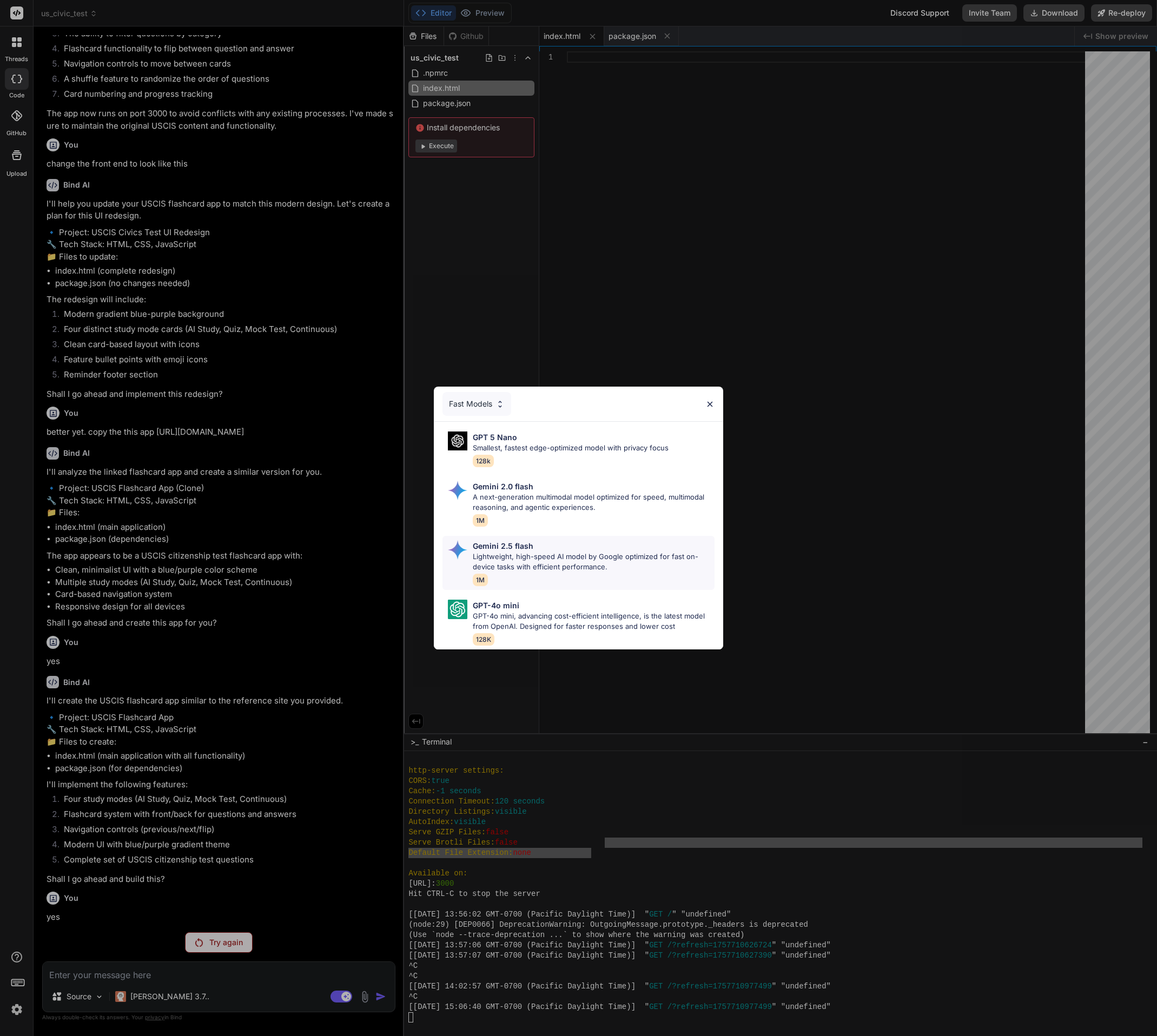
click at [489, 540] on p "Gemini 2.5 flash" at bounding box center [503, 546] width 60 height 12
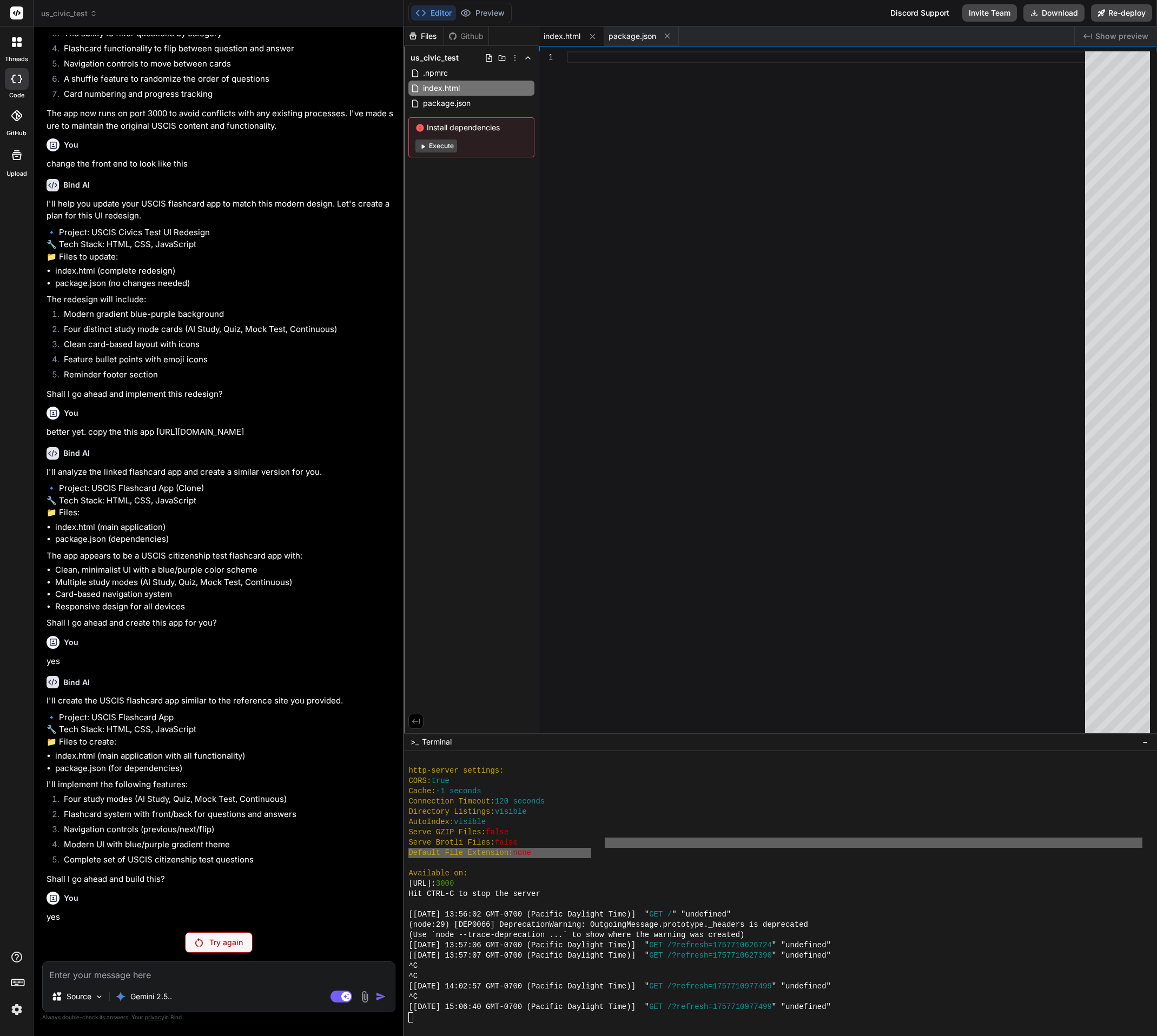
click at [221, 940] on p "Try again" at bounding box center [225, 942] width 34 height 11
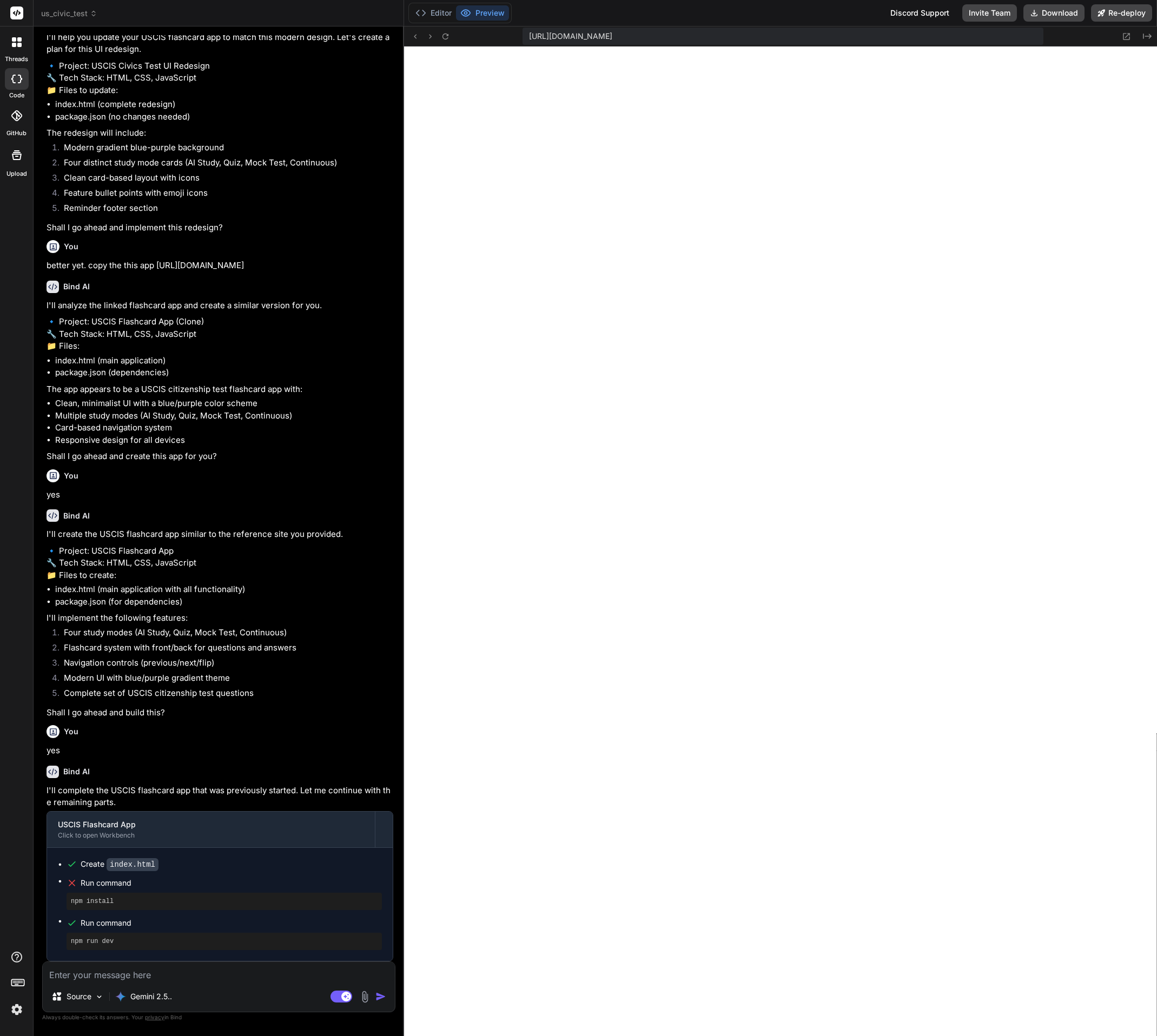
scroll to position [4170, 0]
drag, startPoint x: 151, startPoint y: 976, endPoint x: 147, endPoint y: 972, distance: 5.7
click at [151, 976] on textarea at bounding box center [219, 972] width 352 height 19
click at [435, 15] on button "Editor" at bounding box center [434, 13] width 45 height 15
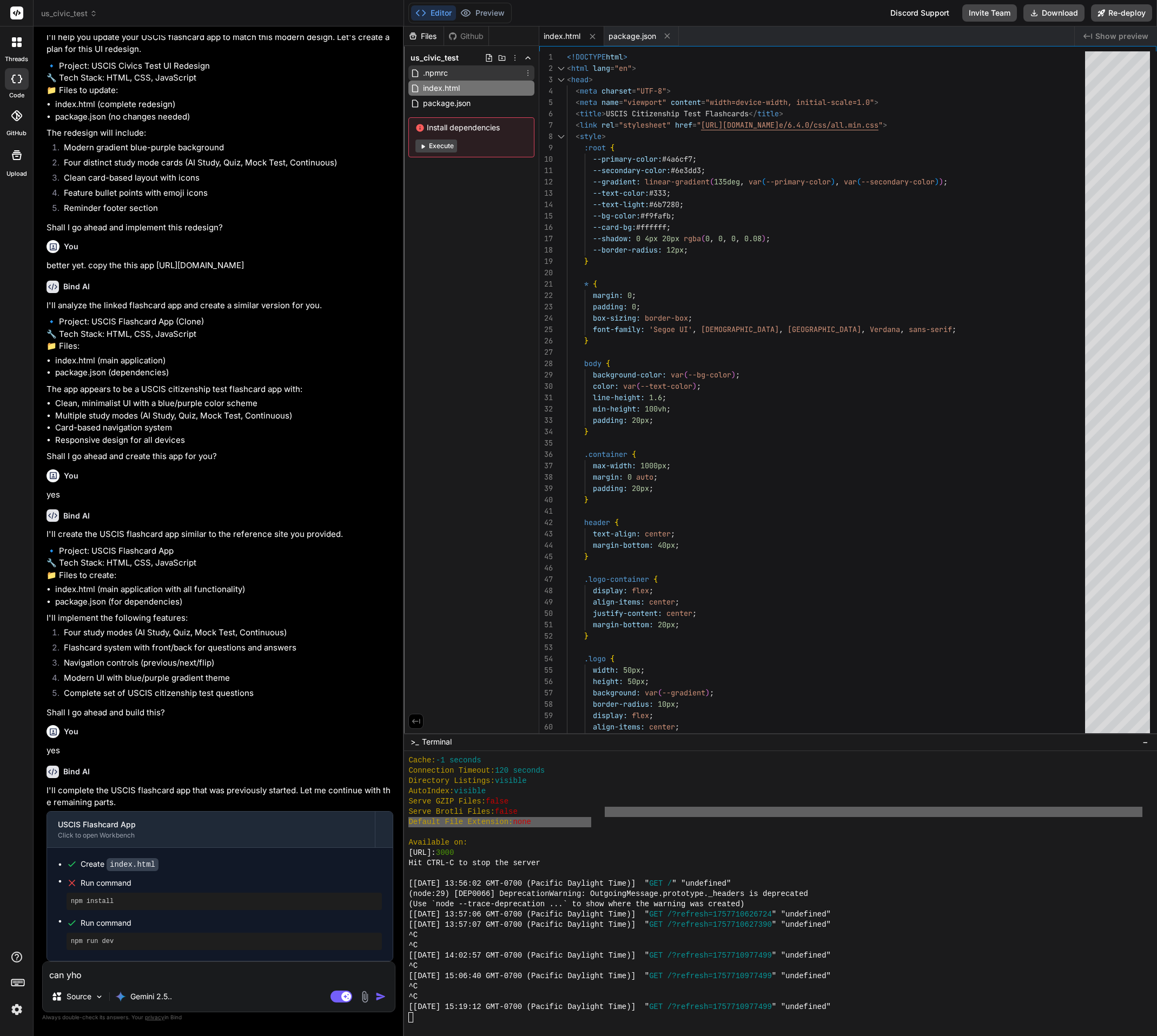
click at [451, 74] on div ".npmrc" at bounding box center [471, 73] width 126 height 15
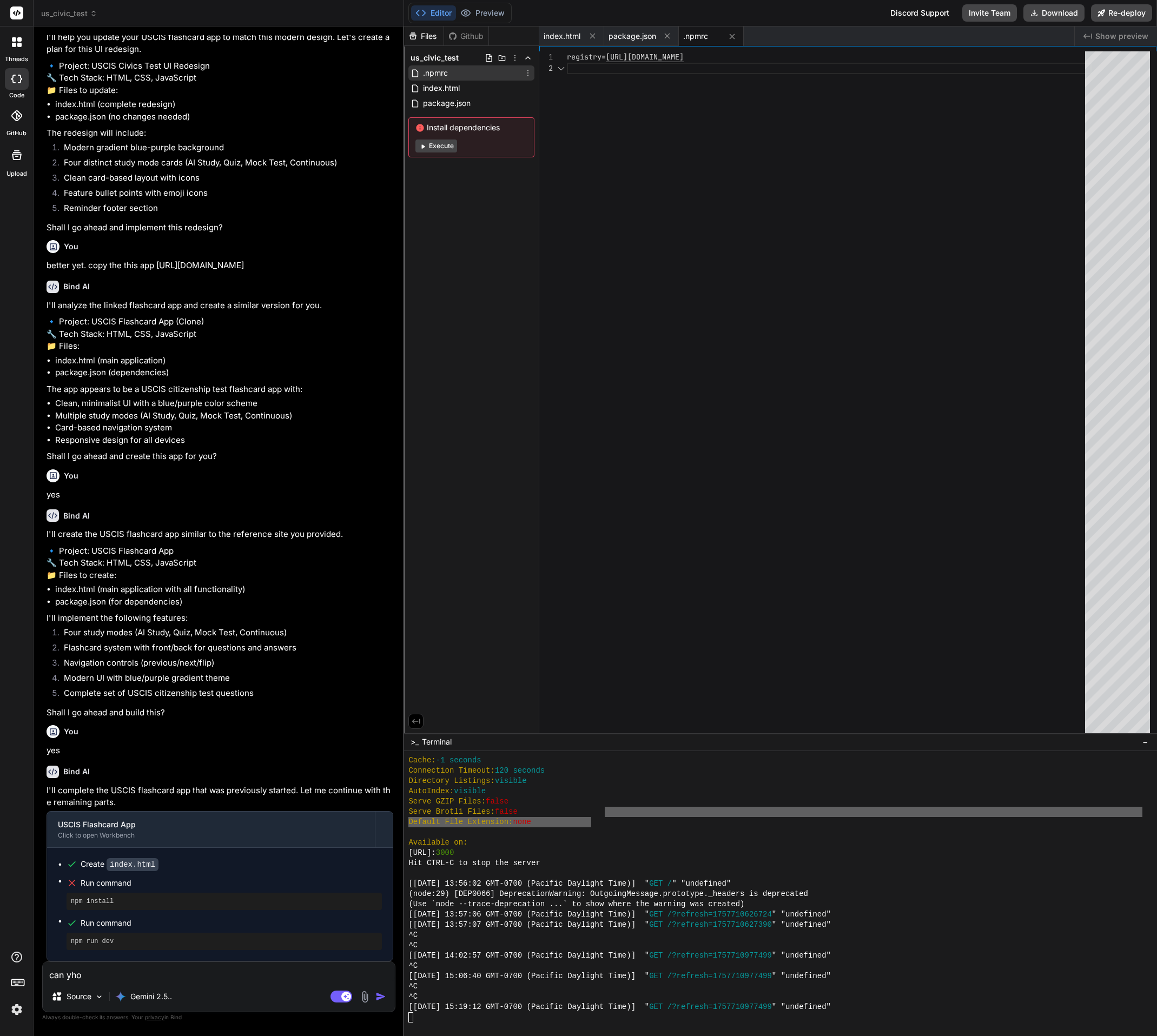
scroll to position [12, 0]
click at [450, 91] on span "index.html" at bounding box center [441, 88] width 39 height 13
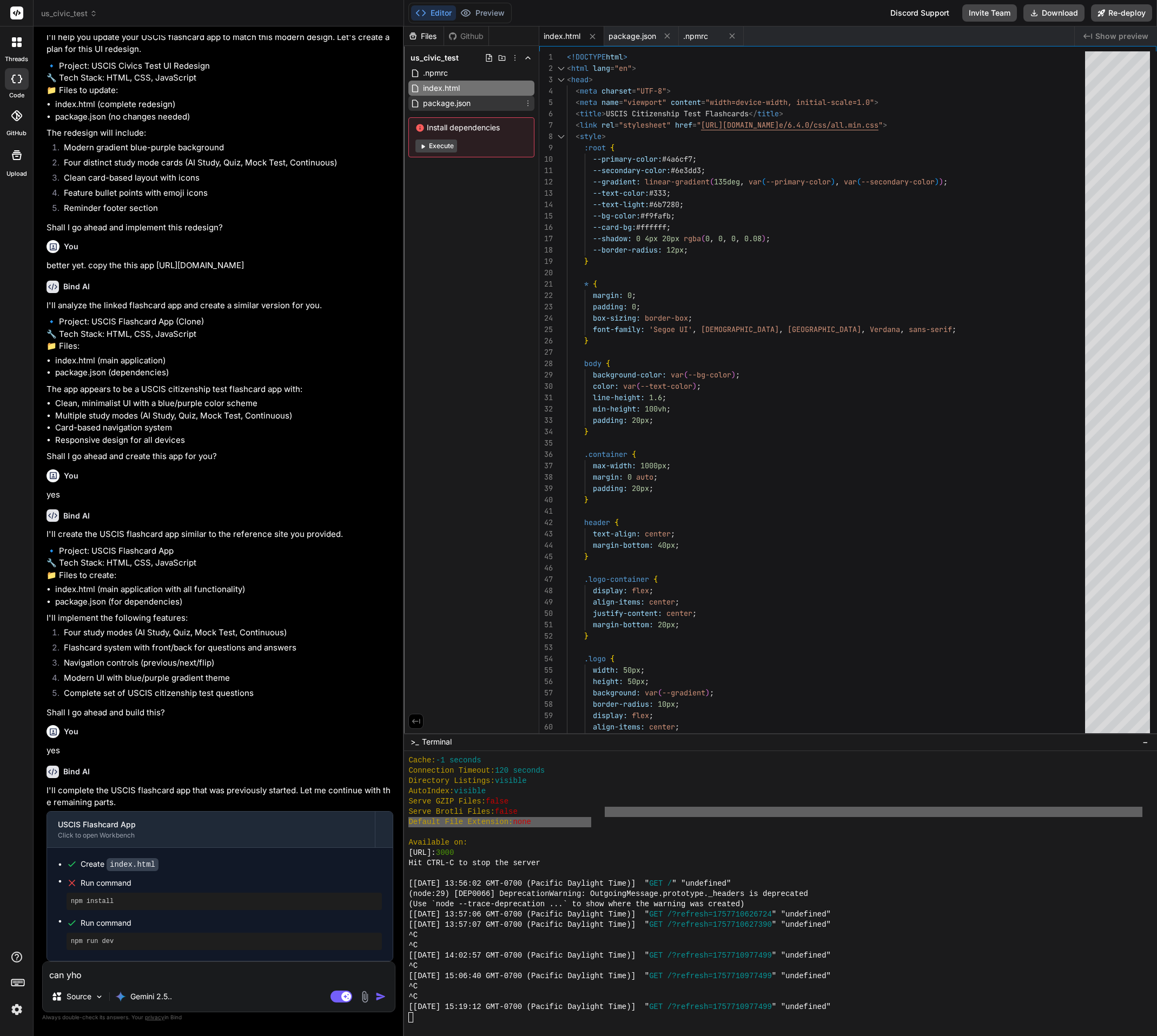
click at [470, 100] on span "package.json" at bounding box center [447, 104] width 50 height 13
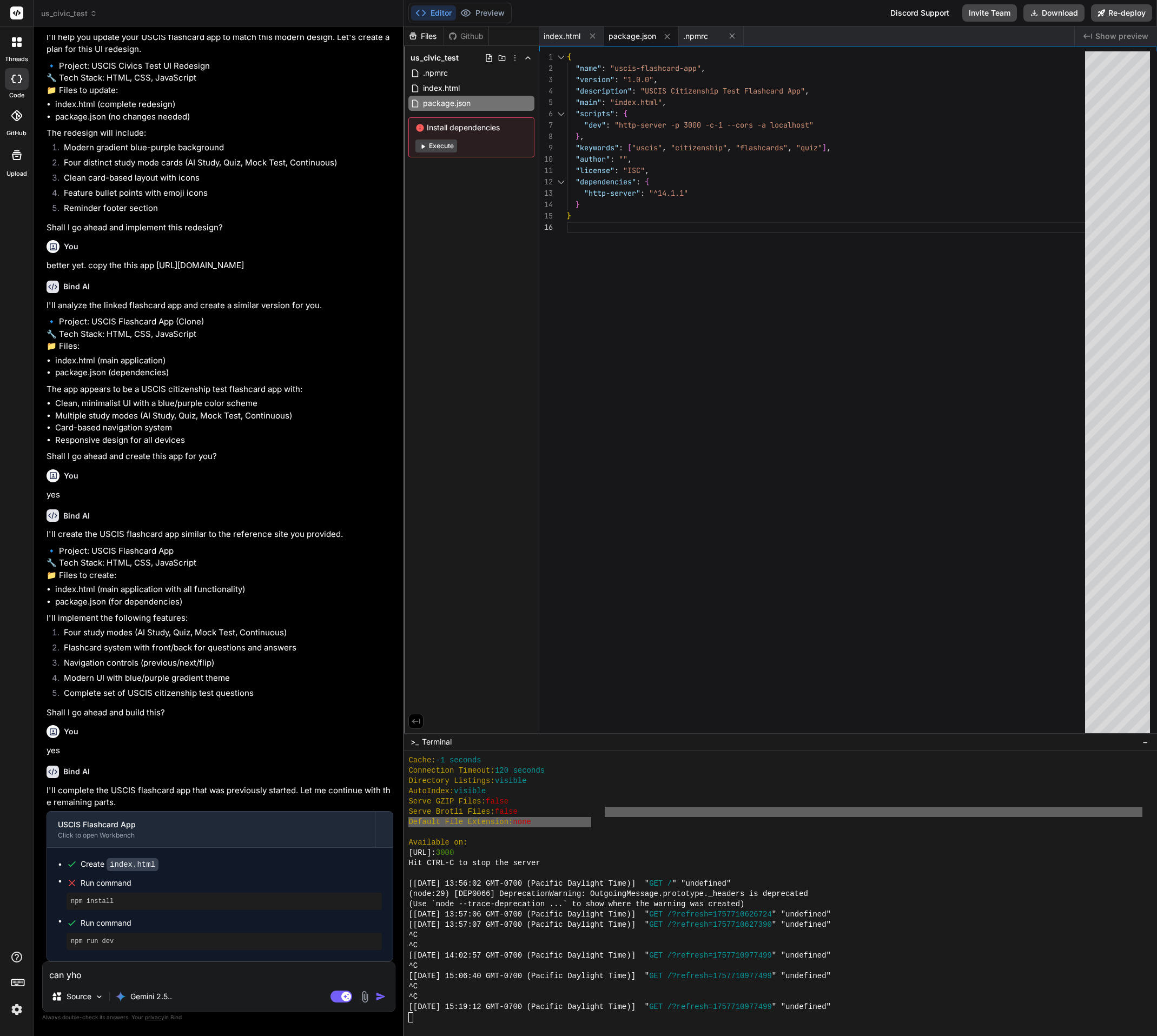
drag, startPoint x: 118, startPoint y: 975, endPoint x: 20, endPoint y: 957, distance: 99.6
click at [20, 957] on div "threads code GitHub Upload us_civic_test Created with Pixso. Bind AI Web Search…" at bounding box center [578, 518] width 1157 height 1036
click at [337, 1000] on rect at bounding box center [342, 997] width 22 height 12
drag, startPoint x: 176, startPoint y: 978, endPoint x: 48, endPoint y: 963, distance: 128.9
click at [48, 963] on textarea "can yho" at bounding box center [219, 972] width 352 height 19
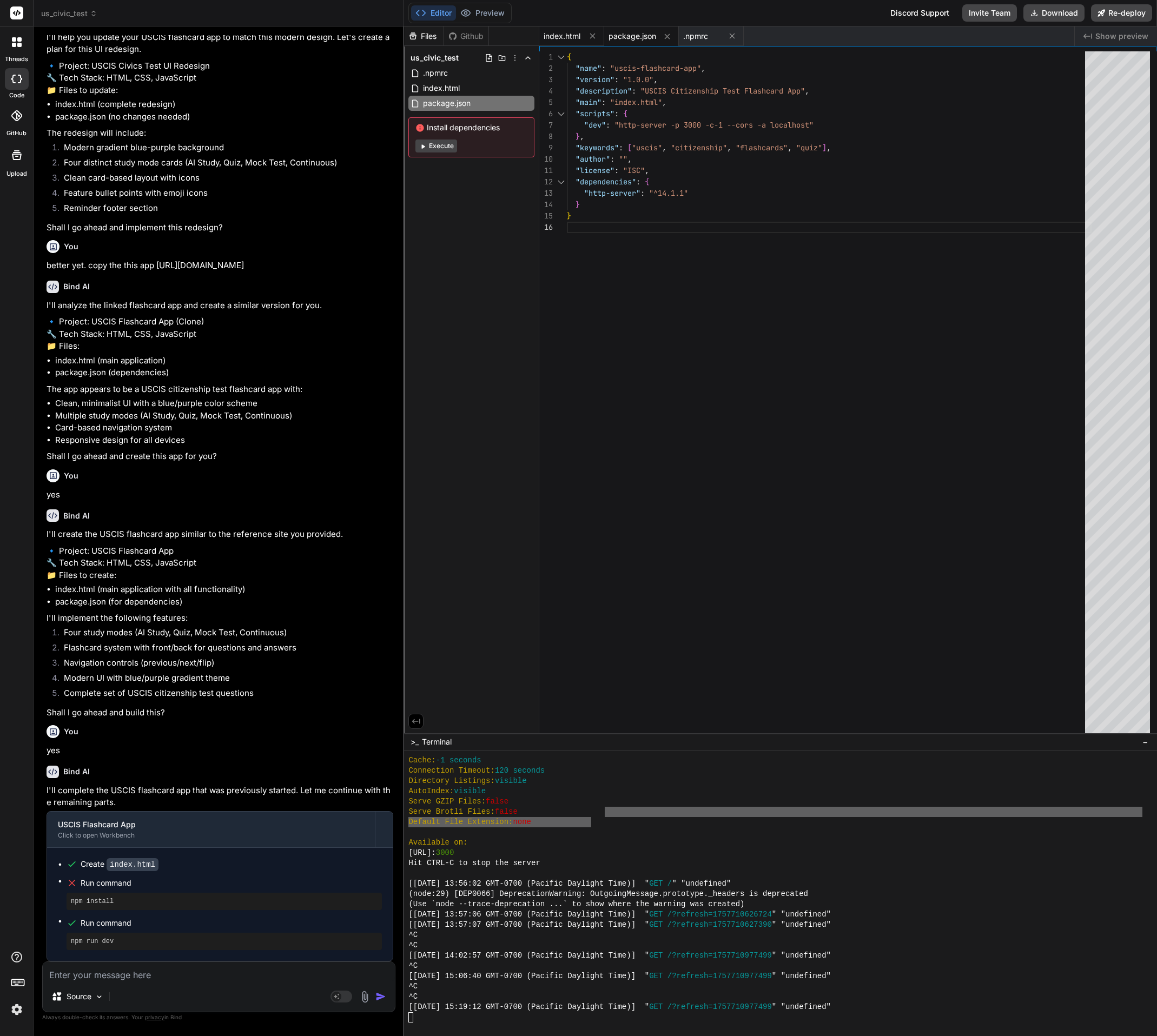
click at [570, 35] on span "index.html" at bounding box center [562, 35] width 36 height 11
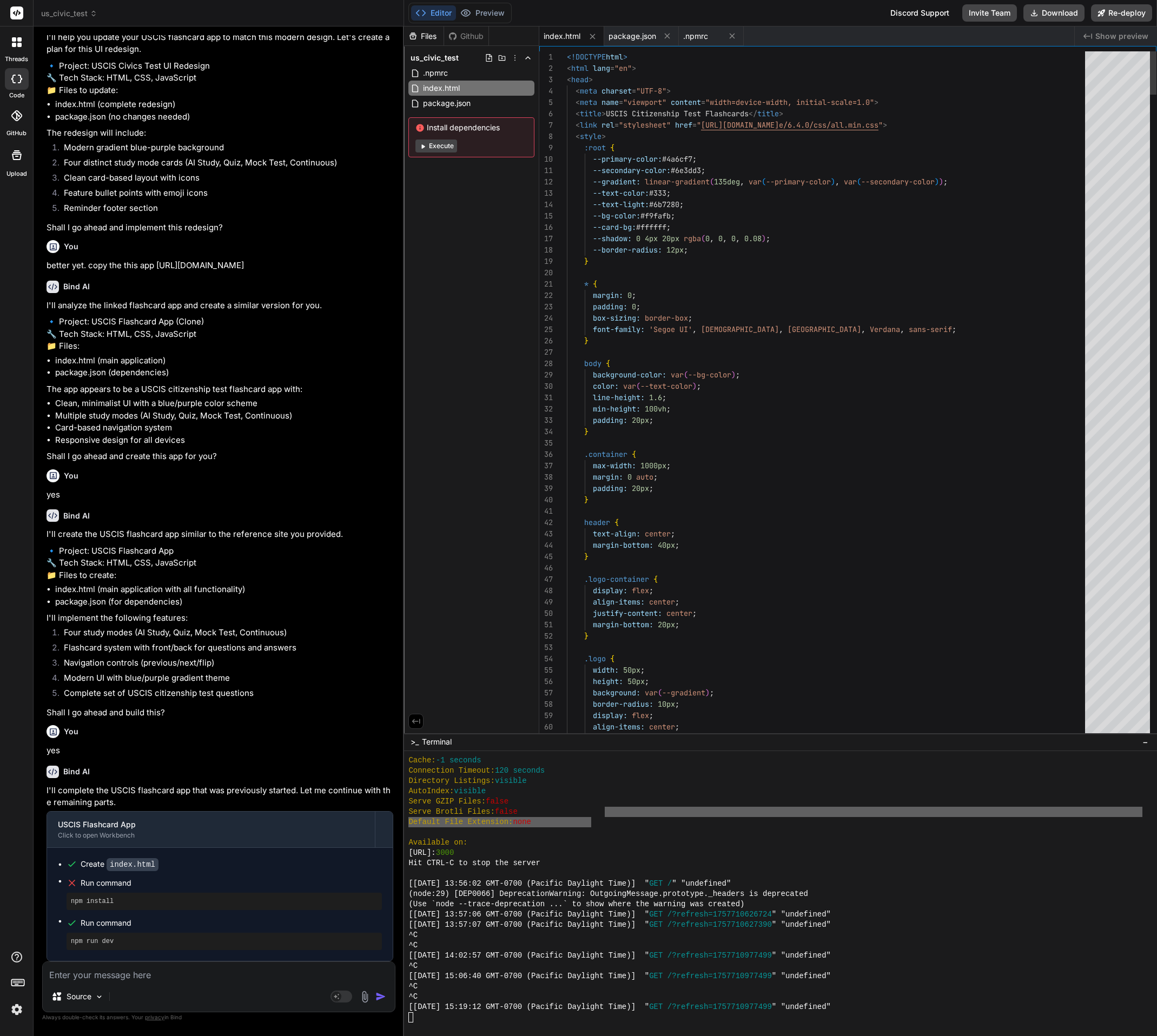
scroll to position [45, 0]
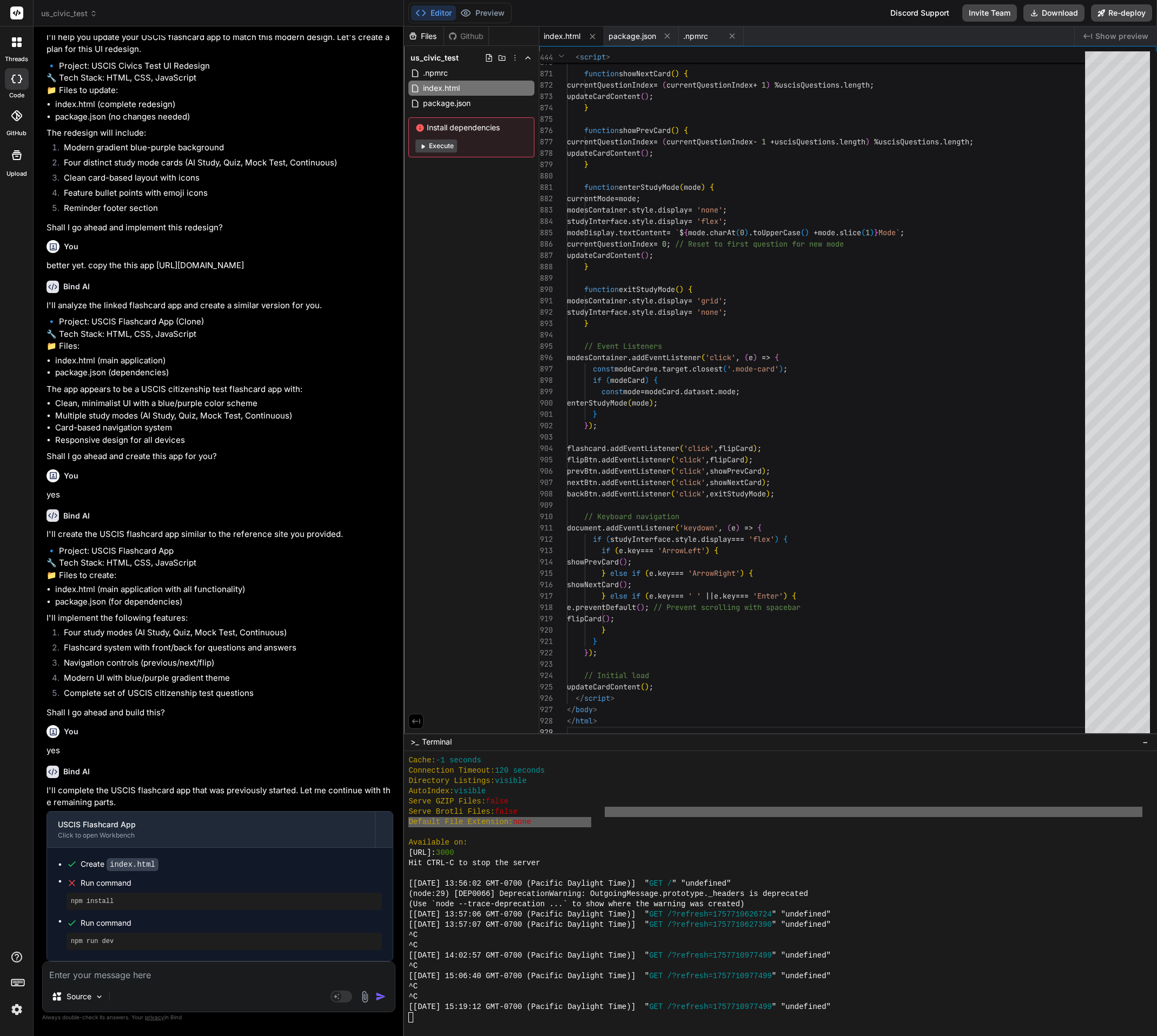
click at [106, 977] on textarea at bounding box center [219, 972] width 352 height 19
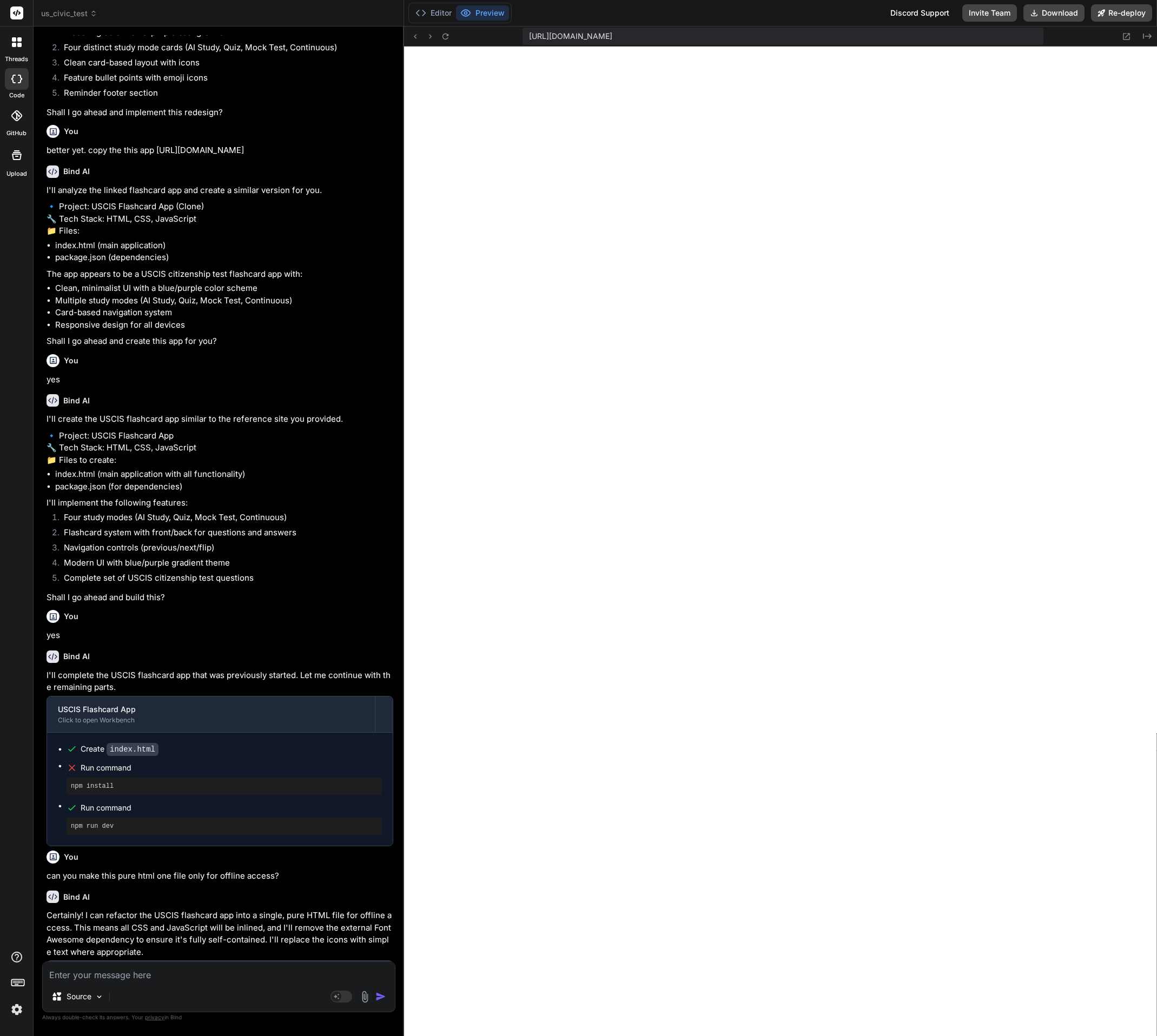
scroll to position [2651, 0]
click at [441, 11] on button "Editor" at bounding box center [434, 13] width 45 height 15
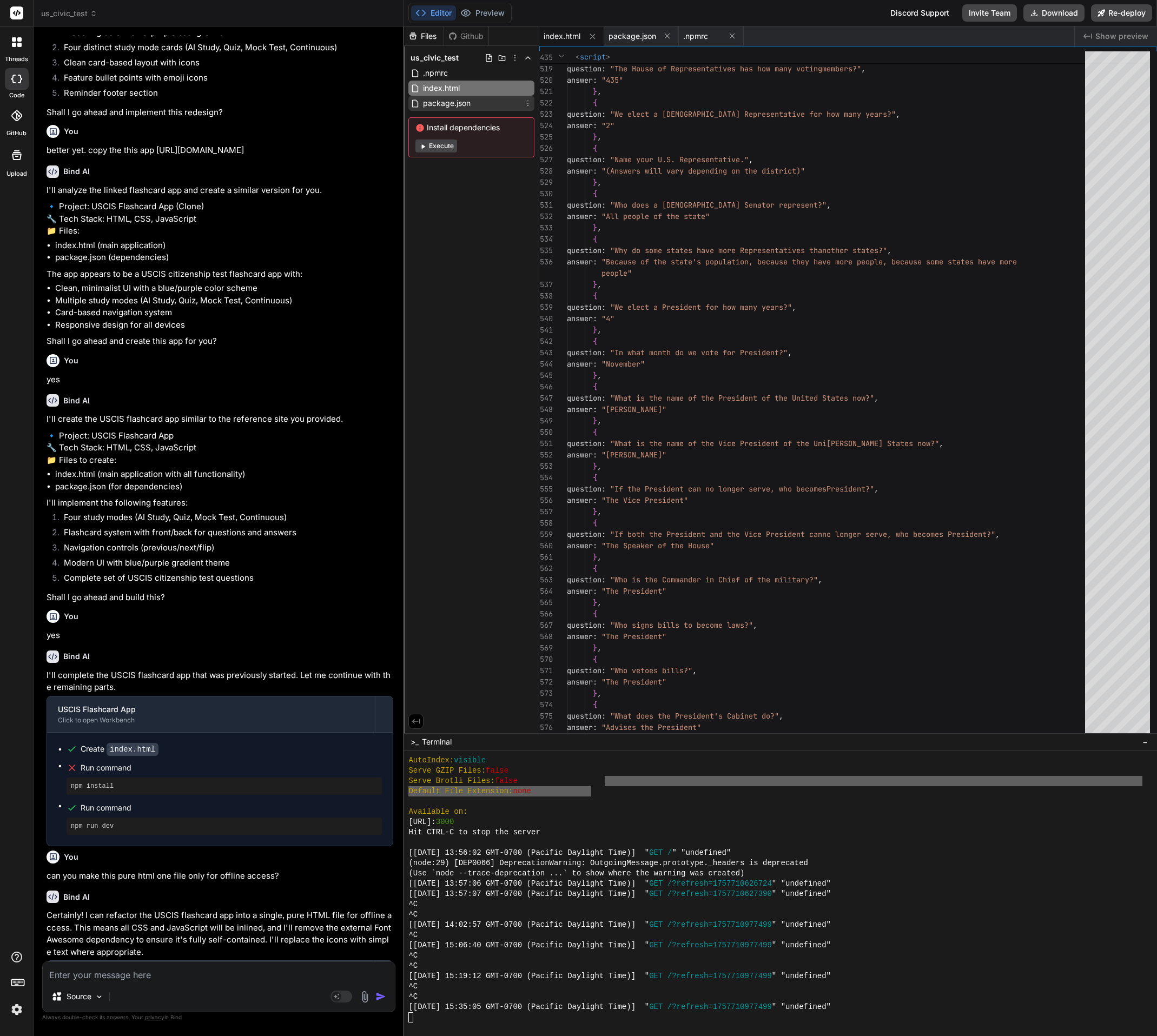
click at [484, 100] on div "package.json" at bounding box center [471, 104] width 126 height 15
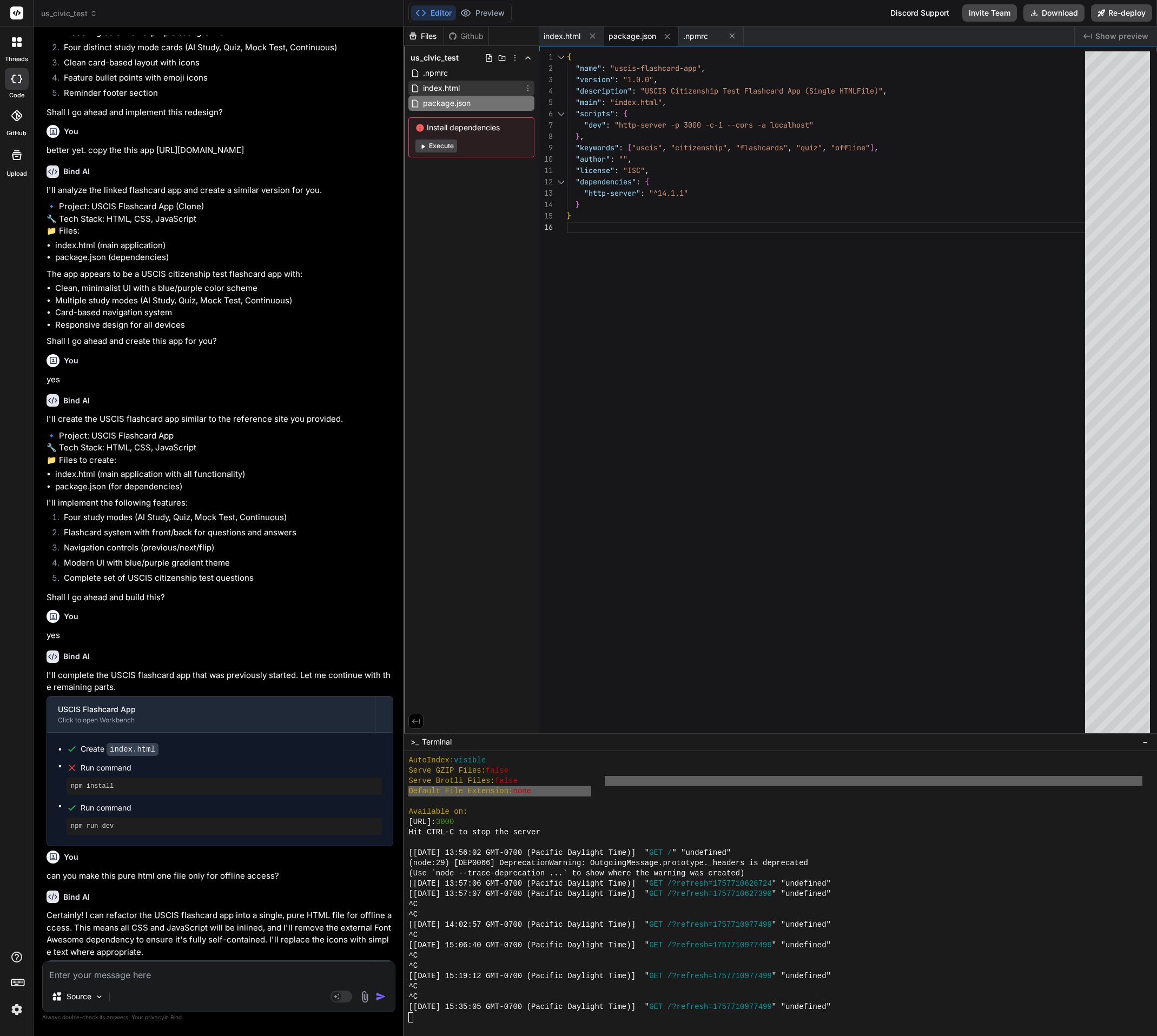
click at [473, 89] on div "index.html" at bounding box center [471, 88] width 126 height 15
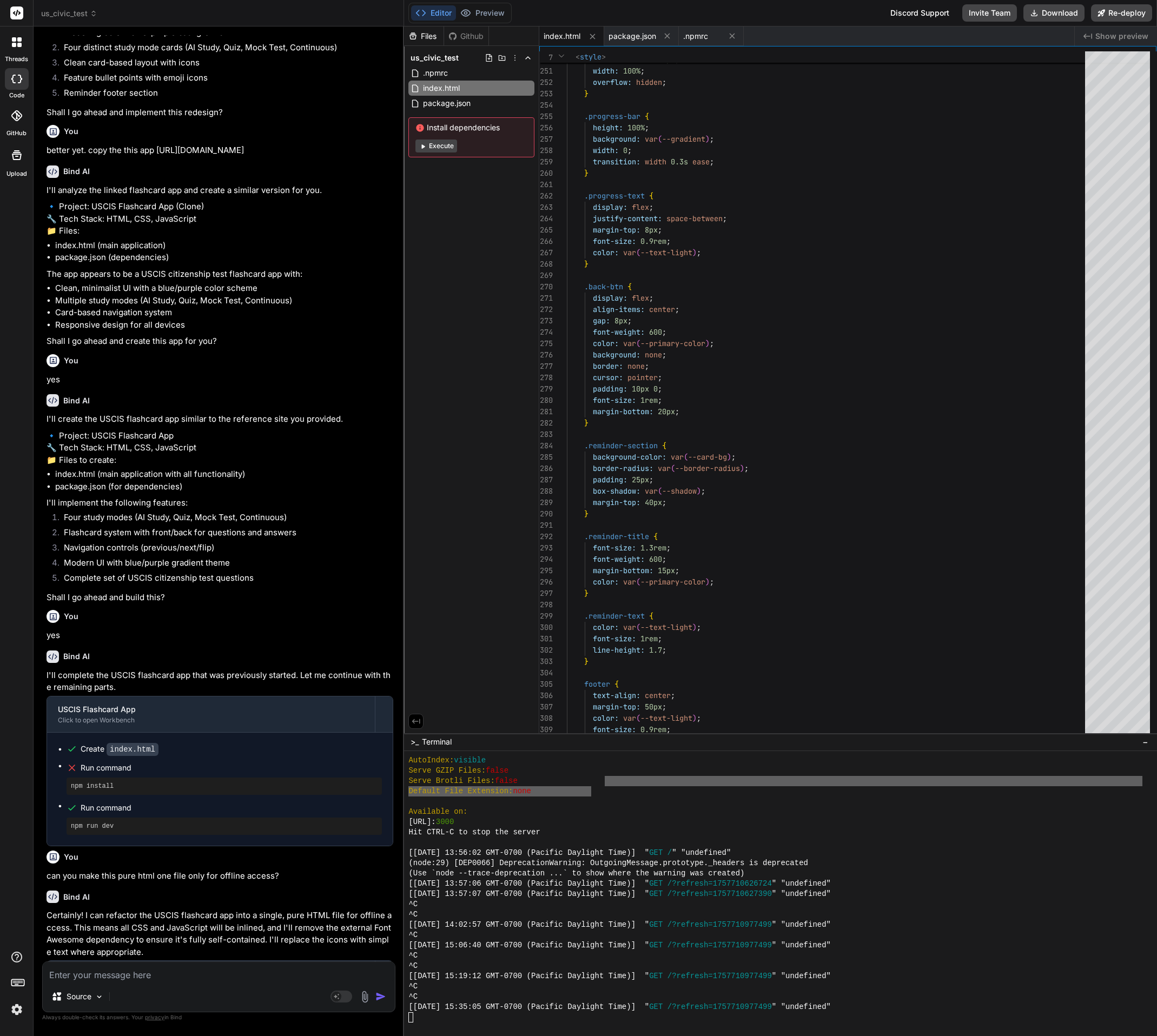
click at [570, 31] on span "index.html" at bounding box center [562, 35] width 36 height 11
click at [442, 143] on button "Execute" at bounding box center [436, 146] width 41 height 13
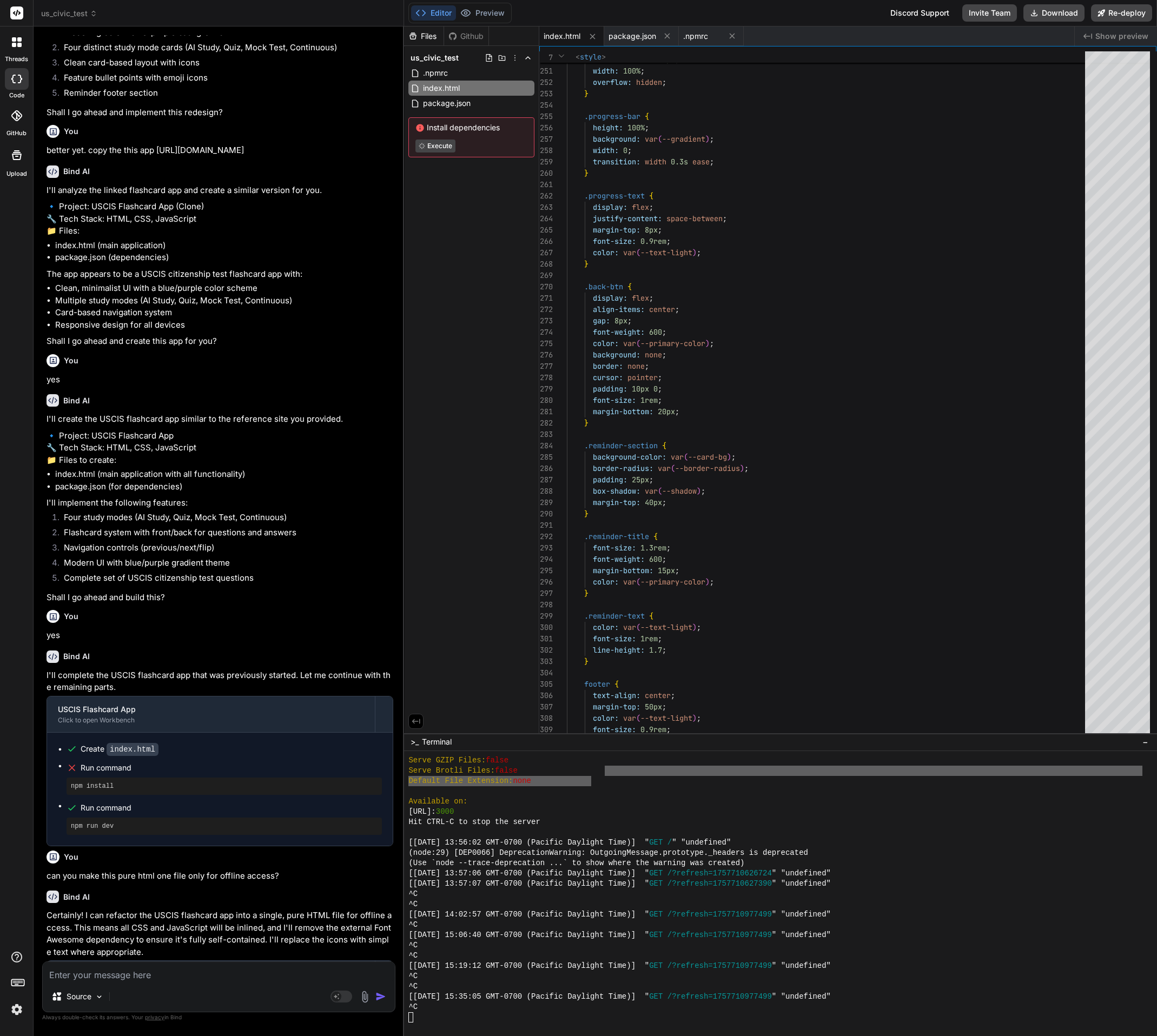
scroll to position [4449, 0]
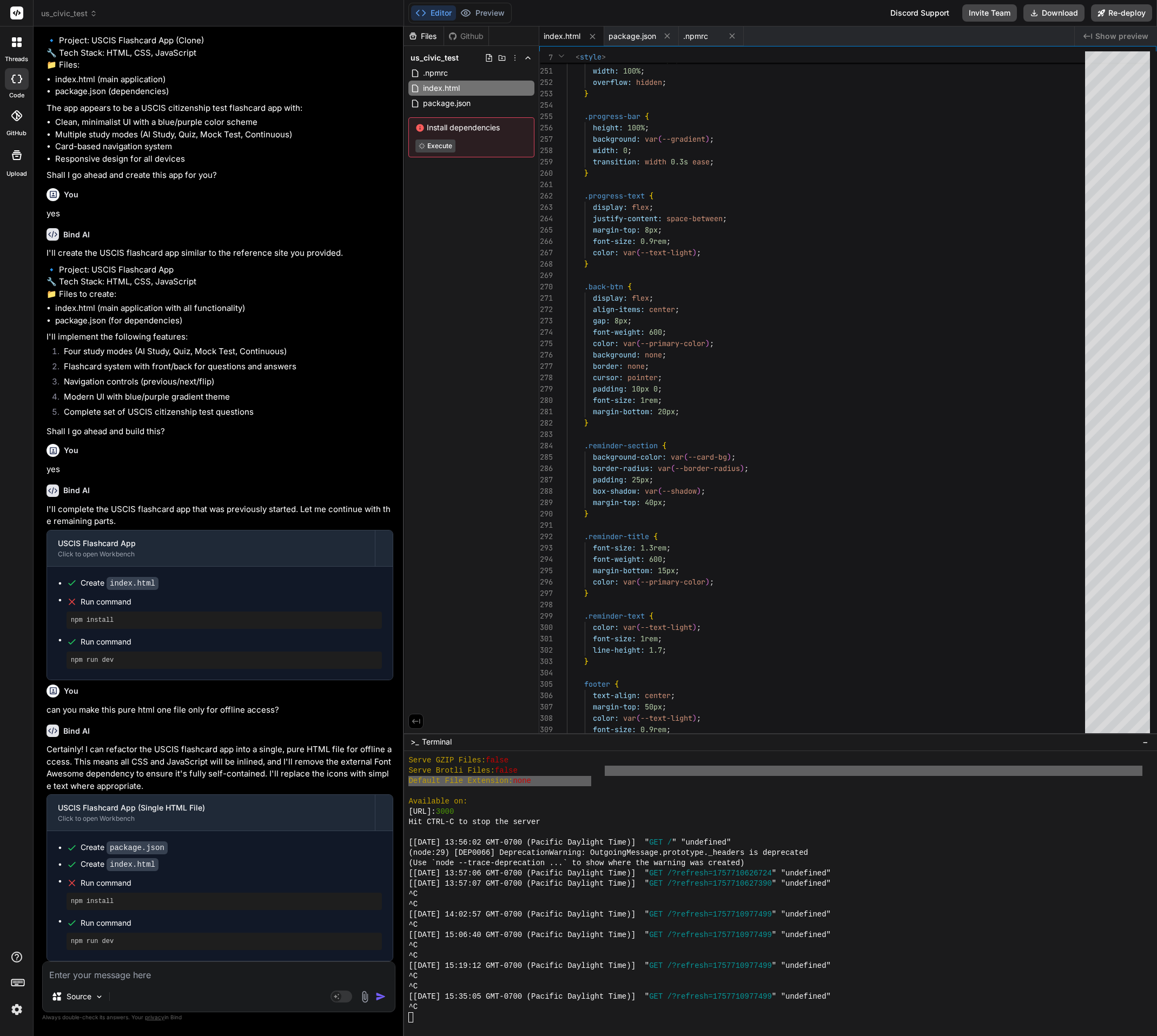
click at [508, 325] on div "Files Github us_civic_test .npmrc index.html package.json Install dependencies …" at bounding box center [471, 380] width 135 height 707
